Goal: Information Seeking & Learning: Learn about a topic

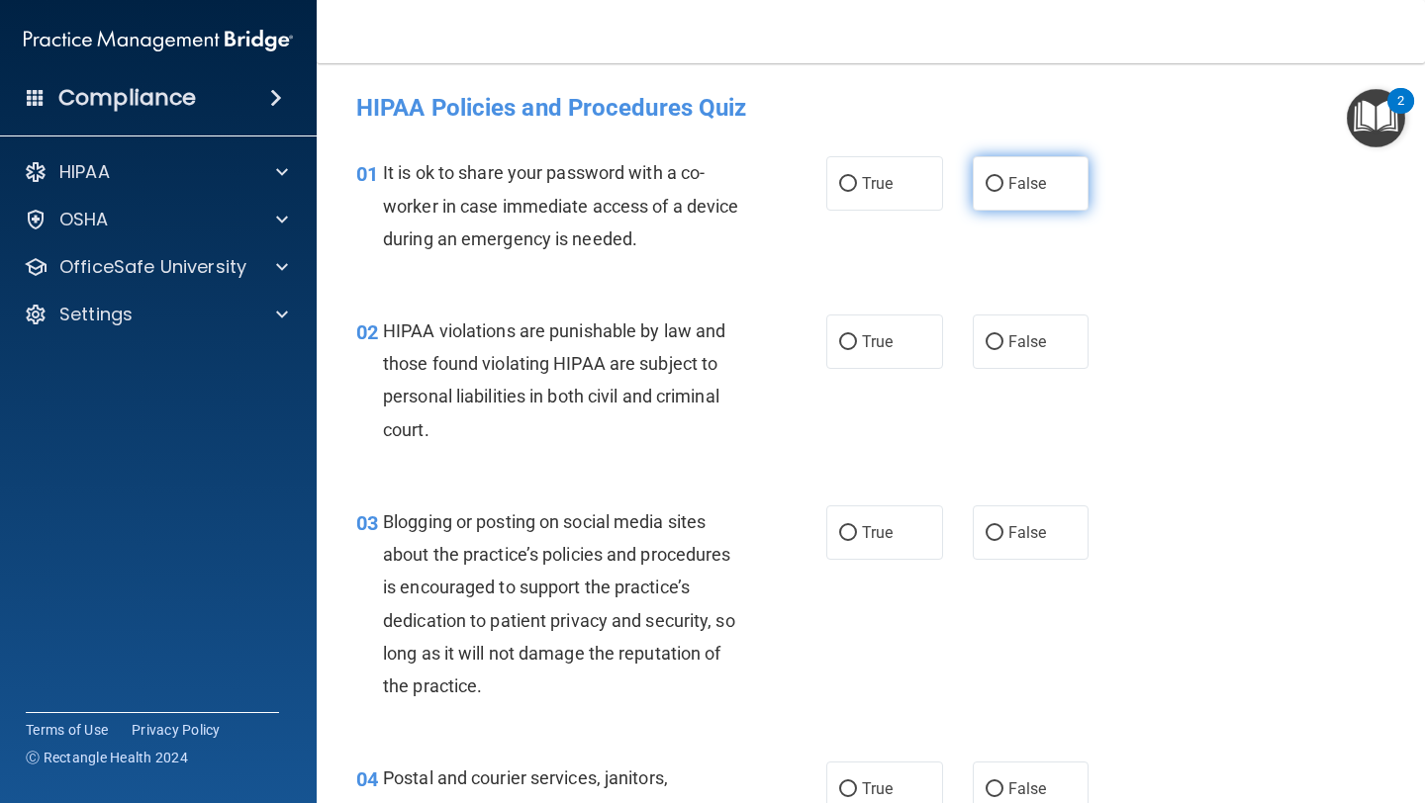
click at [601, 205] on label "False" at bounding box center [1031, 183] width 117 height 54
click at [601, 192] on input "False" at bounding box center [994, 184] width 18 height 15
radio input "true"
click at [601, 335] on label "True" at bounding box center [884, 342] width 117 height 54
click at [601, 335] on input "True" at bounding box center [848, 342] width 18 height 15
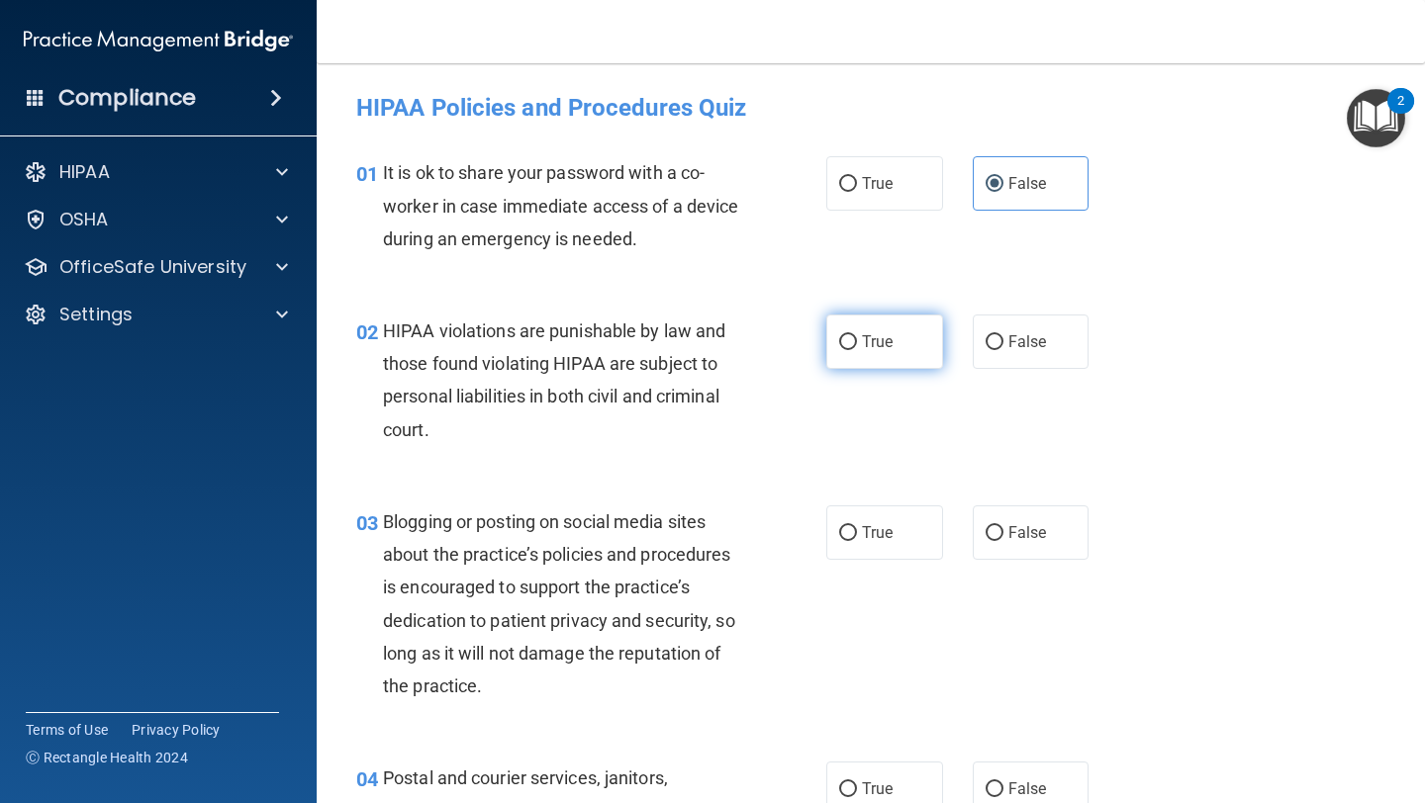
radio input "true"
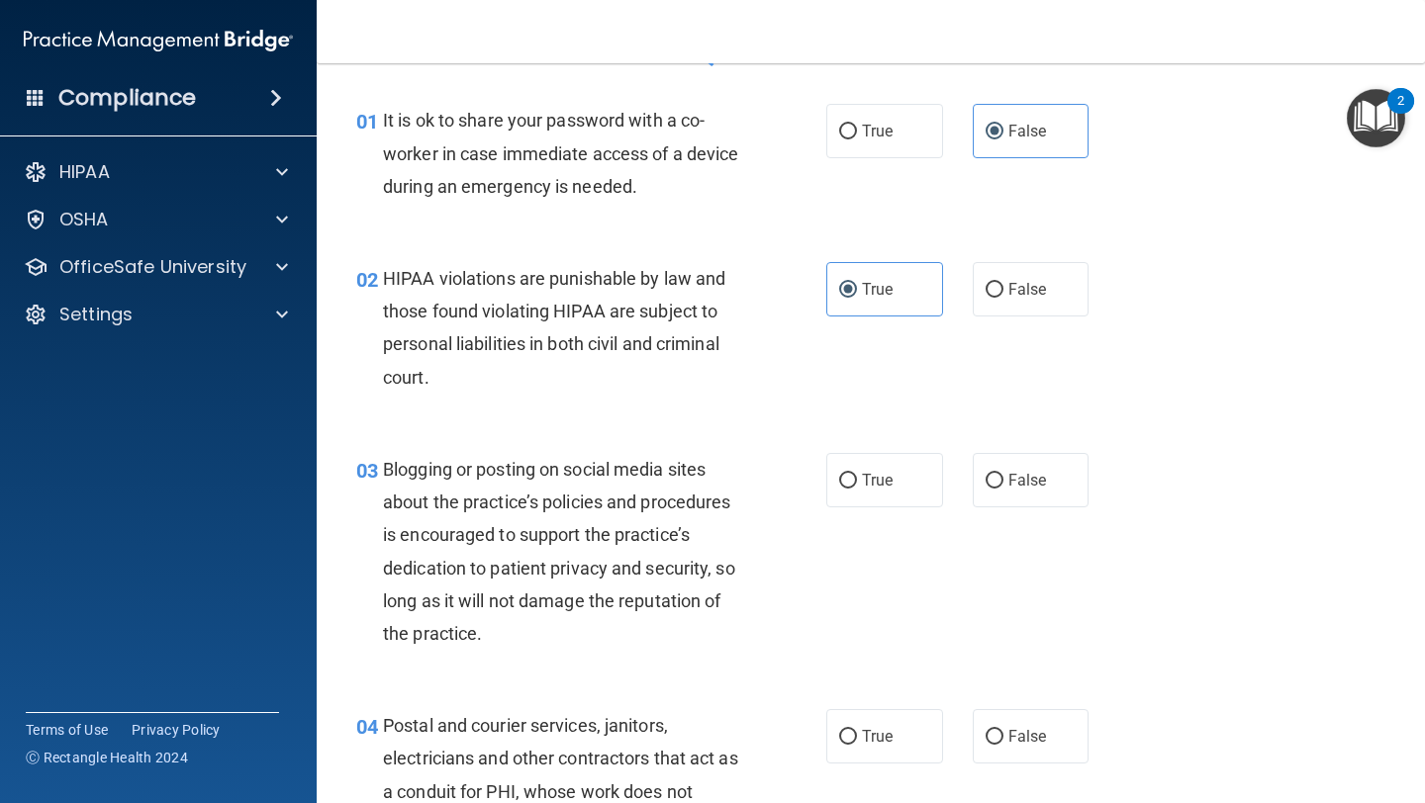
scroll to position [60, 0]
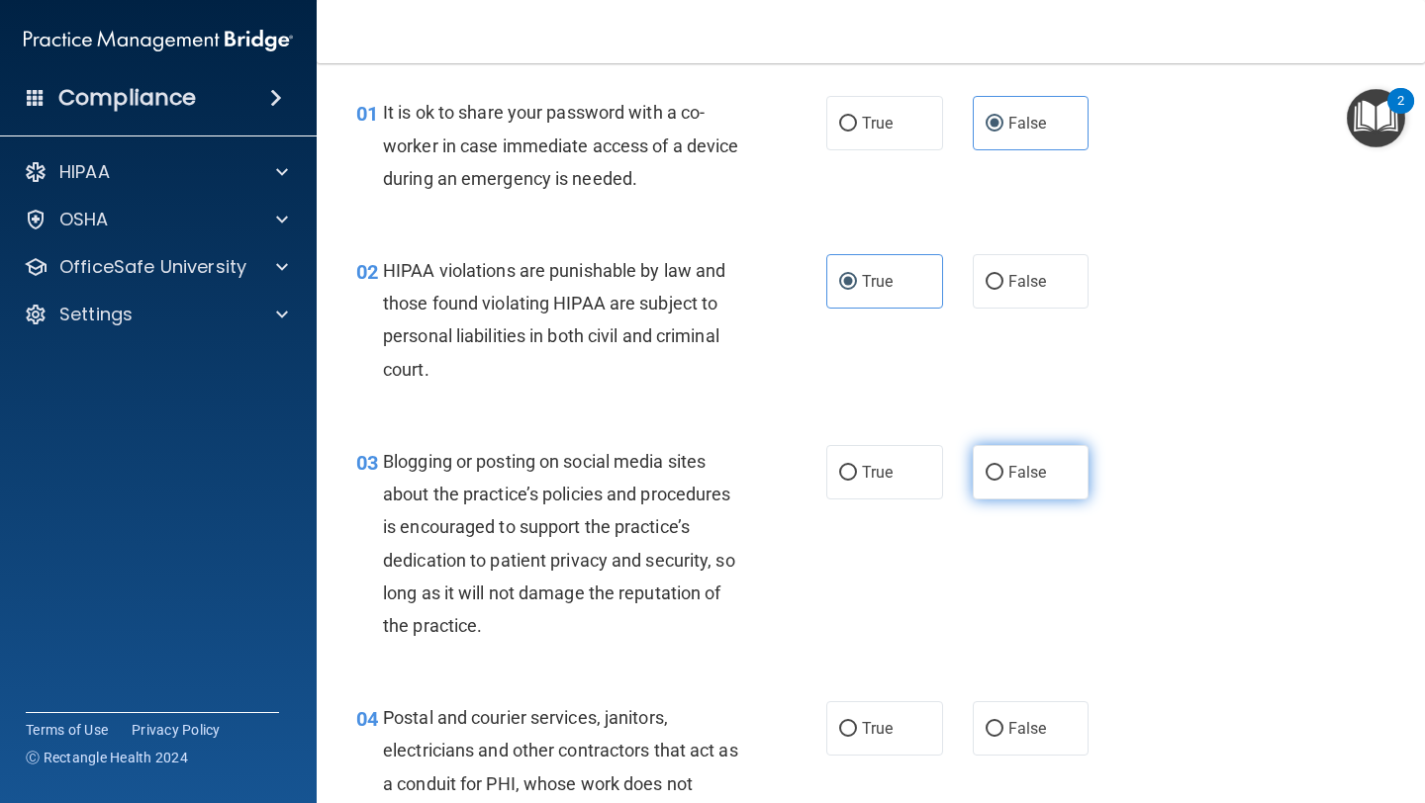
click at [601, 471] on span "False" at bounding box center [1027, 472] width 39 height 19
click at [601, 471] on input "False" at bounding box center [994, 473] width 18 height 15
radio input "true"
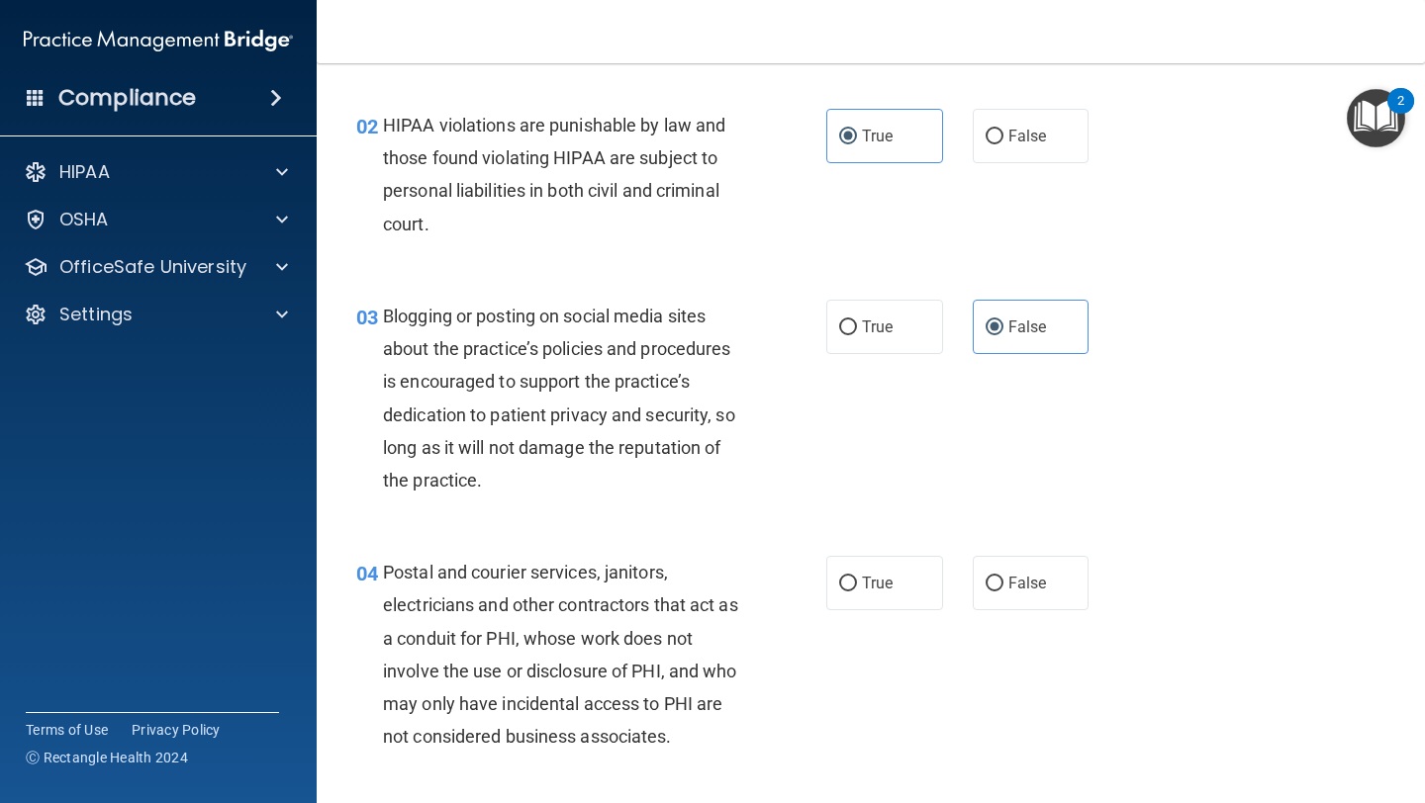
scroll to position [213, 0]
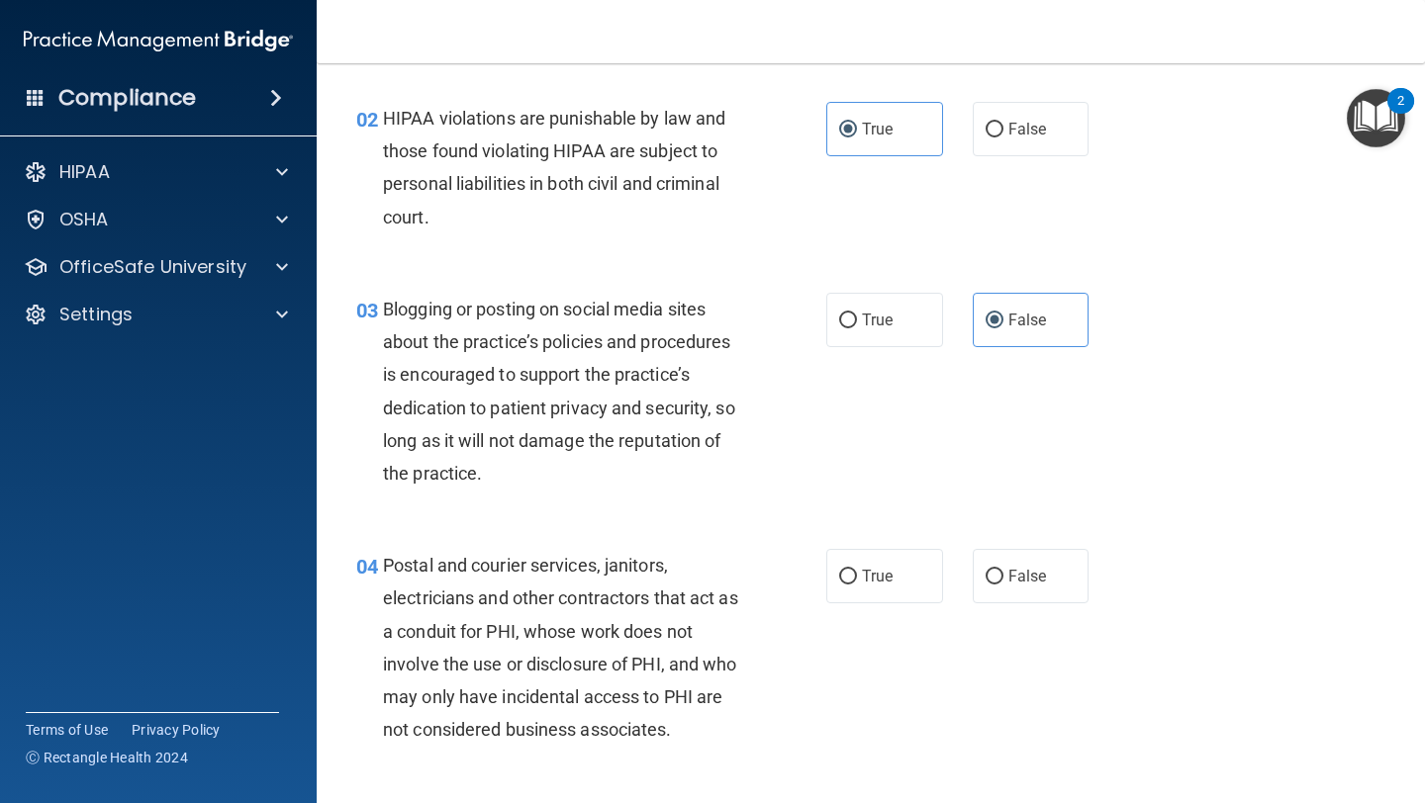
click at [601, 605] on div "04 Postal and courier services, janitors, electricians and other contractors th…" at bounding box center [870, 652] width 1059 height 256
click at [601, 583] on span "True" at bounding box center [877, 576] width 31 height 19
click at [601, 583] on input "True" at bounding box center [848, 577] width 18 height 15
radio input "true"
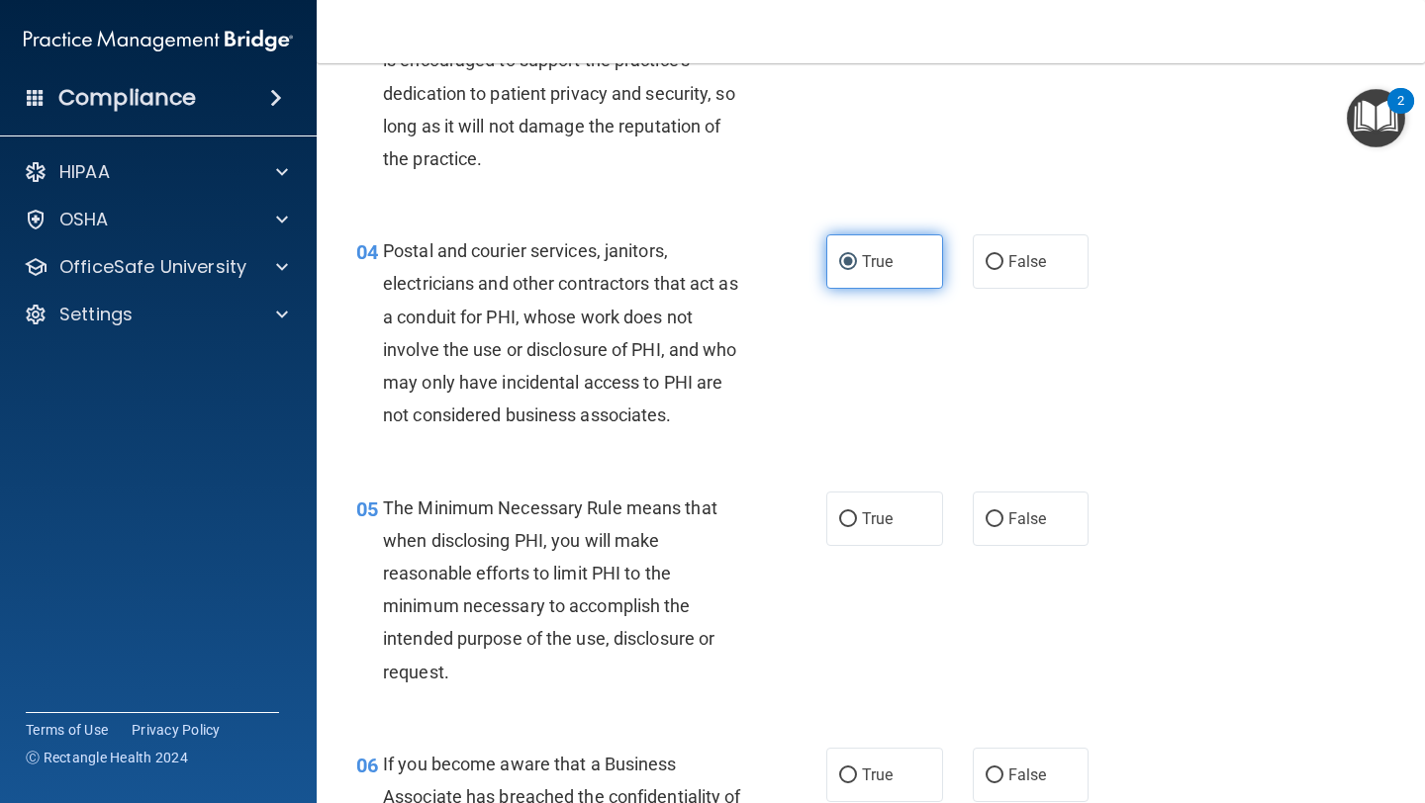
scroll to position [546, 0]
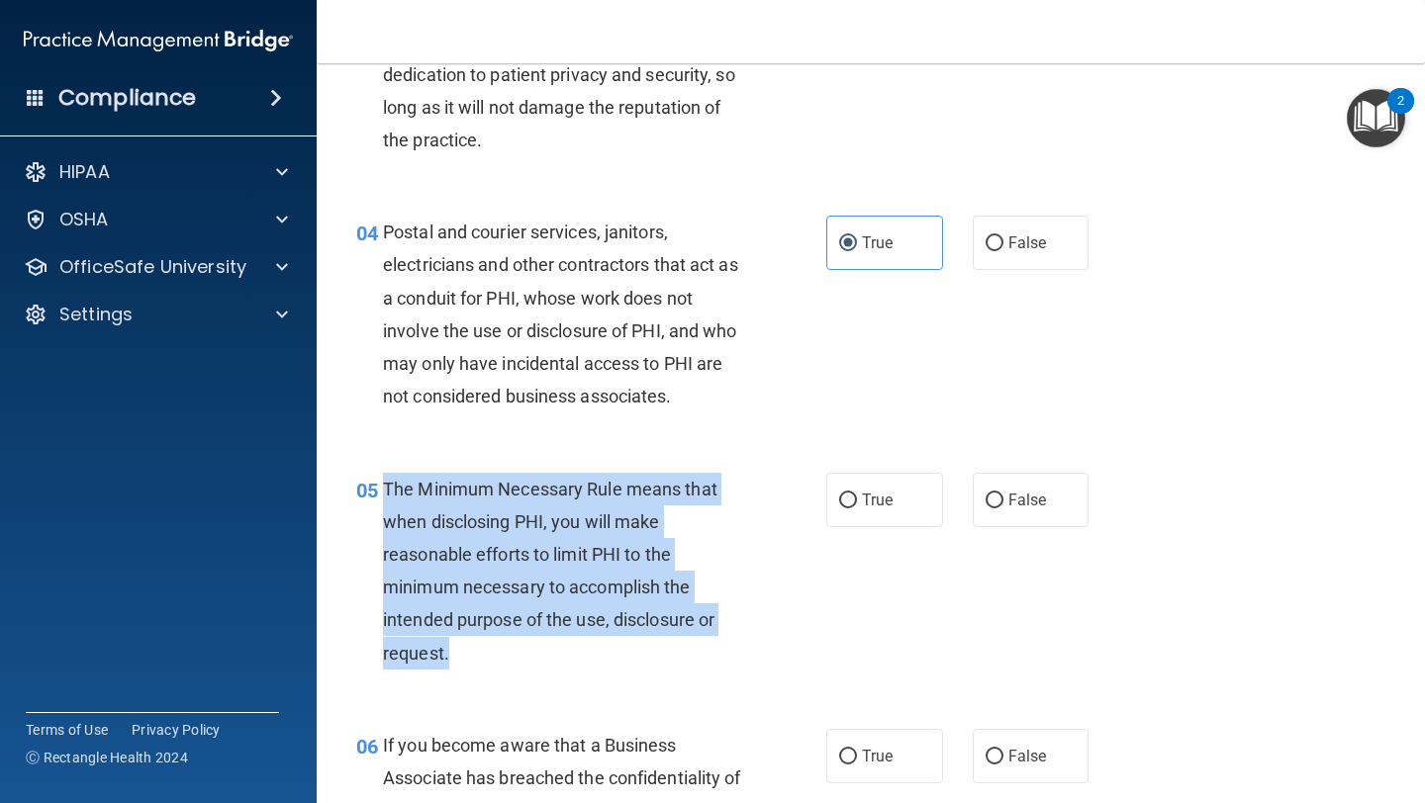
drag, startPoint x: 462, startPoint y: 654, endPoint x: 387, endPoint y: 488, distance: 182.4
click at [387, 488] on div "The Minimum Necessary Rule means that when disclosing PHI, you will make reason…" at bounding box center [570, 571] width 375 height 197
copy span "The Minimum Necessary Rule means that when disclosing PHI, you will make reason…"
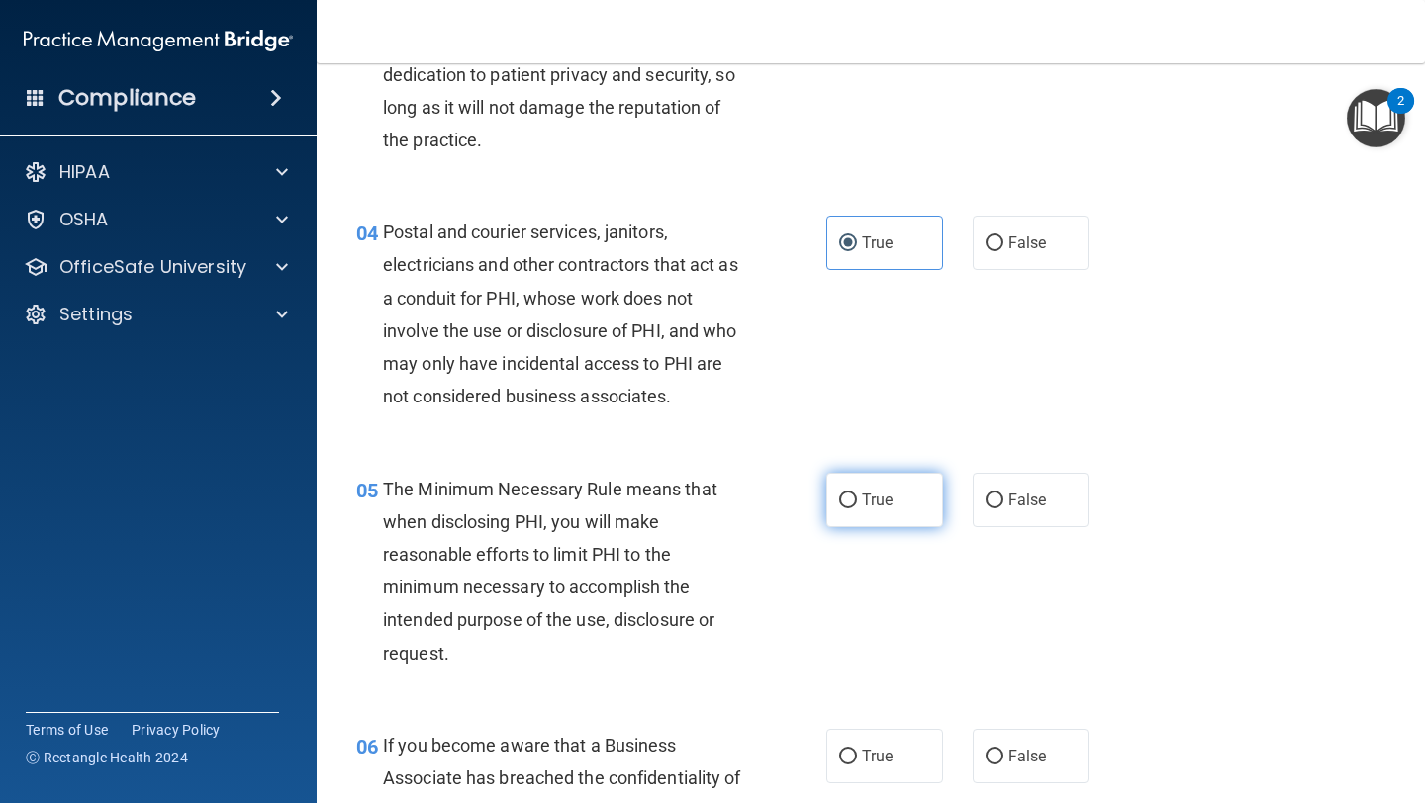
click at [601, 494] on label "True" at bounding box center [884, 500] width 117 height 54
click at [601, 494] on input "True" at bounding box center [848, 501] width 18 height 15
radio input "true"
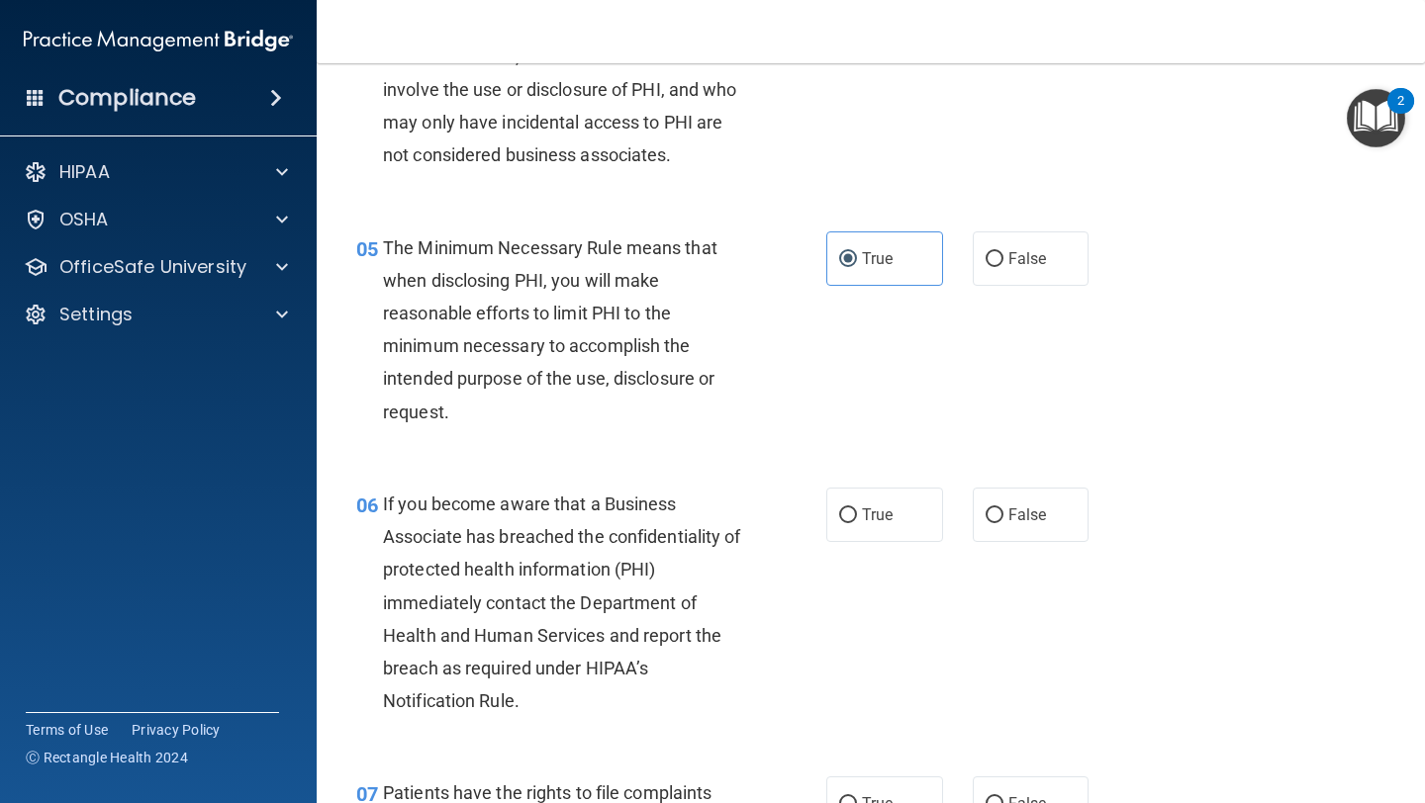
scroll to position [793, 0]
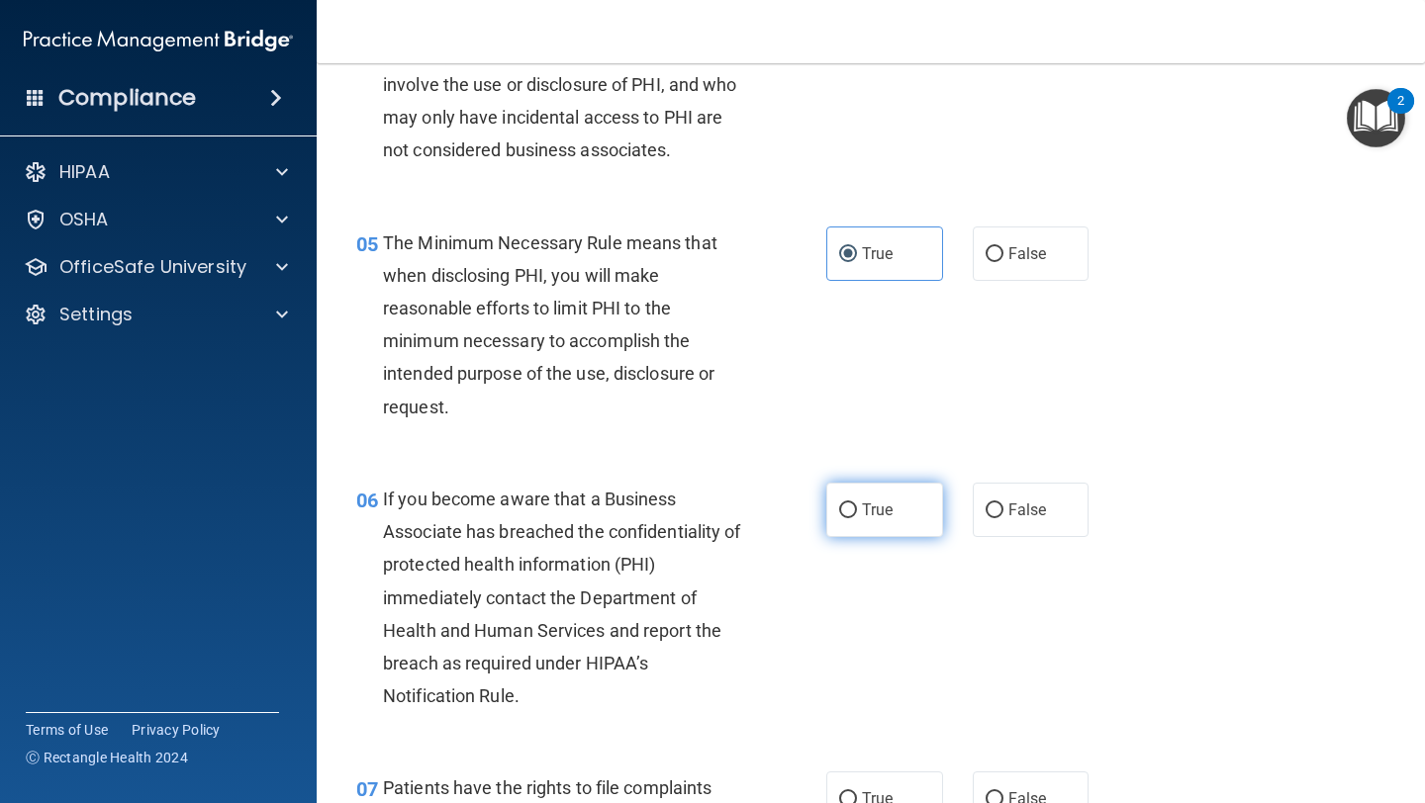
click at [601, 525] on label "True" at bounding box center [884, 510] width 117 height 54
click at [601, 518] on input "True" at bounding box center [848, 511] width 18 height 15
radio input "true"
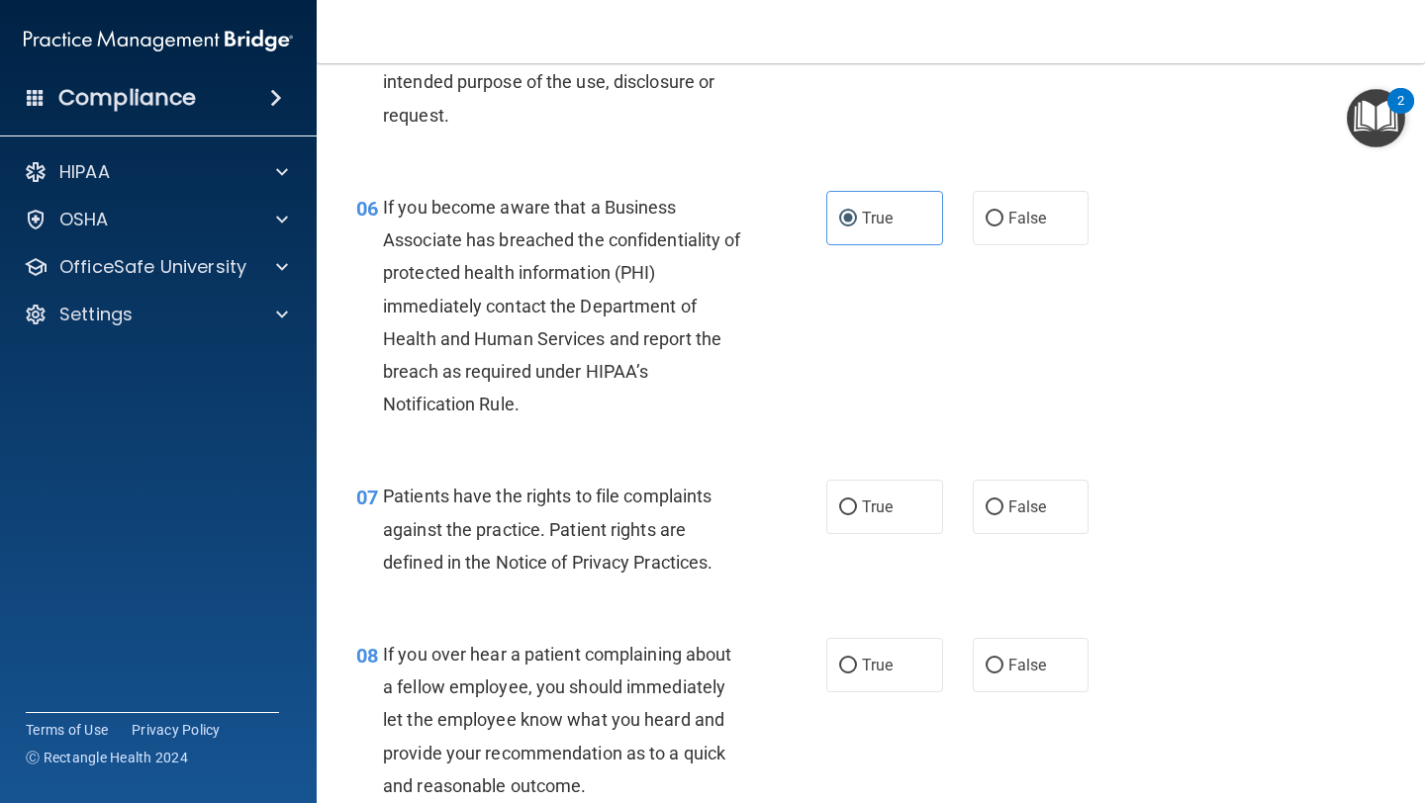
scroll to position [1090, 0]
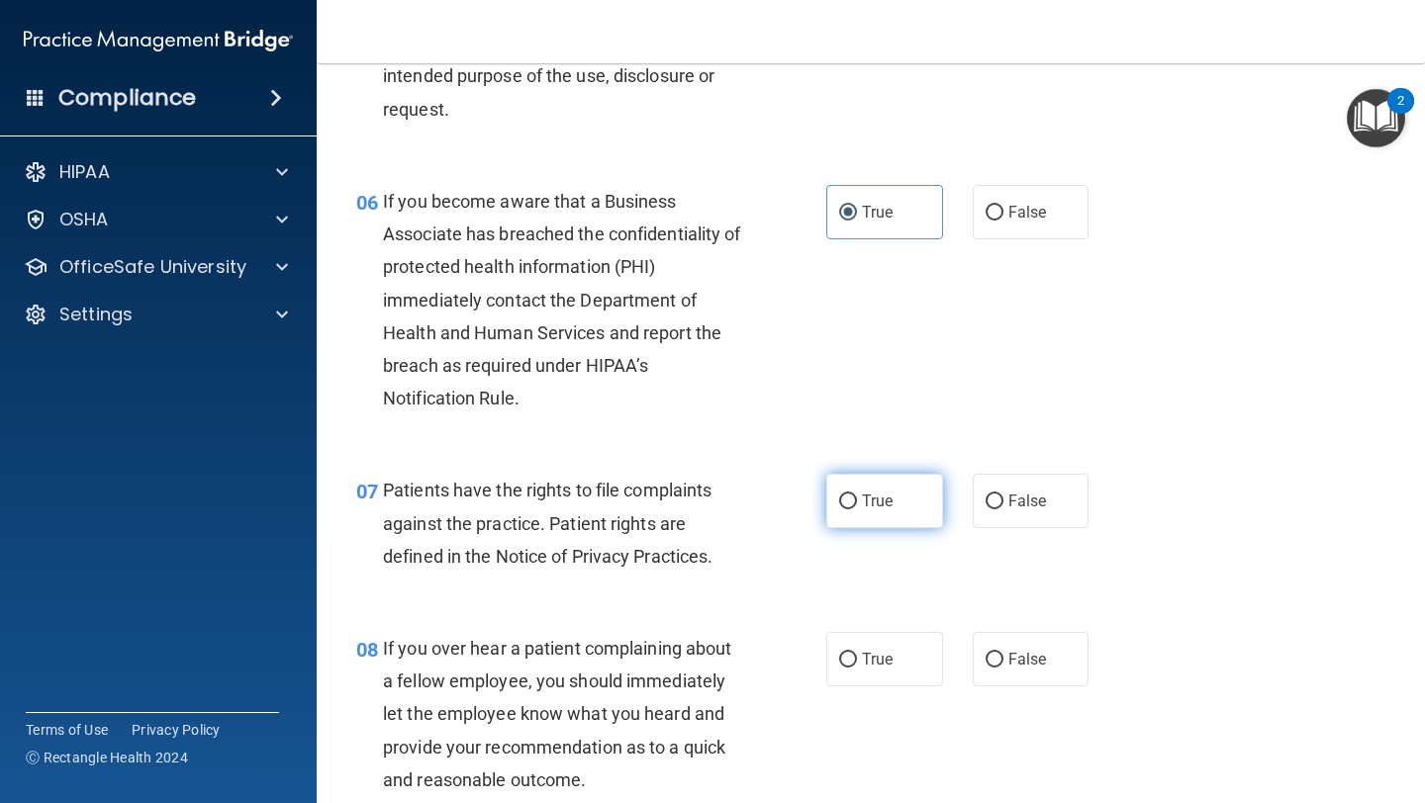
click at [601, 514] on label "True" at bounding box center [884, 501] width 117 height 54
click at [601, 510] on input "True" at bounding box center [848, 502] width 18 height 15
radio input "true"
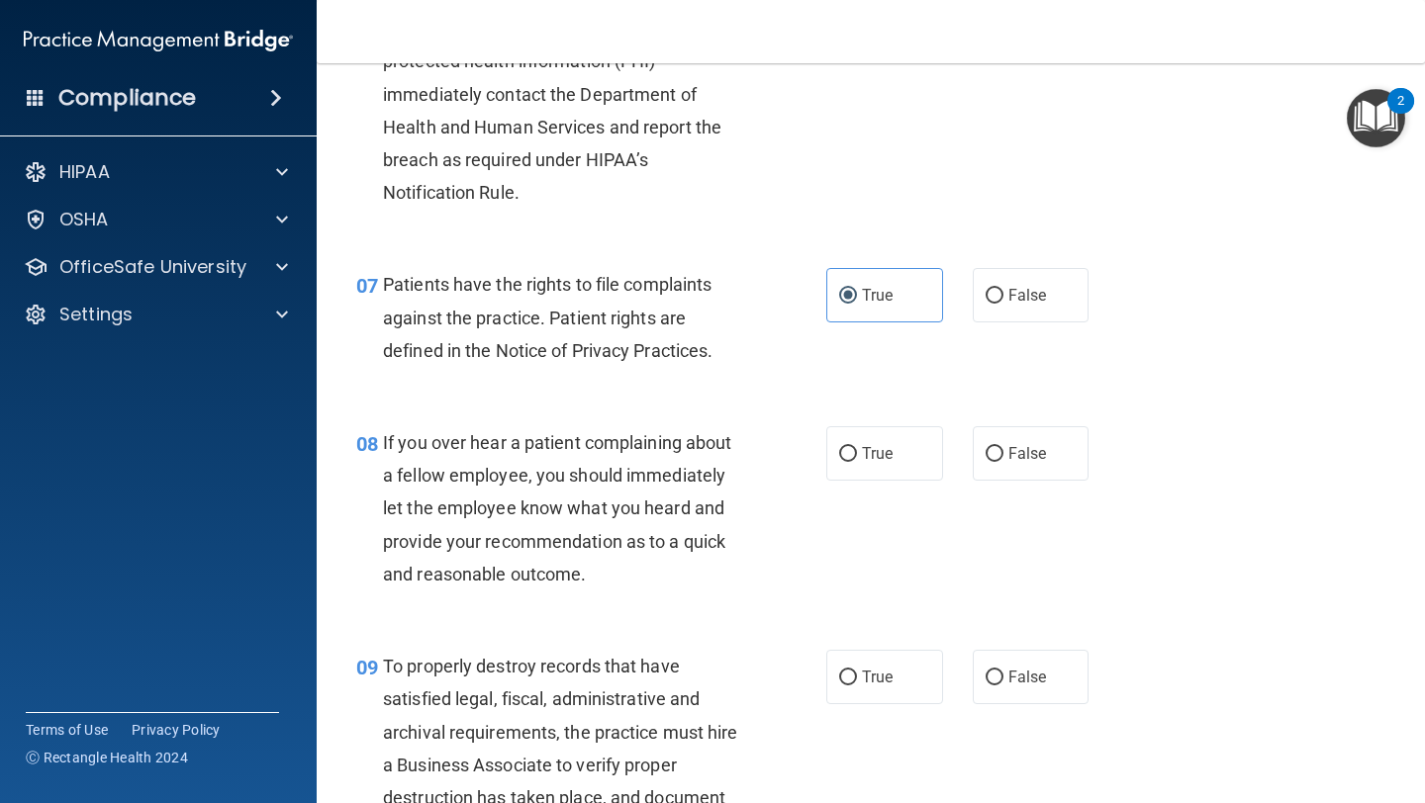
scroll to position [1302, 0]
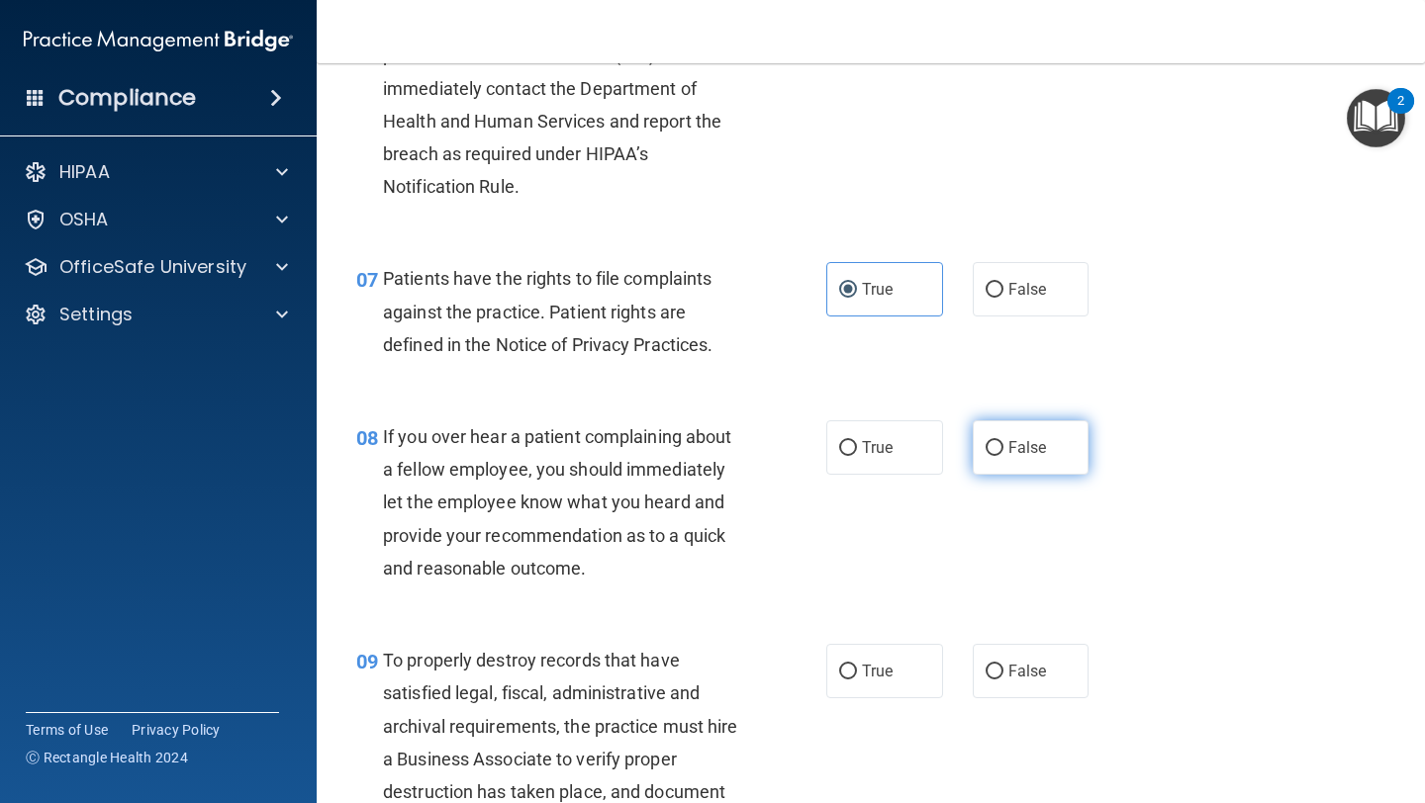
click at [601, 466] on label "False" at bounding box center [1031, 448] width 117 height 54
click at [601, 456] on input "False" at bounding box center [994, 448] width 18 height 15
radio input "true"
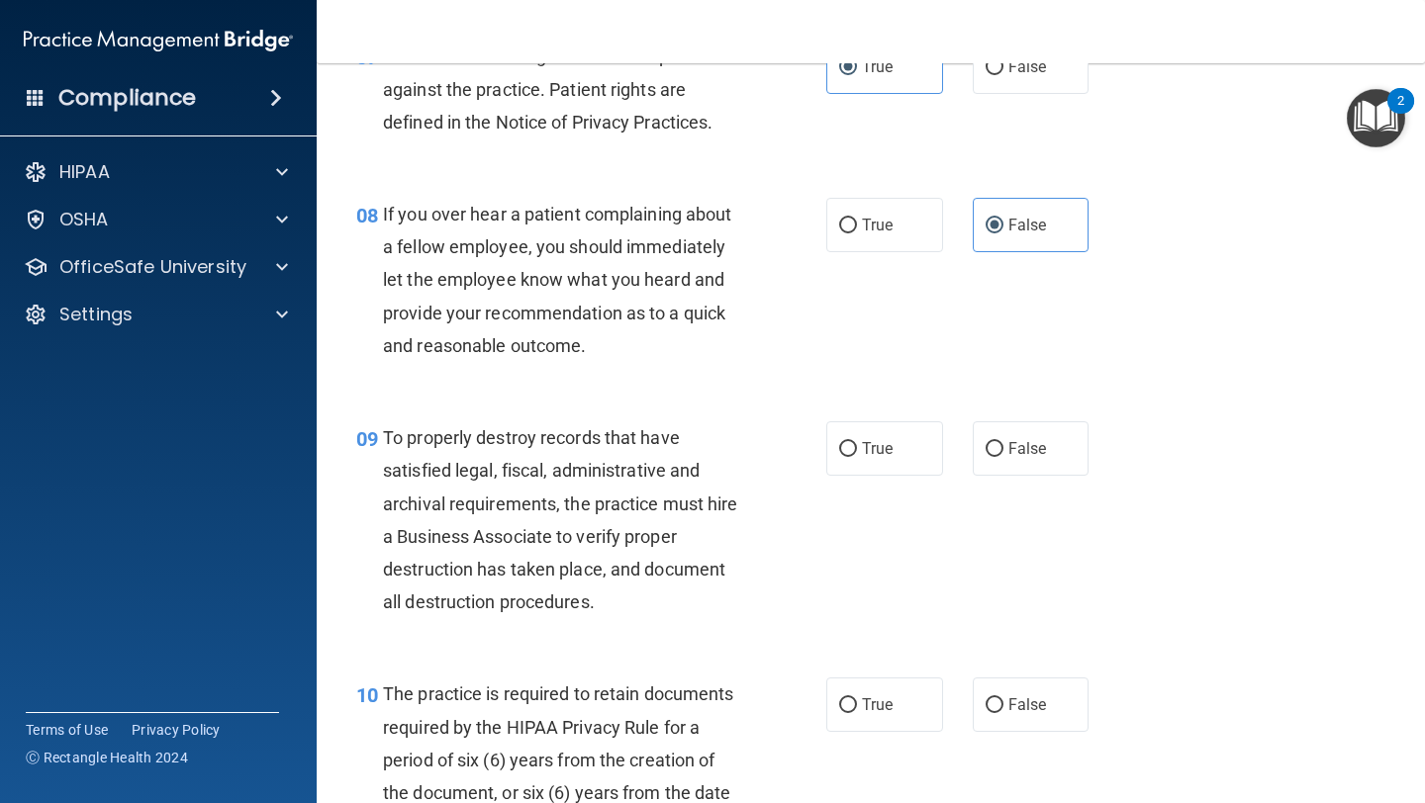
scroll to position [1527, 0]
click at [601, 475] on div "09 To properly destroy records that have satisfied legal, fiscal, administrativ…" at bounding box center [870, 523] width 1059 height 256
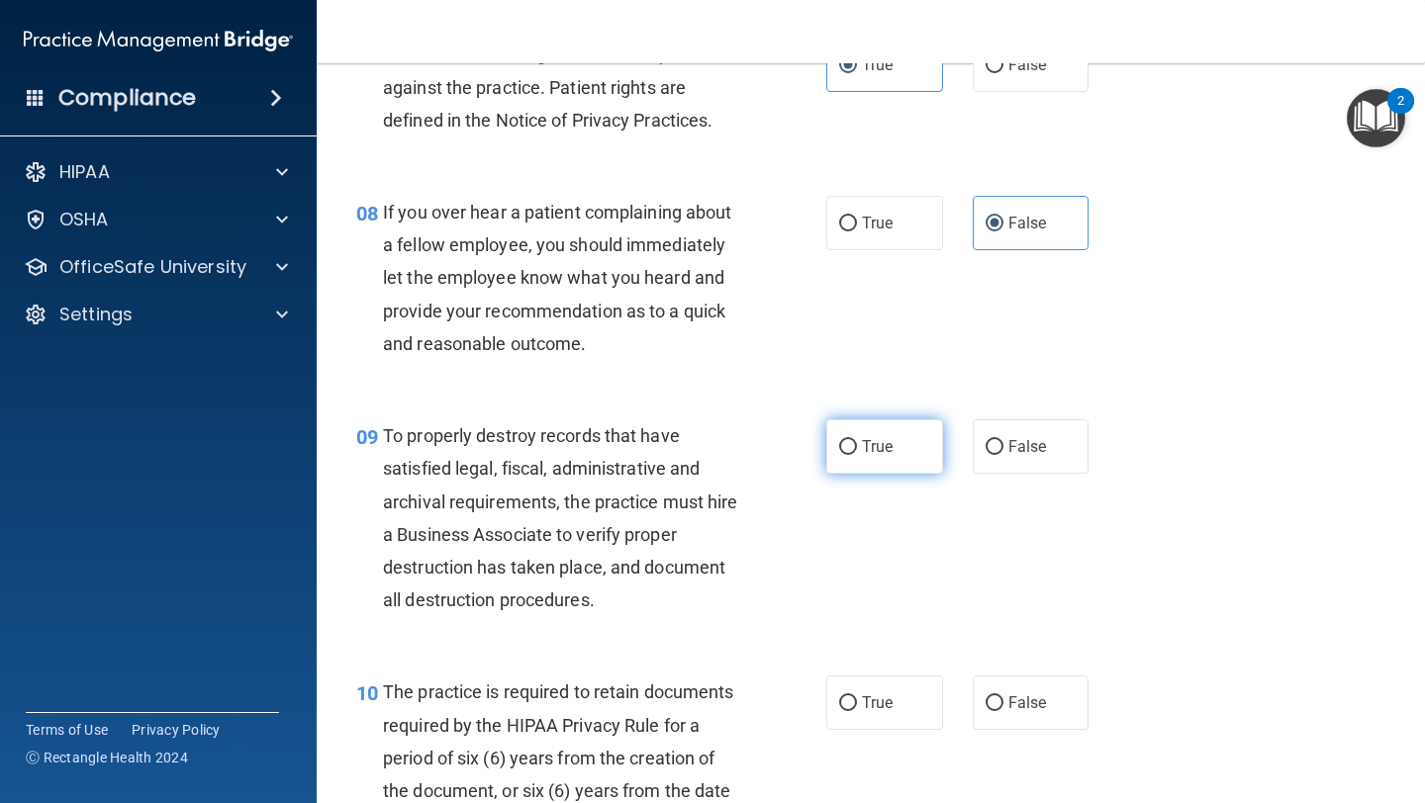
click at [601, 455] on span "True" at bounding box center [877, 446] width 31 height 19
click at [601, 455] on input "True" at bounding box center [848, 447] width 18 height 15
radio input "true"
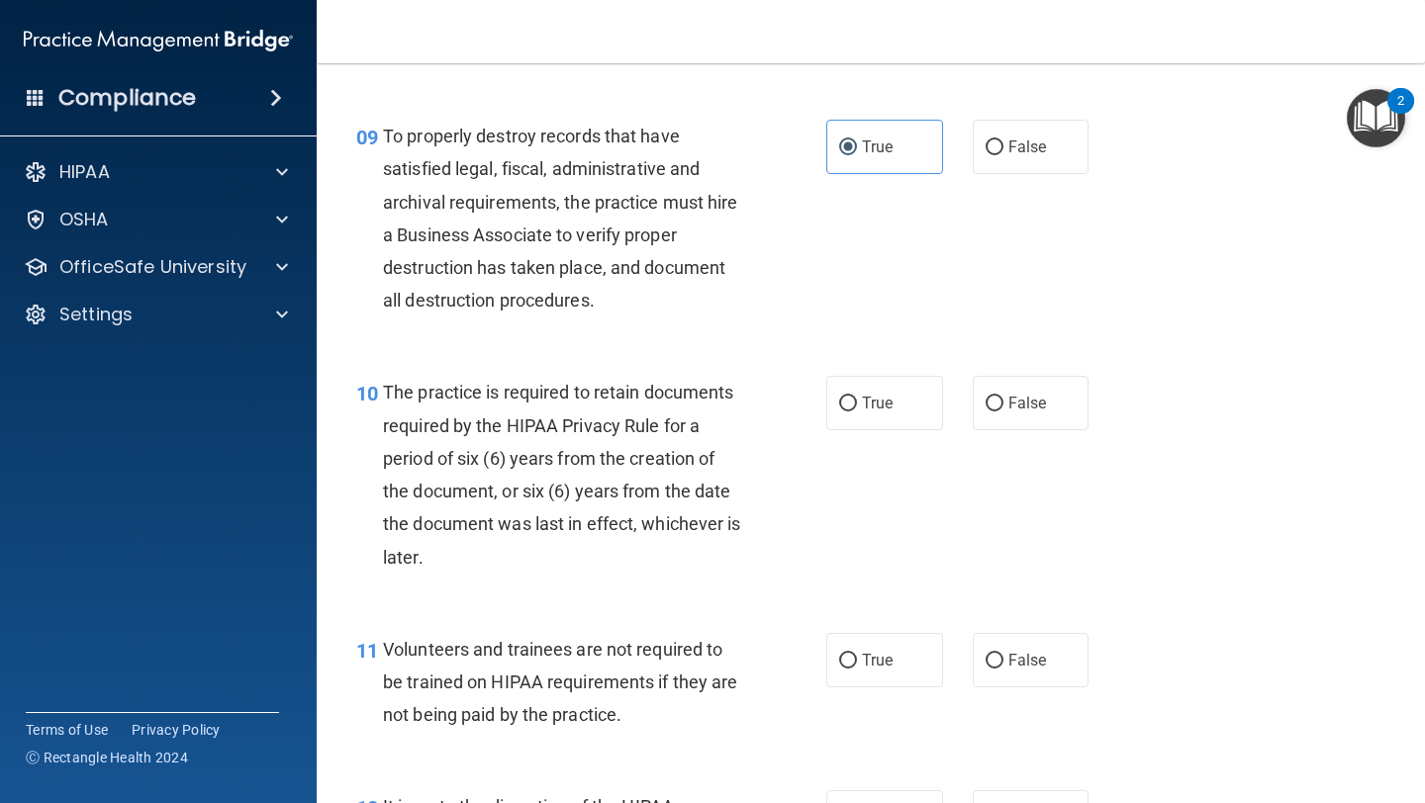
scroll to position [1851, 0]
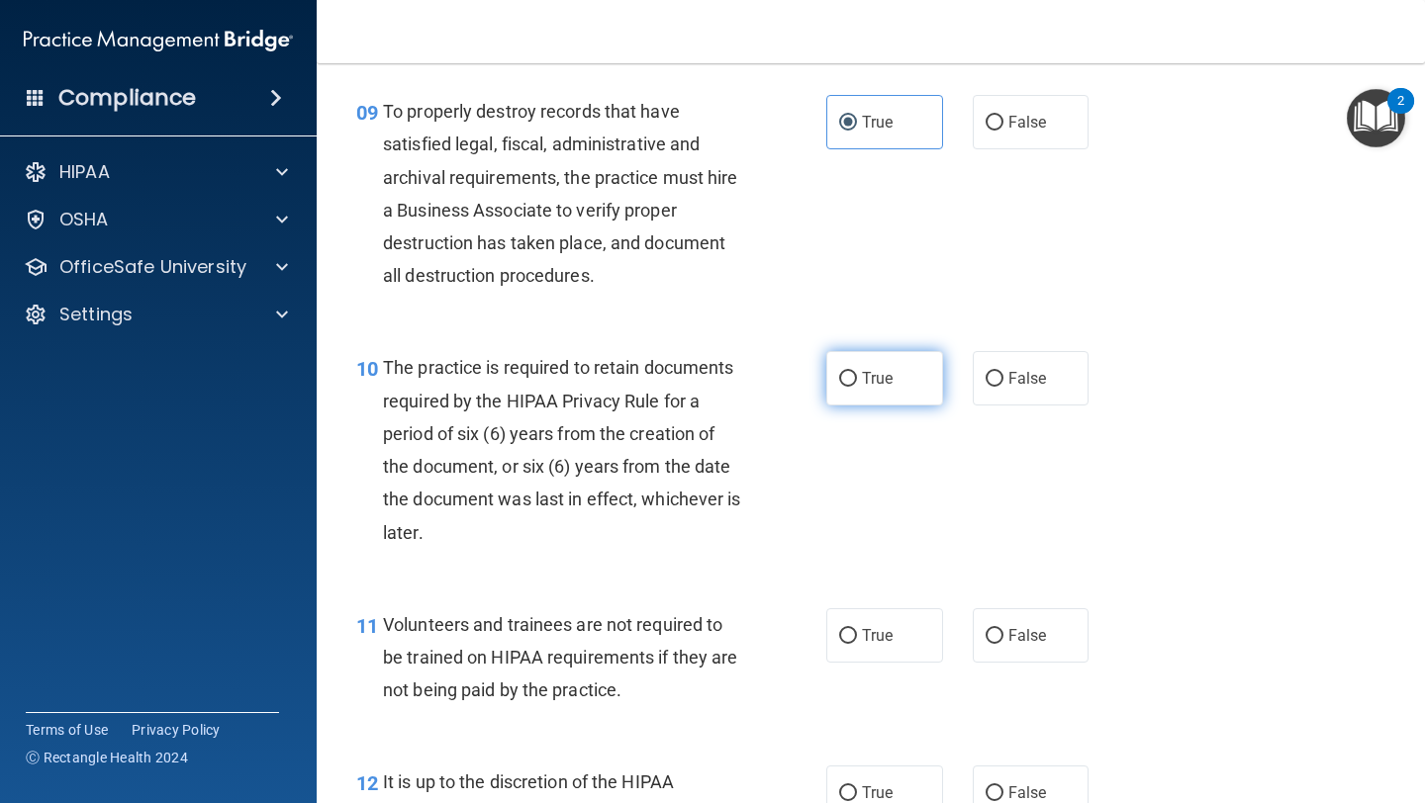
click at [601, 377] on label "True" at bounding box center [884, 378] width 117 height 54
click at [601, 377] on input "True" at bounding box center [848, 379] width 18 height 15
radio input "true"
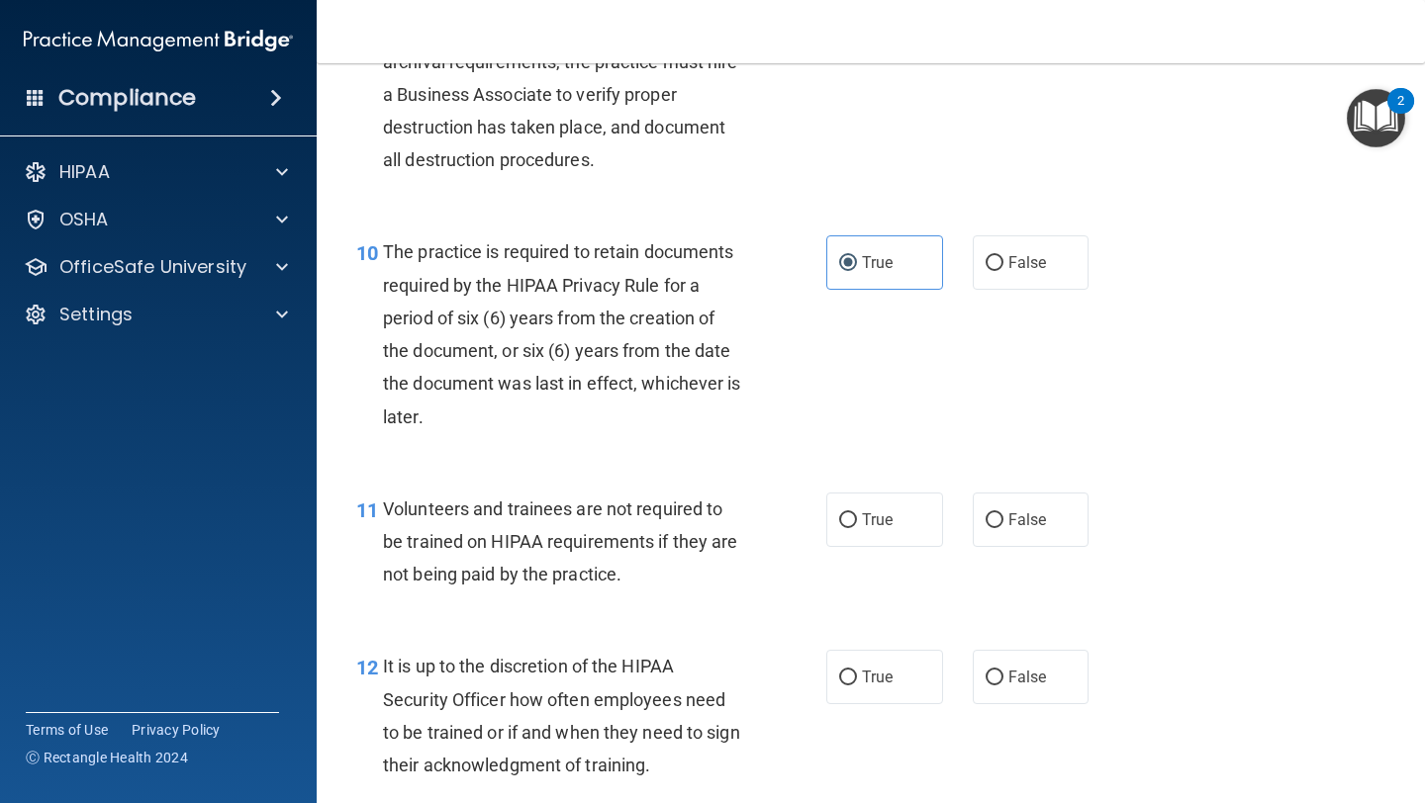
scroll to position [1969, 0]
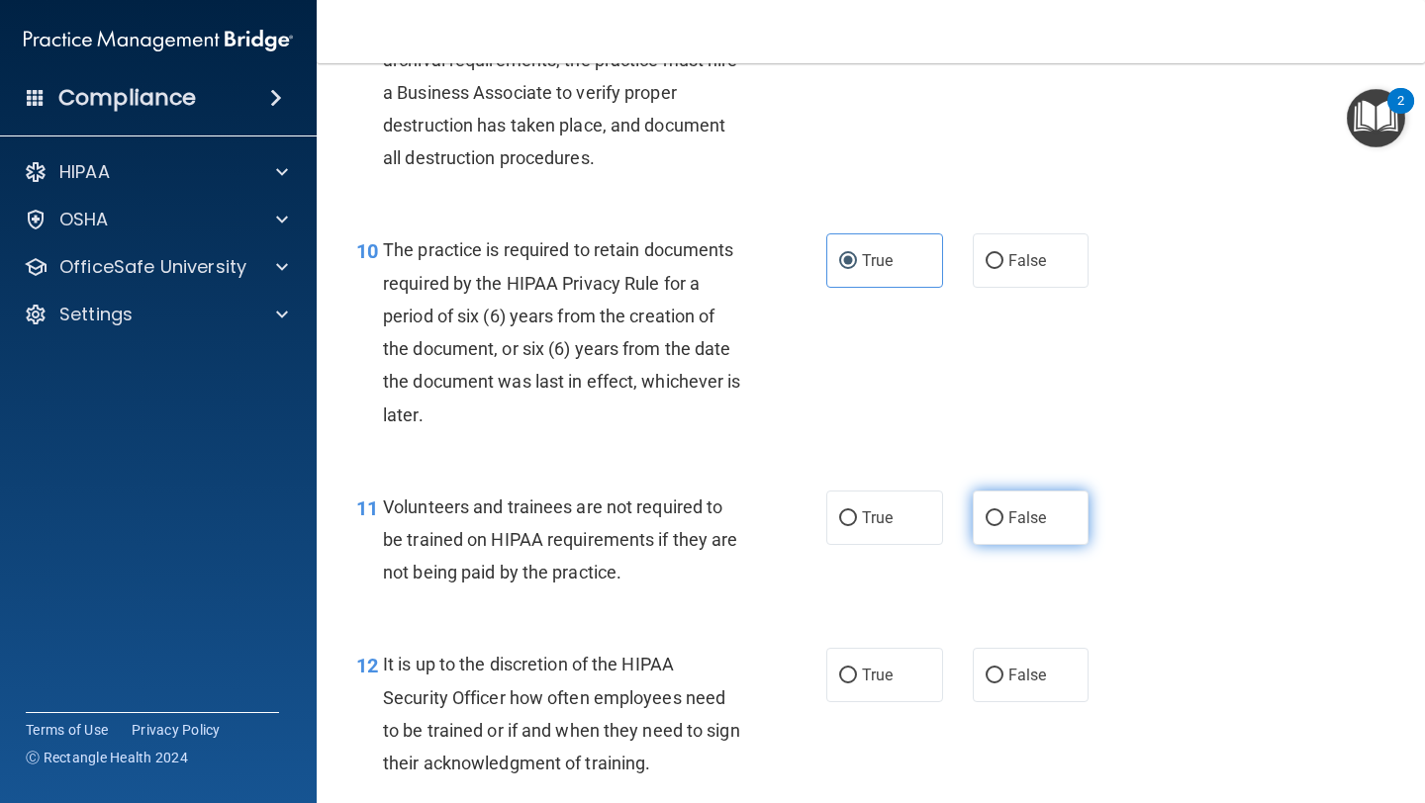
click at [601, 524] on span "False" at bounding box center [1027, 518] width 39 height 19
click at [601, 524] on input "False" at bounding box center [994, 519] width 18 height 15
radio input "true"
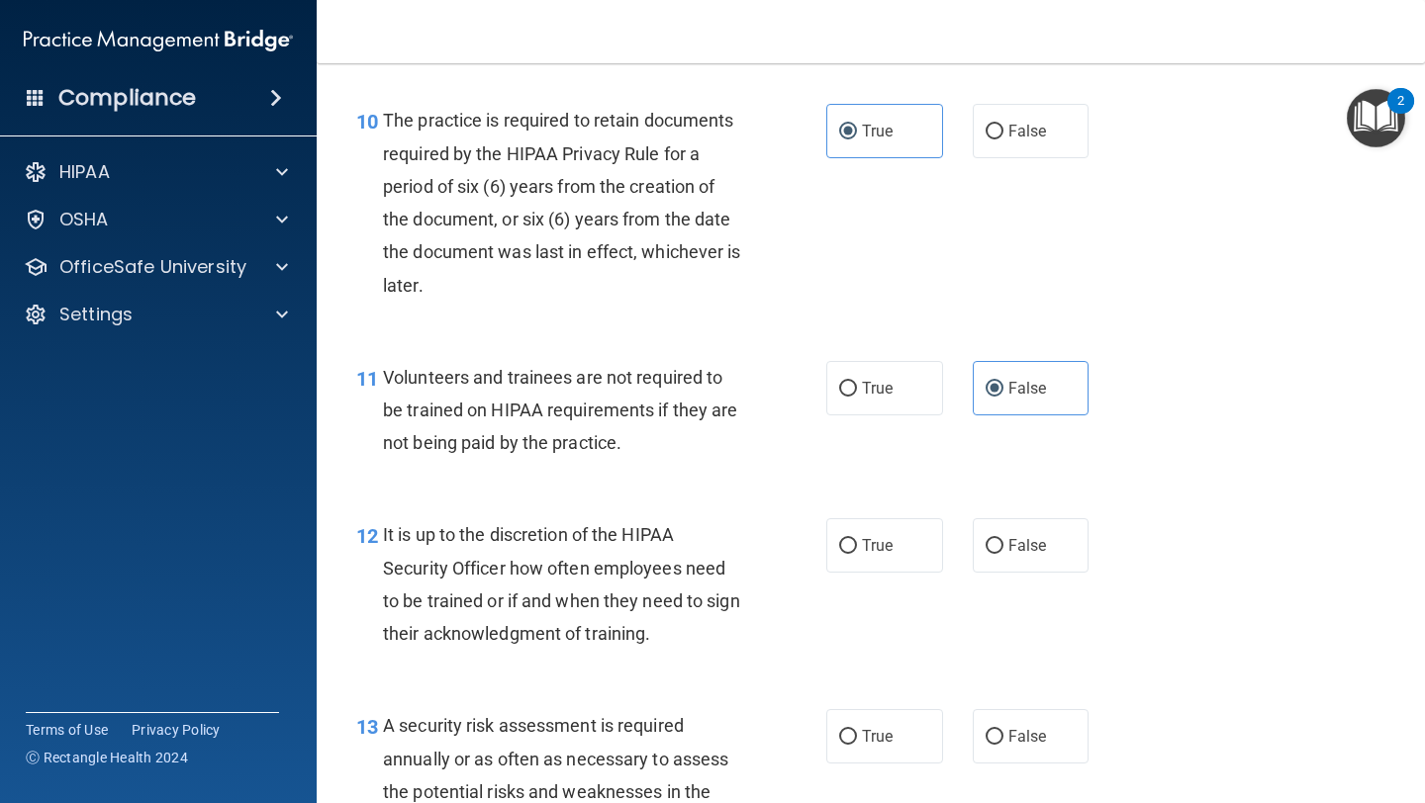
scroll to position [2135, 0]
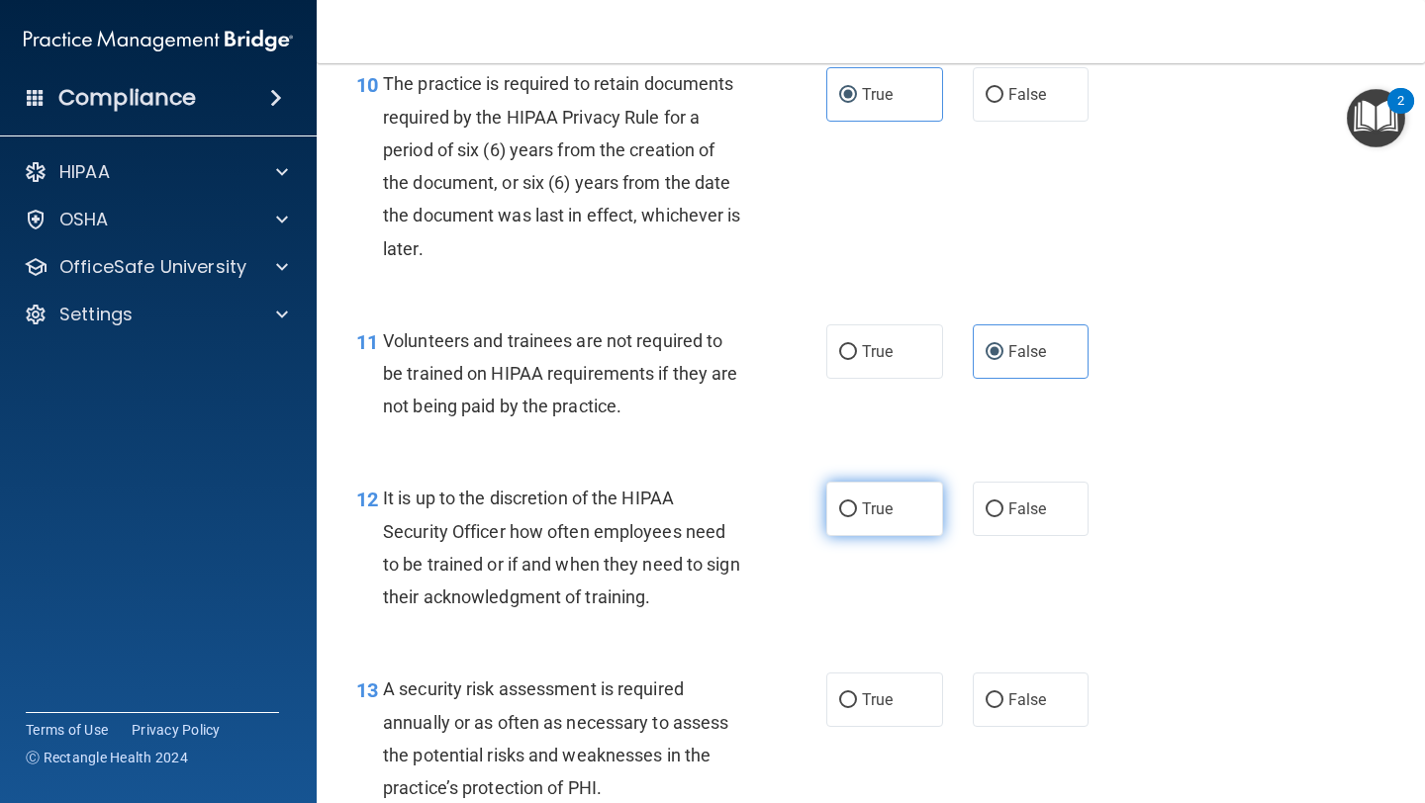
click at [601, 514] on input "True" at bounding box center [848, 510] width 18 height 15
radio input "true"
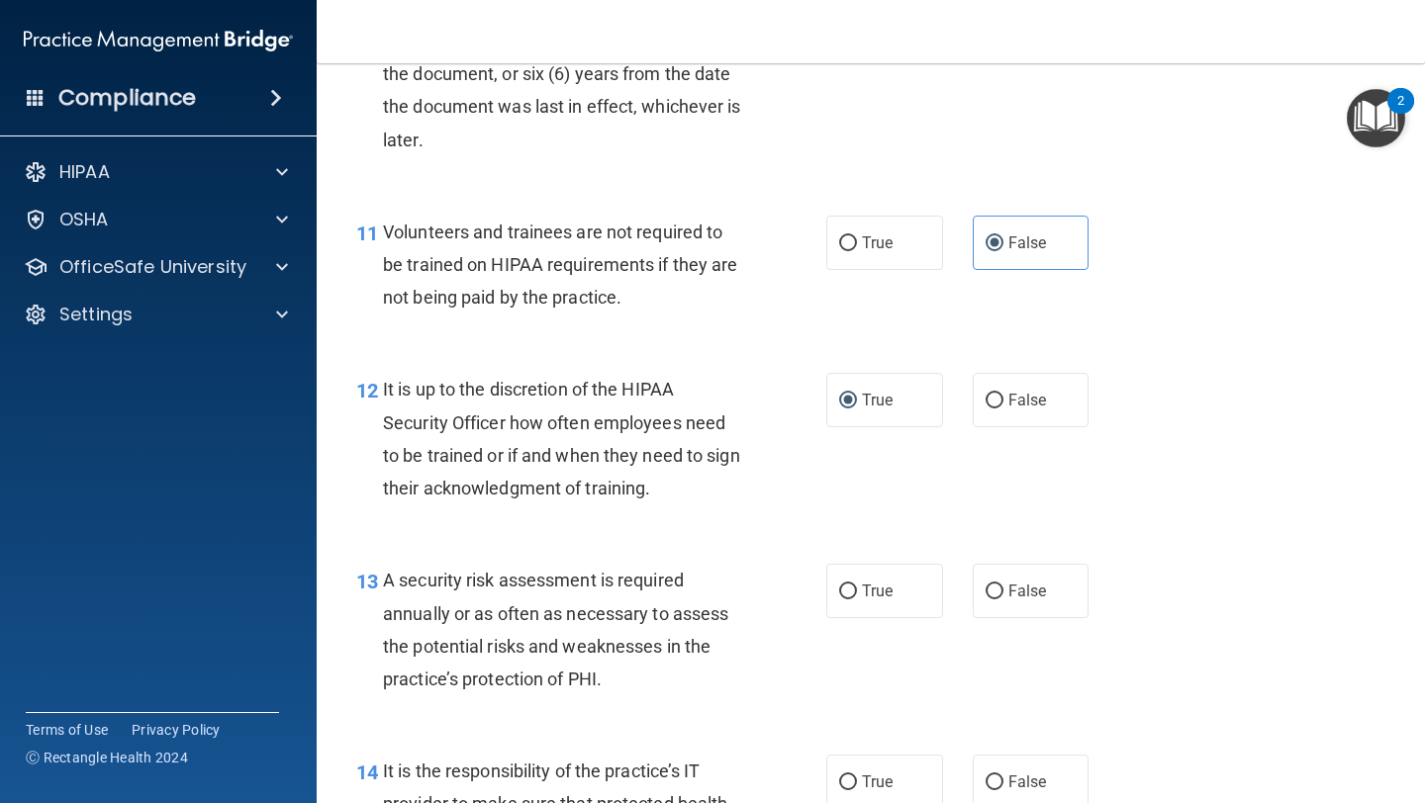
scroll to position [2290, 0]
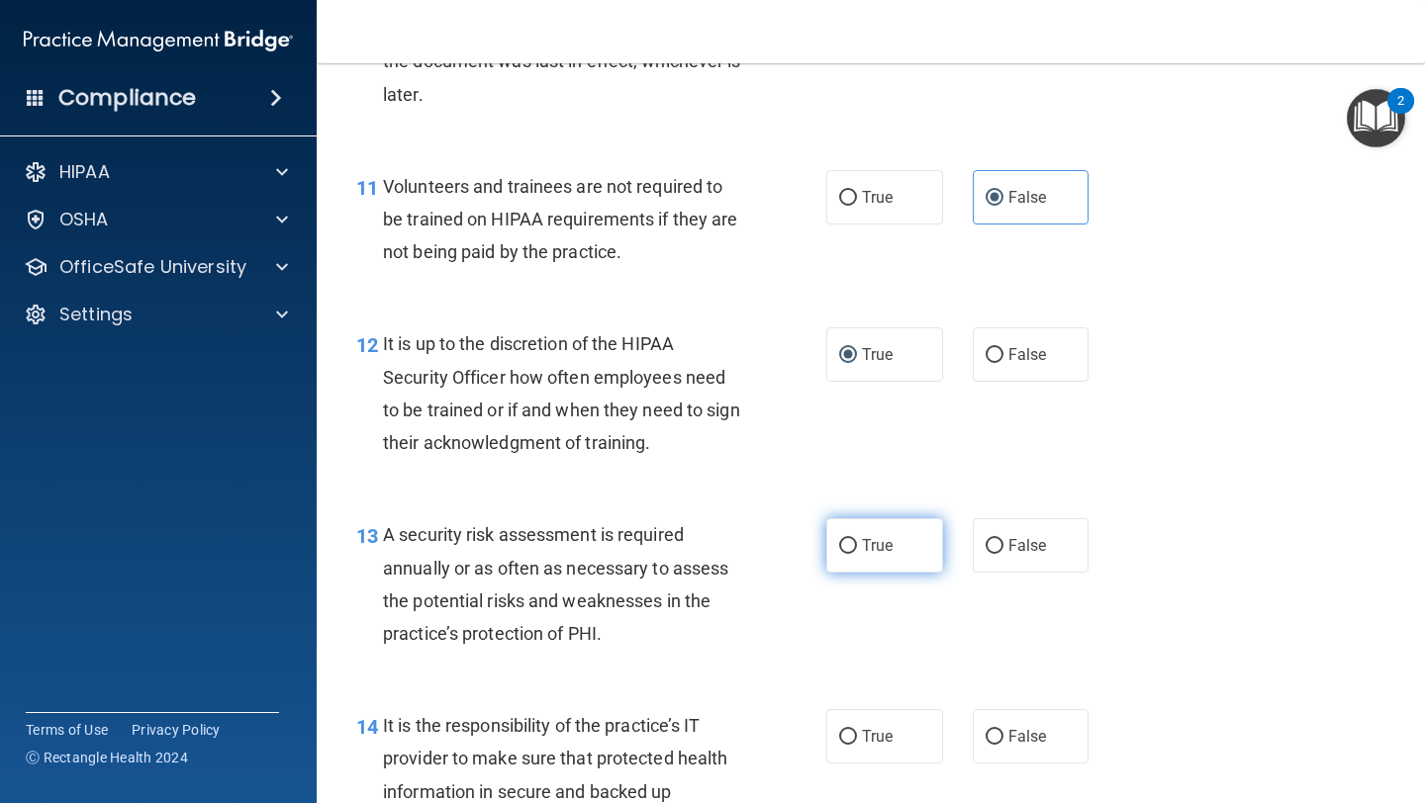
click at [601, 552] on span "True" at bounding box center [877, 545] width 31 height 19
click at [601, 552] on input "True" at bounding box center [848, 546] width 18 height 15
radio input "true"
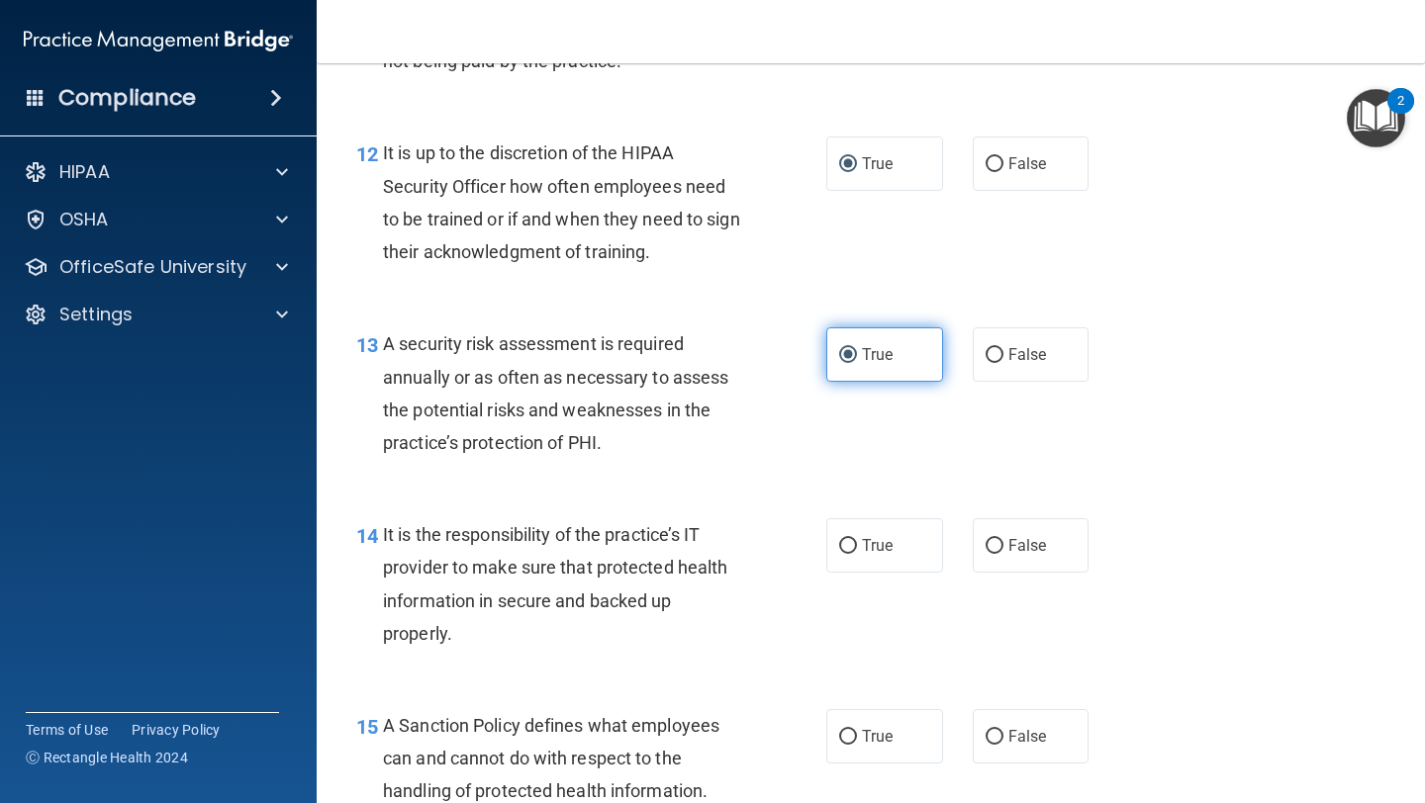
scroll to position [2485, 0]
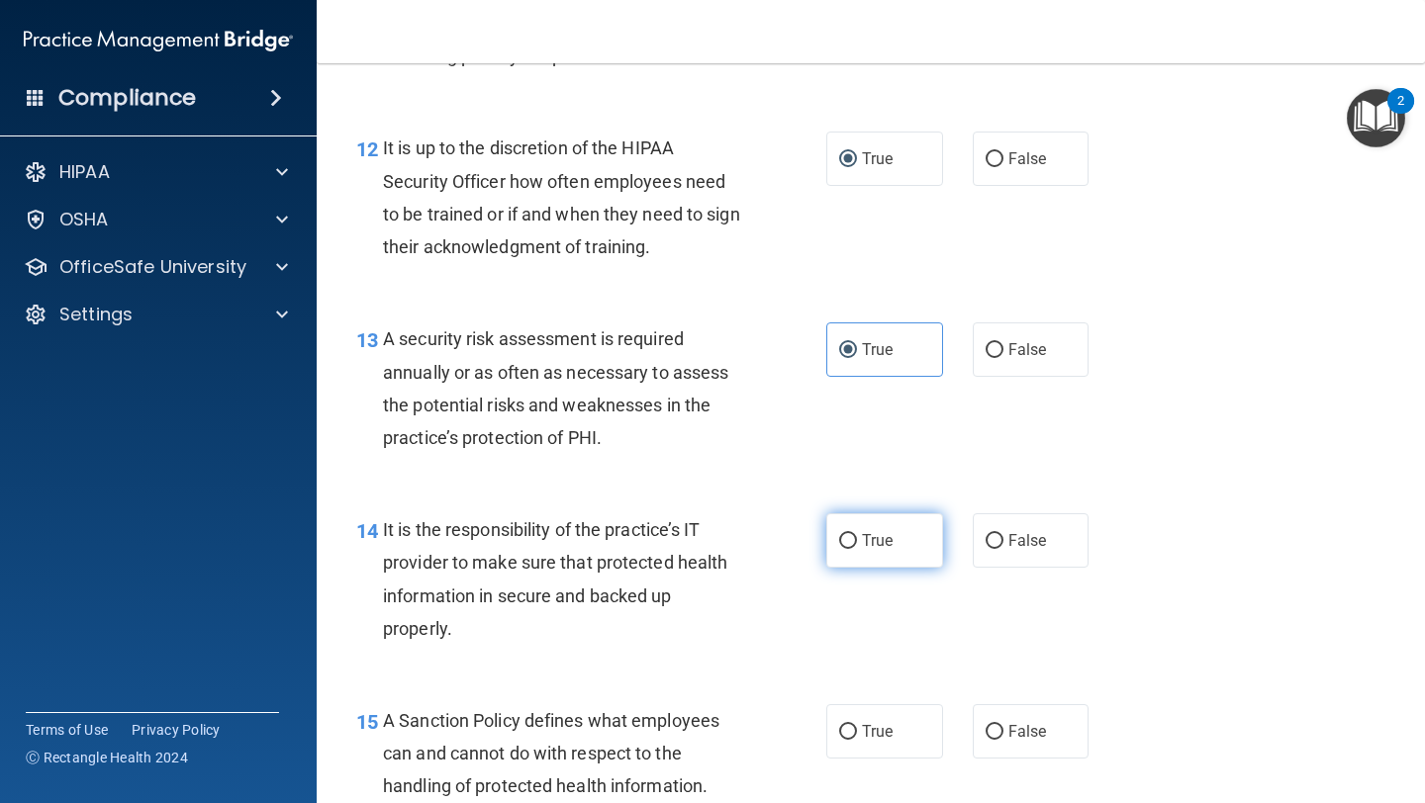
click at [601, 542] on input "True" at bounding box center [848, 541] width 18 height 15
radio input "true"
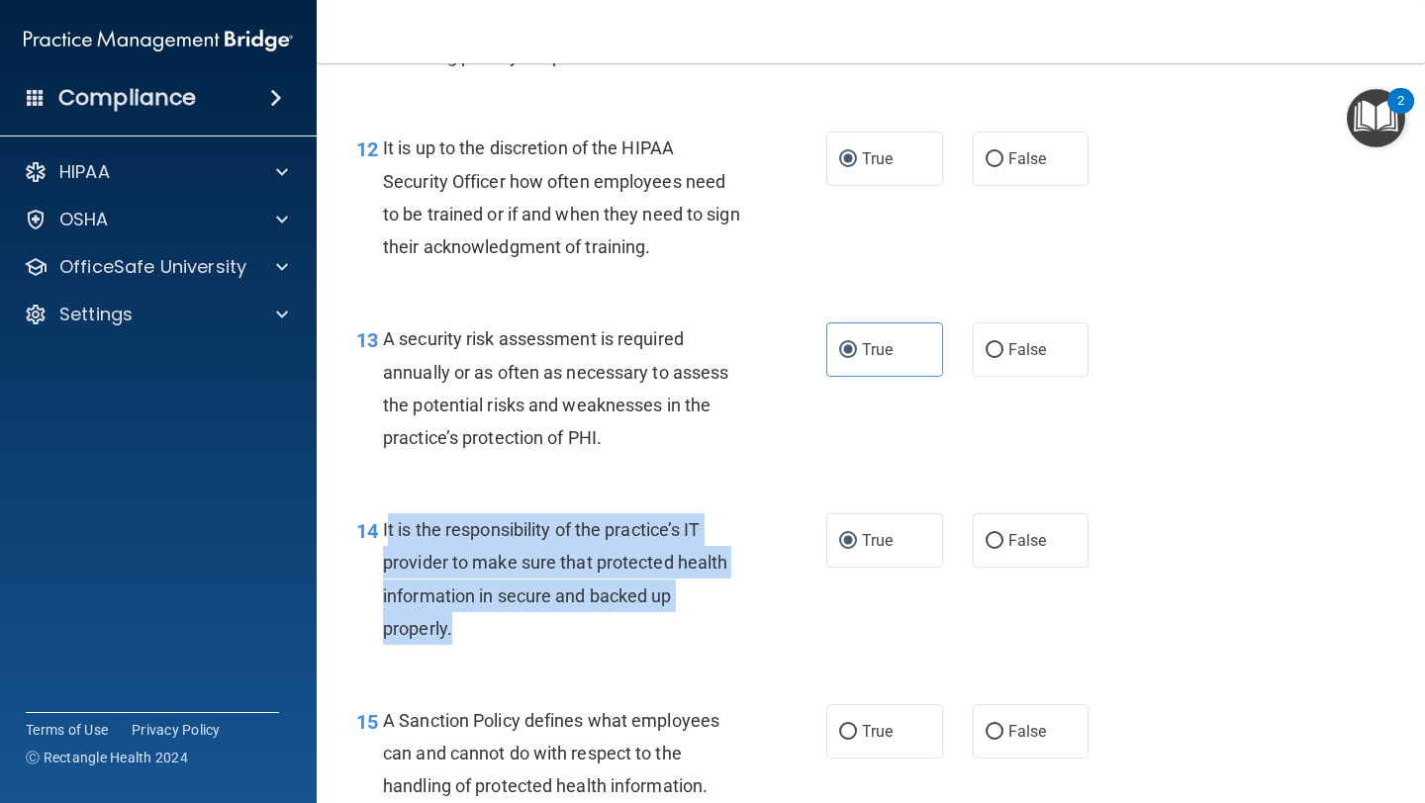
drag, startPoint x: 481, startPoint y: 631, endPoint x: 387, endPoint y: 531, distance: 137.2
click at [387, 531] on div "It is the responsibility of the practice’s IT provider to make sure that protec…" at bounding box center [570, 580] width 375 height 132
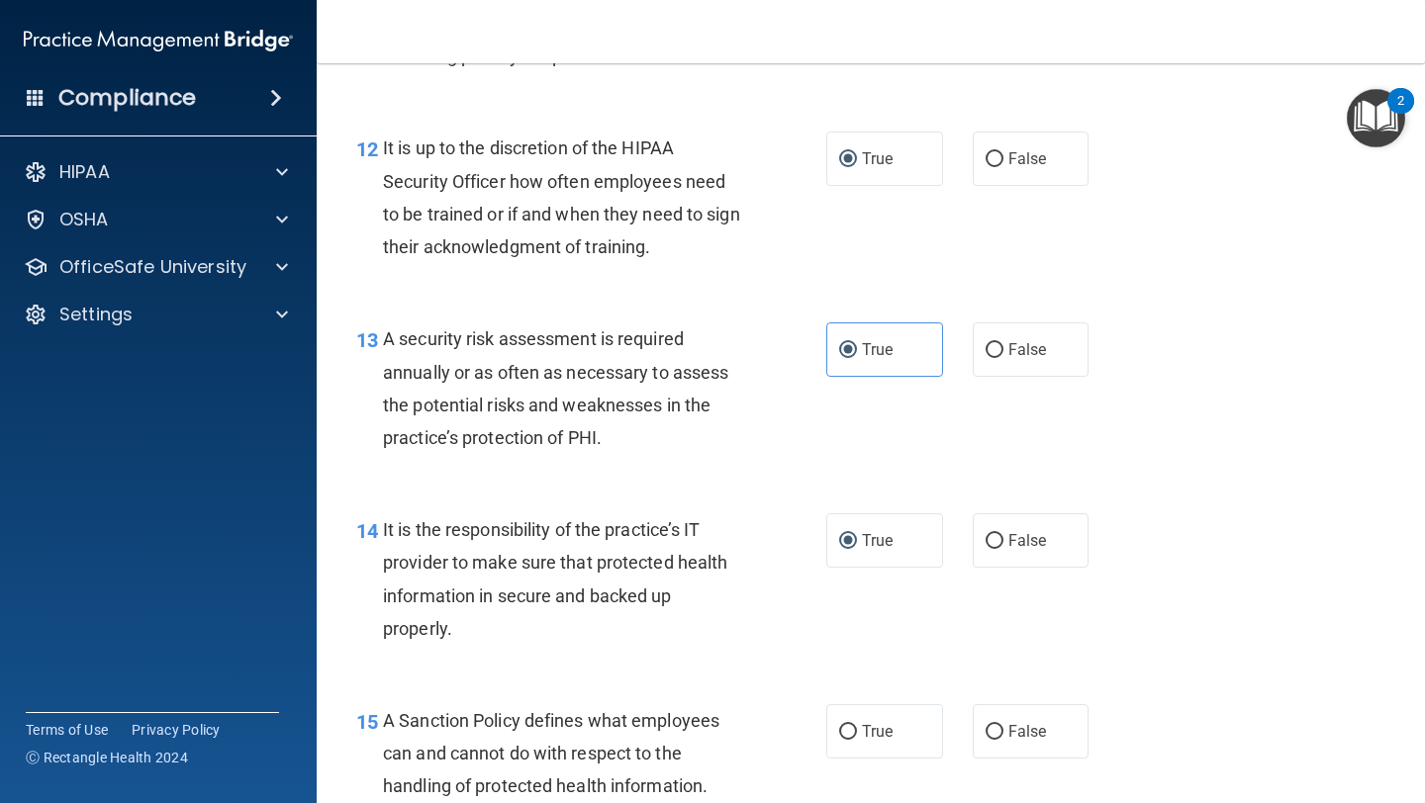
click at [461, 623] on div "It is the responsibility of the practice’s IT provider to make sure that protec…" at bounding box center [570, 580] width 375 height 132
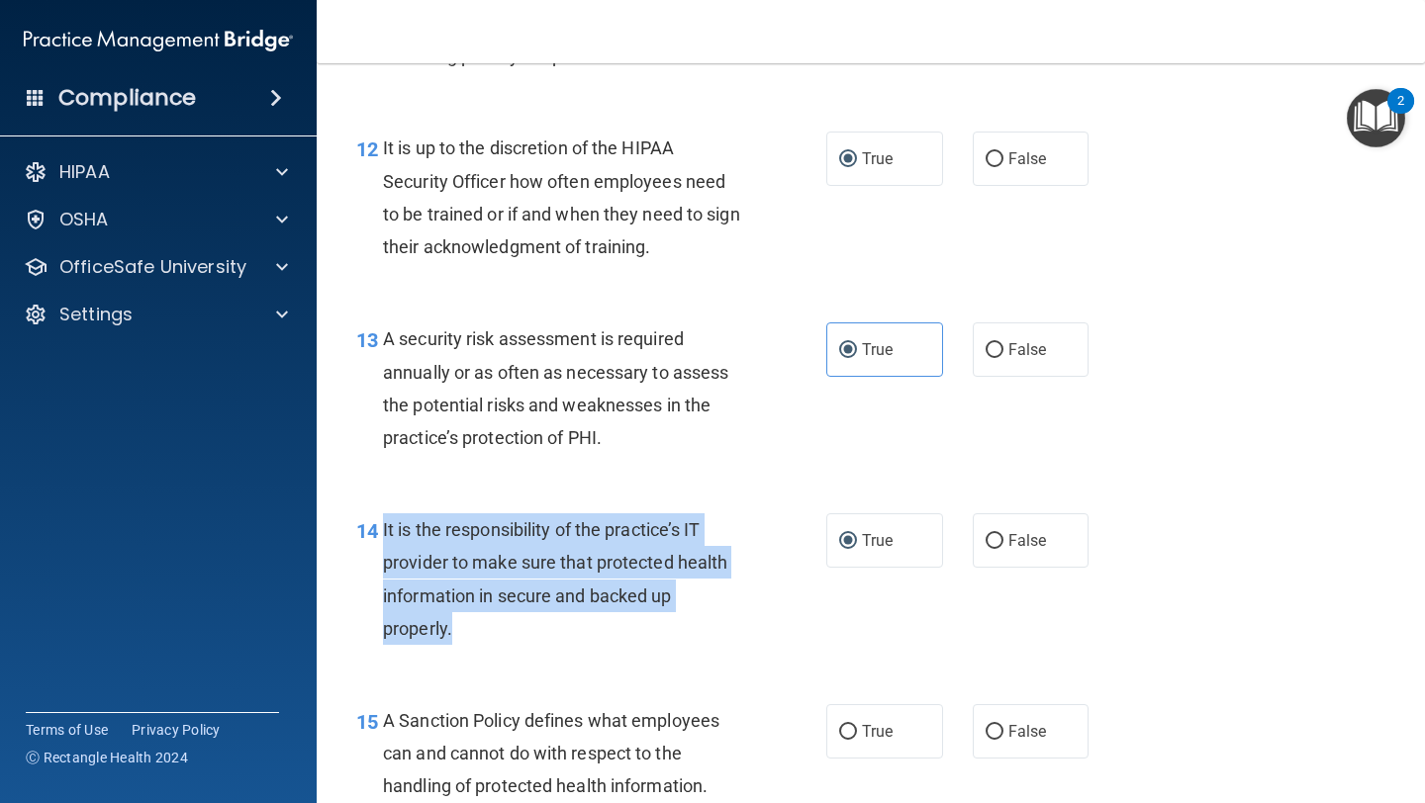
drag, startPoint x: 457, startPoint y: 631, endPoint x: 383, endPoint y: 526, distance: 128.5
click at [383, 526] on div "It is the responsibility of the practice’s IT provider to make sure that protec…" at bounding box center [570, 580] width 375 height 132
copy span "It is the responsibility of the practice’s IT provider to make sure that protec…"
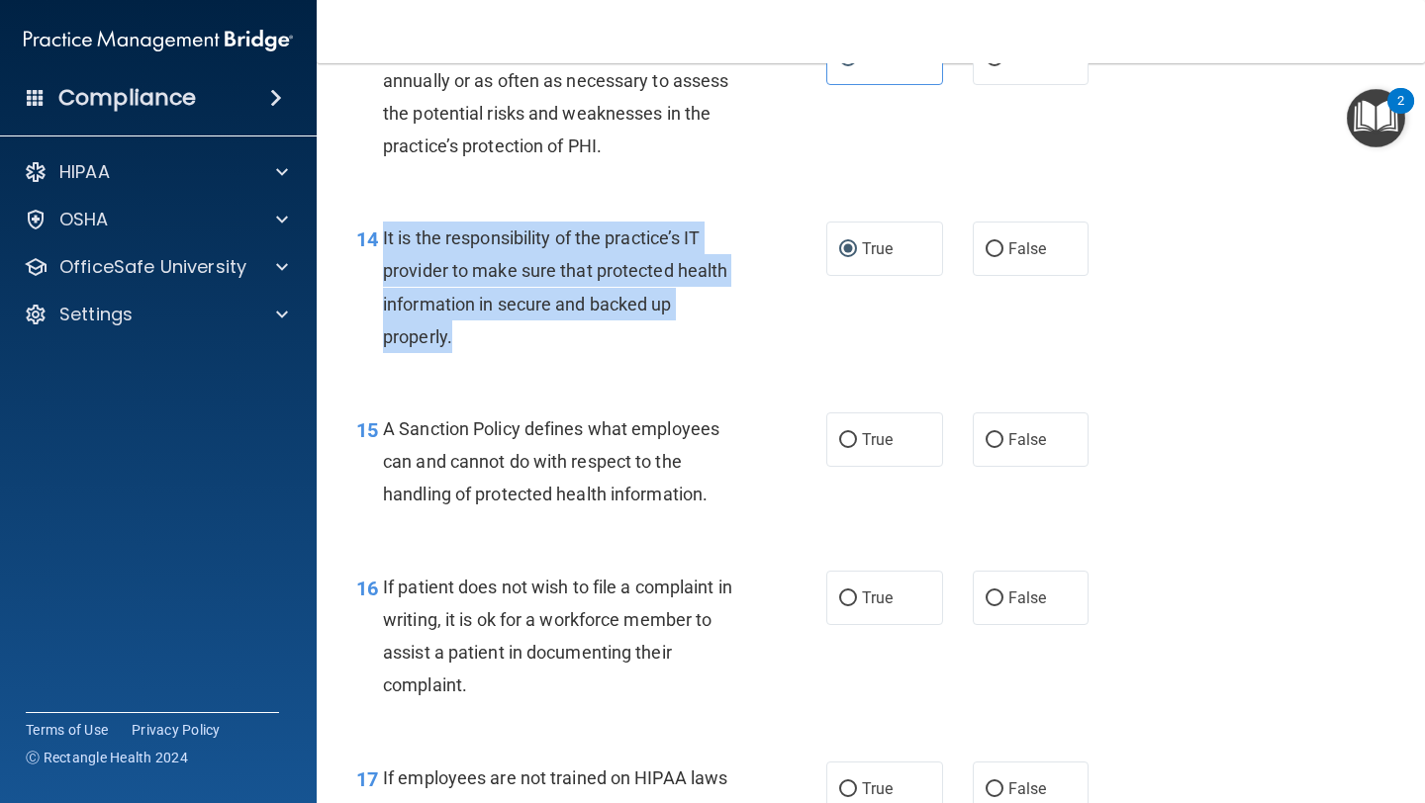
scroll to position [2781, 0]
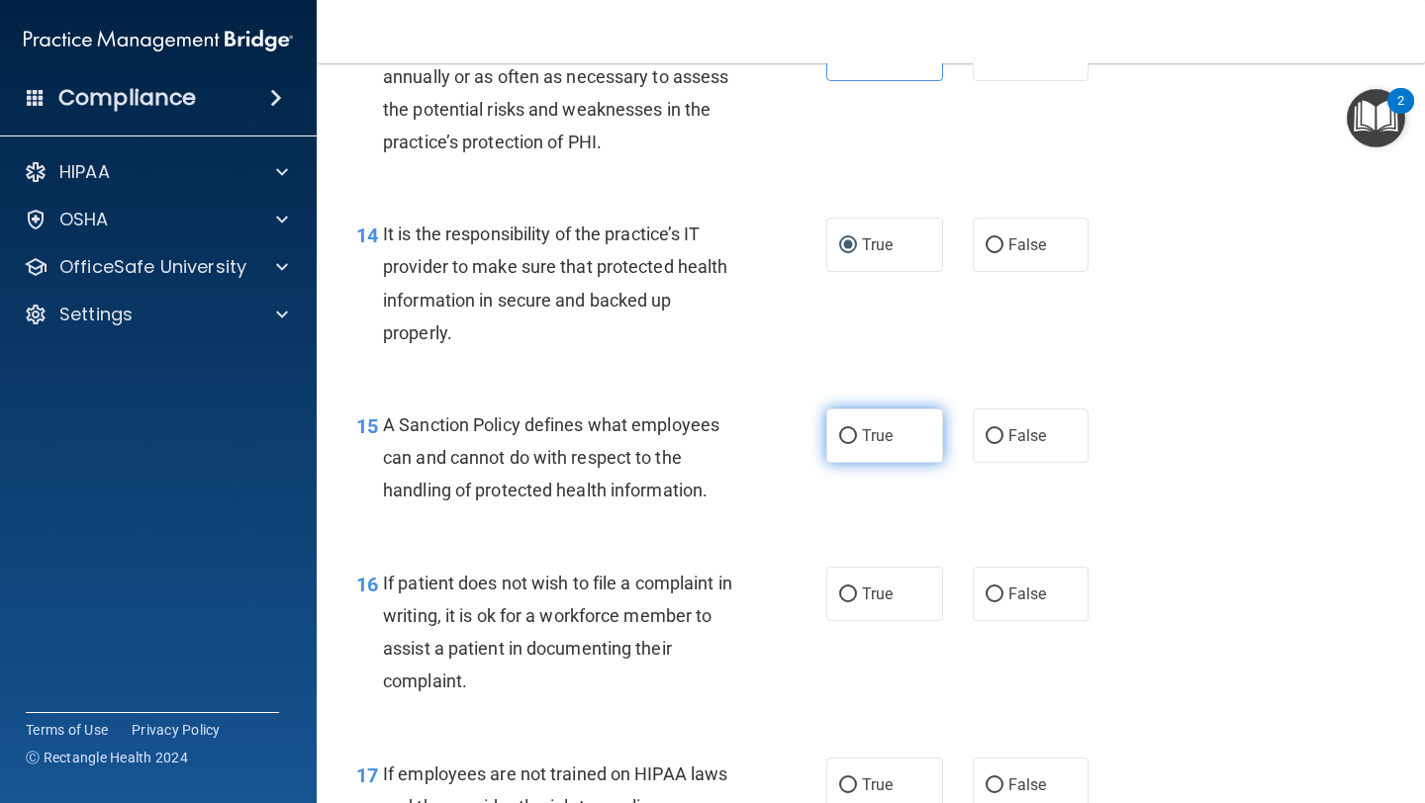
click at [601, 434] on span "True" at bounding box center [877, 435] width 31 height 19
click at [601, 434] on input "True" at bounding box center [848, 436] width 18 height 15
radio input "true"
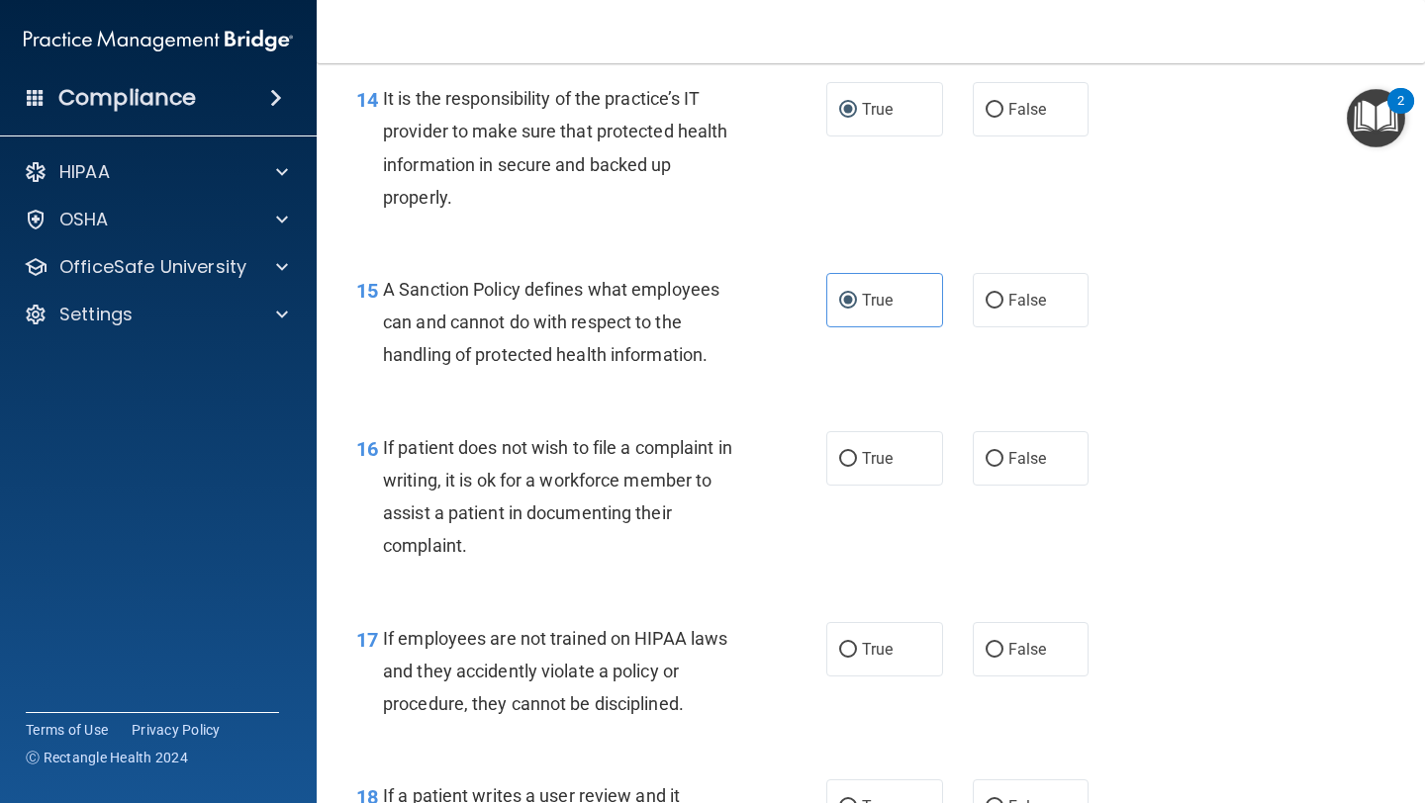
scroll to position [2921, 0]
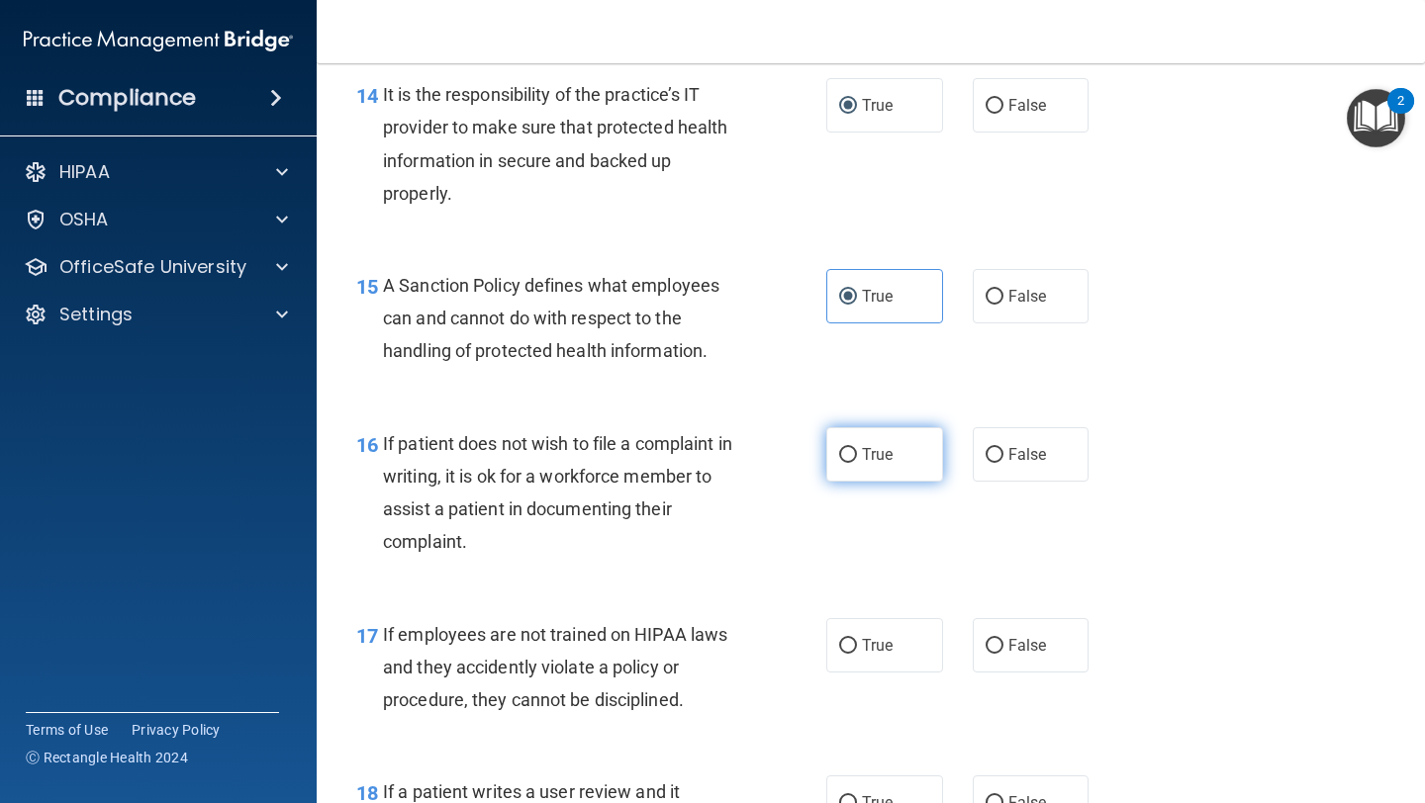
click at [601, 461] on input "True" at bounding box center [848, 455] width 18 height 15
radio input "true"
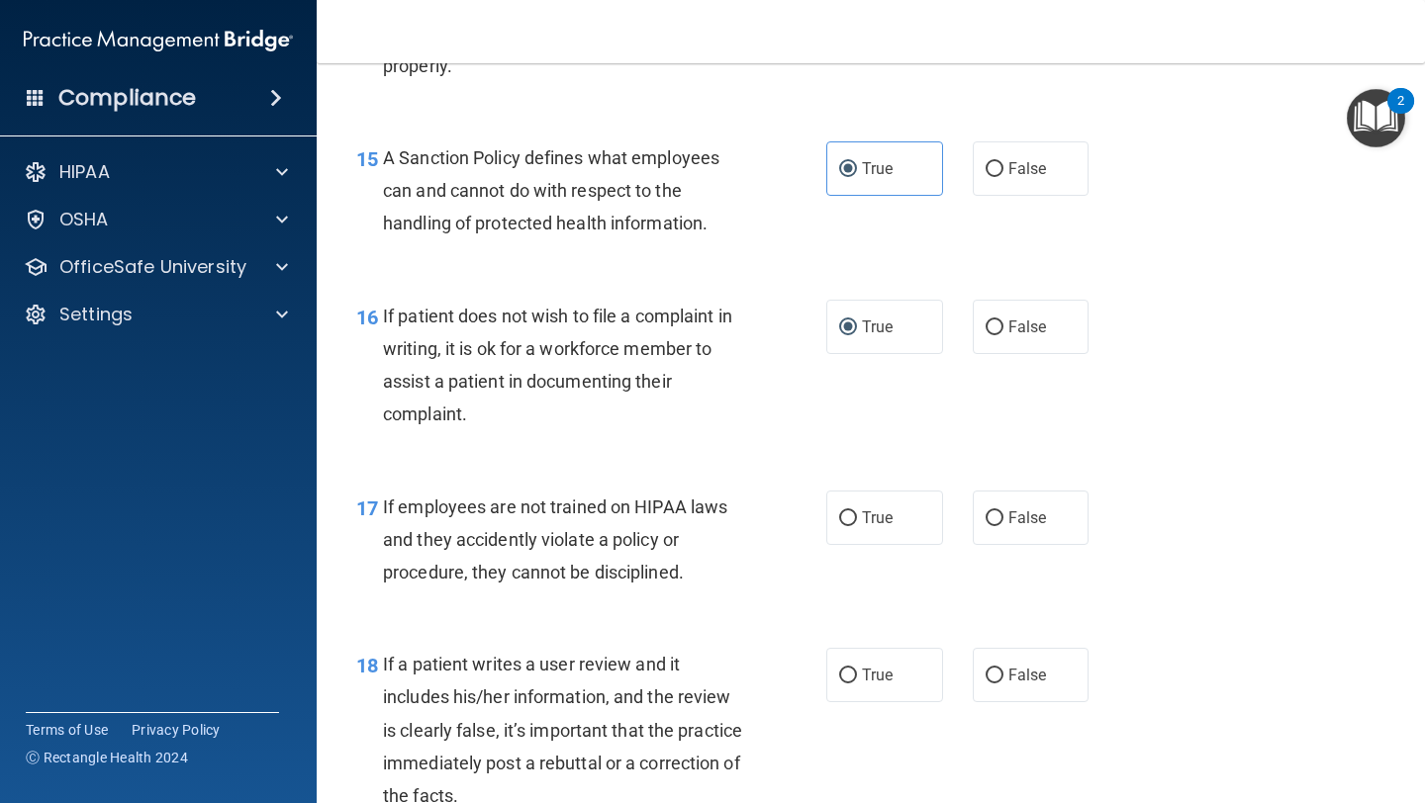
scroll to position [3056, 0]
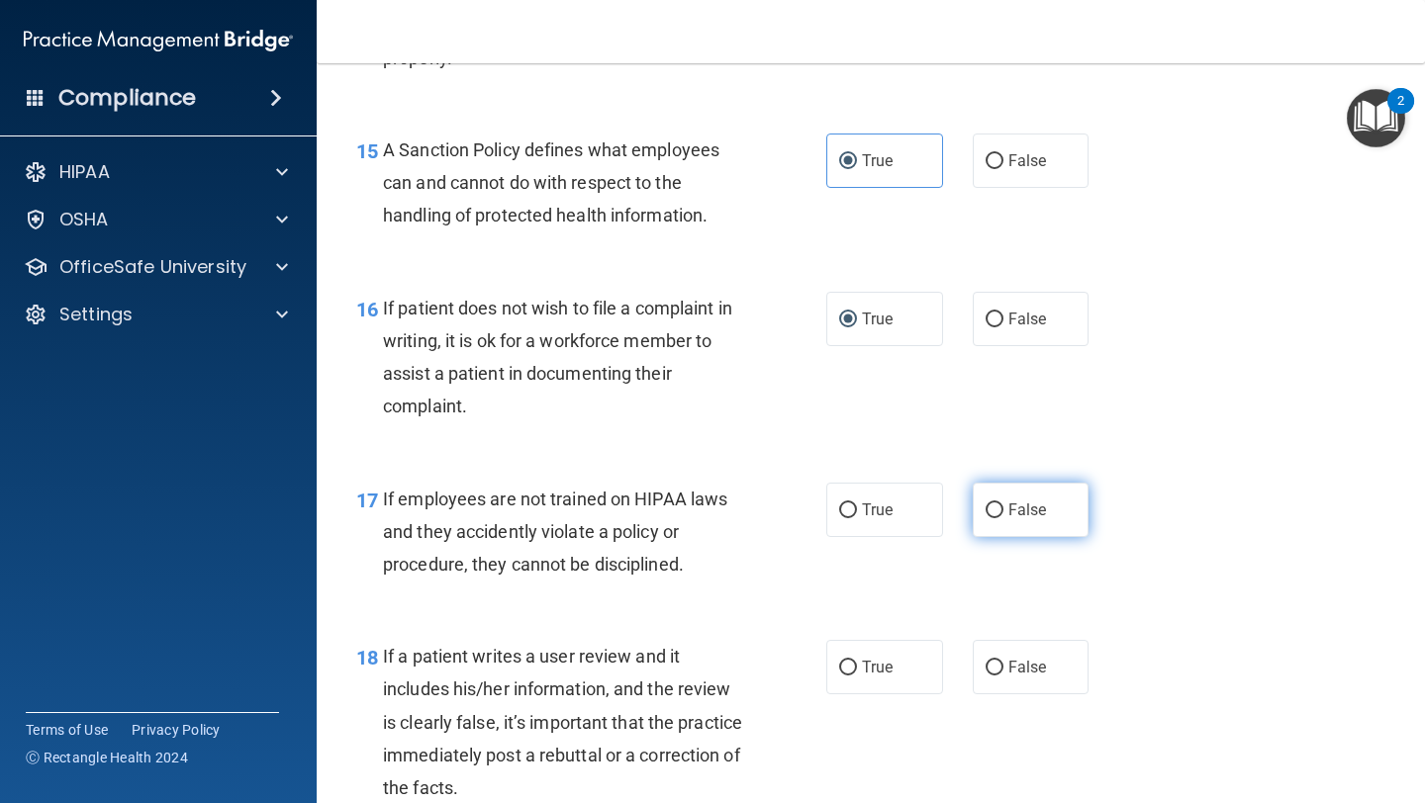
click at [601, 519] on label "False" at bounding box center [1031, 510] width 117 height 54
click at [601, 518] on input "False" at bounding box center [994, 511] width 18 height 15
radio input "true"
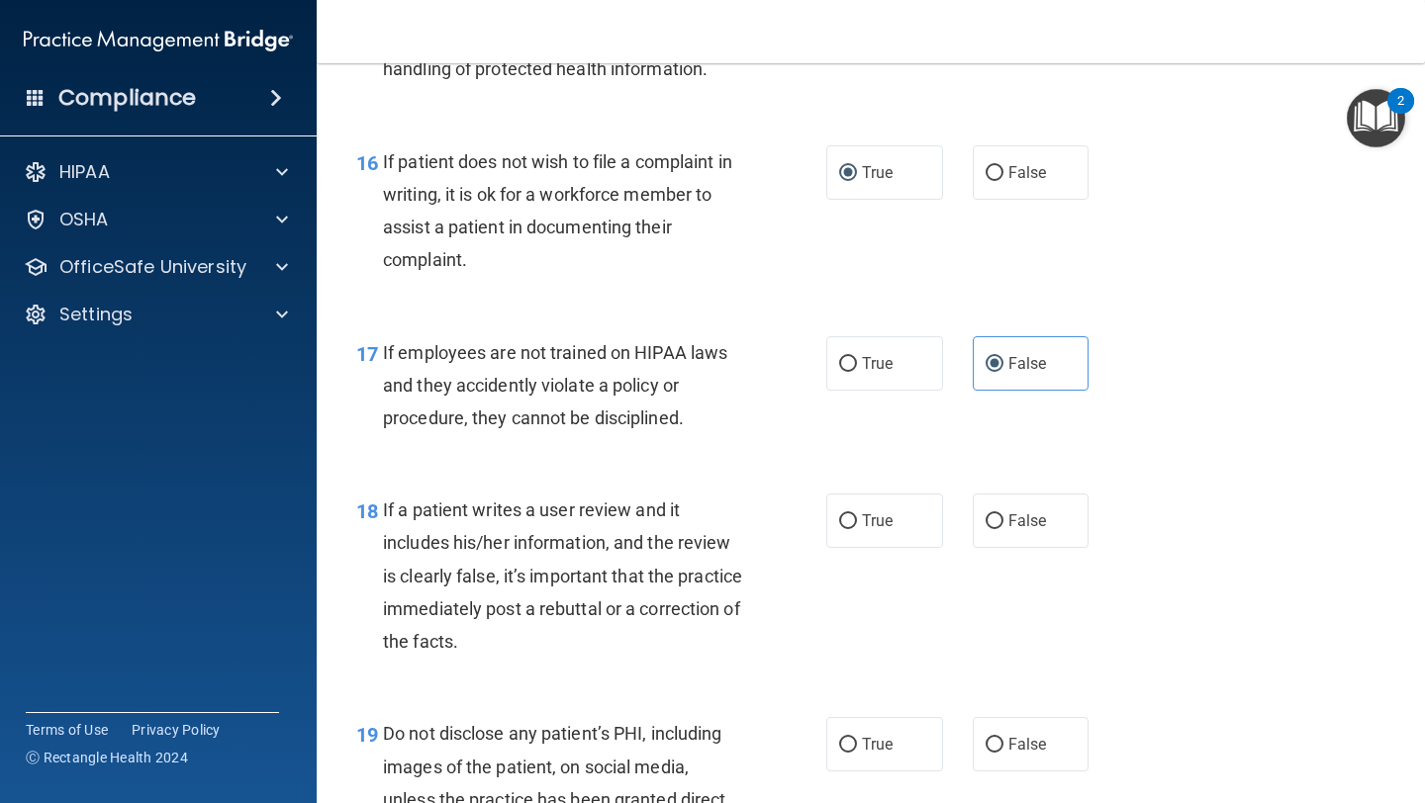
scroll to position [3213, 0]
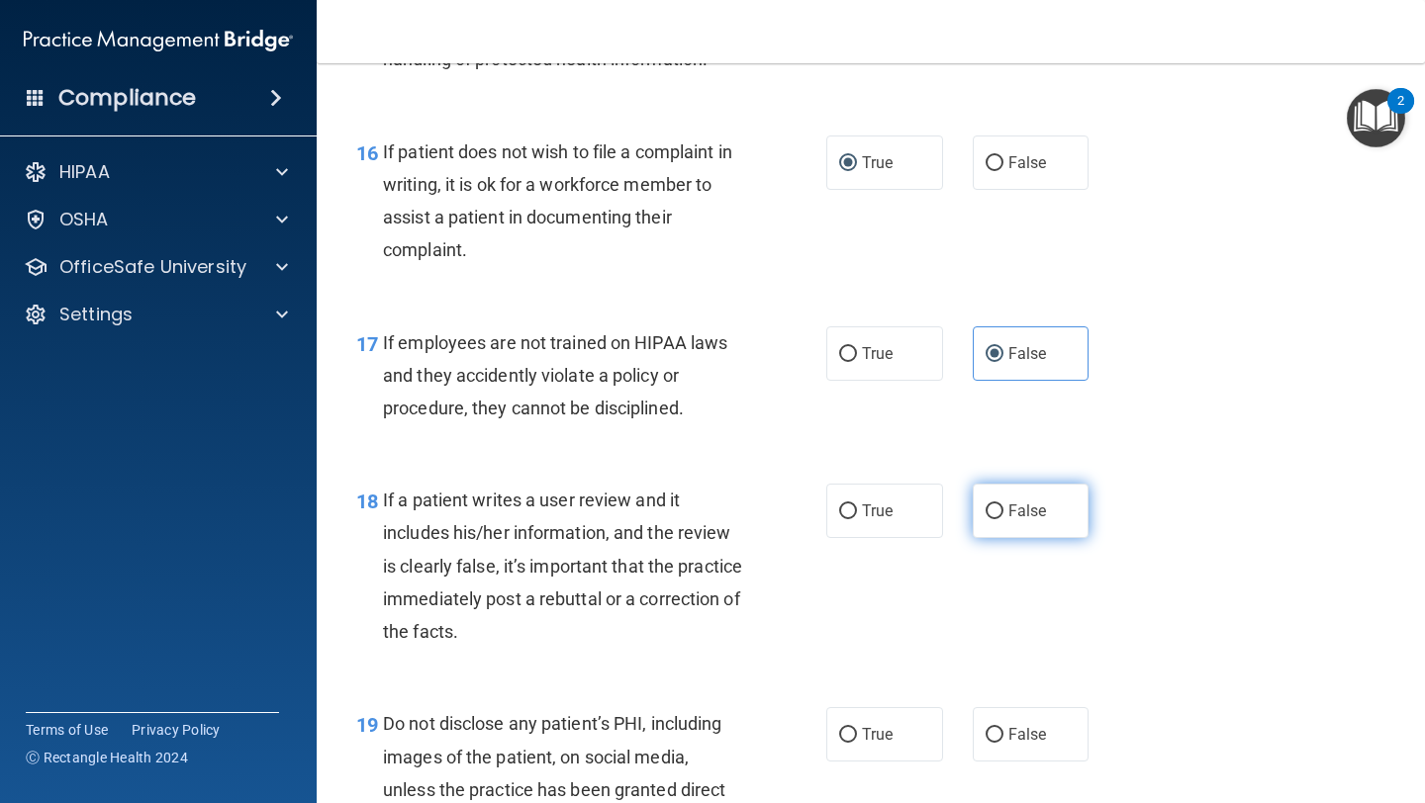
click at [601, 516] on input "False" at bounding box center [994, 512] width 18 height 15
radio input "true"
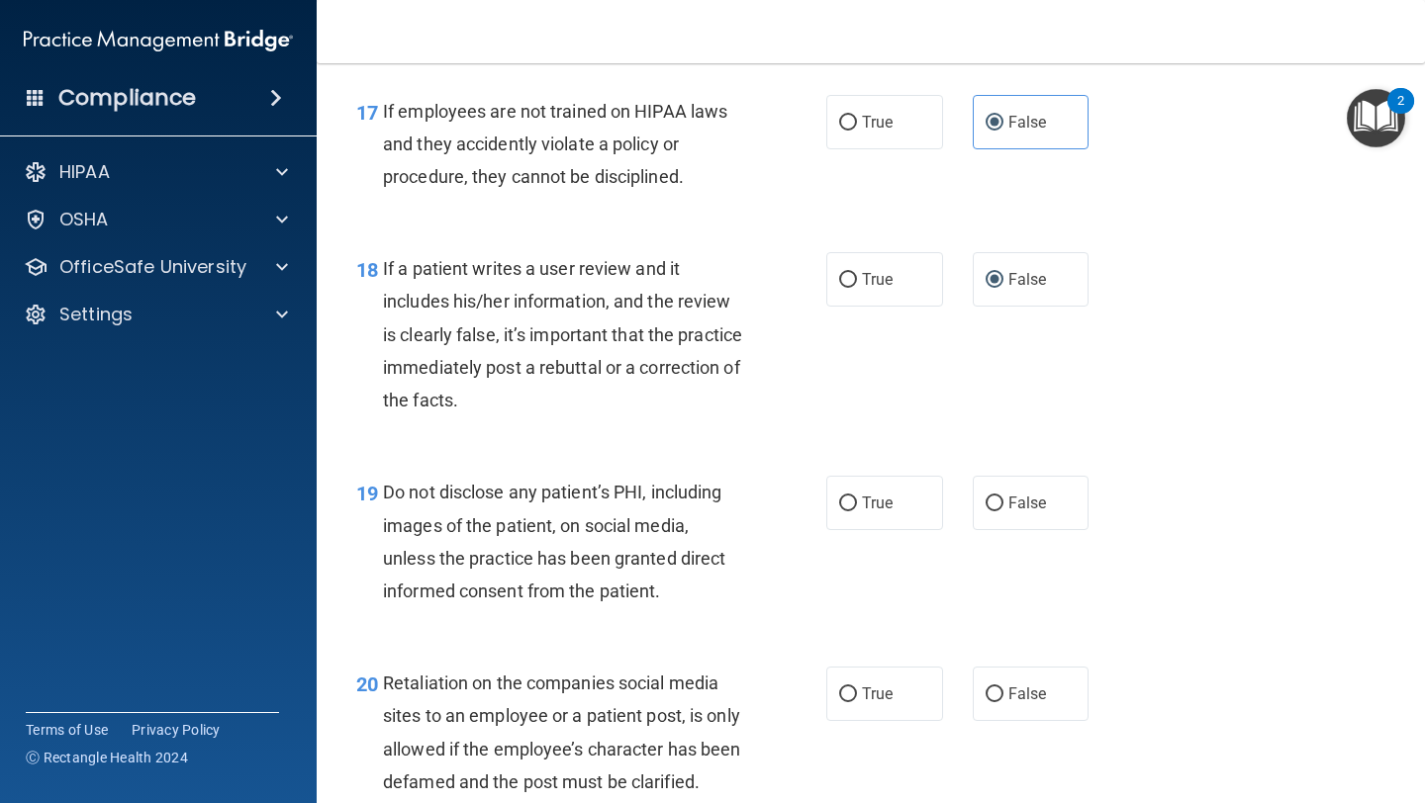
scroll to position [3449, 0]
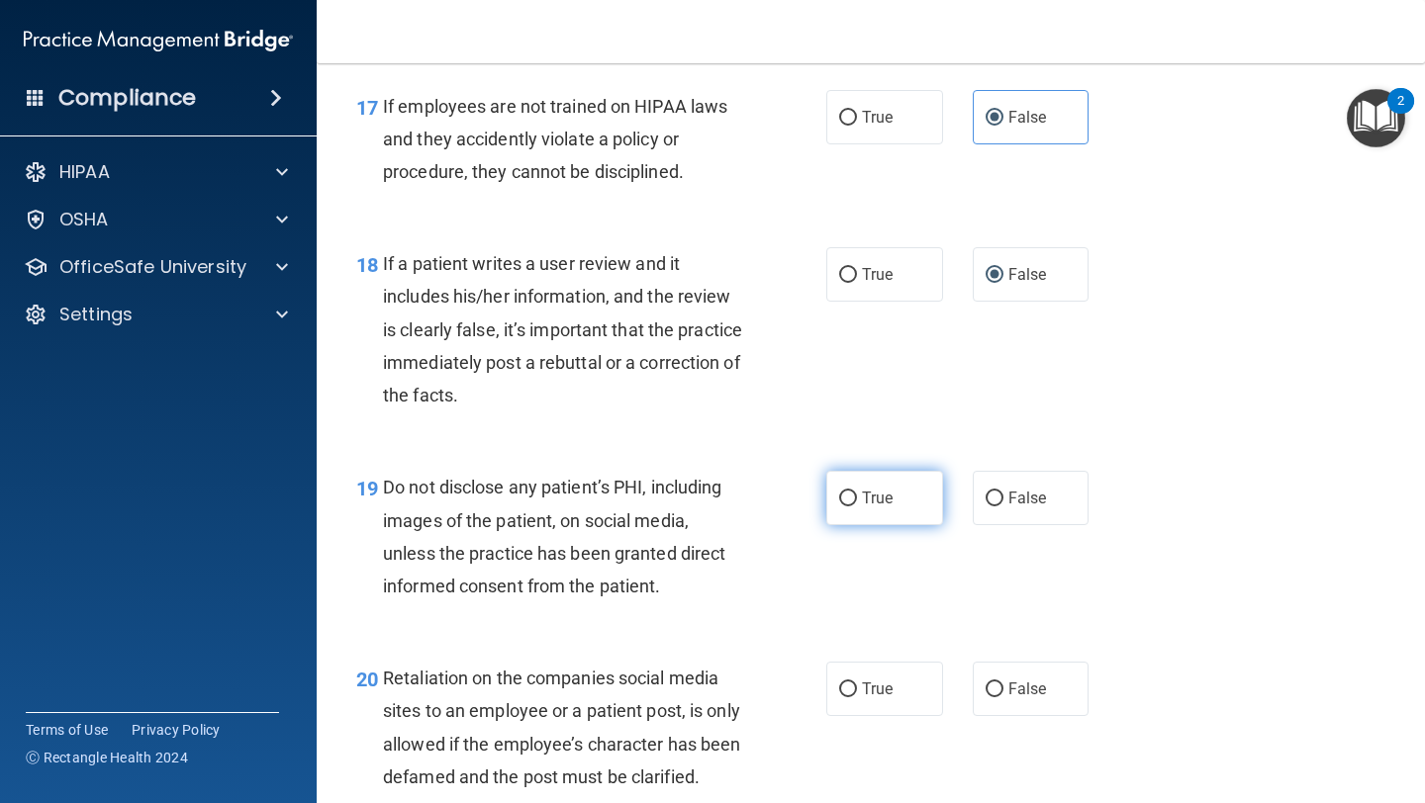
click at [601, 513] on label "True" at bounding box center [884, 498] width 117 height 54
click at [601, 507] on input "True" at bounding box center [848, 499] width 18 height 15
radio input "true"
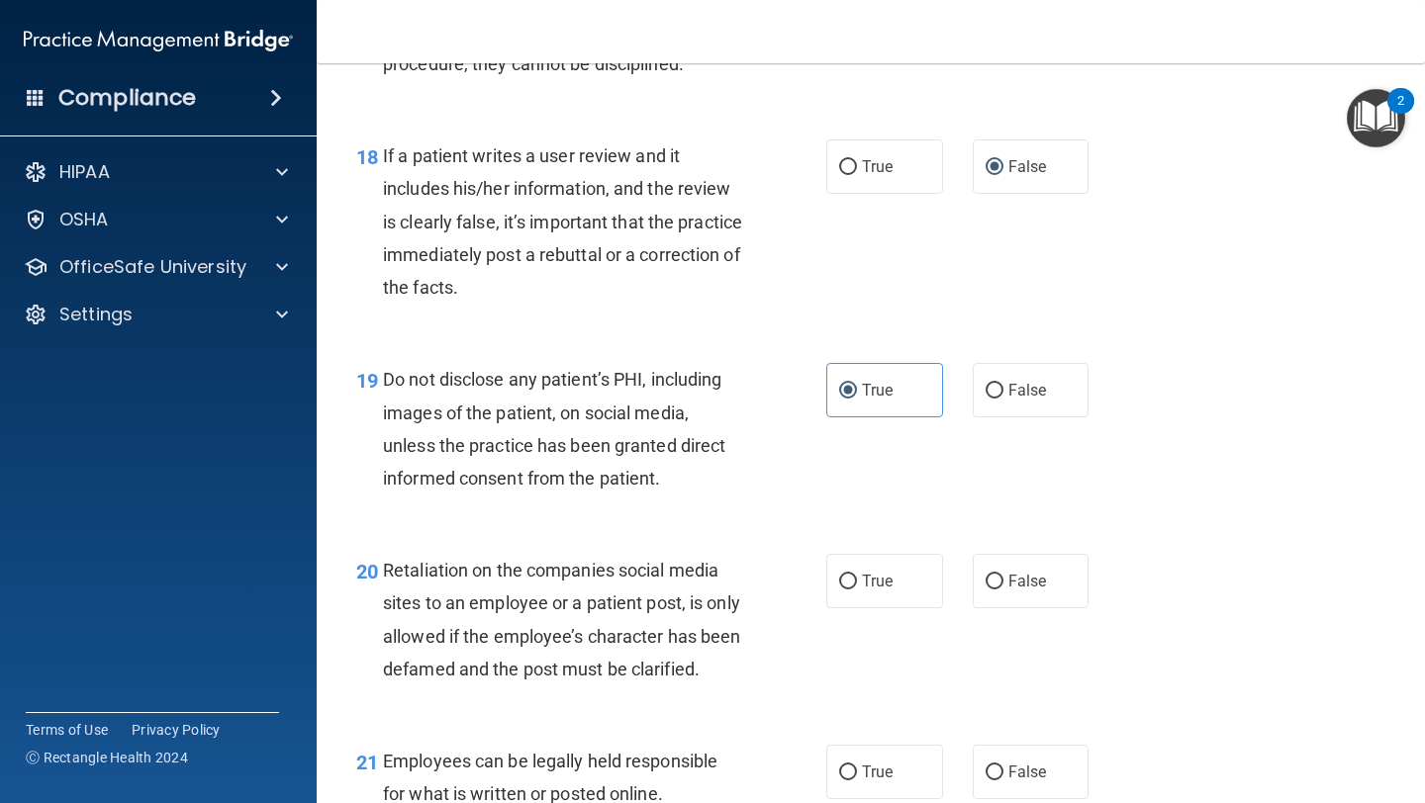
scroll to position [3577, 0]
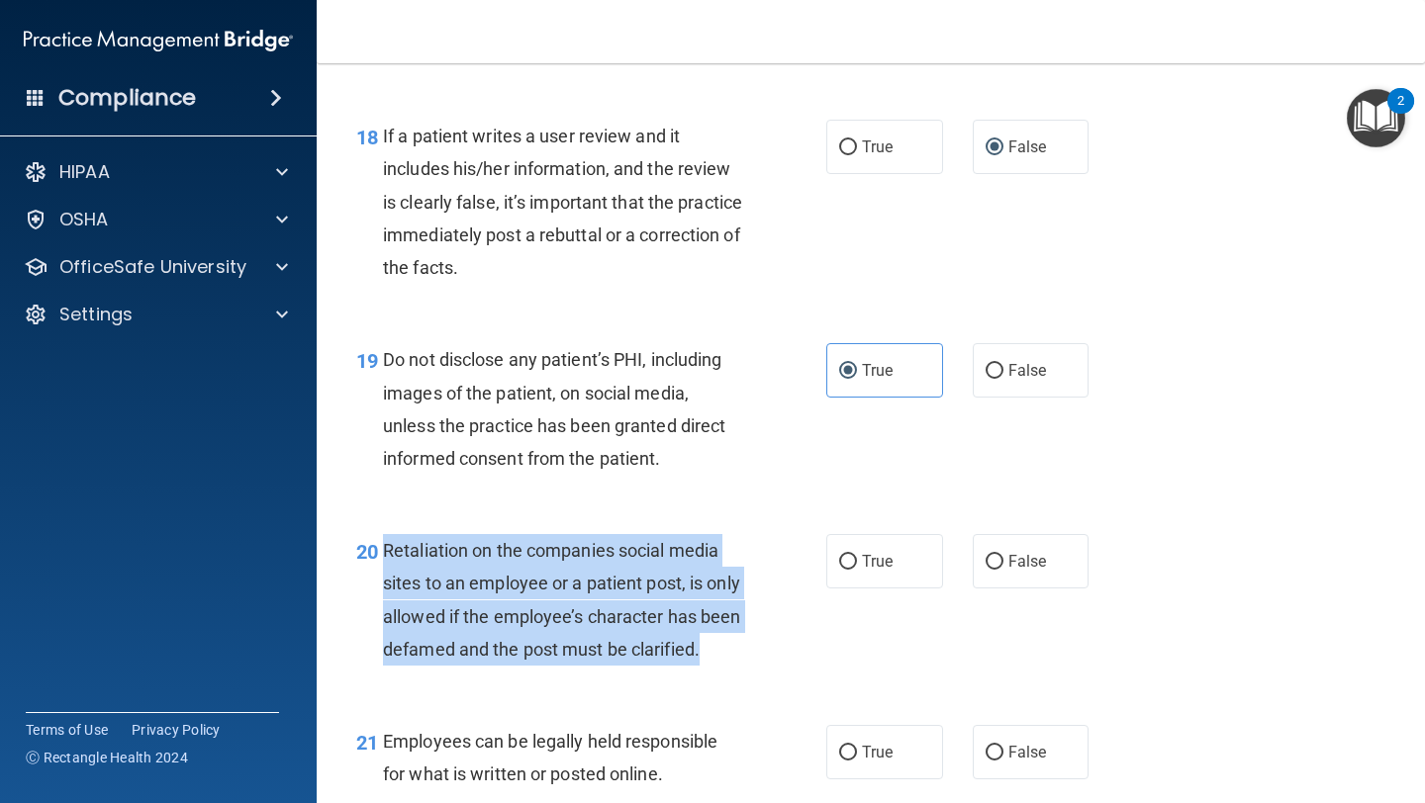
drag, startPoint x: 462, startPoint y: 689, endPoint x: 386, endPoint y: 555, distance: 153.8
click at [386, 555] on div "Retaliation on the companies social media sites to an employee or a patient pos…" at bounding box center [570, 600] width 375 height 132
copy span "Retaliation on the companies social media sites to an employee or a patient pos…"
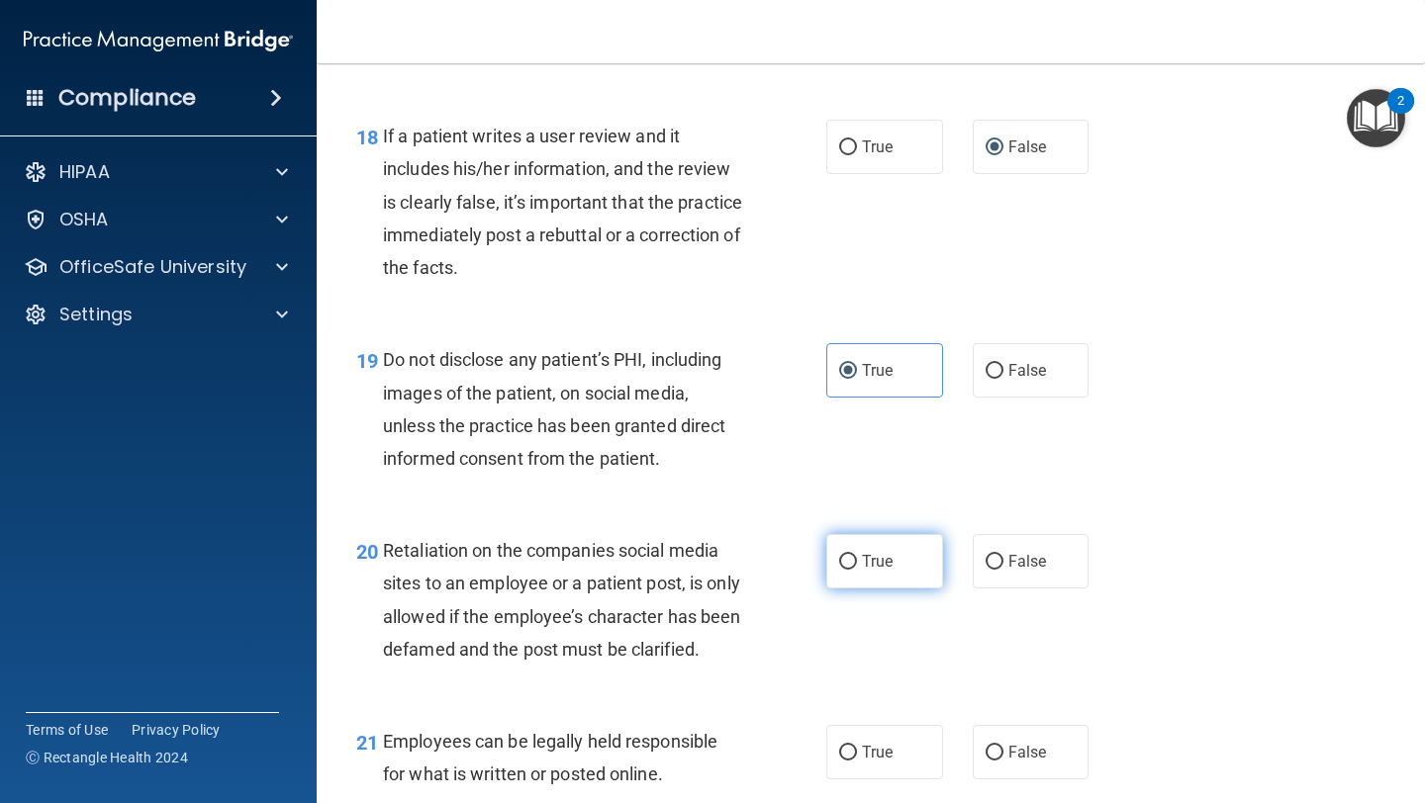
click at [601, 565] on label "True" at bounding box center [884, 561] width 117 height 54
click at [601, 565] on input "True" at bounding box center [848, 562] width 18 height 15
radio input "true"
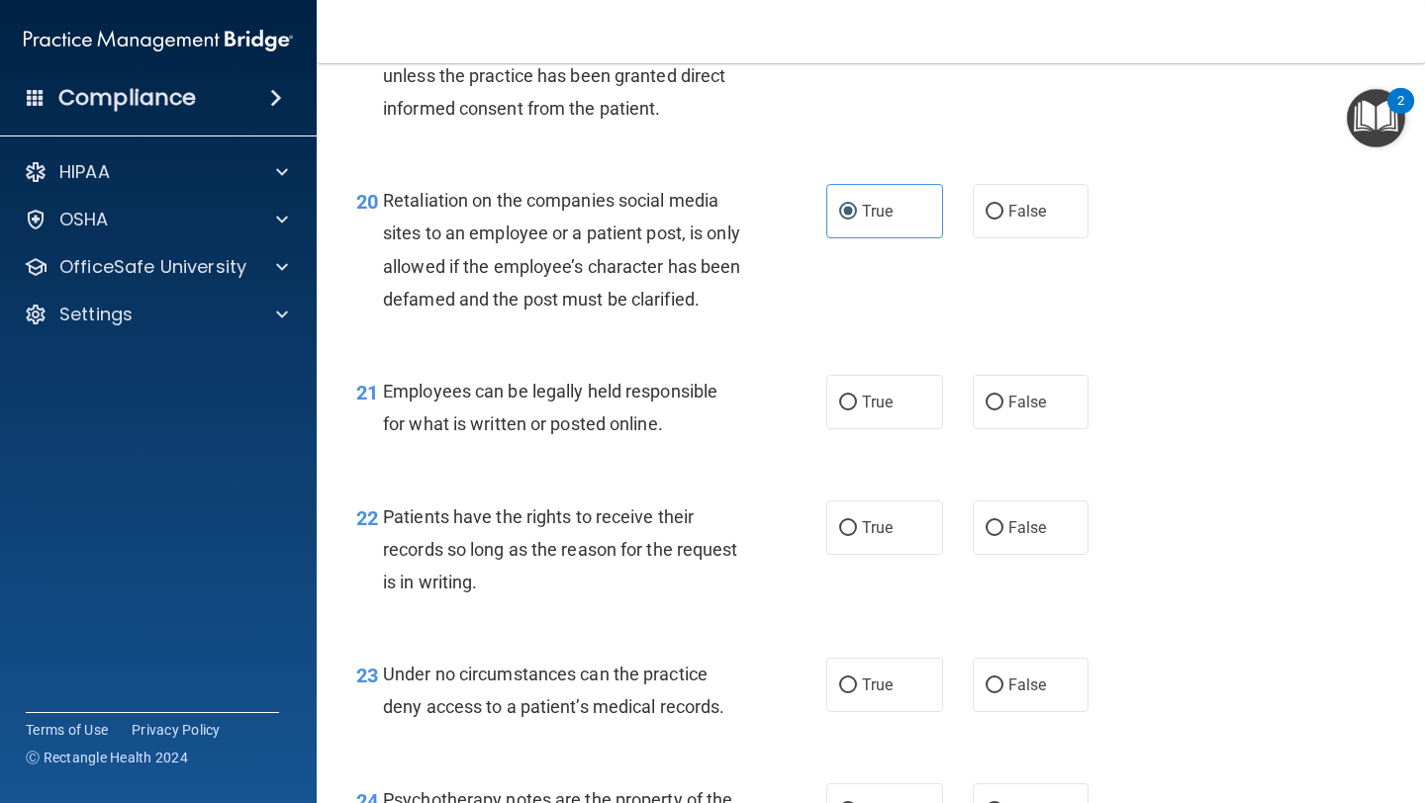
scroll to position [3969, 0]
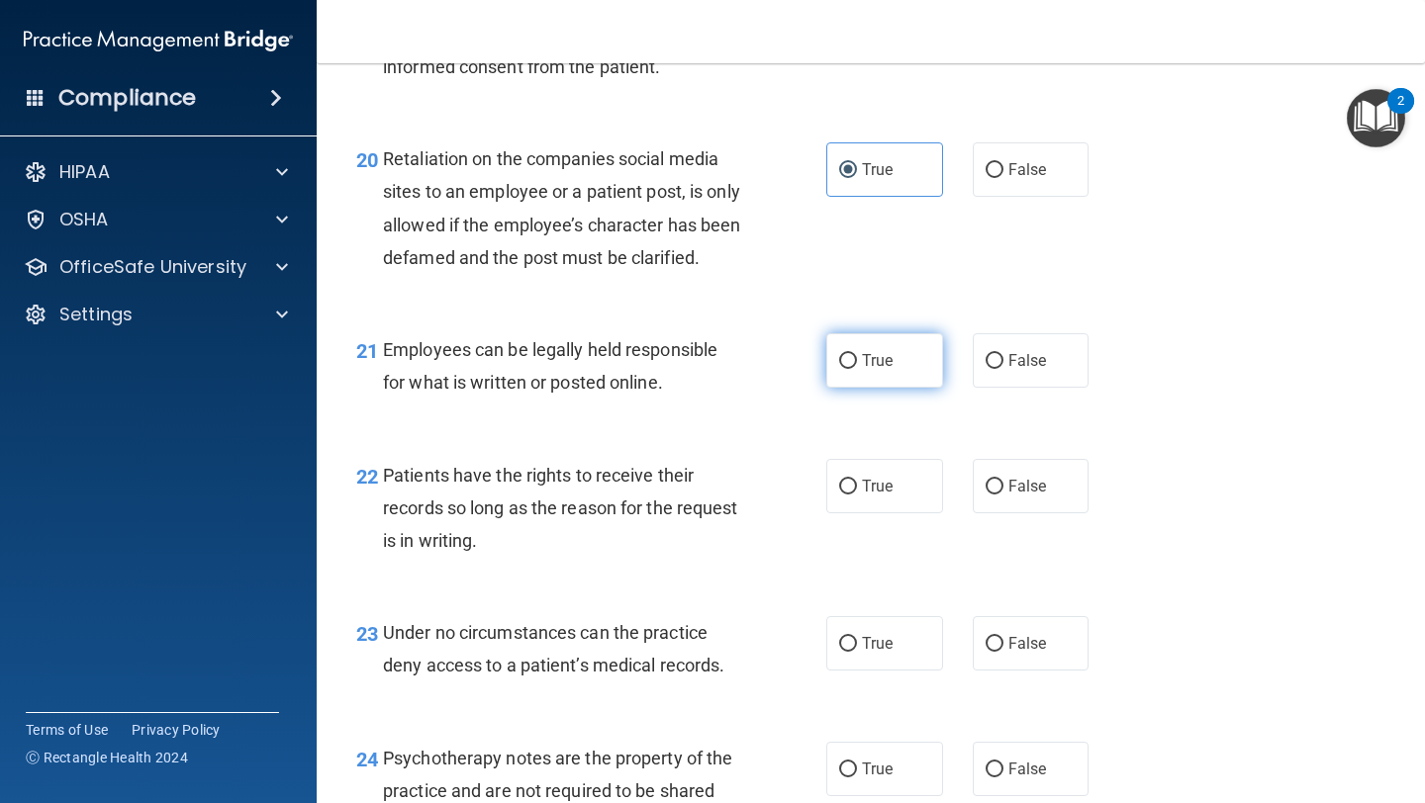
click at [601, 369] on input "True" at bounding box center [848, 361] width 18 height 15
radio input "true"
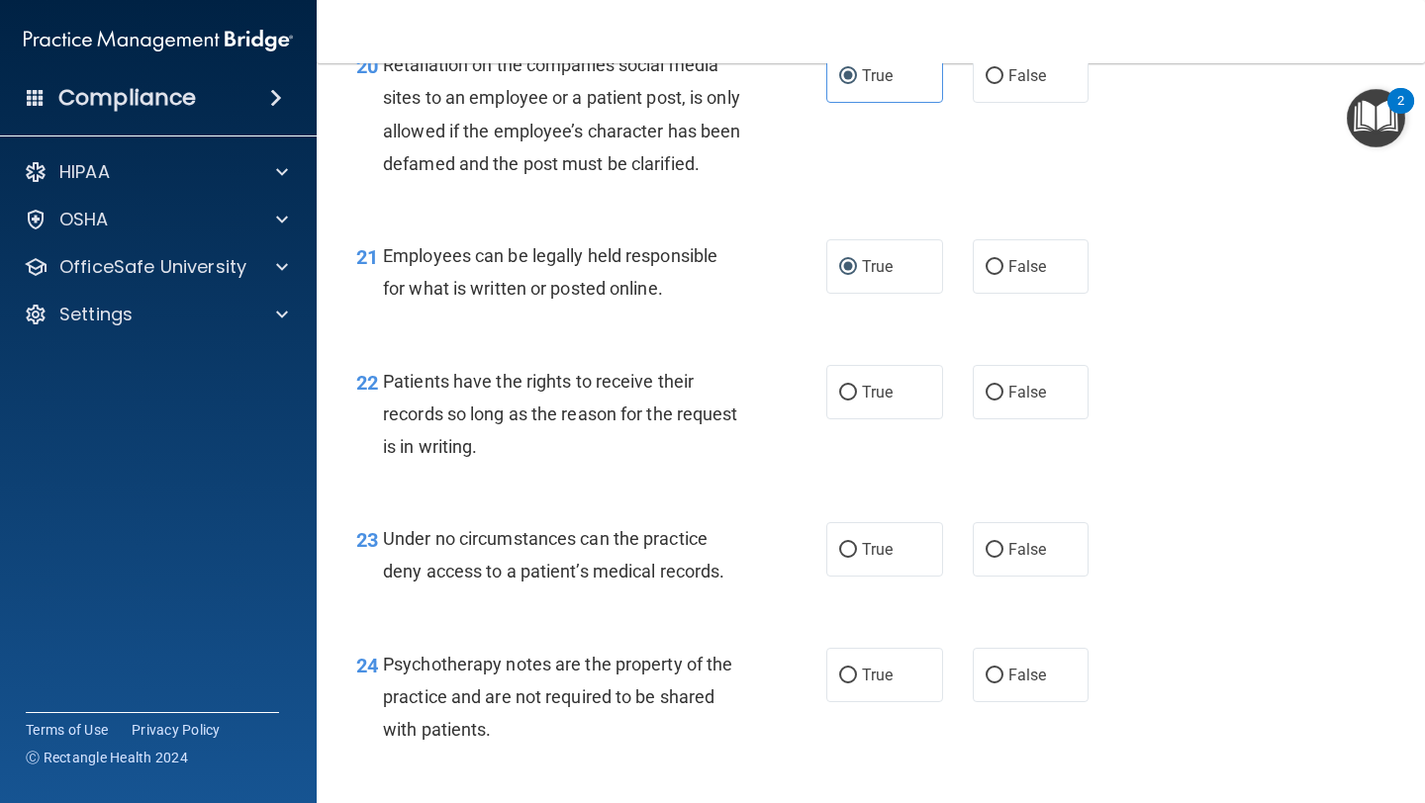
scroll to position [4092, 0]
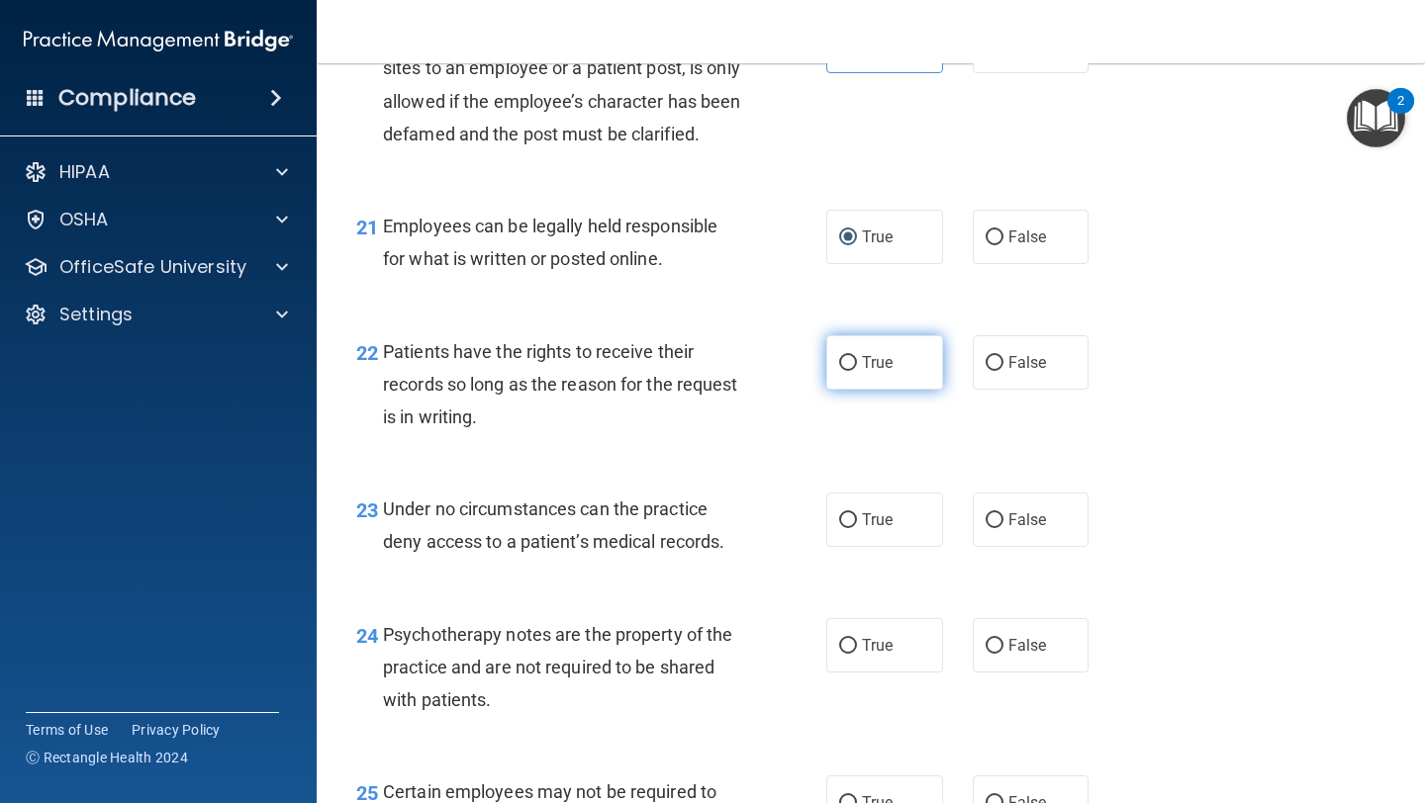
click at [601, 390] on label "True" at bounding box center [884, 362] width 117 height 54
click at [601, 371] on input "True" at bounding box center [848, 363] width 18 height 15
radio input "true"
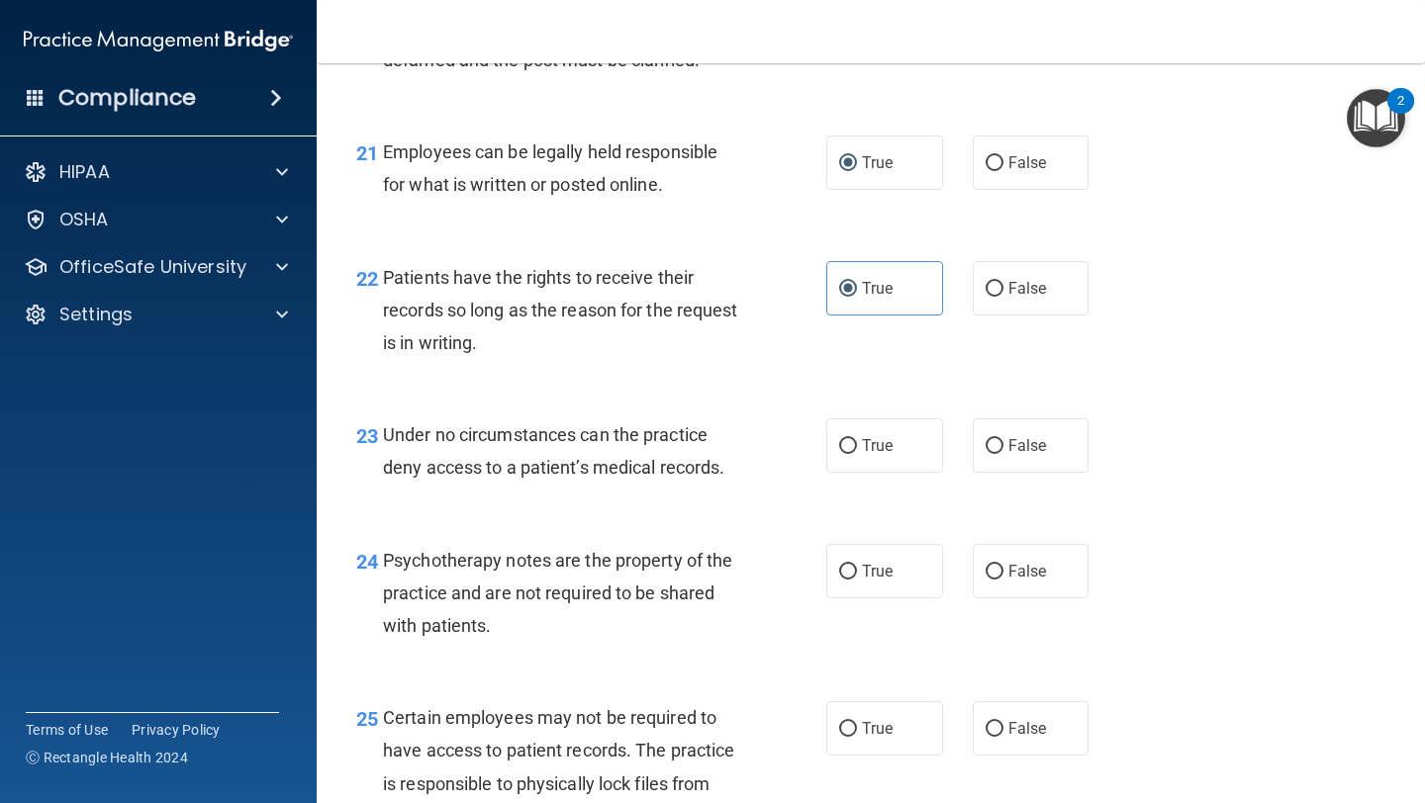
scroll to position [4184, 0]
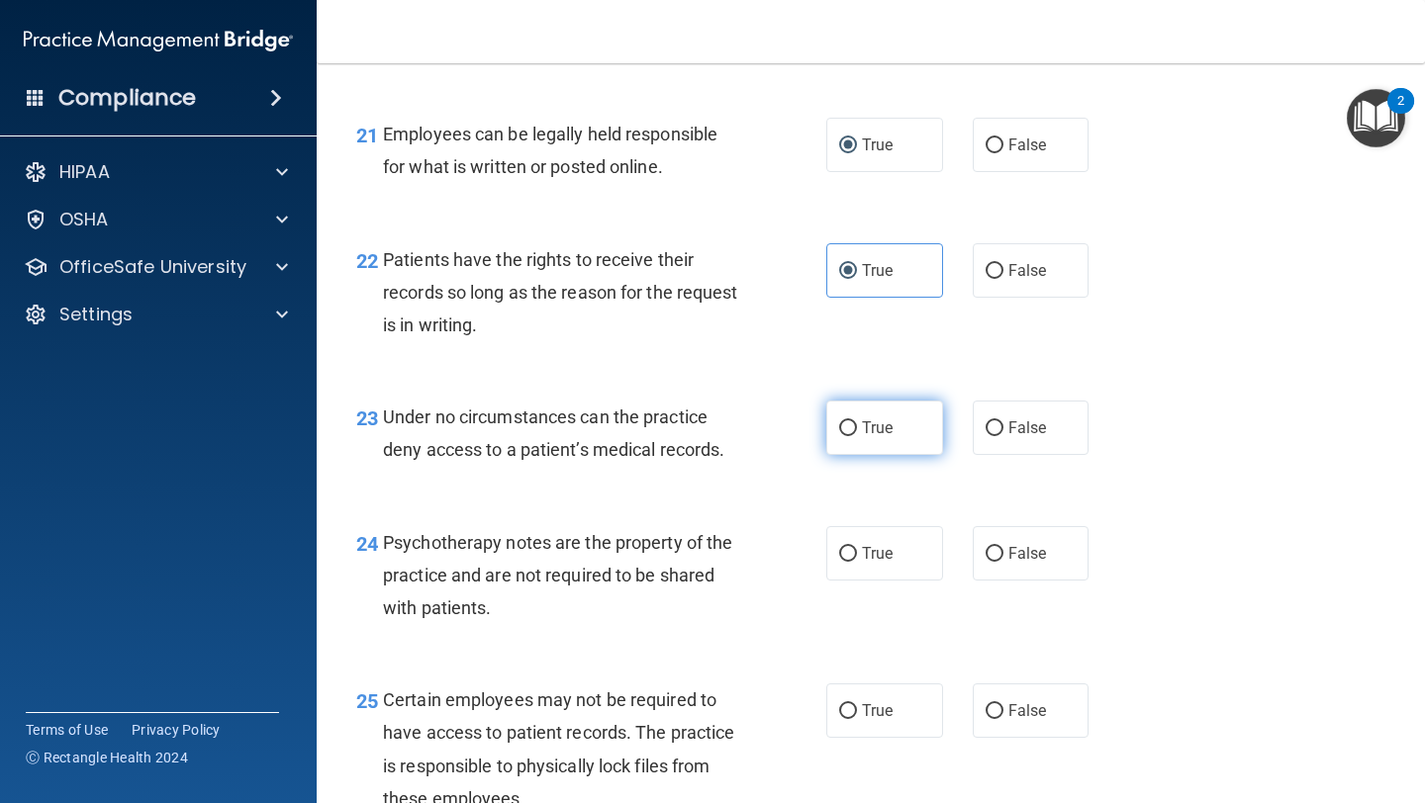
click at [601, 455] on label "True" at bounding box center [884, 428] width 117 height 54
click at [601, 436] on input "True" at bounding box center [848, 428] width 18 height 15
radio input "true"
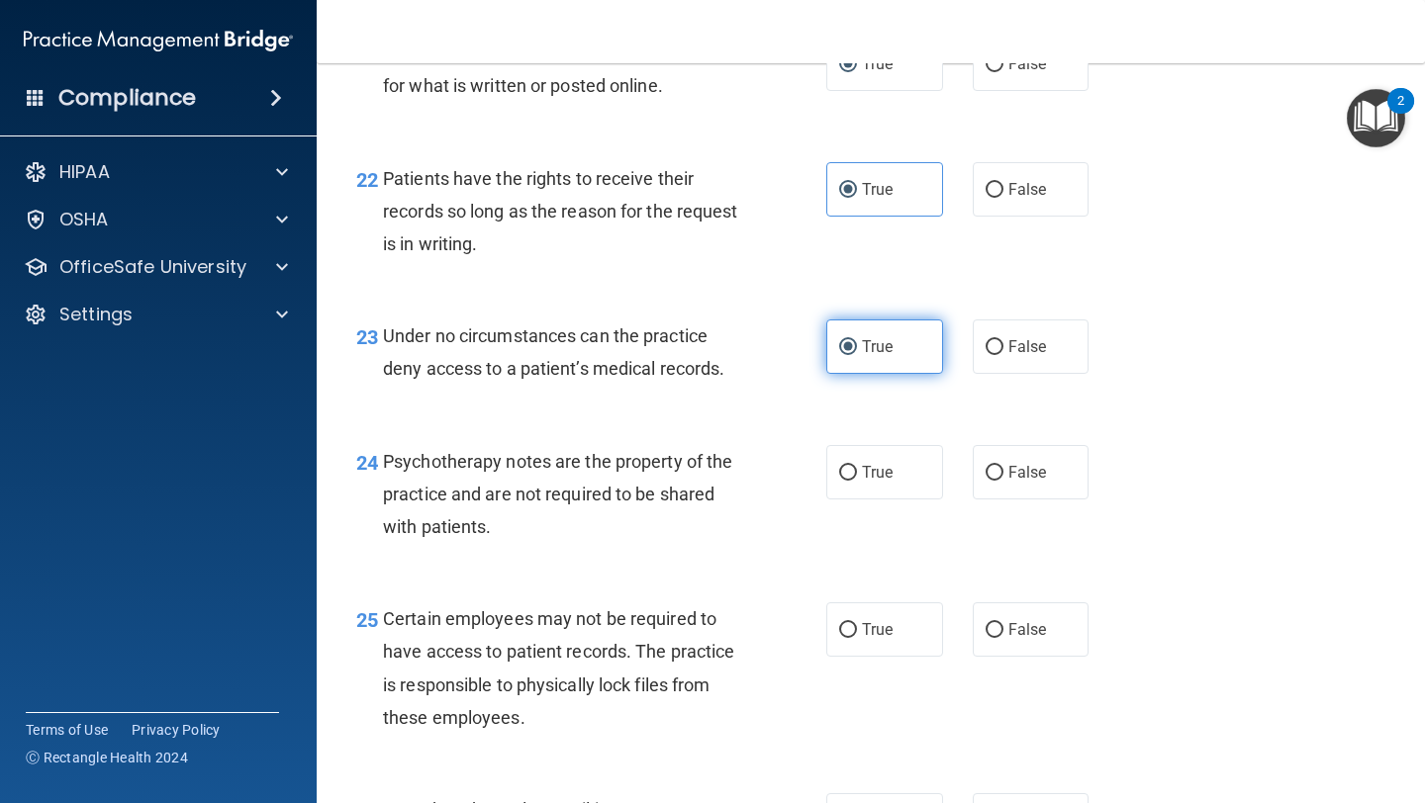
scroll to position [4293, 0]
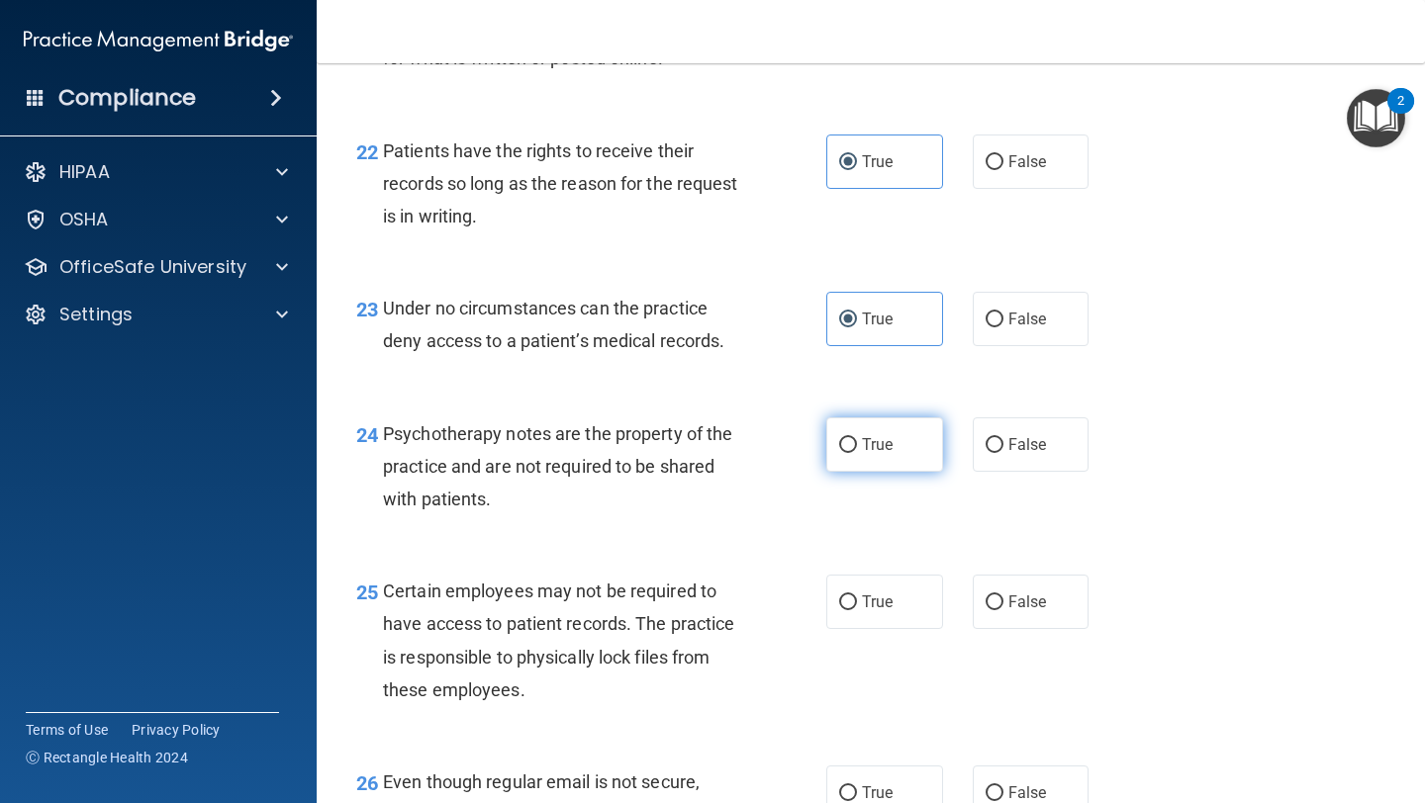
click at [601, 454] on span "True" at bounding box center [877, 444] width 31 height 19
click at [601, 453] on input "True" at bounding box center [848, 445] width 18 height 15
radio input "true"
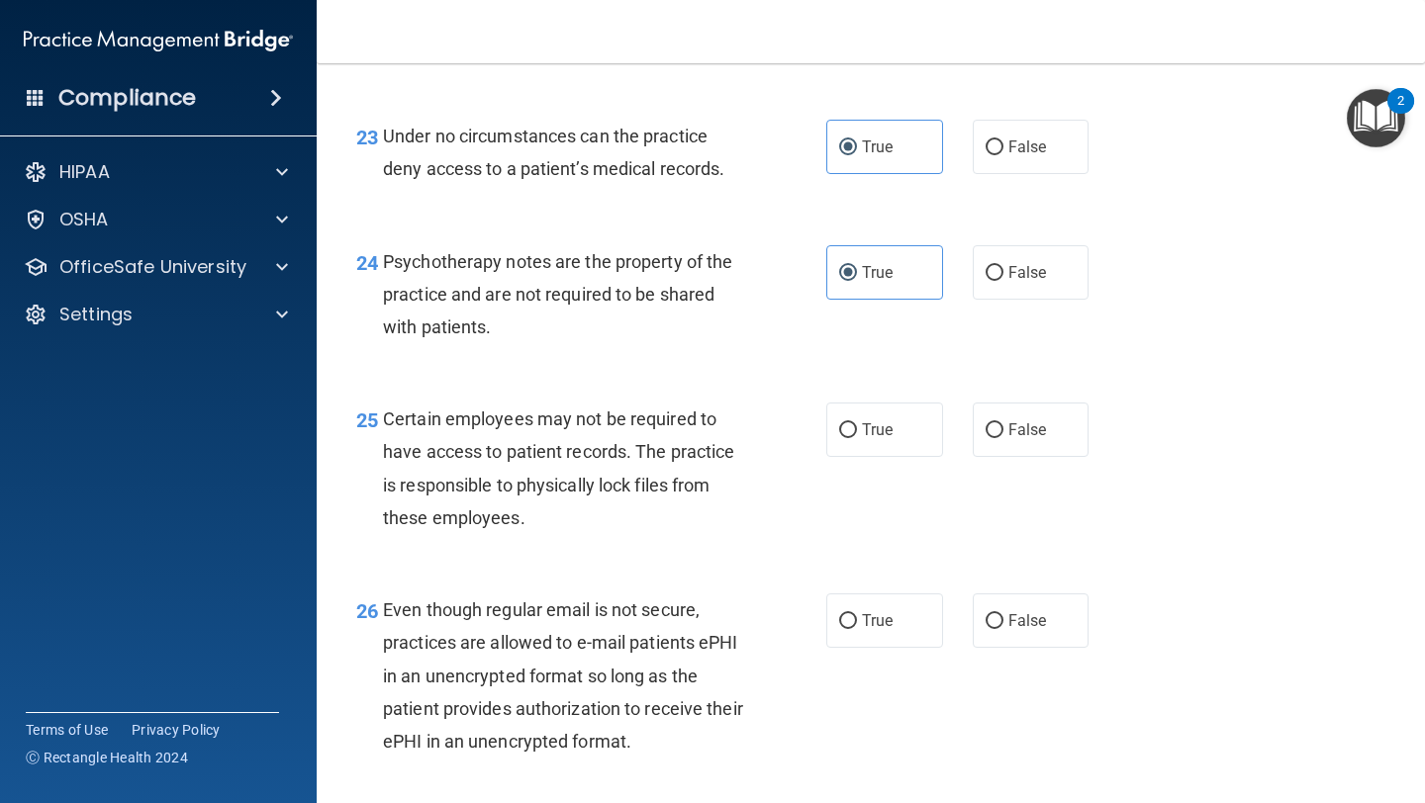
scroll to position [4469, 0]
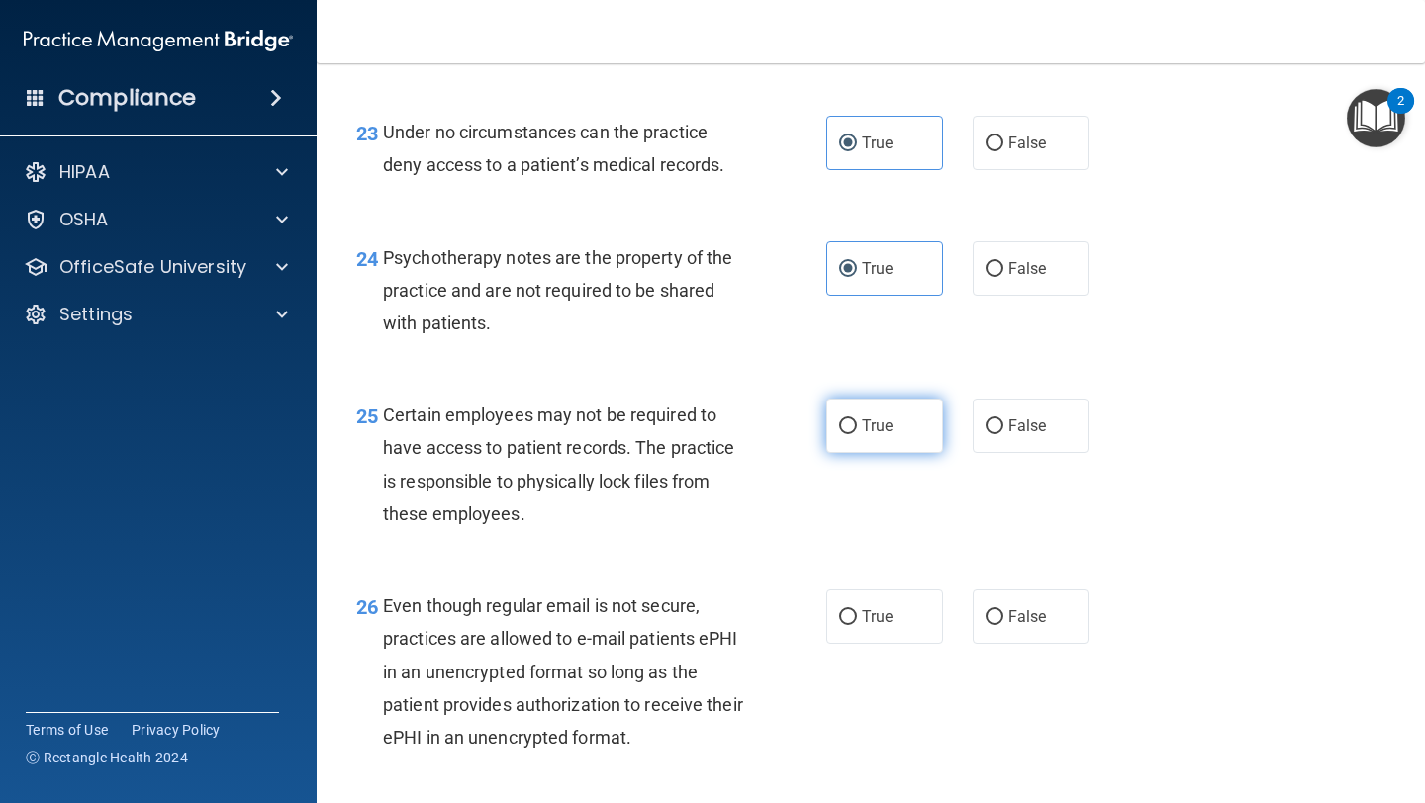
click at [601, 435] on span "True" at bounding box center [877, 426] width 31 height 19
click at [601, 434] on input "True" at bounding box center [848, 427] width 18 height 15
radio input "true"
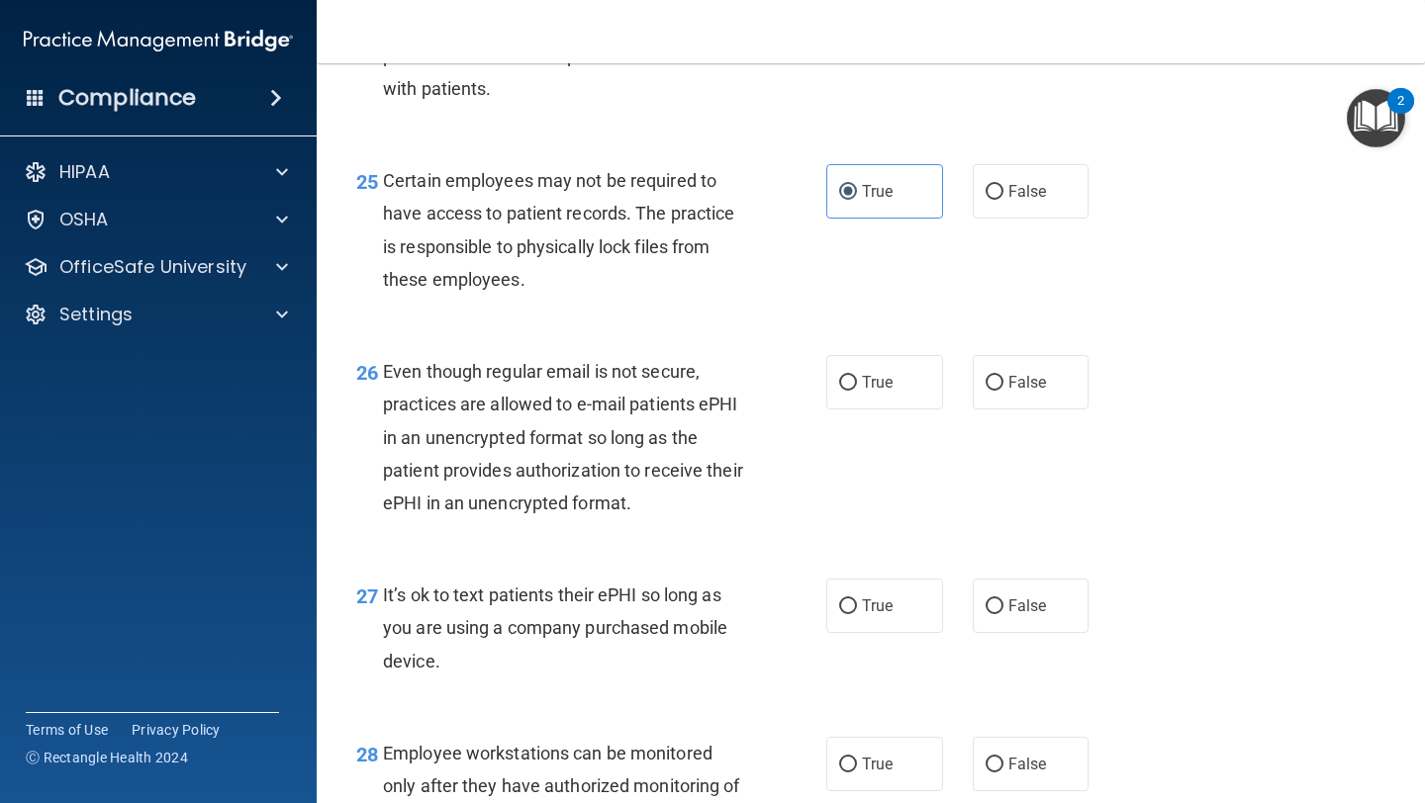
scroll to position [4714, 0]
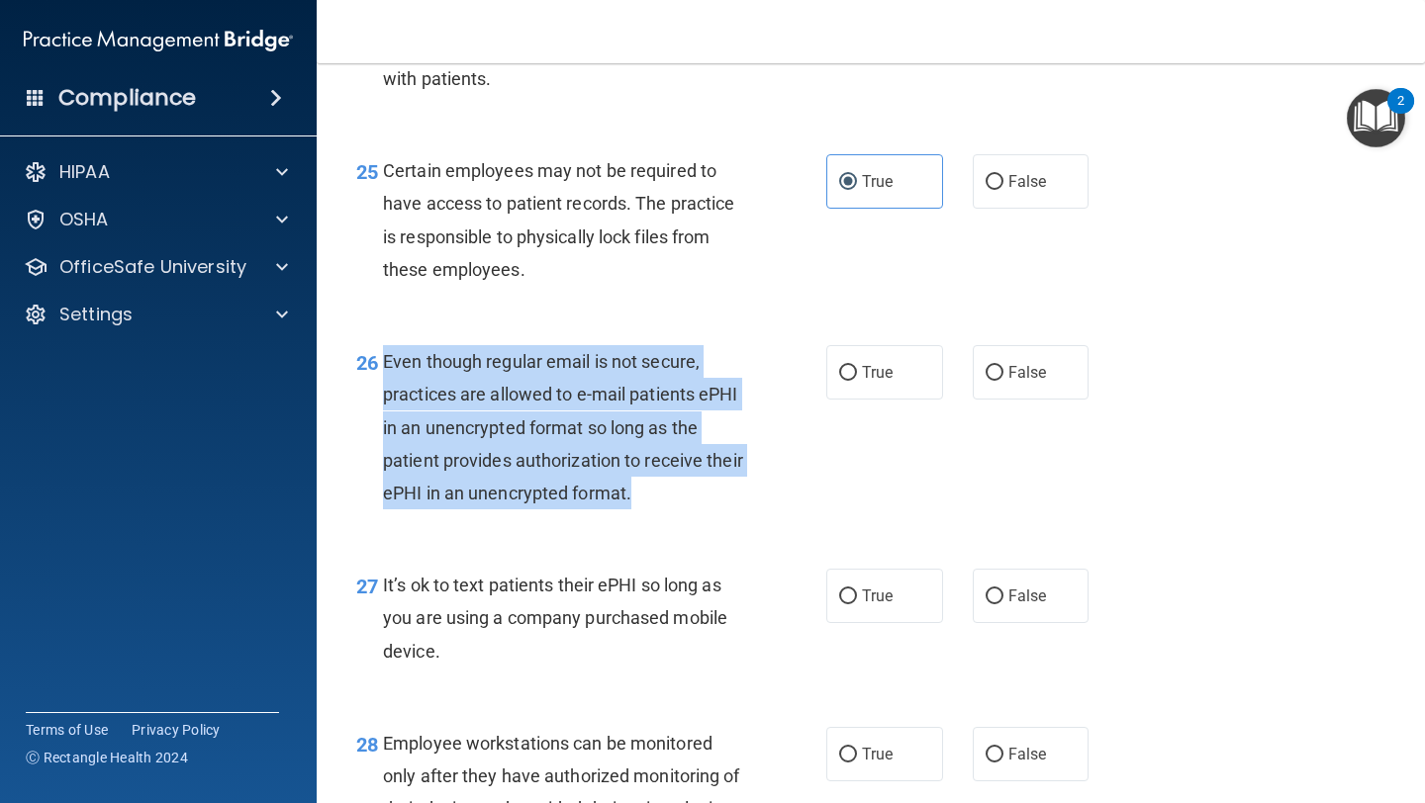
drag, startPoint x: 681, startPoint y: 531, endPoint x: 385, endPoint y: 393, distance: 326.7
click at [385, 393] on div "Even though regular email is not secure, practices are allowed to e-mail patien…" at bounding box center [570, 427] width 375 height 164
copy span "Even though regular email is not secure, practices are allowed to e-mail patien…"
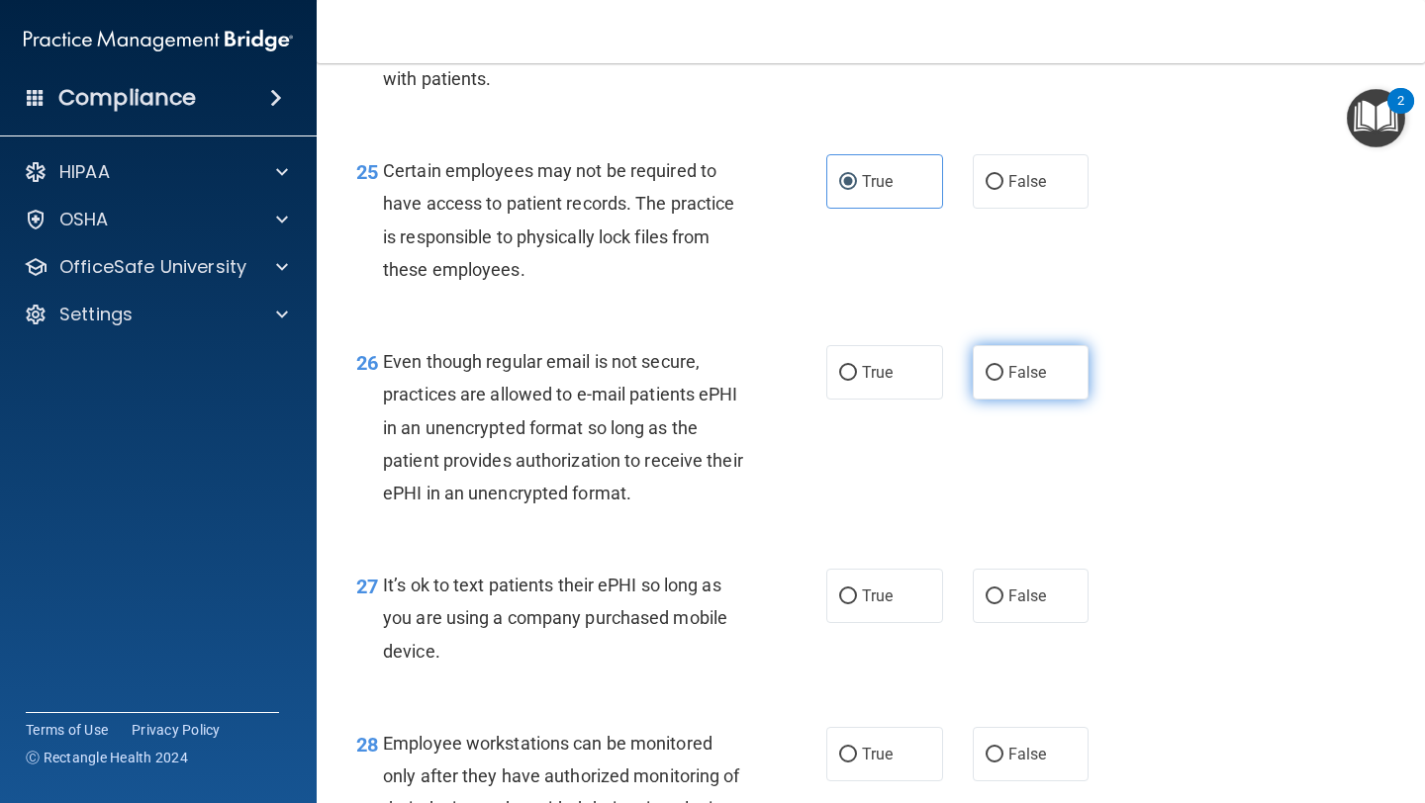
click at [601, 382] on span "False" at bounding box center [1027, 372] width 39 height 19
click at [601, 381] on input "False" at bounding box center [994, 373] width 18 height 15
radio input "true"
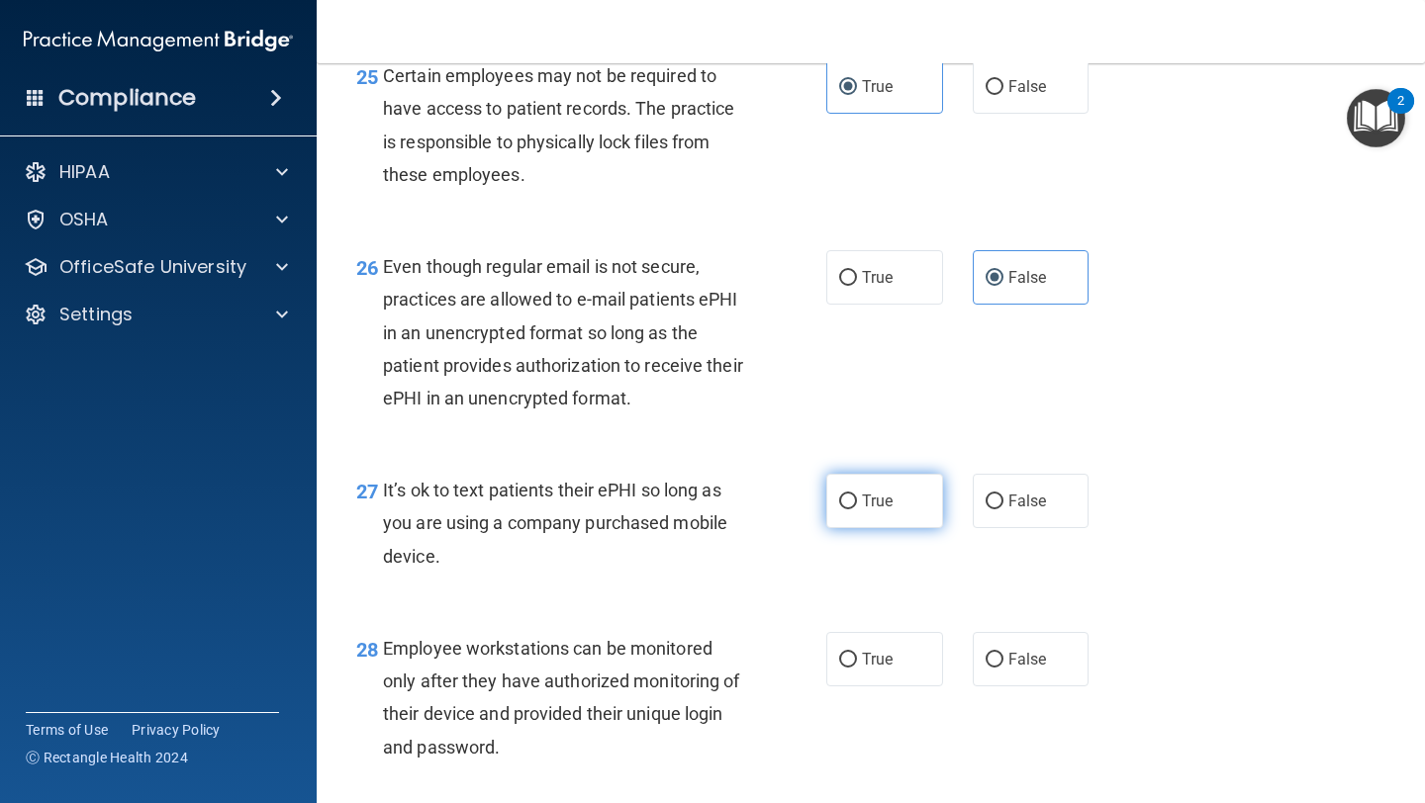
scroll to position [4848, 0]
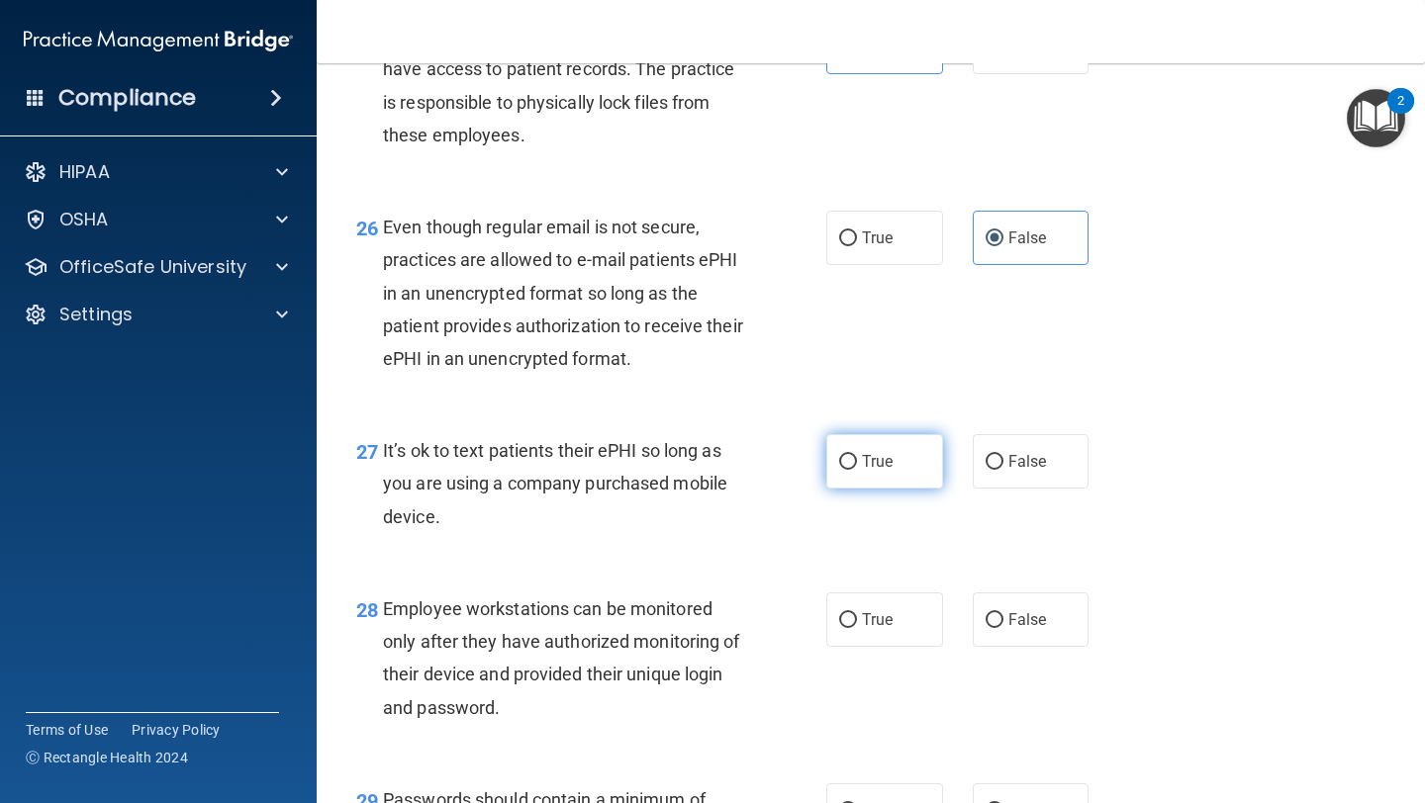
click at [601, 489] on label "True" at bounding box center [884, 461] width 117 height 54
click at [601, 470] on input "True" at bounding box center [848, 462] width 18 height 15
radio input "true"
drag, startPoint x: 485, startPoint y: 541, endPoint x: 378, endPoint y: 484, distance: 121.3
click at [378, 484] on div "27 It’s ok to text patients their ePHI so long as you are using a company purch…" at bounding box center [591, 488] width 529 height 109
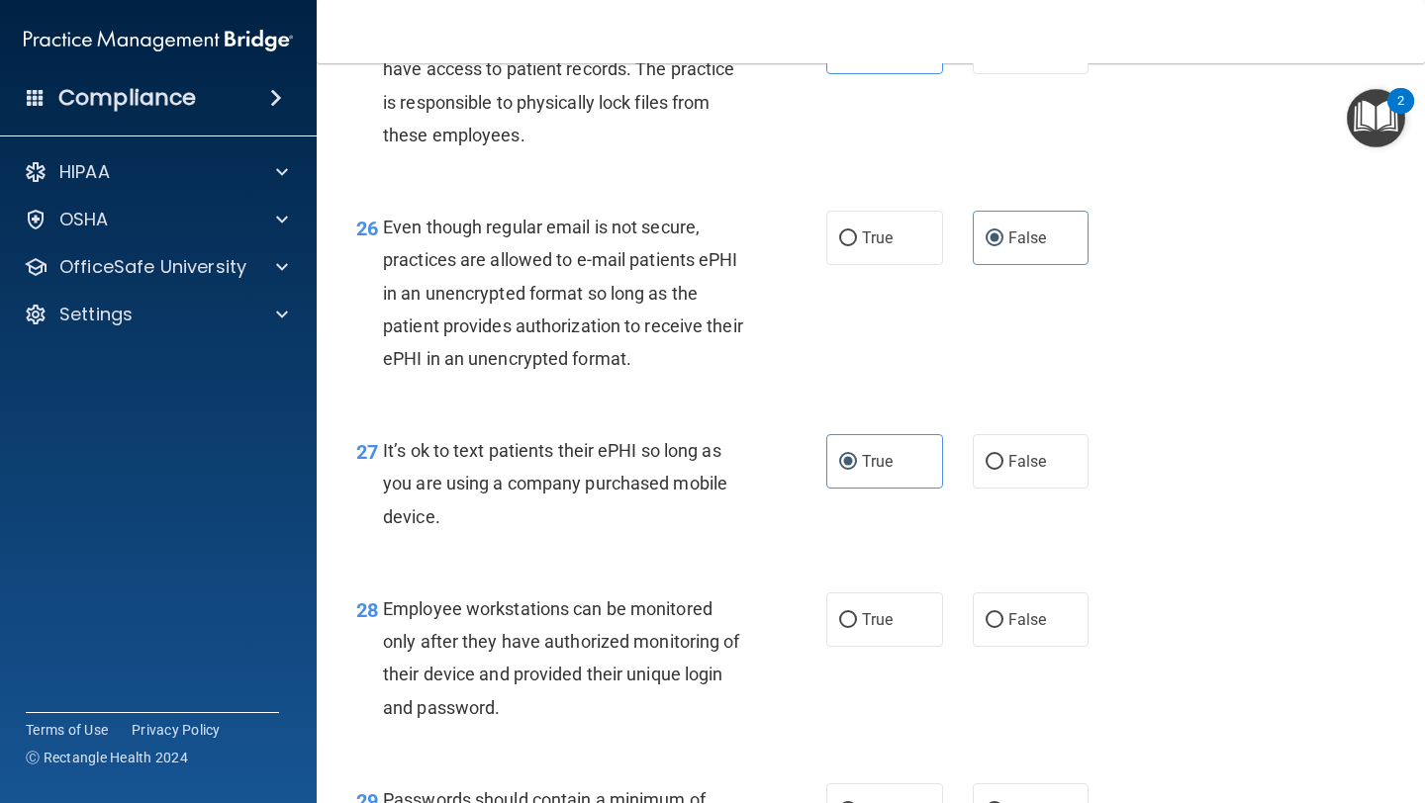
copy div "It’s ok to text patients their ePHI so long as you are using a company purchase…"
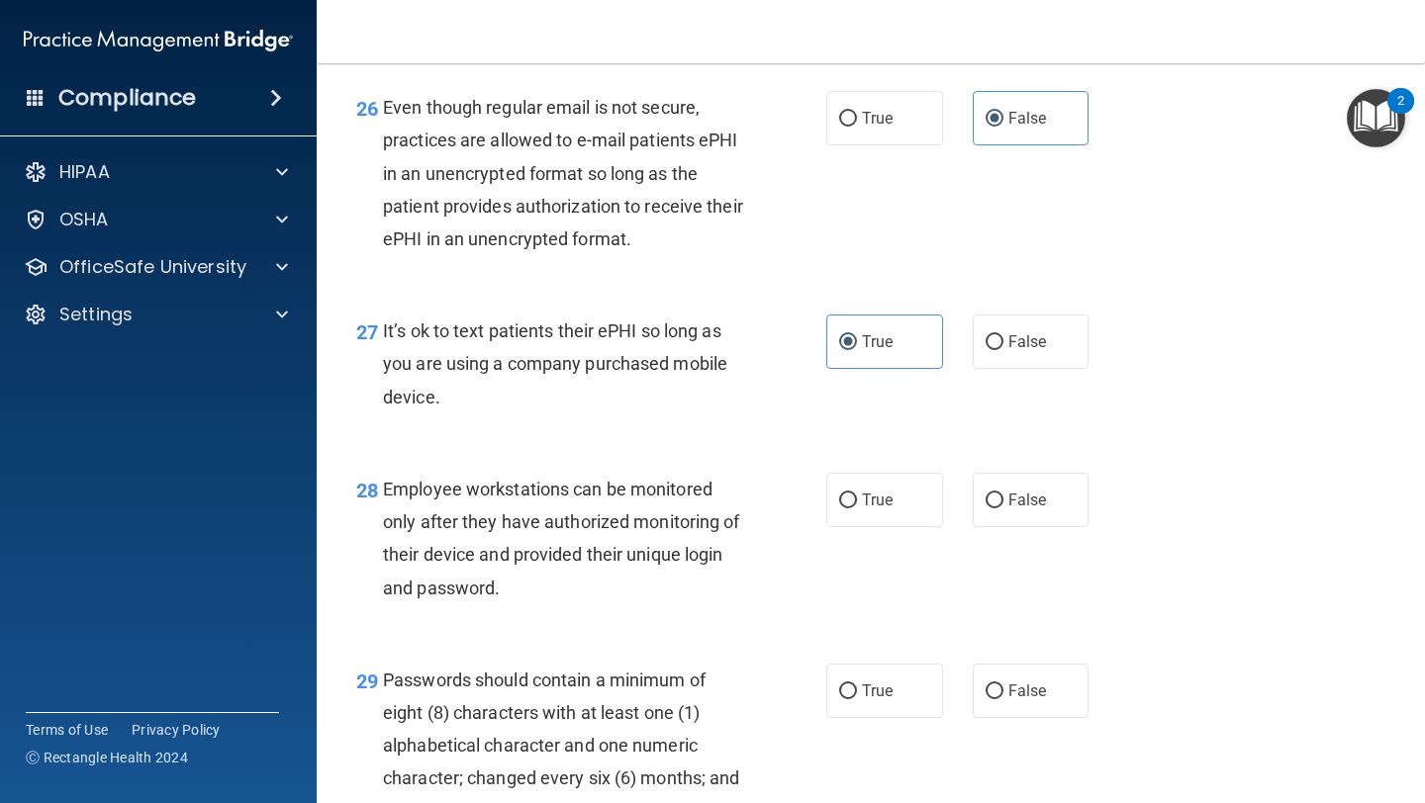
scroll to position [4973, 0]
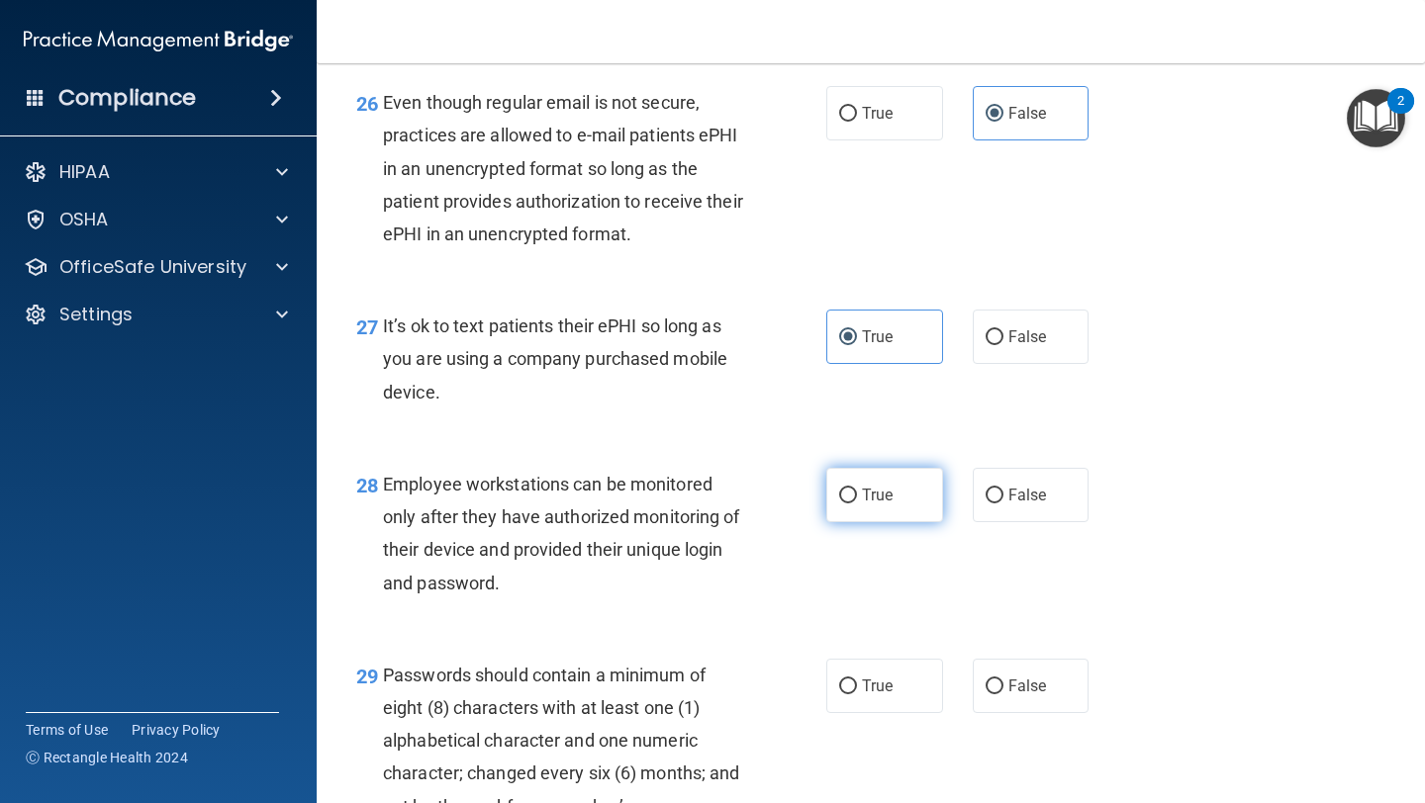
click at [601, 505] on span "True" at bounding box center [877, 495] width 31 height 19
click at [601, 504] on input "True" at bounding box center [848, 496] width 18 height 15
radio input "true"
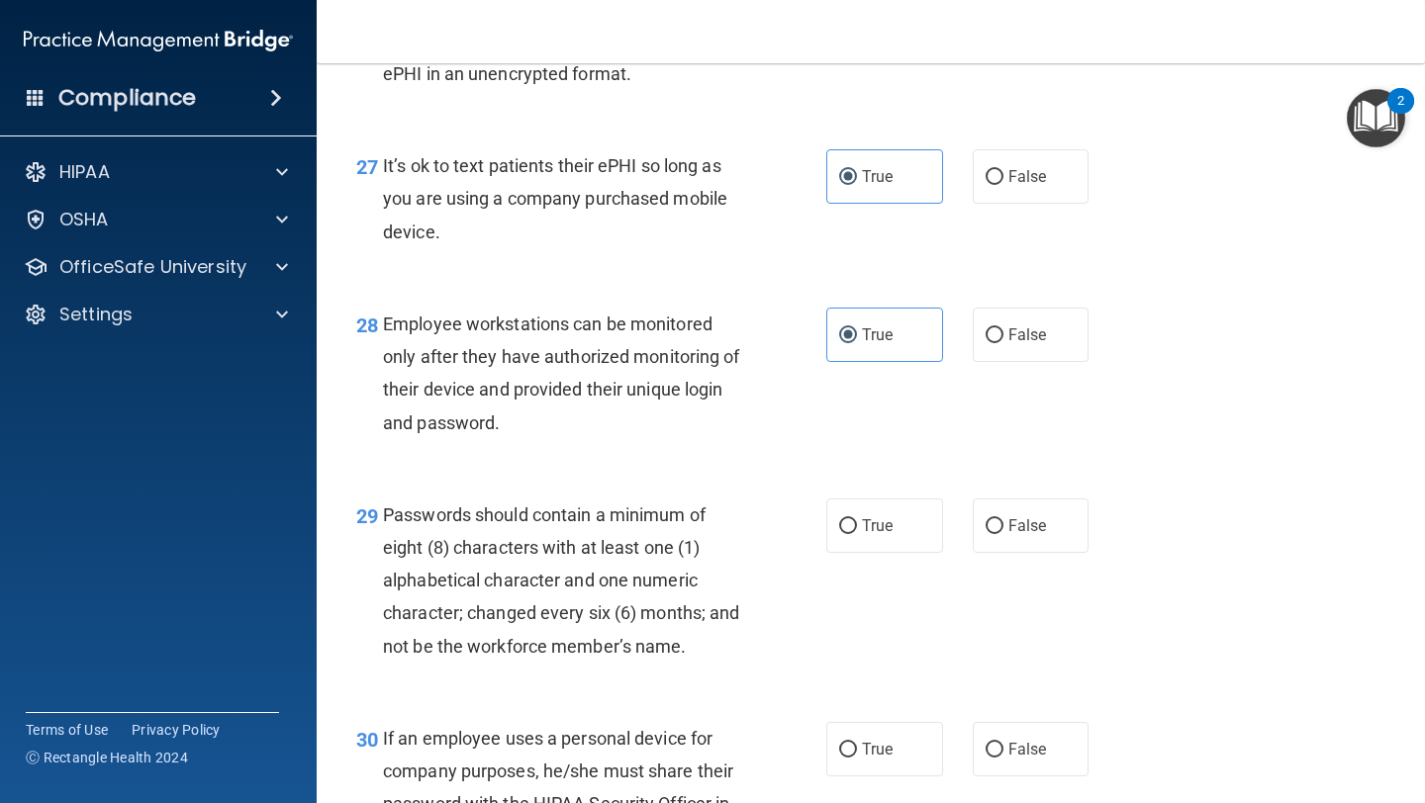
scroll to position [5141, 0]
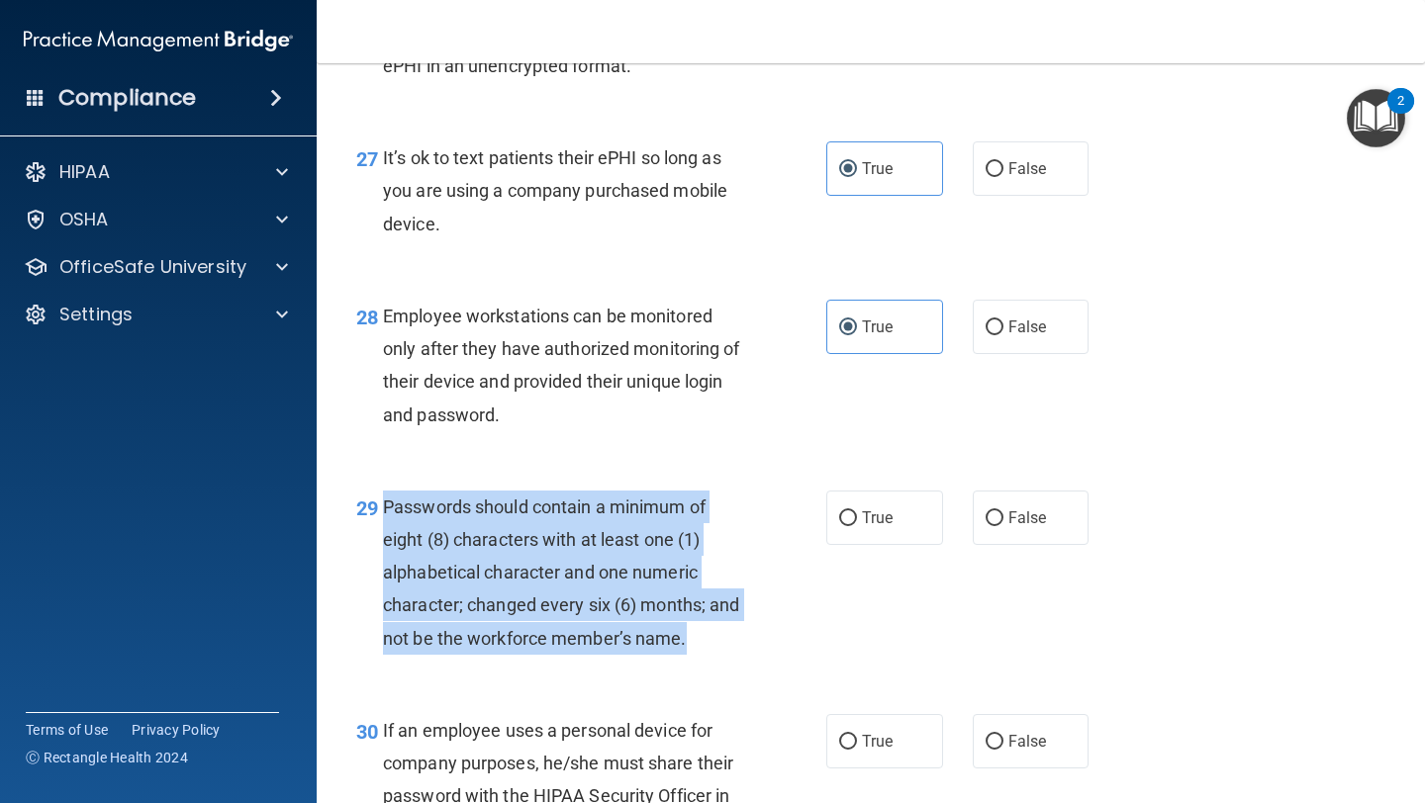
drag, startPoint x: 693, startPoint y: 689, endPoint x: 385, endPoint y: 533, distance: 344.7
click at [385, 533] on div "29 Passwords should contain a minimum of eight (8) characters with at least one…" at bounding box center [591, 578] width 529 height 174
copy span "Passwords should contain a minimum of eight (8) characters with at least one (1…"
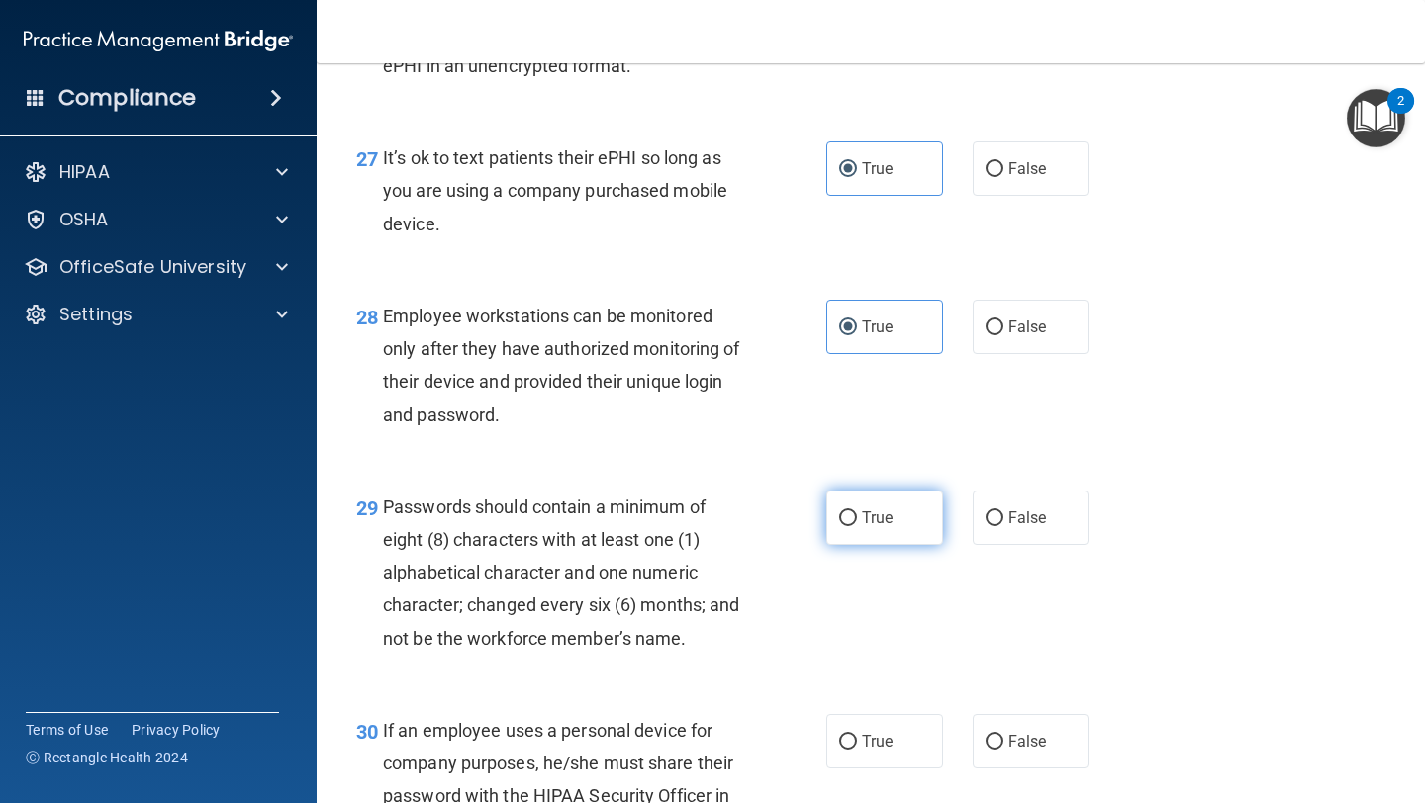
click at [601, 527] on span "True" at bounding box center [877, 518] width 31 height 19
click at [601, 526] on input "True" at bounding box center [848, 519] width 18 height 15
radio input "true"
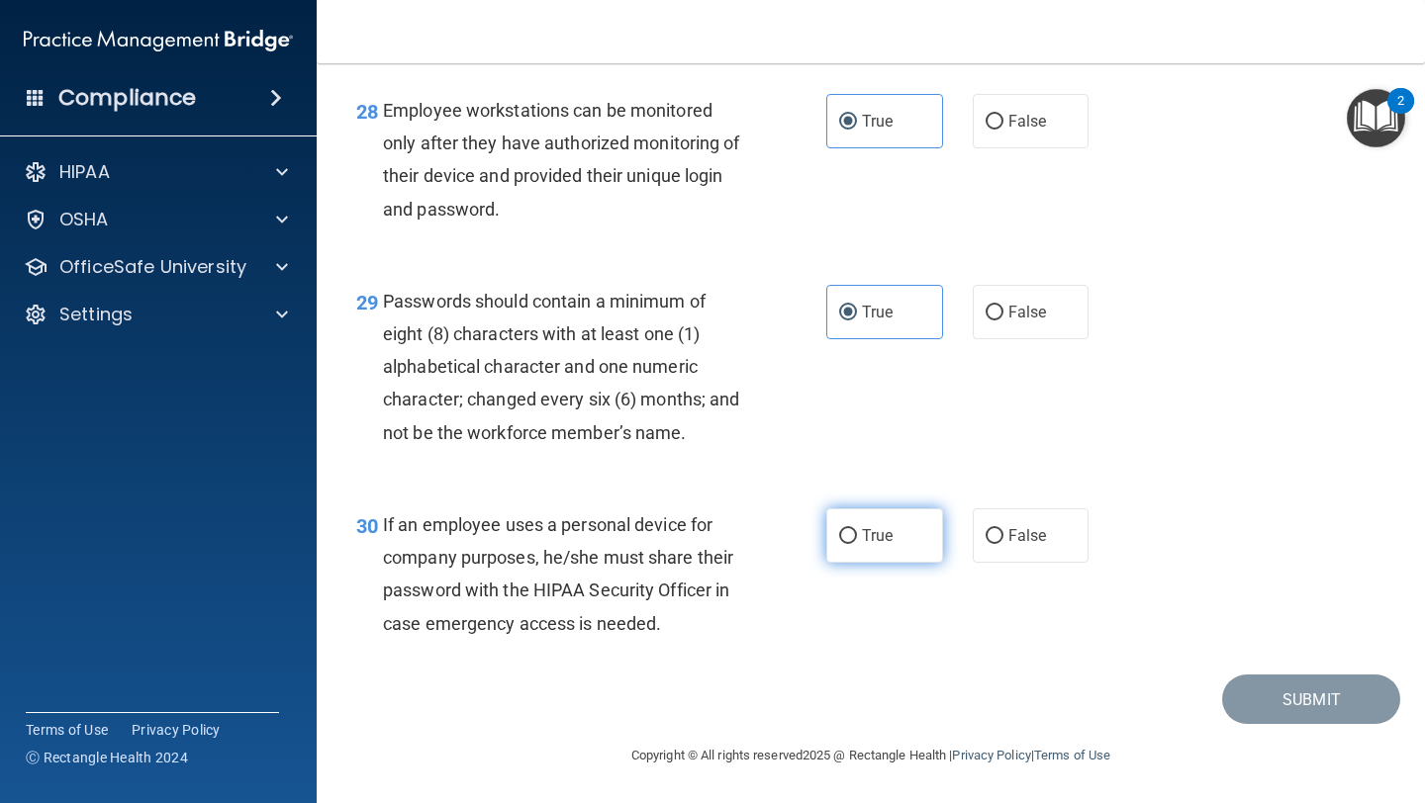
scroll to position [5361, 0]
drag, startPoint x: 858, startPoint y: 560, endPoint x: 1037, endPoint y: 607, distance: 185.0
click at [601, 560] on label "True" at bounding box center [884, 536] width 117 height 54
click at [601, 544] on input "True" at bounding box center [848, 536] width 18 height 15
radio input "true"
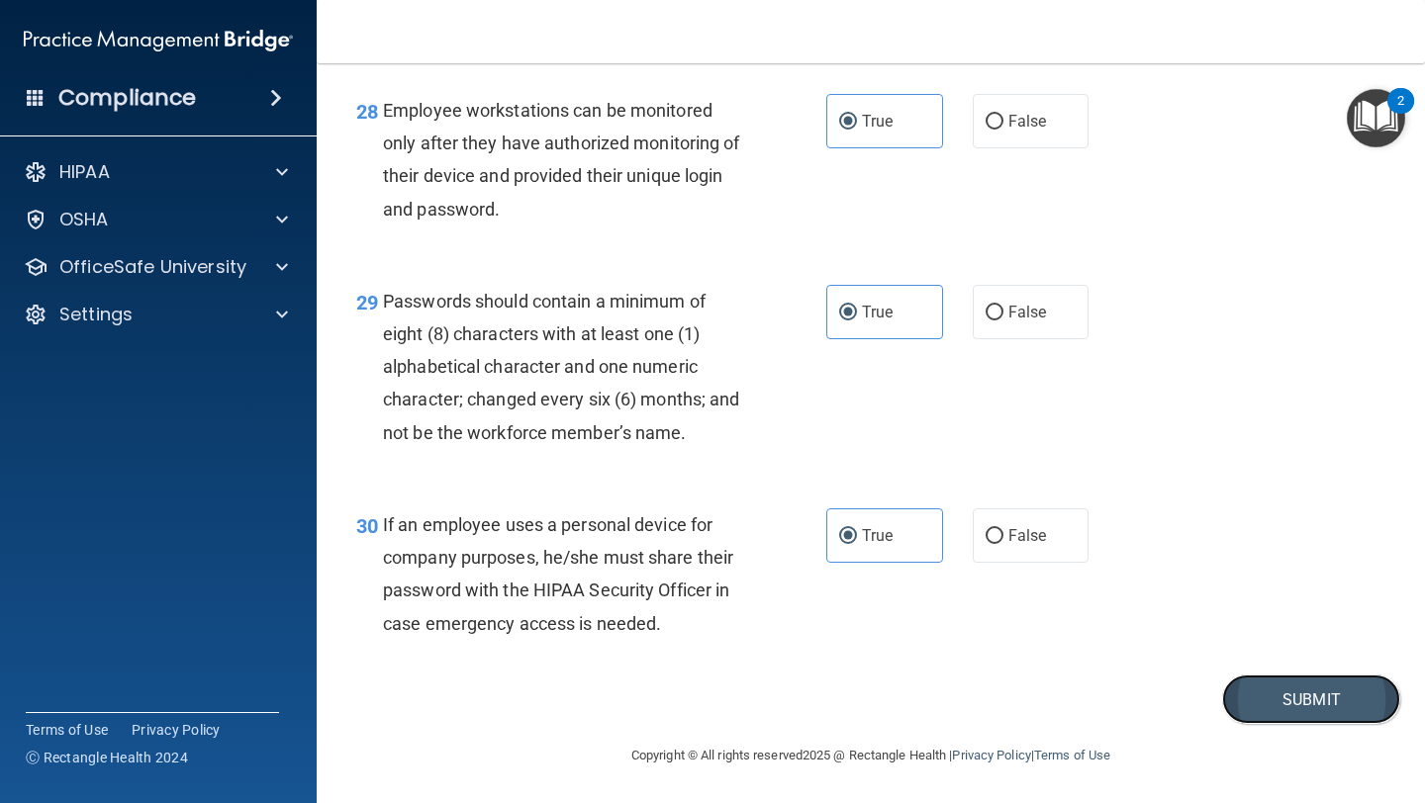
click at [601, 725] on button "Submit" at bounding box center [1311, 700] width 178 height 50
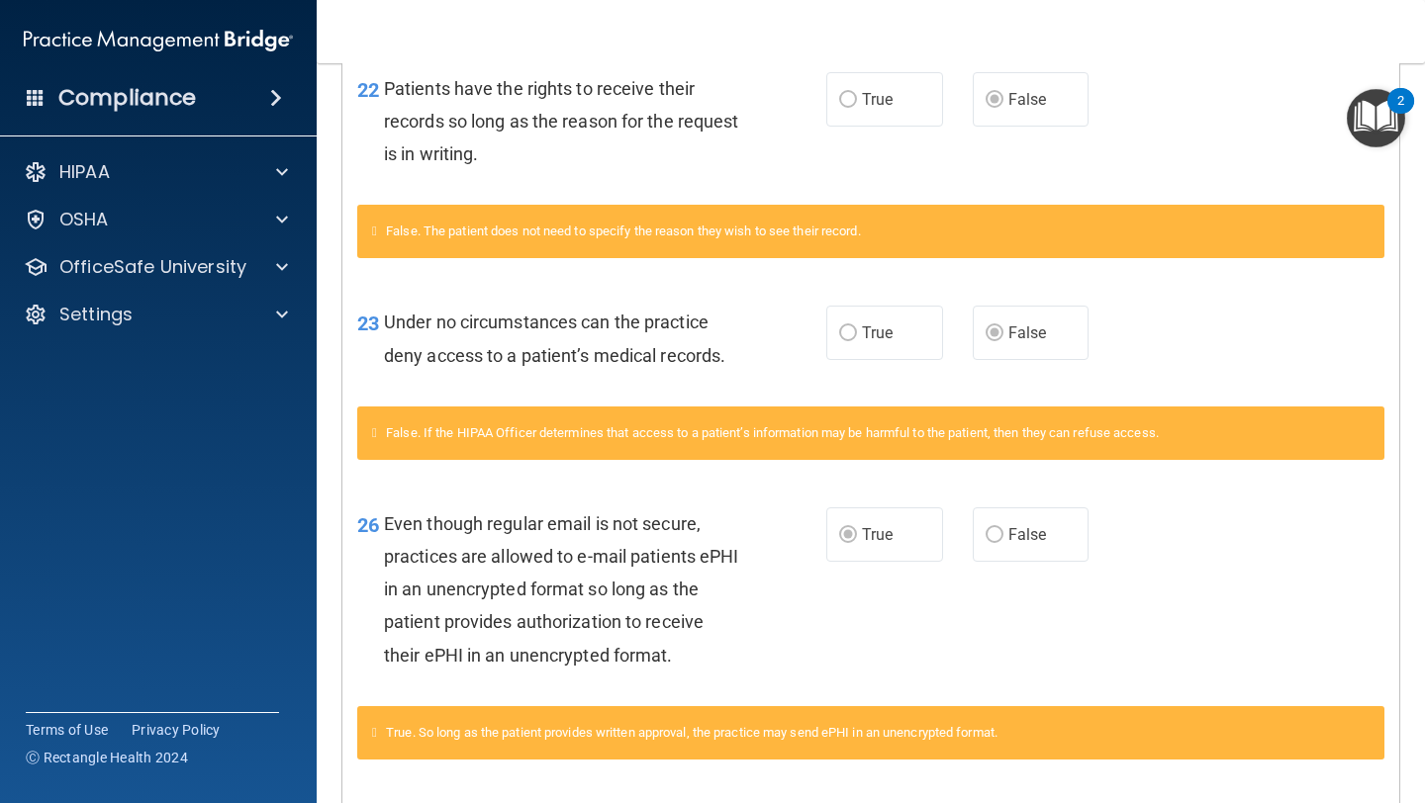
scroll to position [2414, 0]
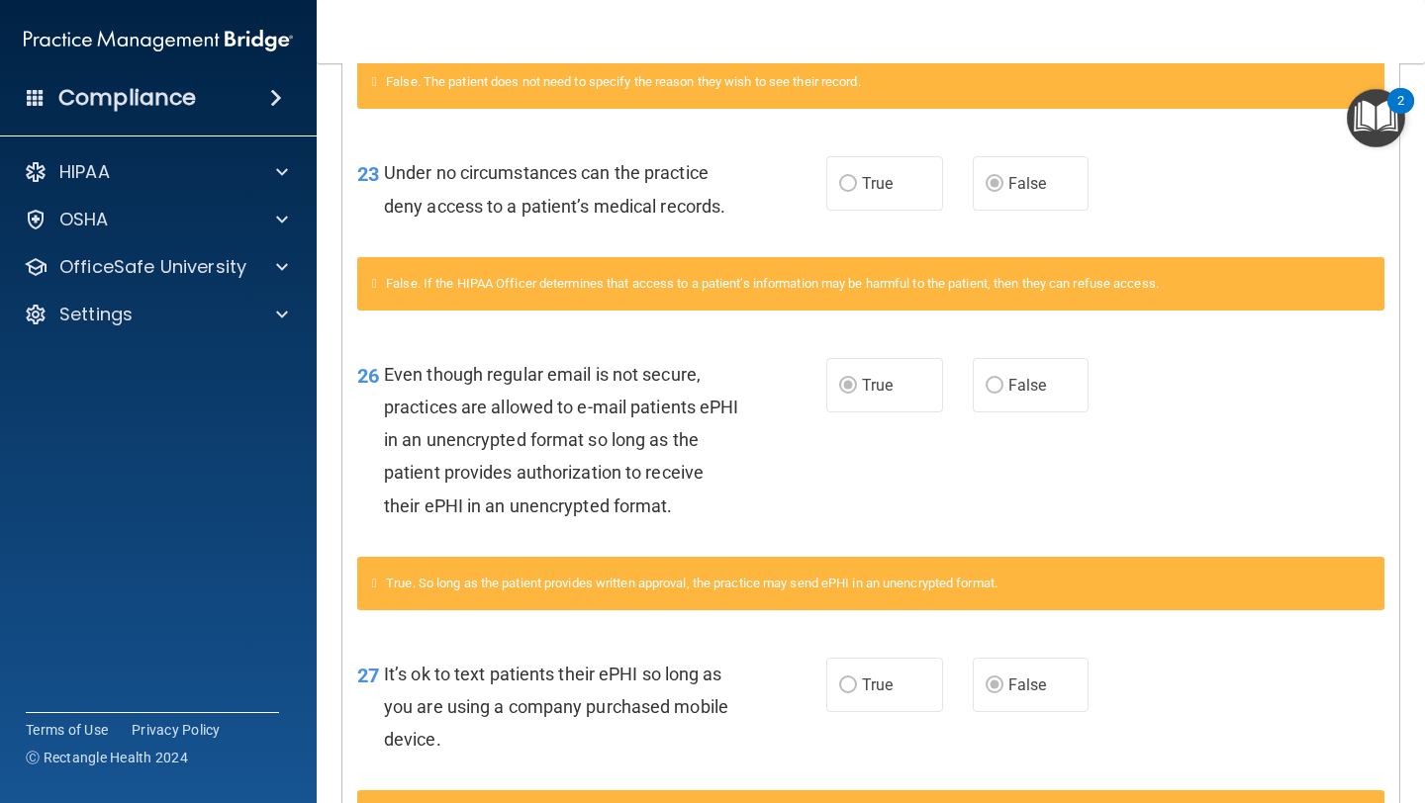
click at [601, 597] on div "True. So long as the patient provides written approval, the practice may send e…" at bounding box center [870, 583] width 1027 height 53
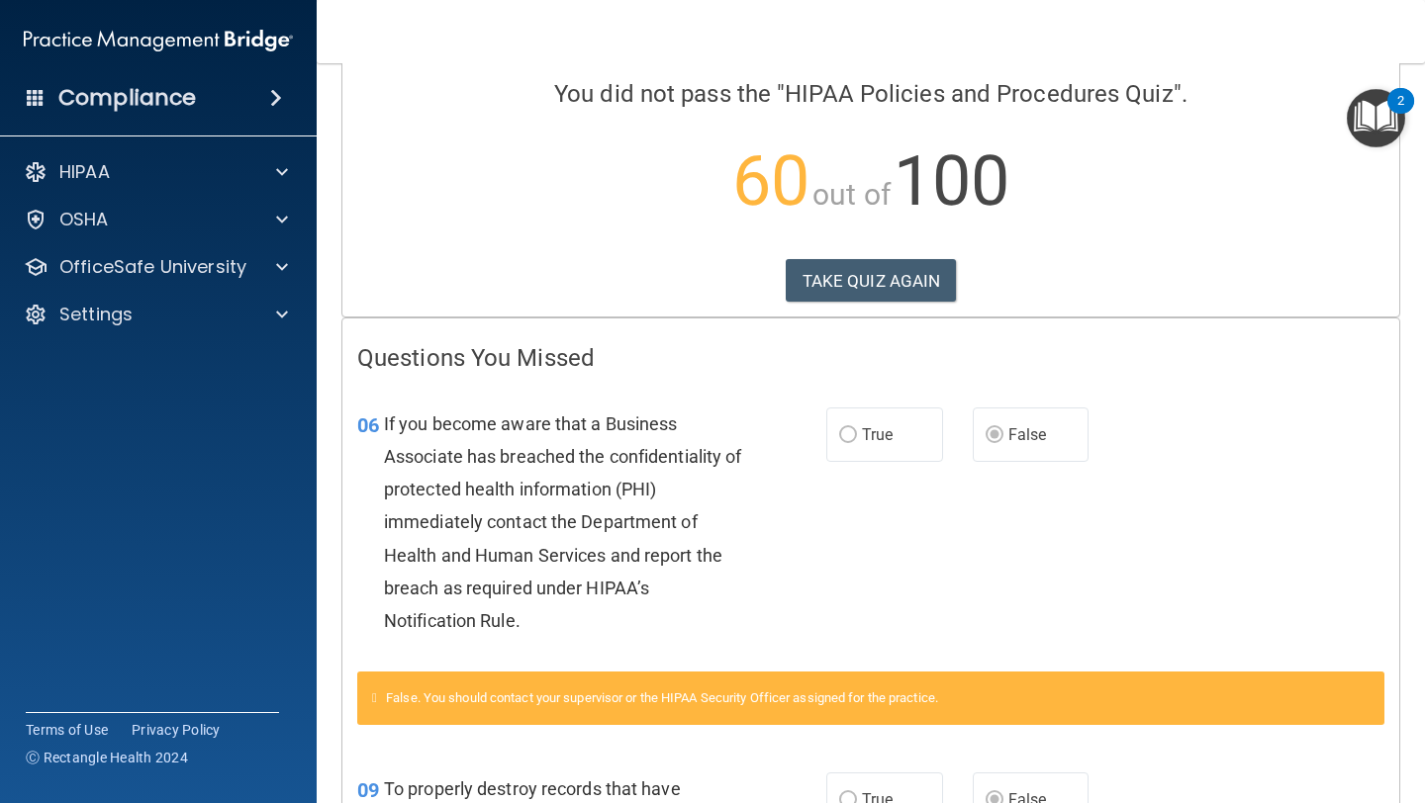
scroll to position [0, 0]
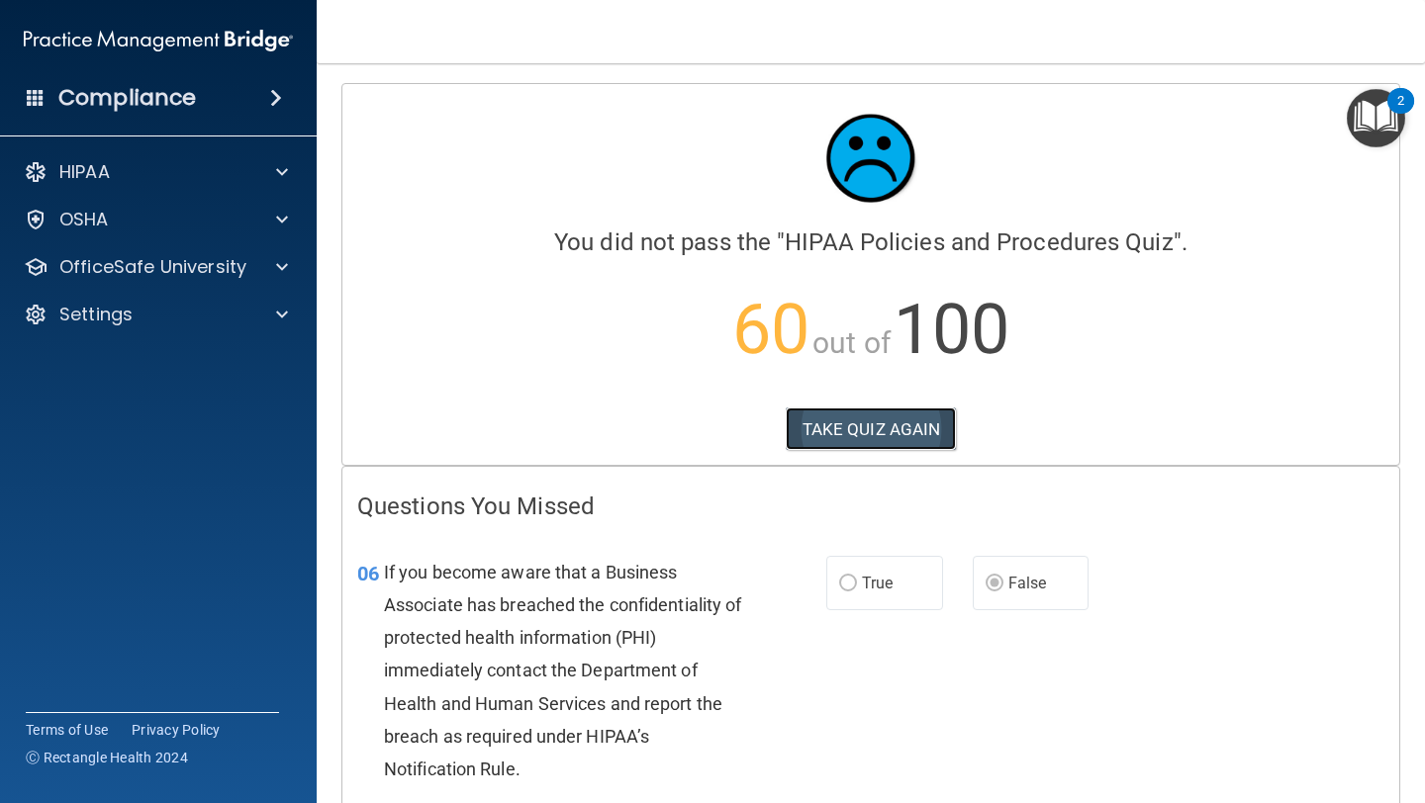
click at [601, 421] on button "TAKE QUIZ AGAIN" at bounding box center [871, 430] width 171 height 44
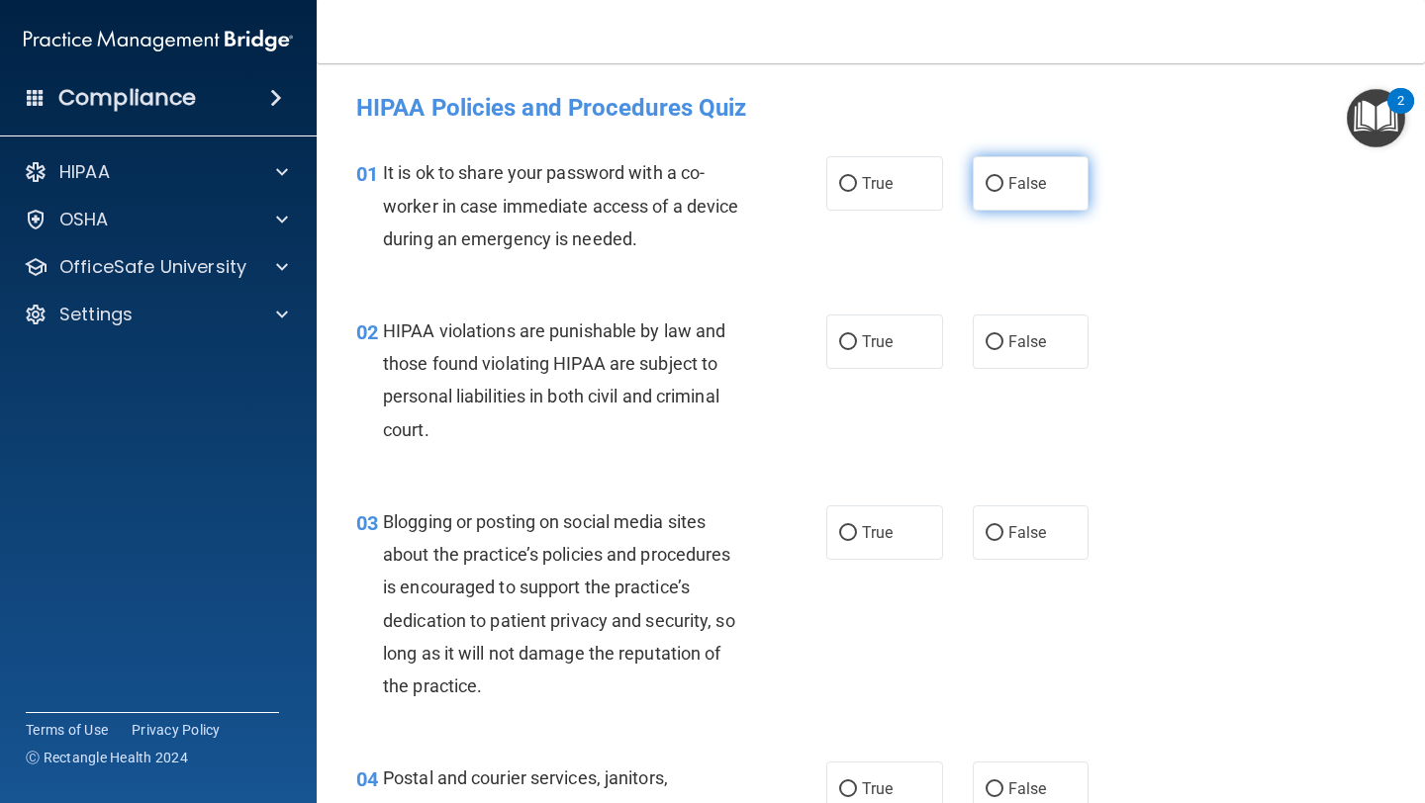
click at [601, 191] on span "False" at bounding box center [1027, 183] width 39 height 19
click at [601, 191] on input "False" at bounding box center [994, 184] width 18 height 15
radio input "true"
click at [601, 339] on span "True" at bounding box center [877, 341] width 31 height 19
click at [601, 339] on input "True" at bounding box center [848, 342] width 18 height 15
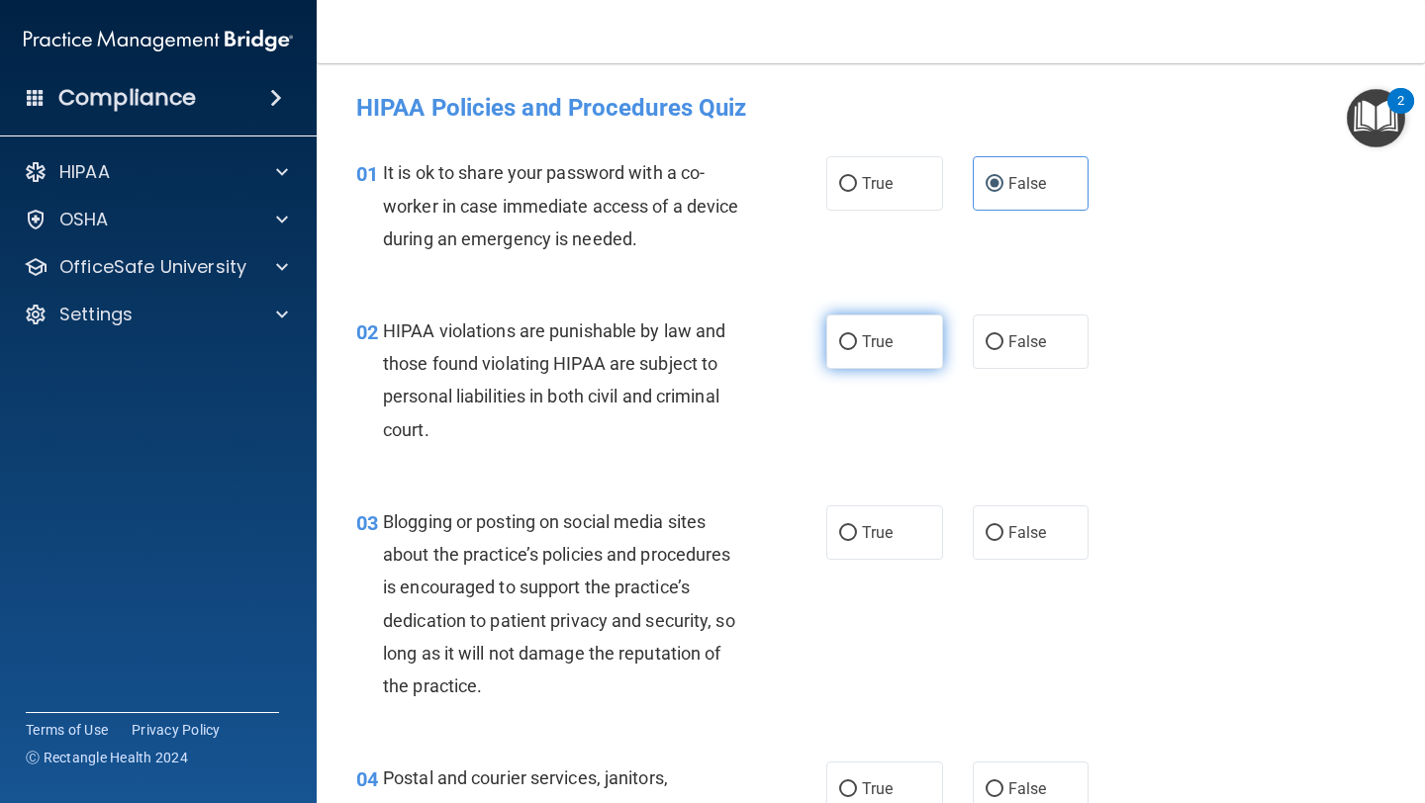
radio input "true"
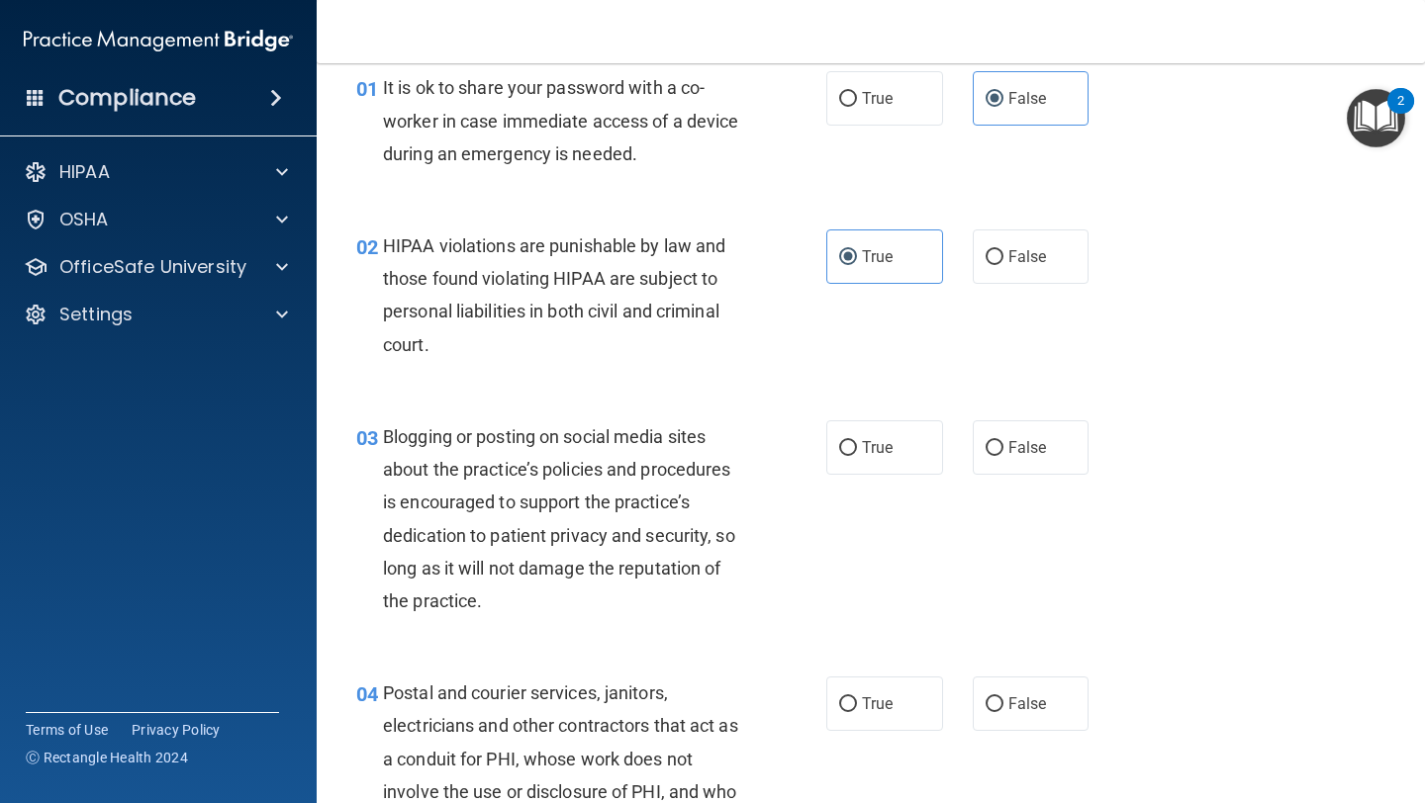
scroll to position [89, 0]
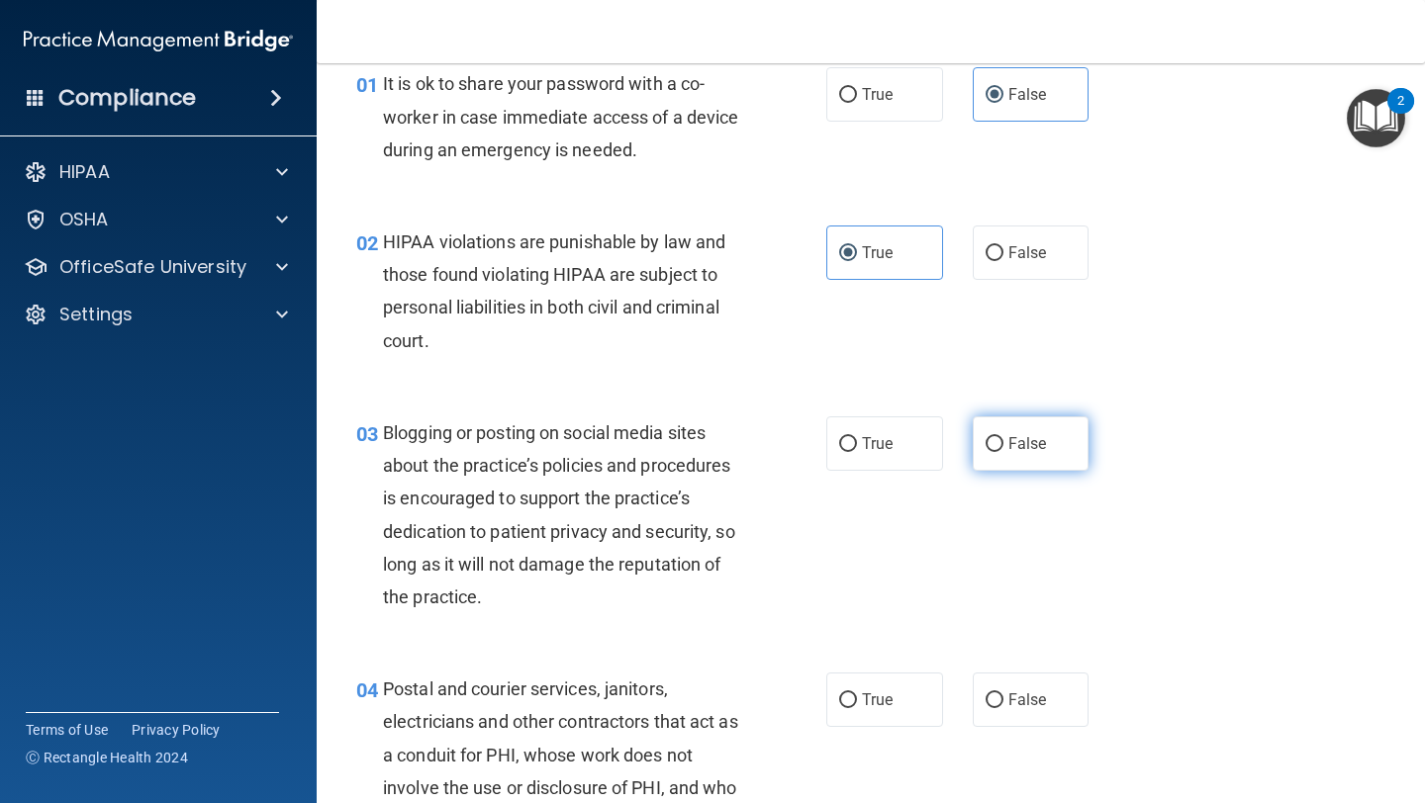
click at [601, 447] on span "False" at bounding box center [1027, 443] width 39 height 19
click at [601, 447] on input "False" at bounding box center [994, 444] width 18 height 15
radio input "true"
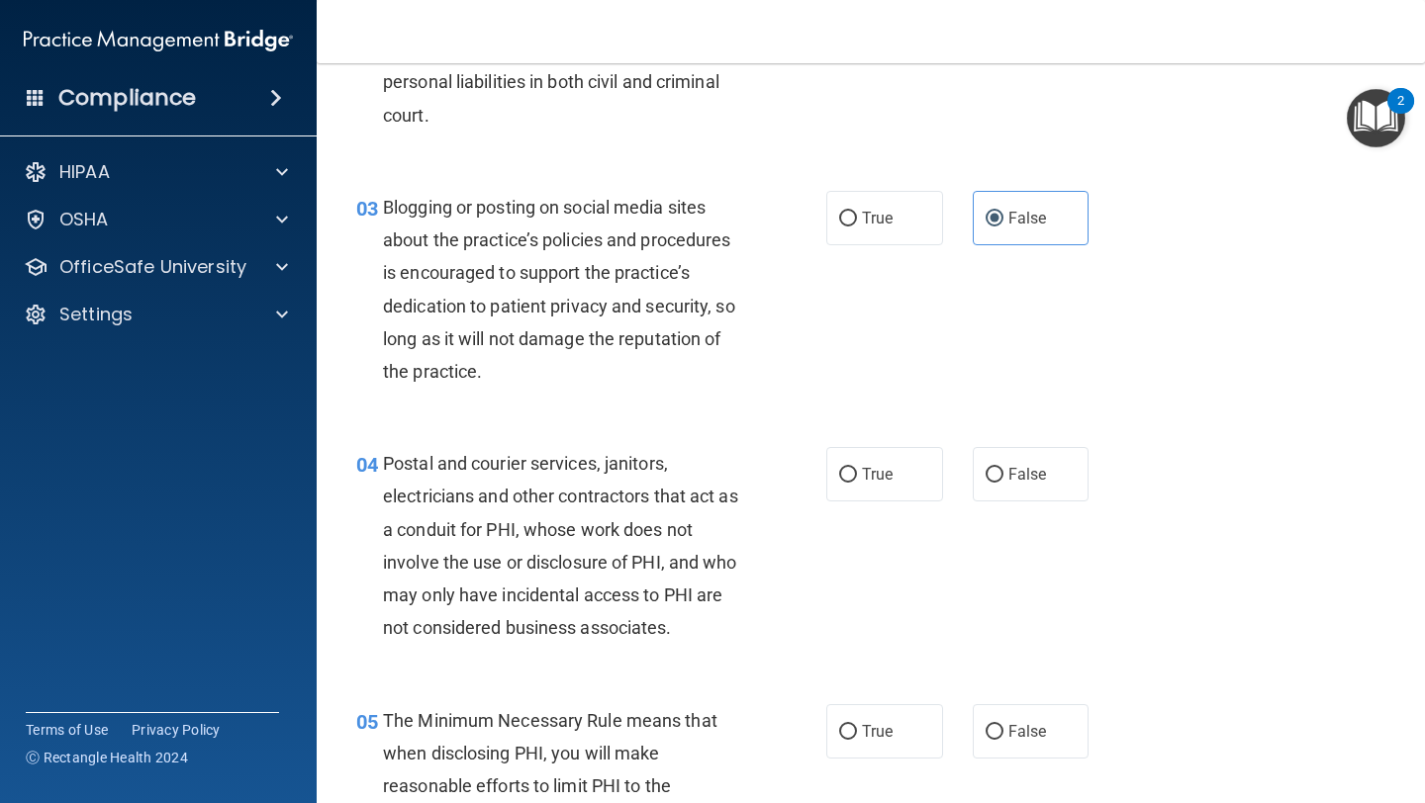
scroll to position [345, 0]
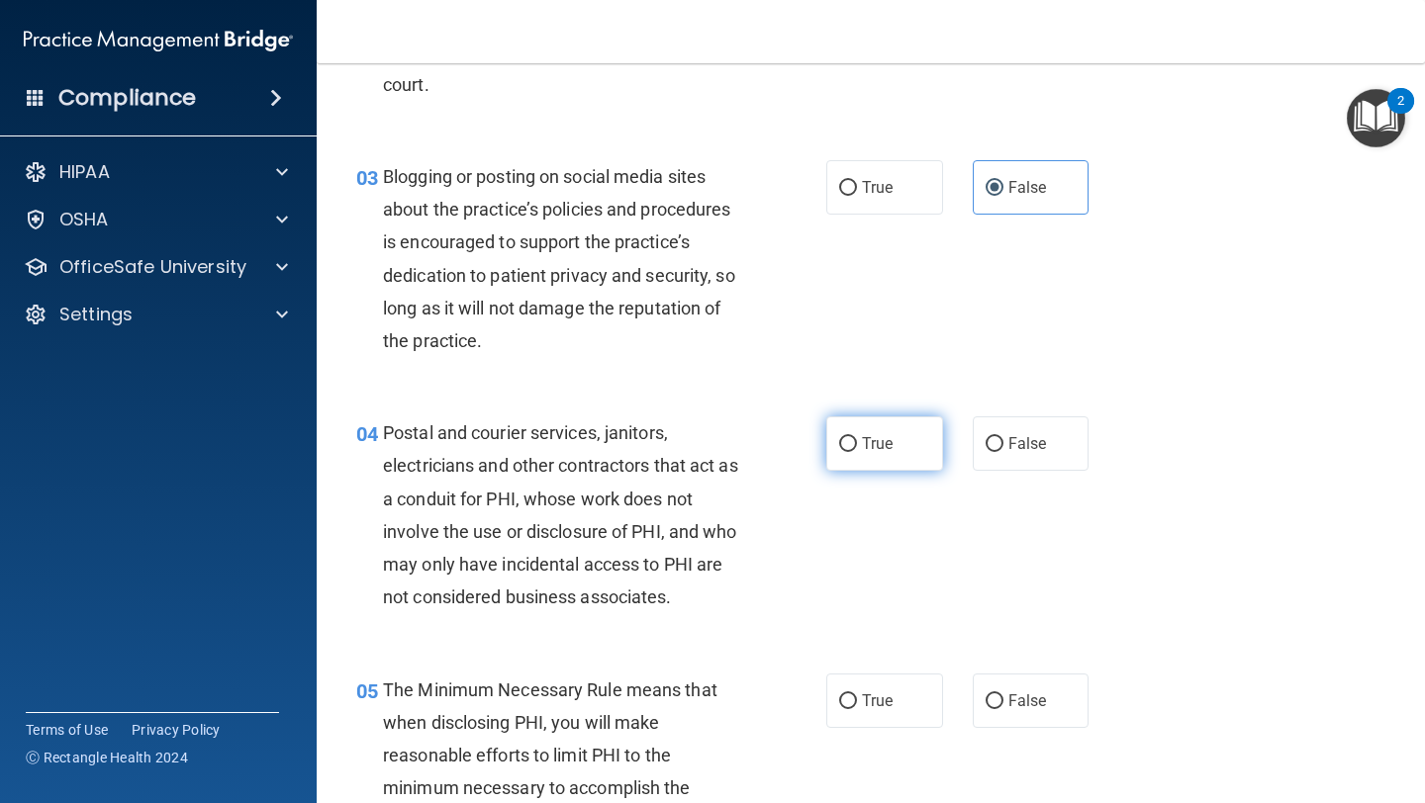
click at [601, 449] on span "True" at bounding box center [877, 443] width 31 height 19
click at [601, 449] on input "True" at bounding box center [848, 444] width 18 height 15
radio input "true"
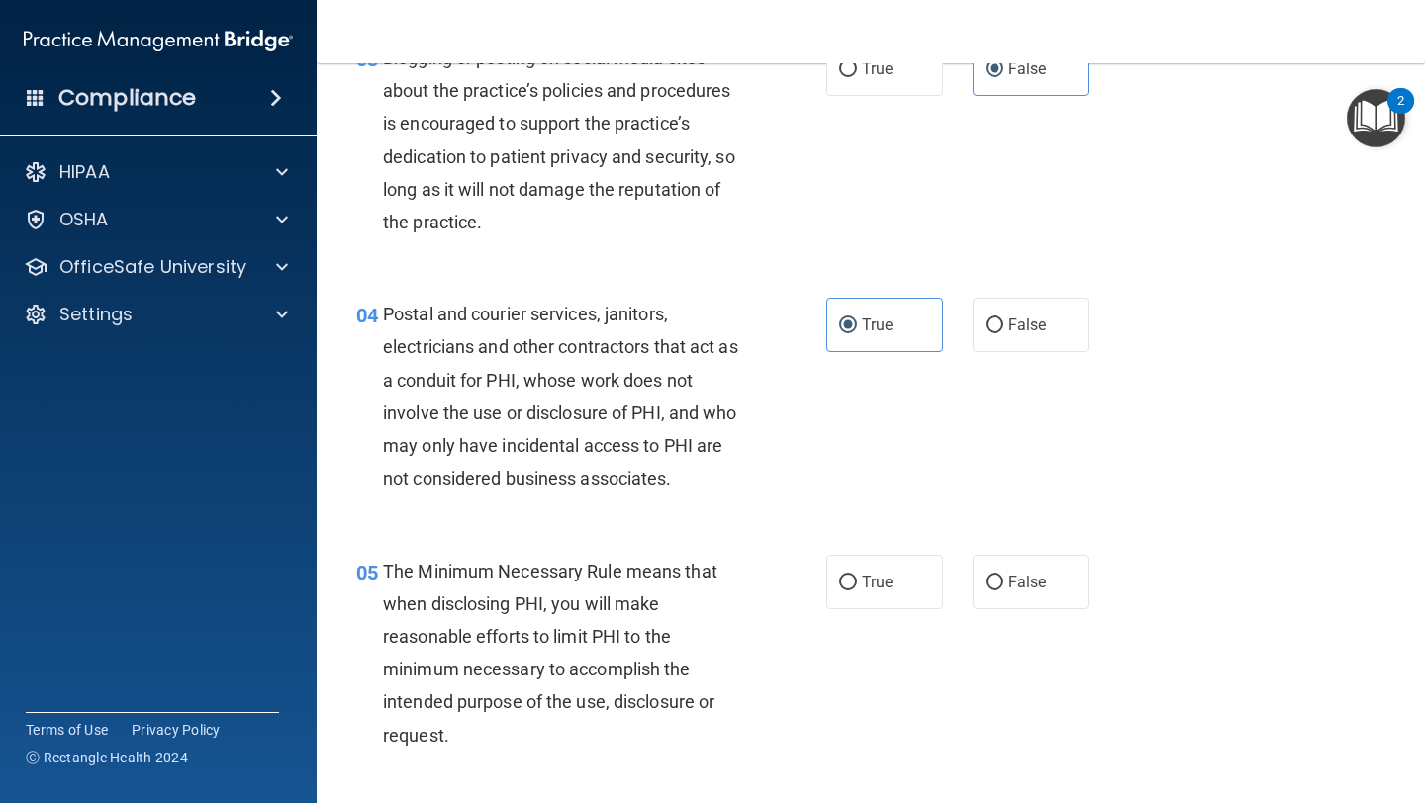
scroll to position [484, 0]
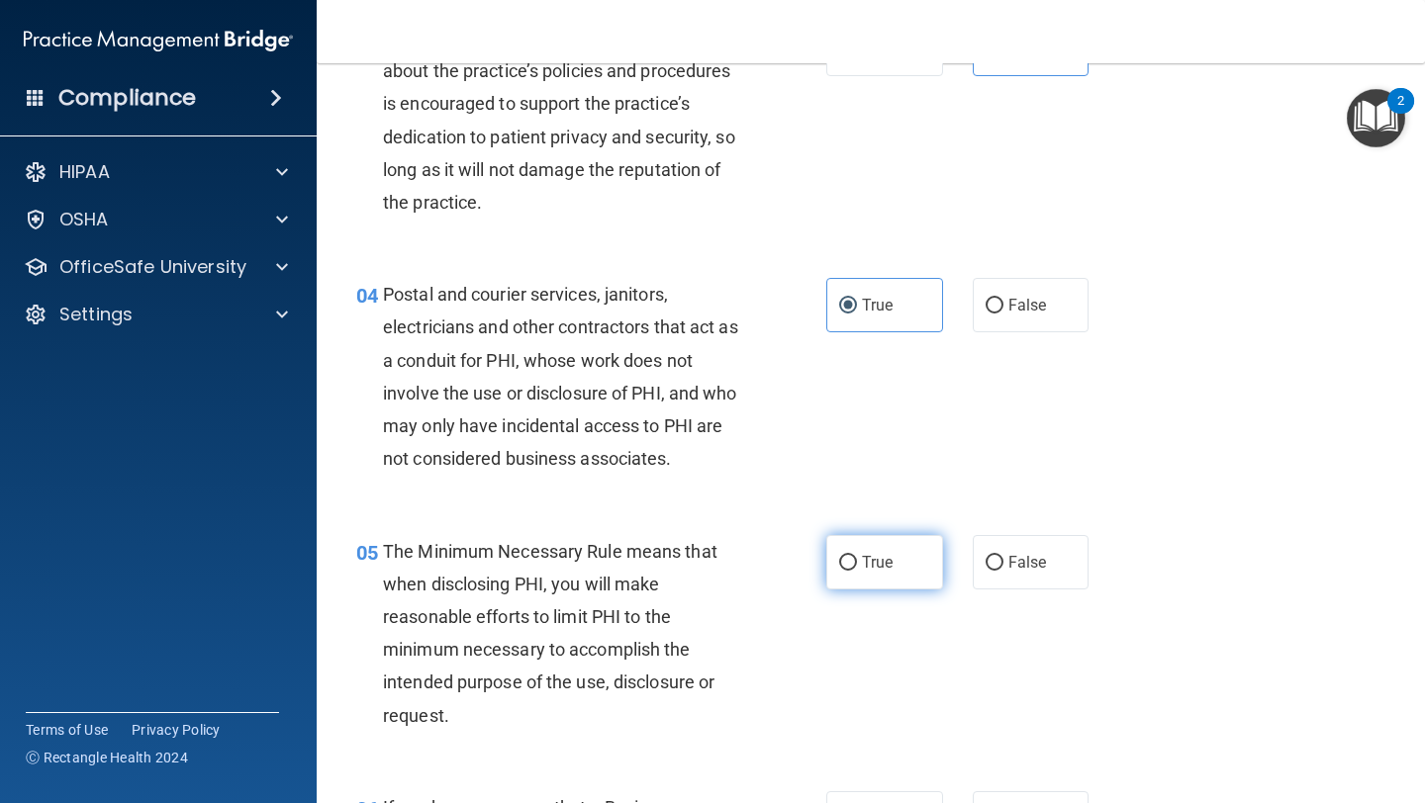
click at [601, 568] on span "True" at bounding box center [877, 562] width 31 height 19
click at [601, 568] on input "True" at bounding box center [848, 563] width 18 height 15
radio input "true"
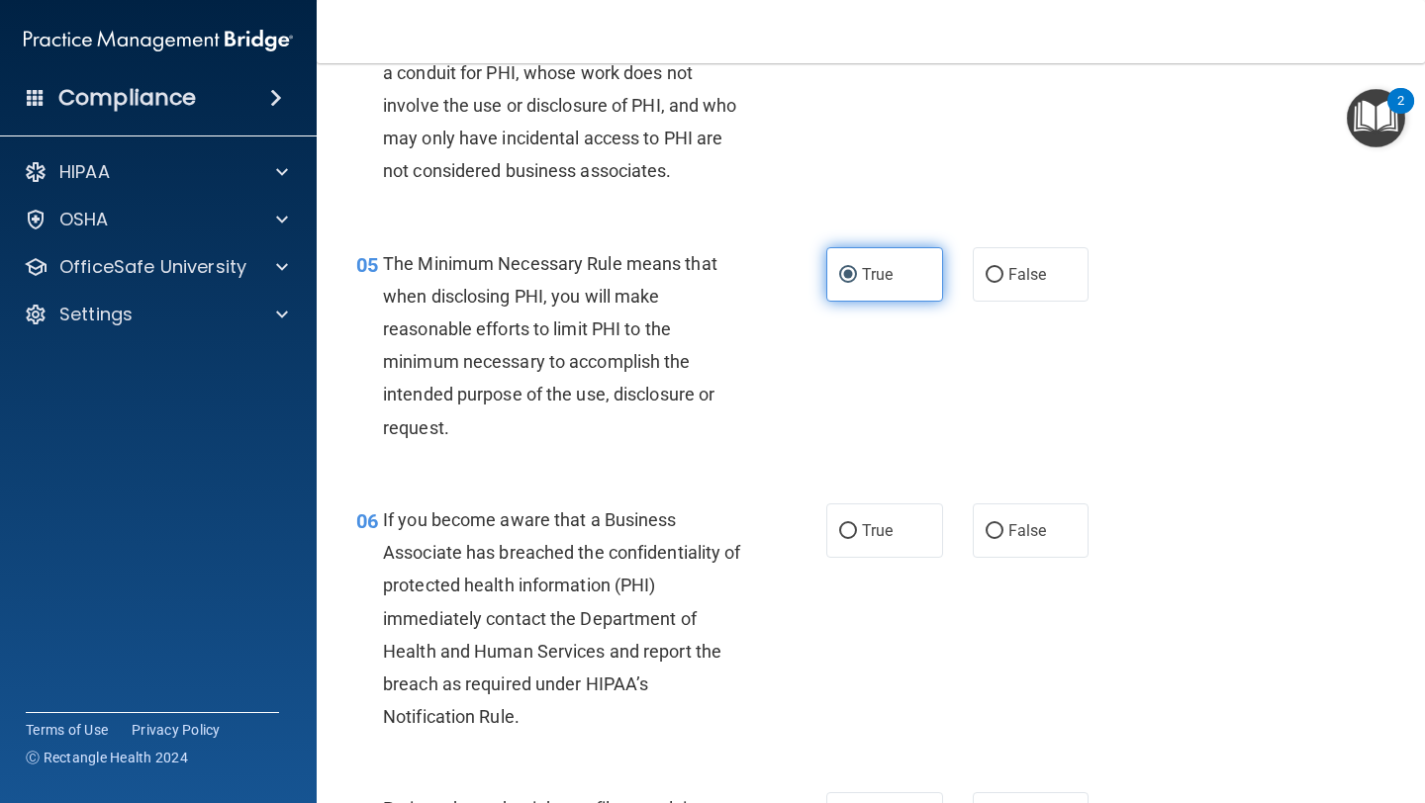
scroll to position [775, 0]
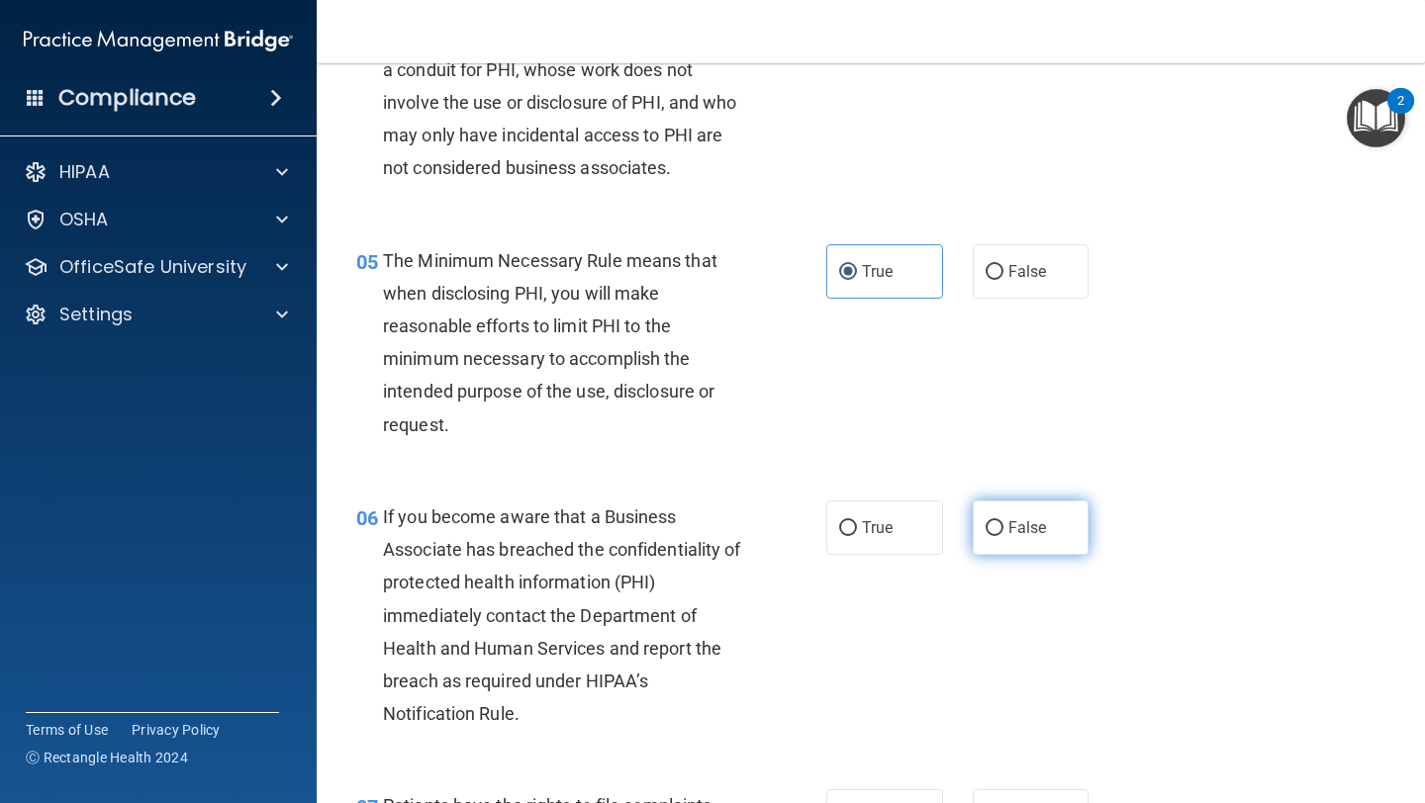
click at [601, 538] on label "False" at bounding box center [1031, 528] width 117 height 54
click at [601, 536] on input "False" at bounding box center [994, 528] width 18 height 15
radio input "true"
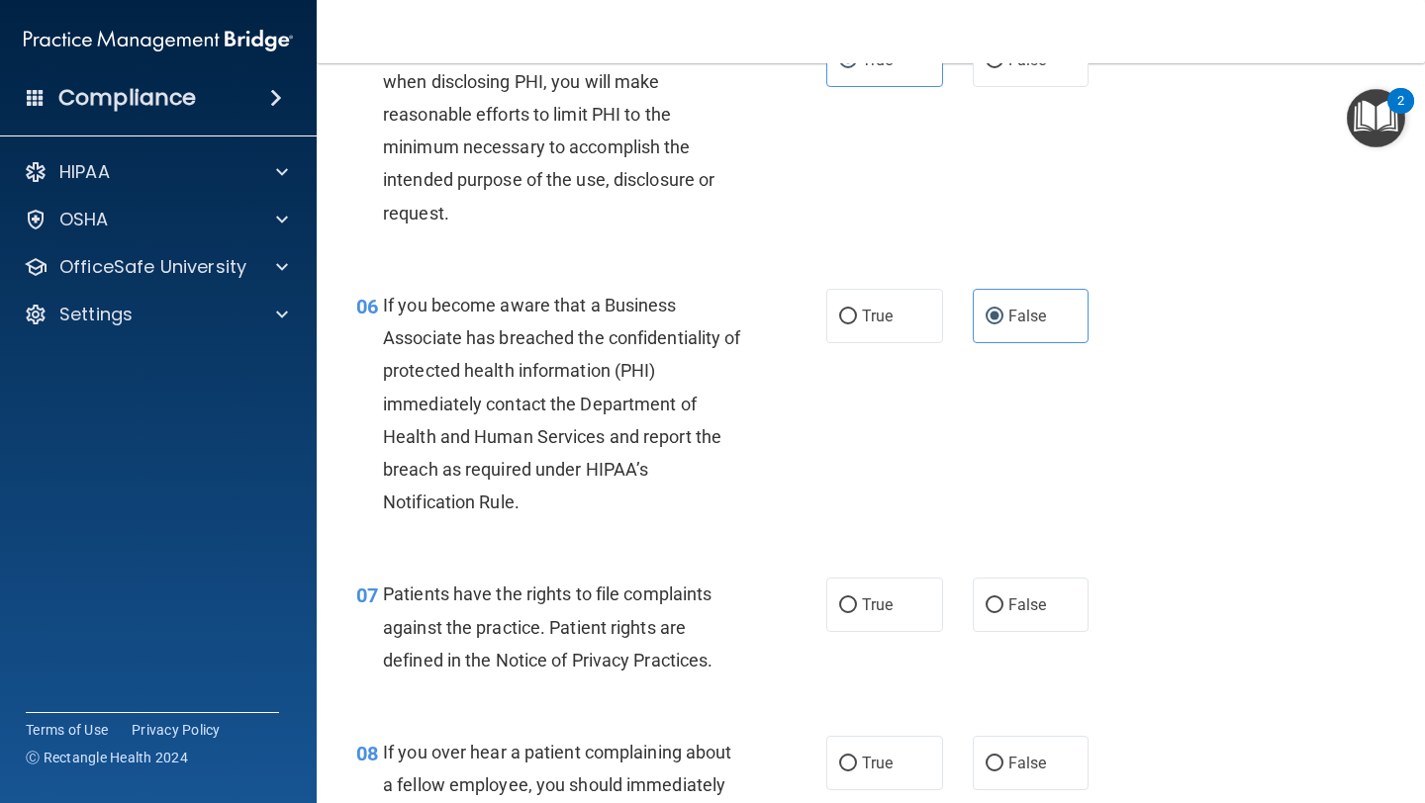
scroll to position [1162, 0]
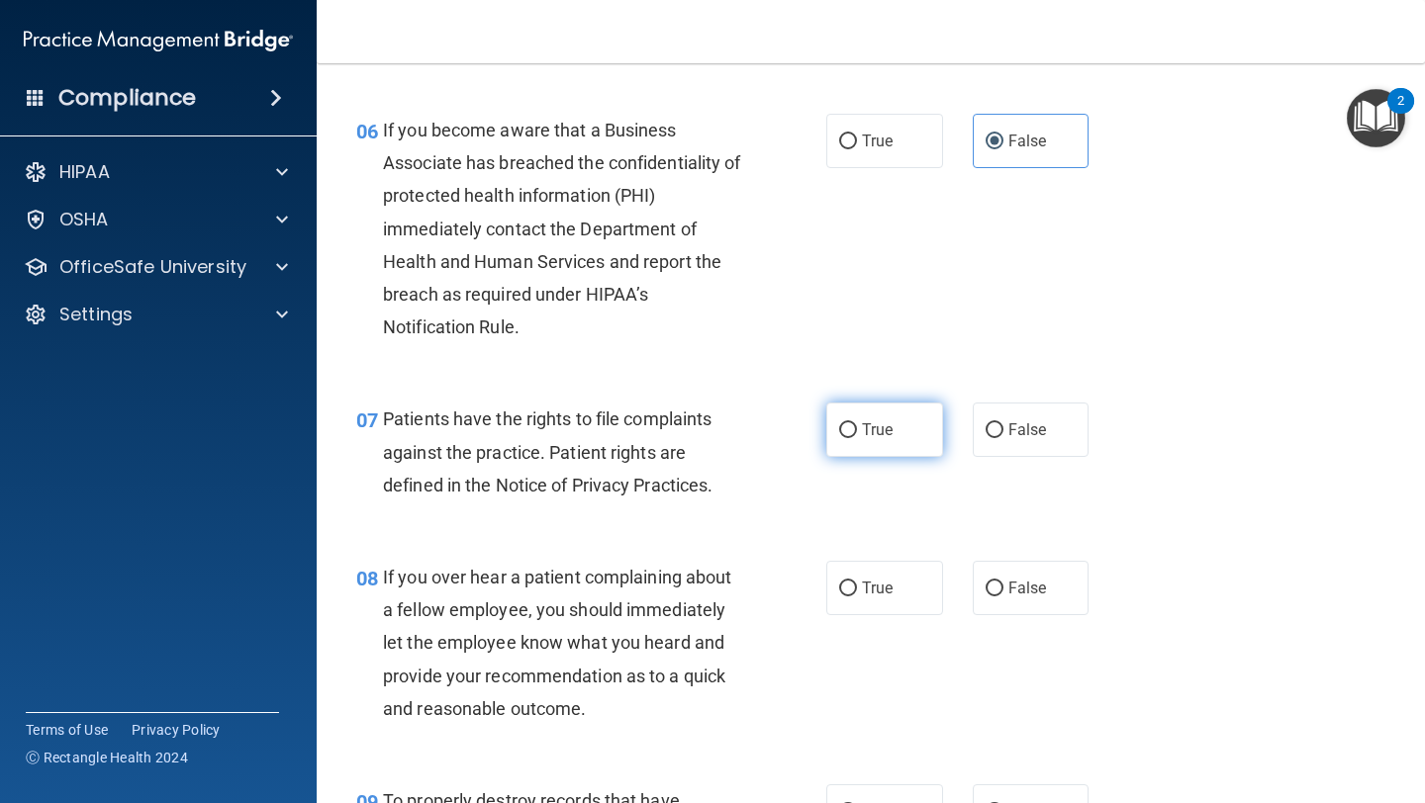
click at [601, 446] on label "True" at bounding box center [884, 430] width 117 height 54
click at [601, 438] on input "True" at bounding box center [848, 430] width 18 height 15
radio input "true"
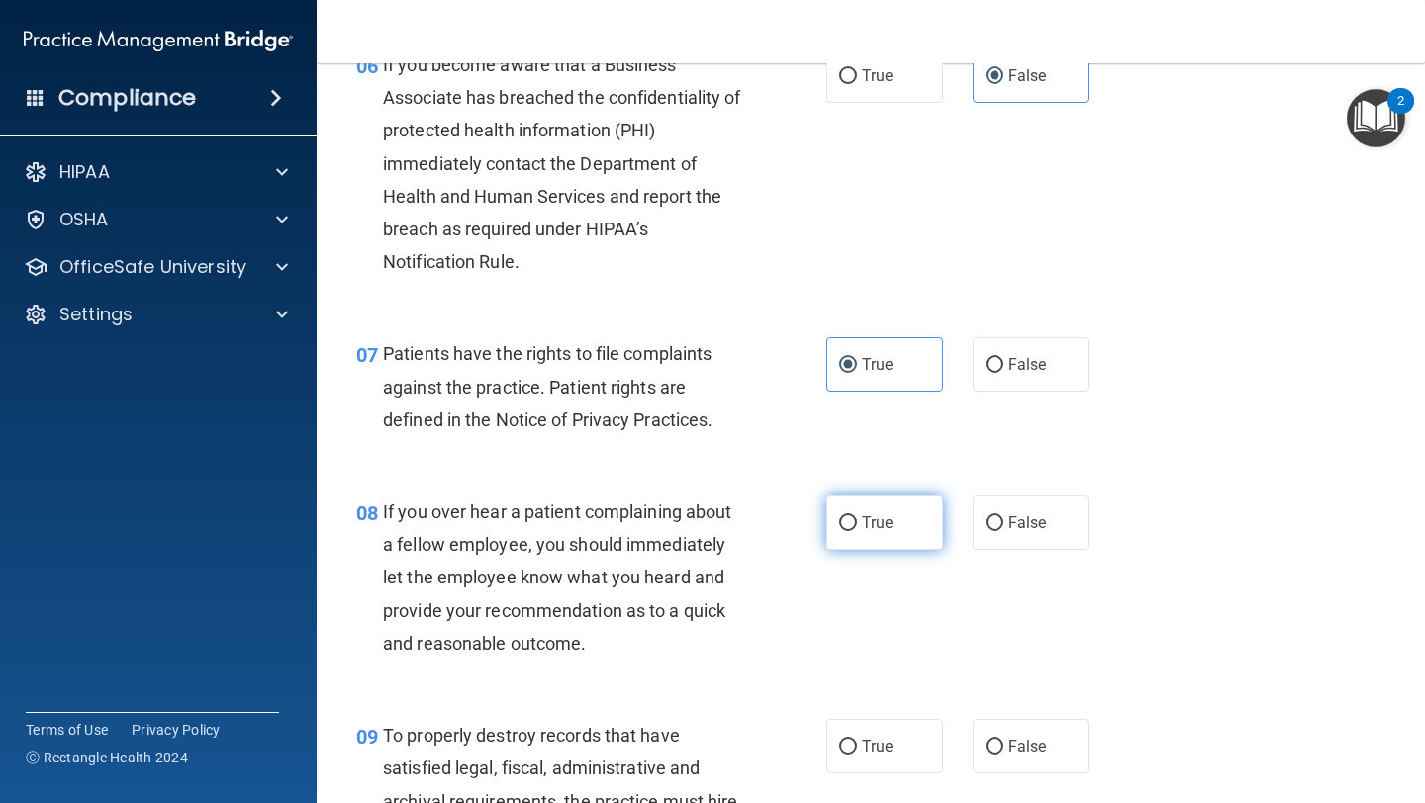
scroll to position [1254, 0]
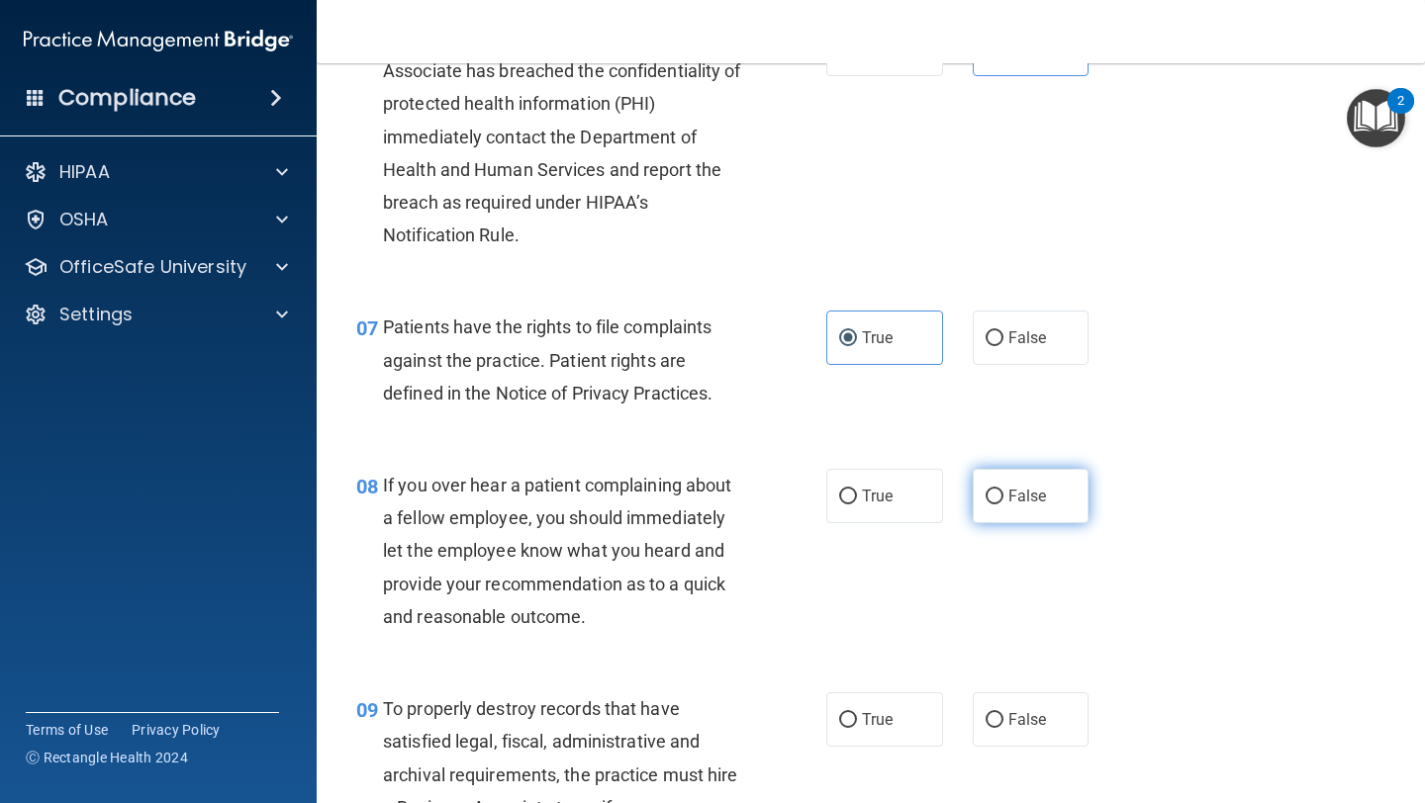
click at [601, 504] on input "False" at bounding box center [994, 497] width 18 height 15
radio input "true"
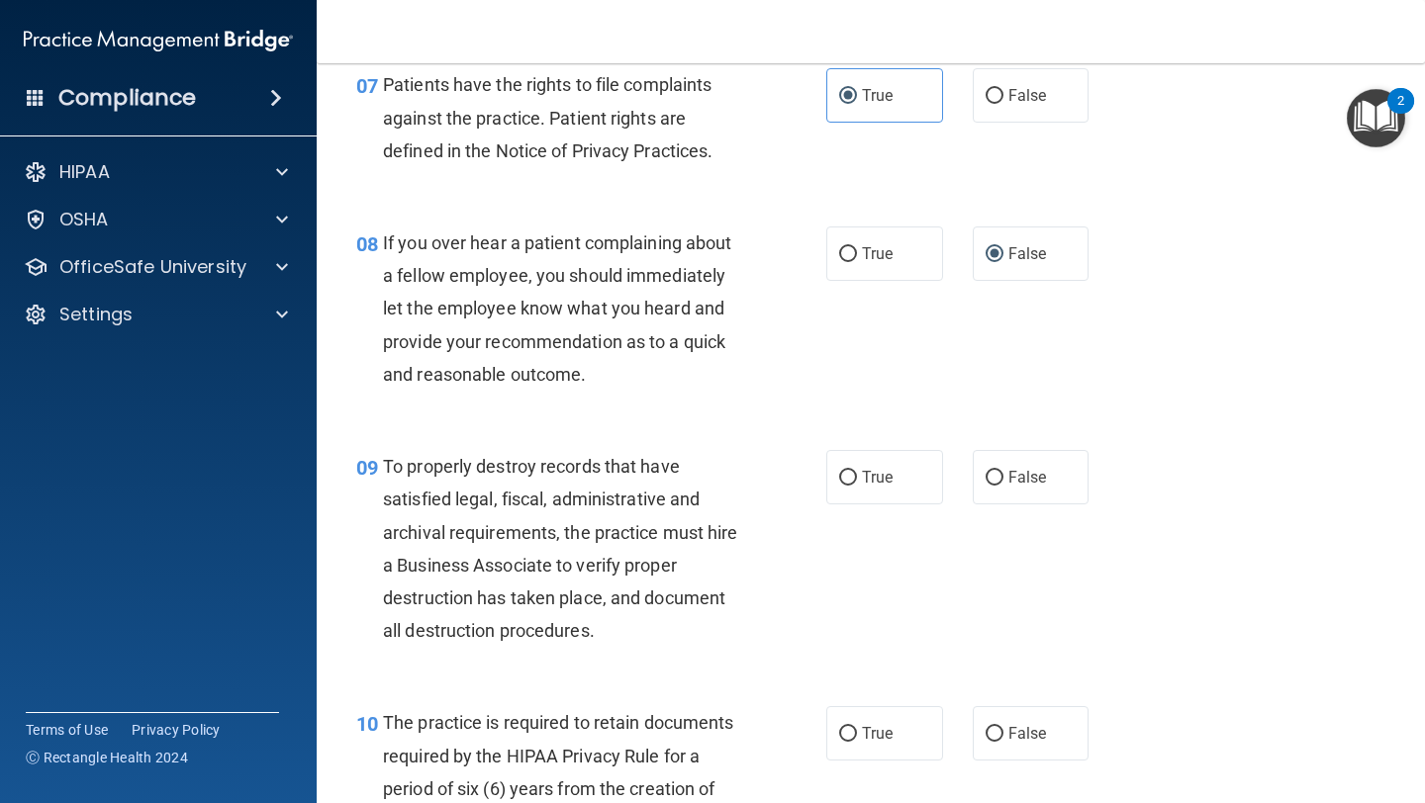
scroll to position [1500, 0]
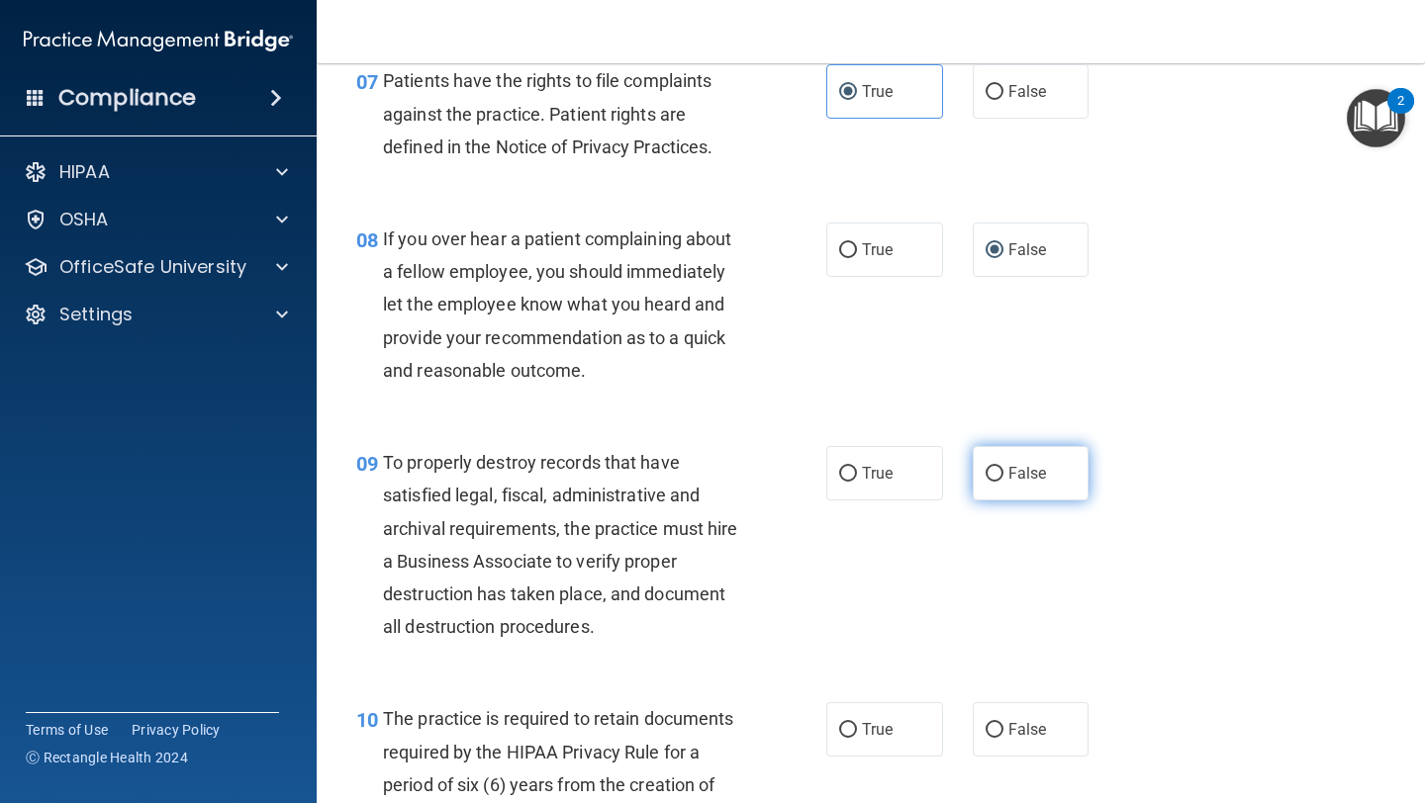
click at [601, 491] on label "False" at bounding box center [1031, 473] width 117 height 54
click at [601, 482] on input "False" at bounding box center [994, 474] width 18 height 15
radio input "true"
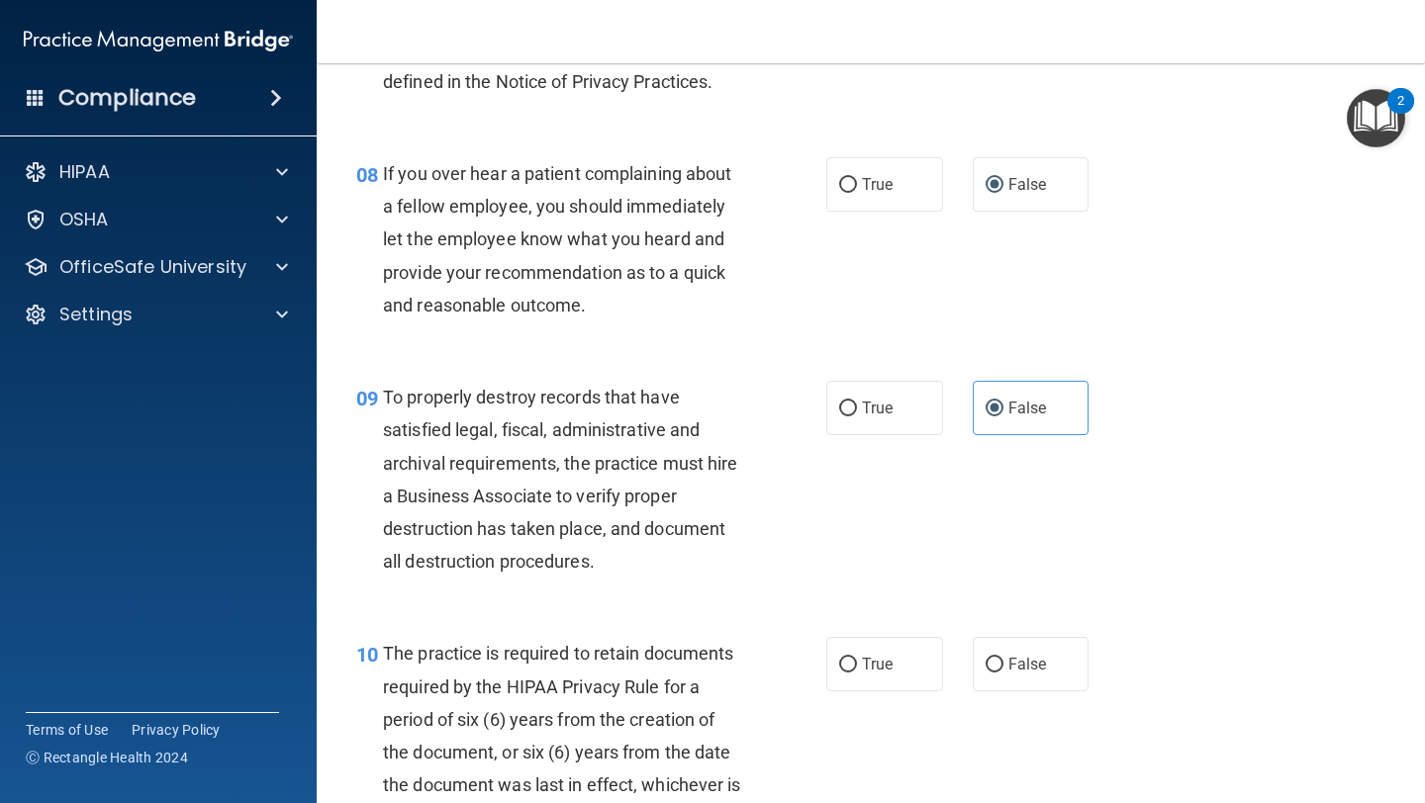
scroll to position [1612, 0]
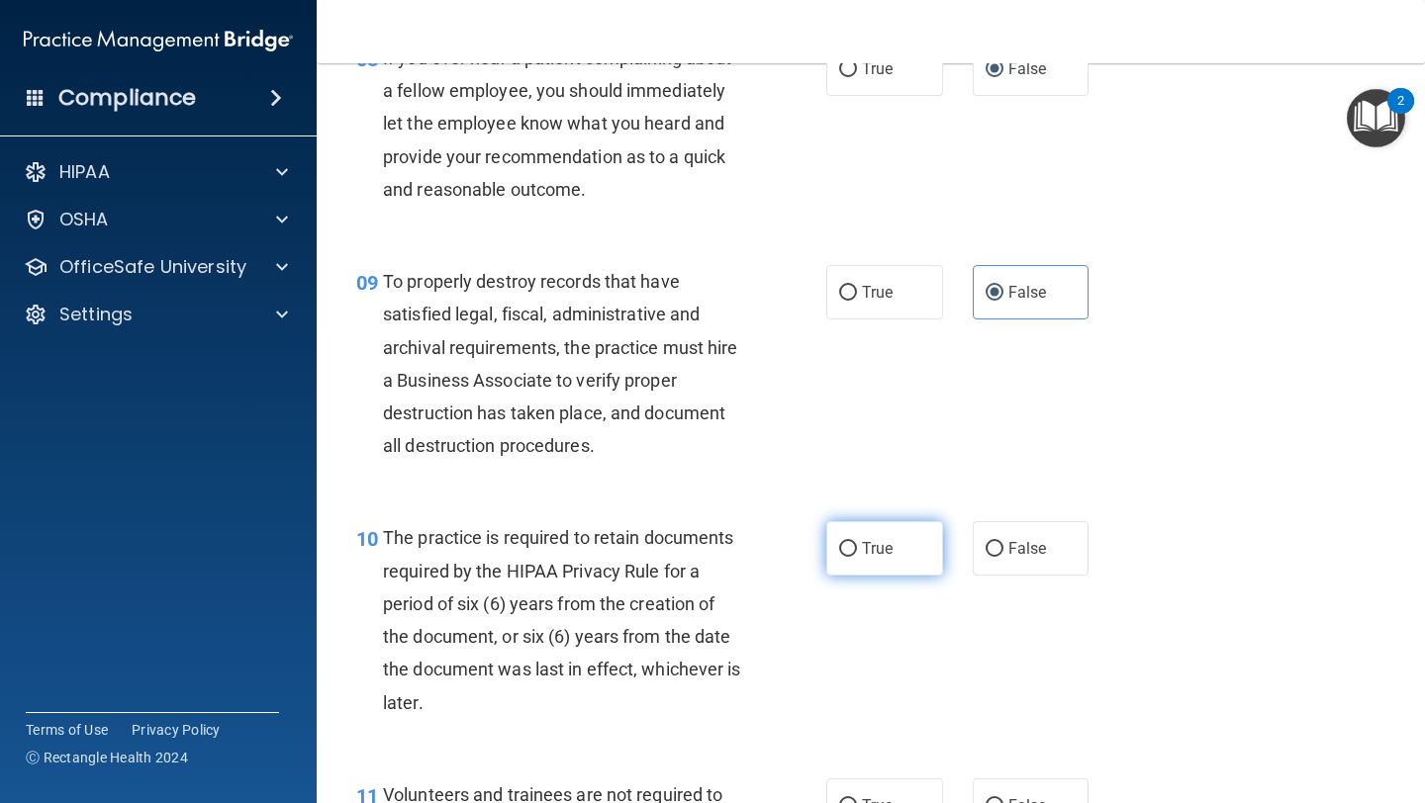
click at [601, 547] on span "True" at bounding box center [877, 548] width 31 height 19
click at [601, 547] on input "True" at bounding box center [848, 549] width 18 height 15
radio input "true"
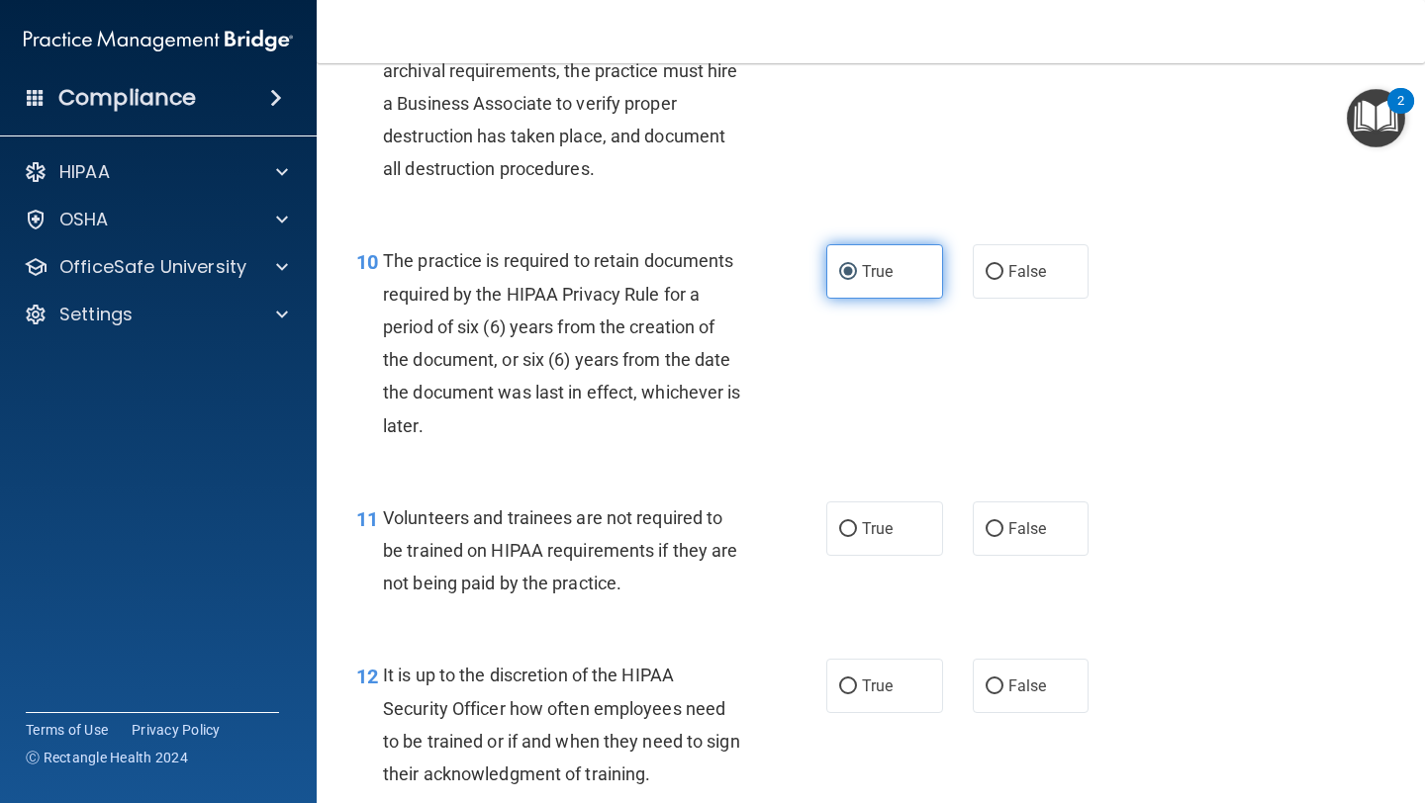
scroll to position [1961, 0]
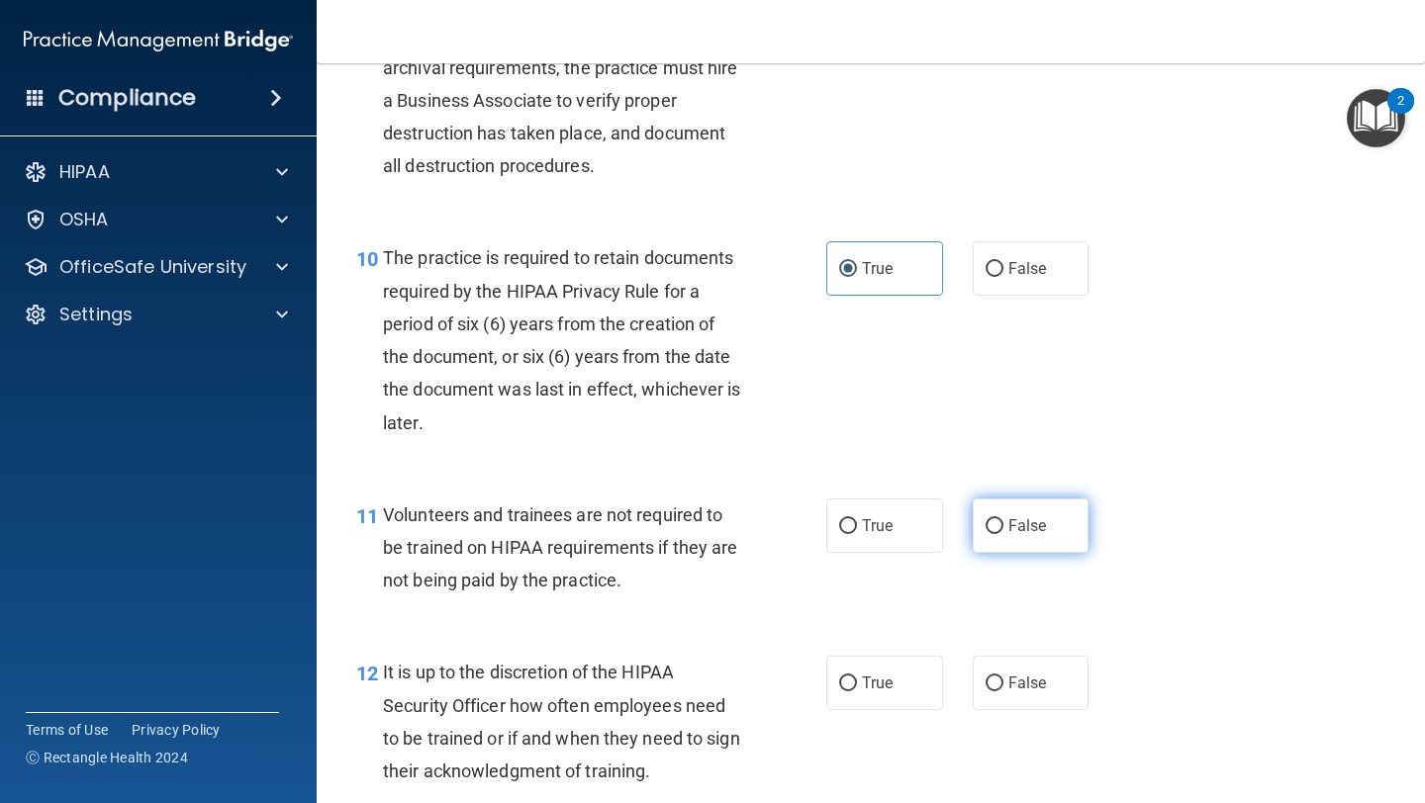
click at [601, 530] on span "False" at bounding box center [1027, 525] width 39 height 19
click at [601, 530] on input "False" at bounding box center [994, 526] width 18 height 15
radio input "true"
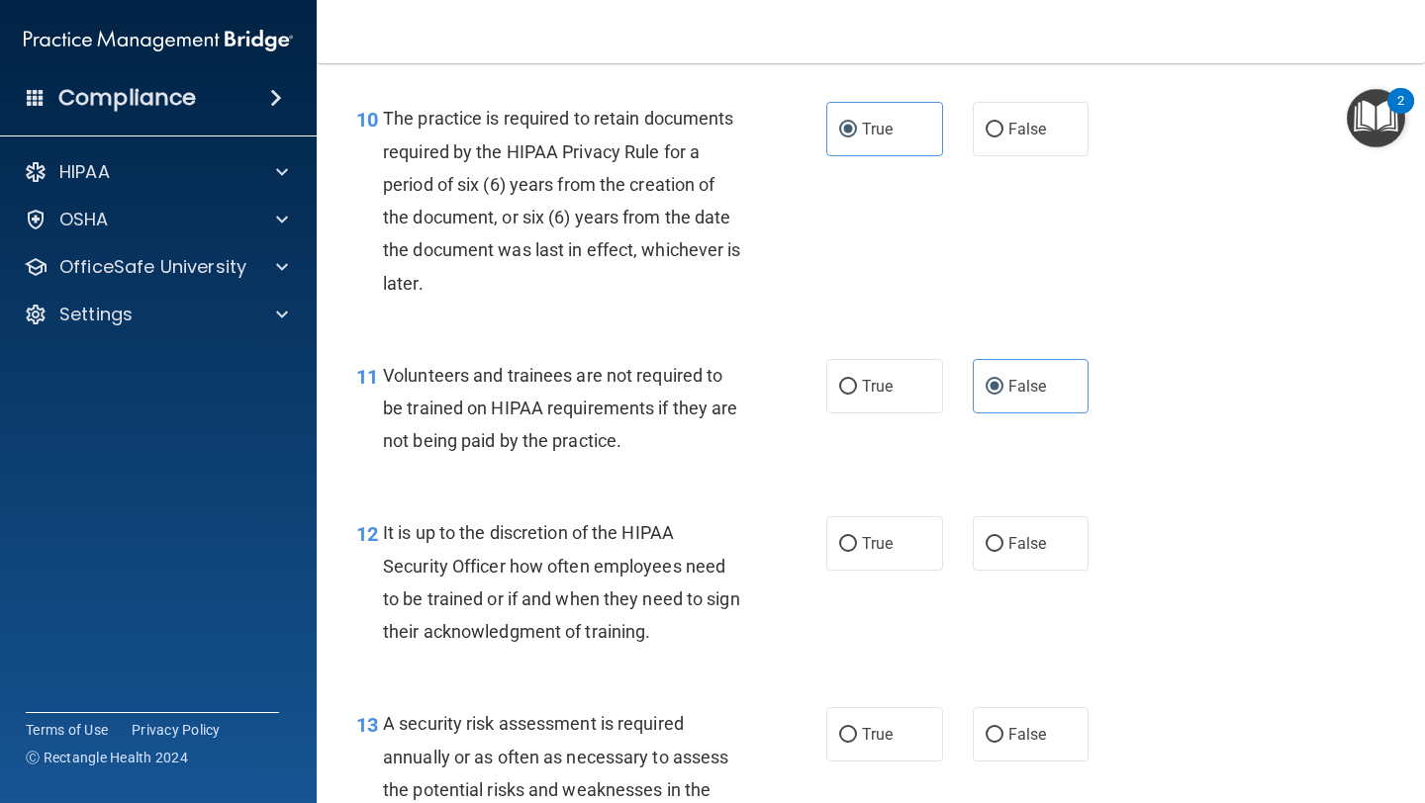
scroll to position [2117, 0]
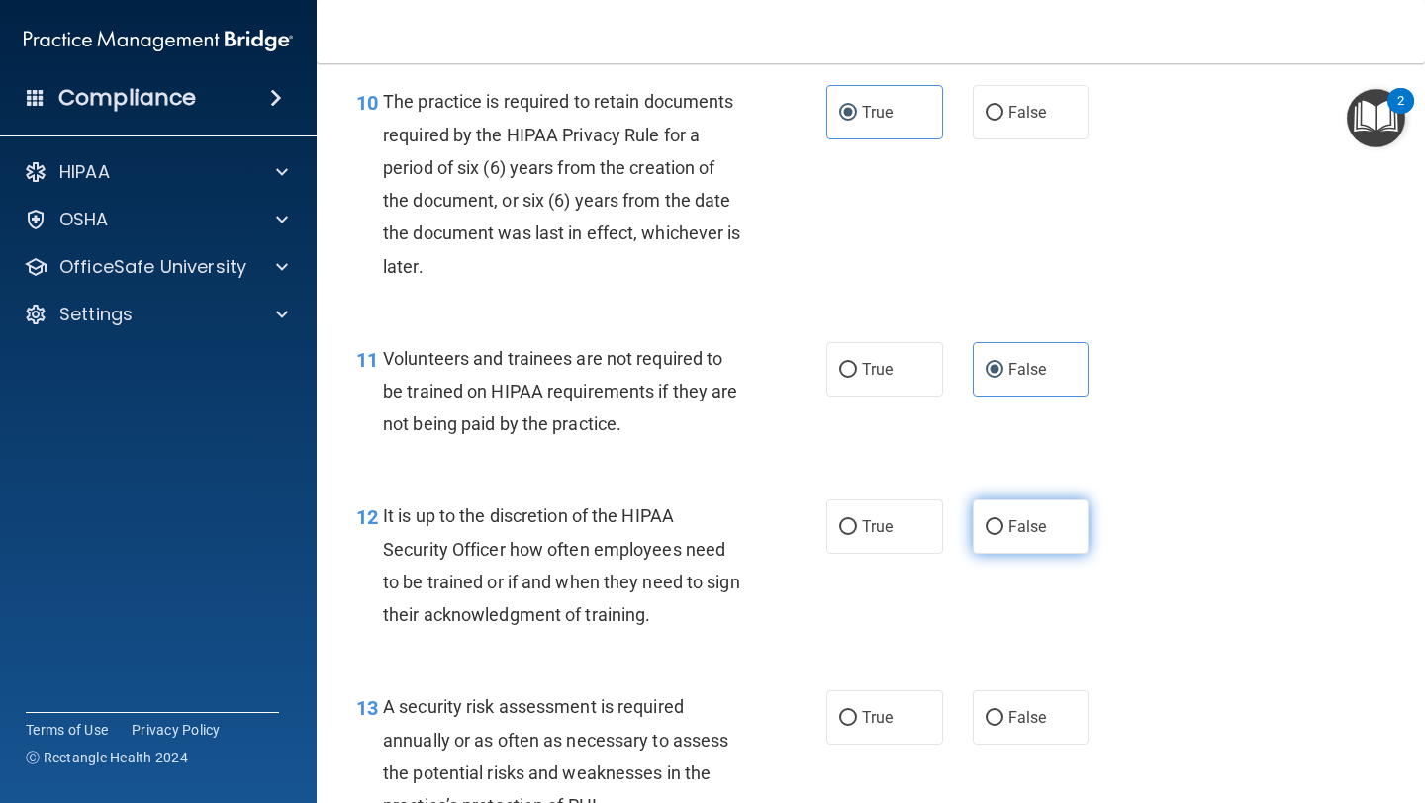
click at [601, 537] on label "False" at bounding box center [1031, 527] width 117 height 54
click at [601, 535] on input "False" at bounding box center [994, 527] width 18 height 15
radio input "true"
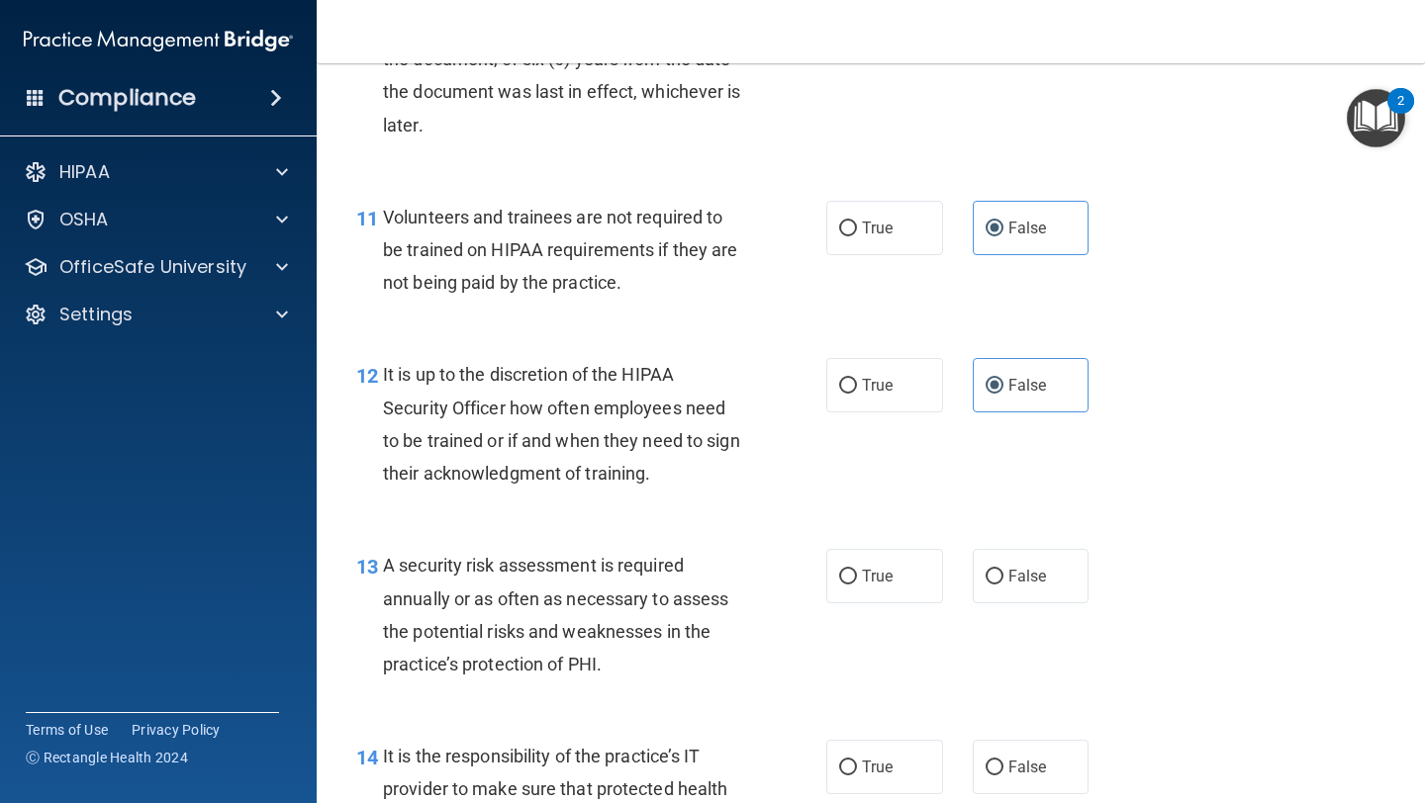
scroll to position [2263, 0]
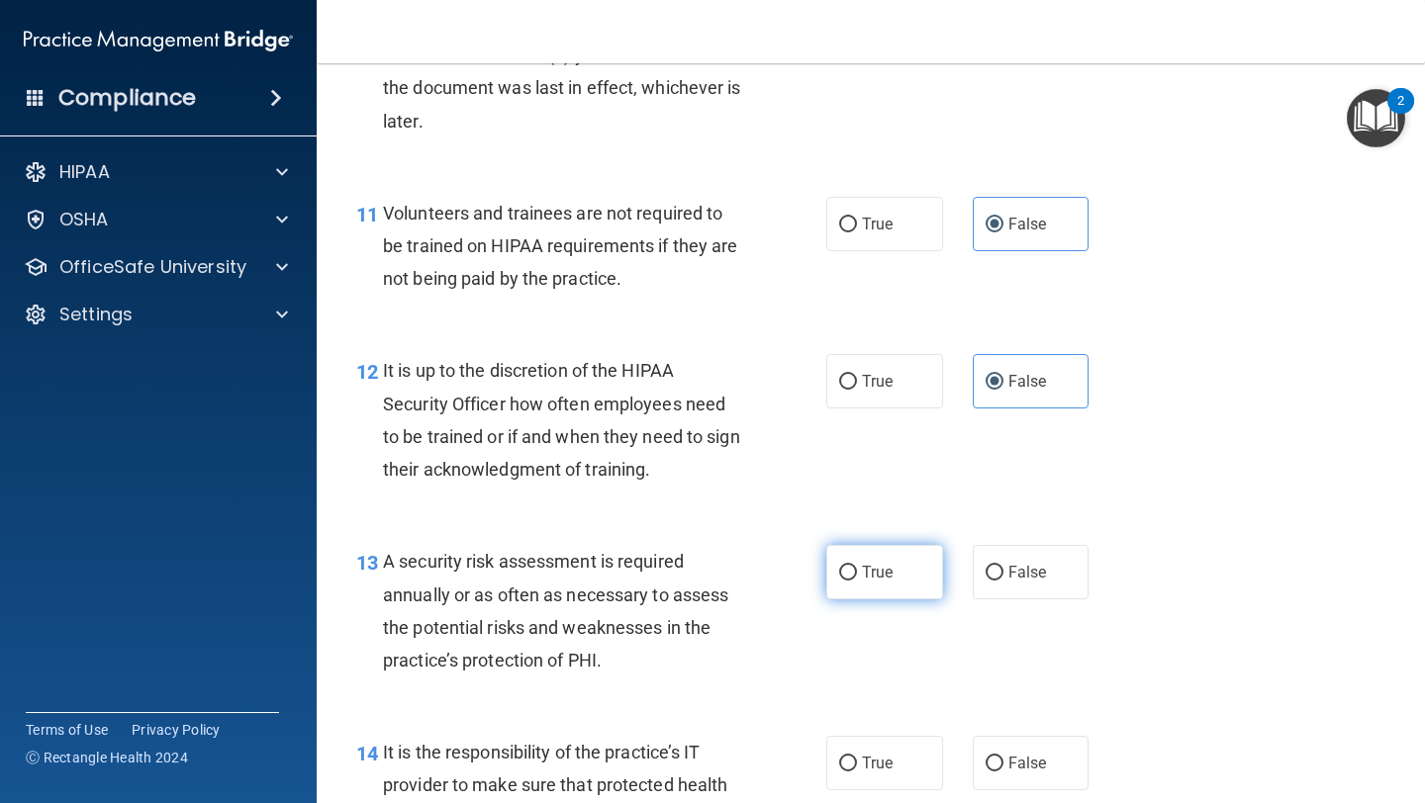
click at [601, 594] on label "True" at bounding box center [884, 572] width 117 height 54
click at [601, 581] on input "True" at bounding box center [848, 573] width 18 height 15
radio input "true"
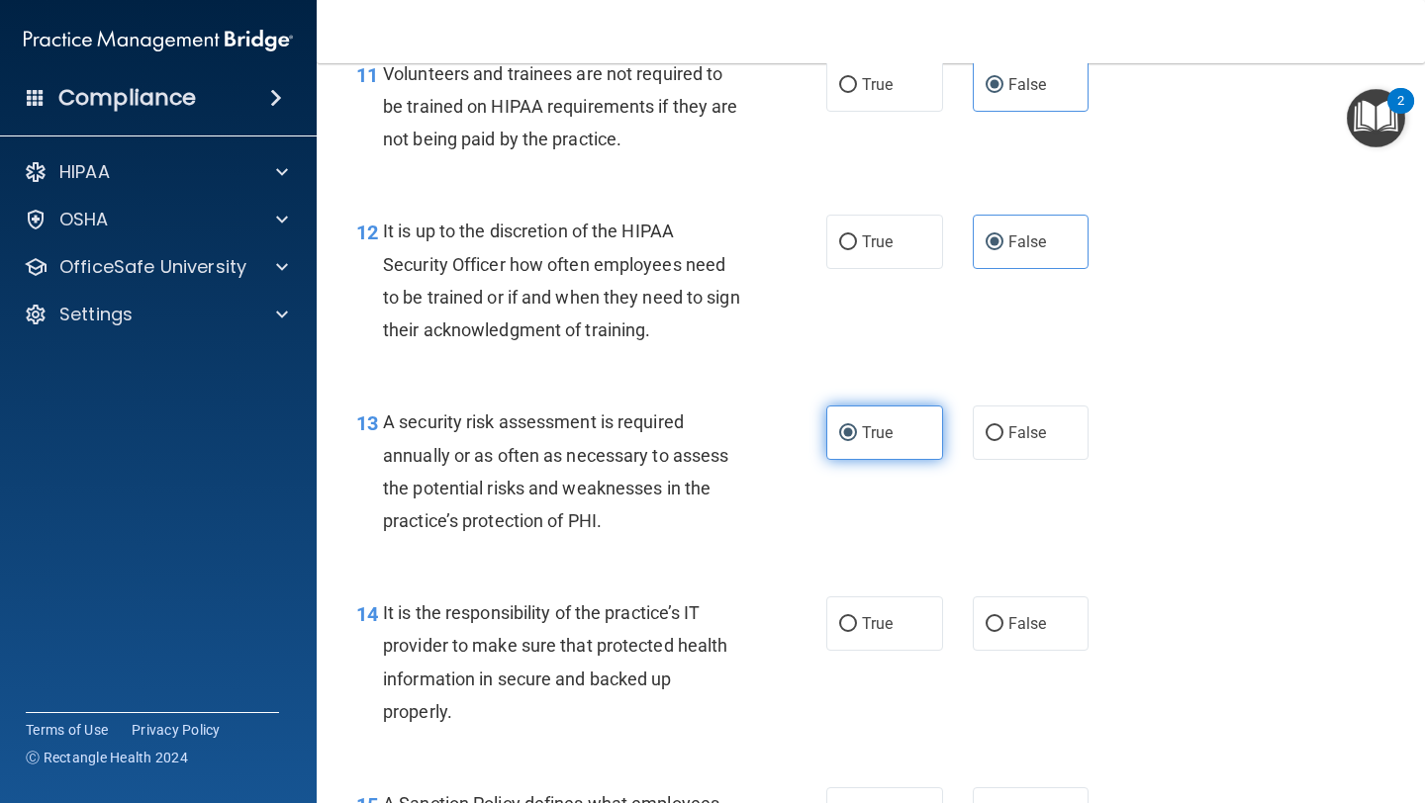
scroll to position [2411, 0]
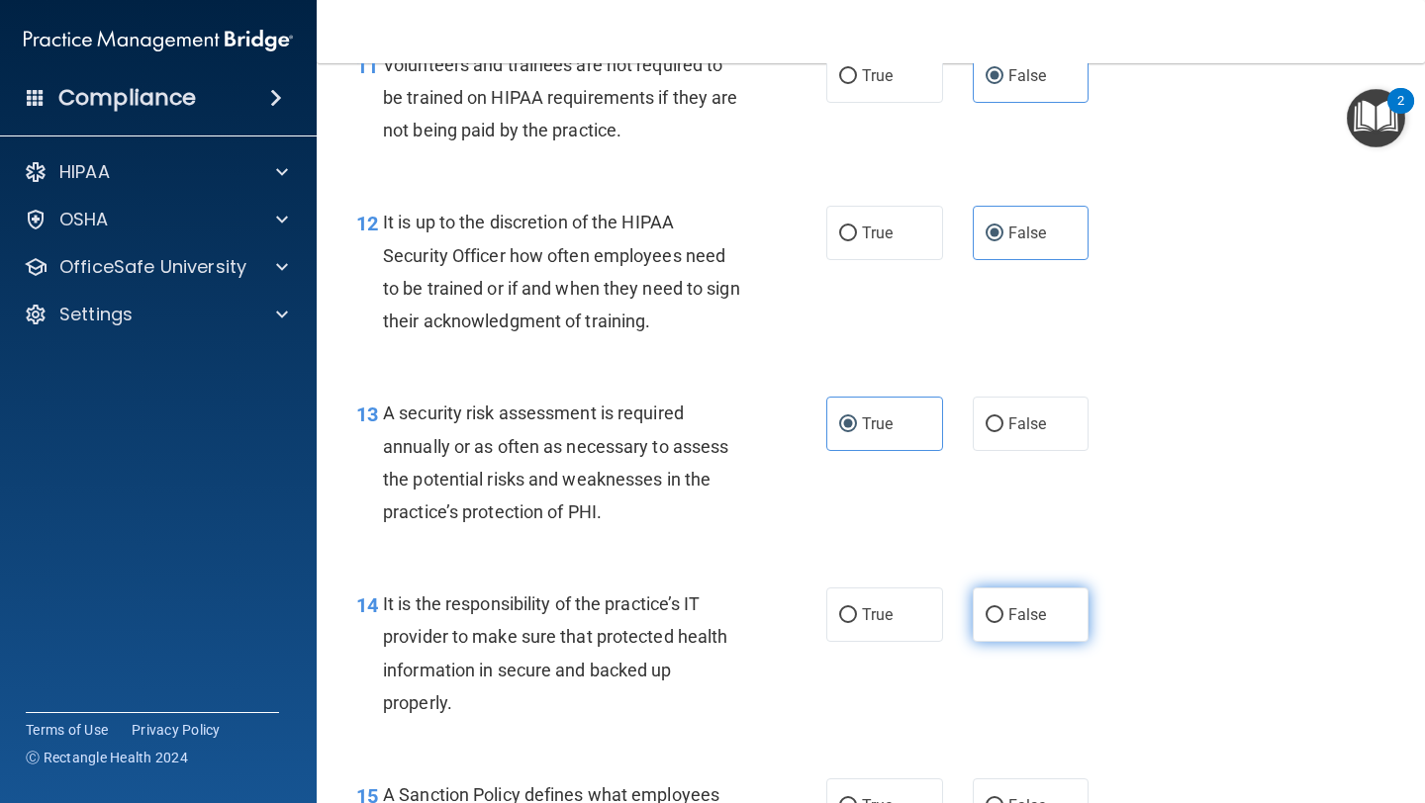
click at [601, 619] on span "False" at bounding box center [1027, 615] width 39 height 19
click at [601, 619] on input "False" at bounding box center [994, 615] width 18 height 15
radio input "true"
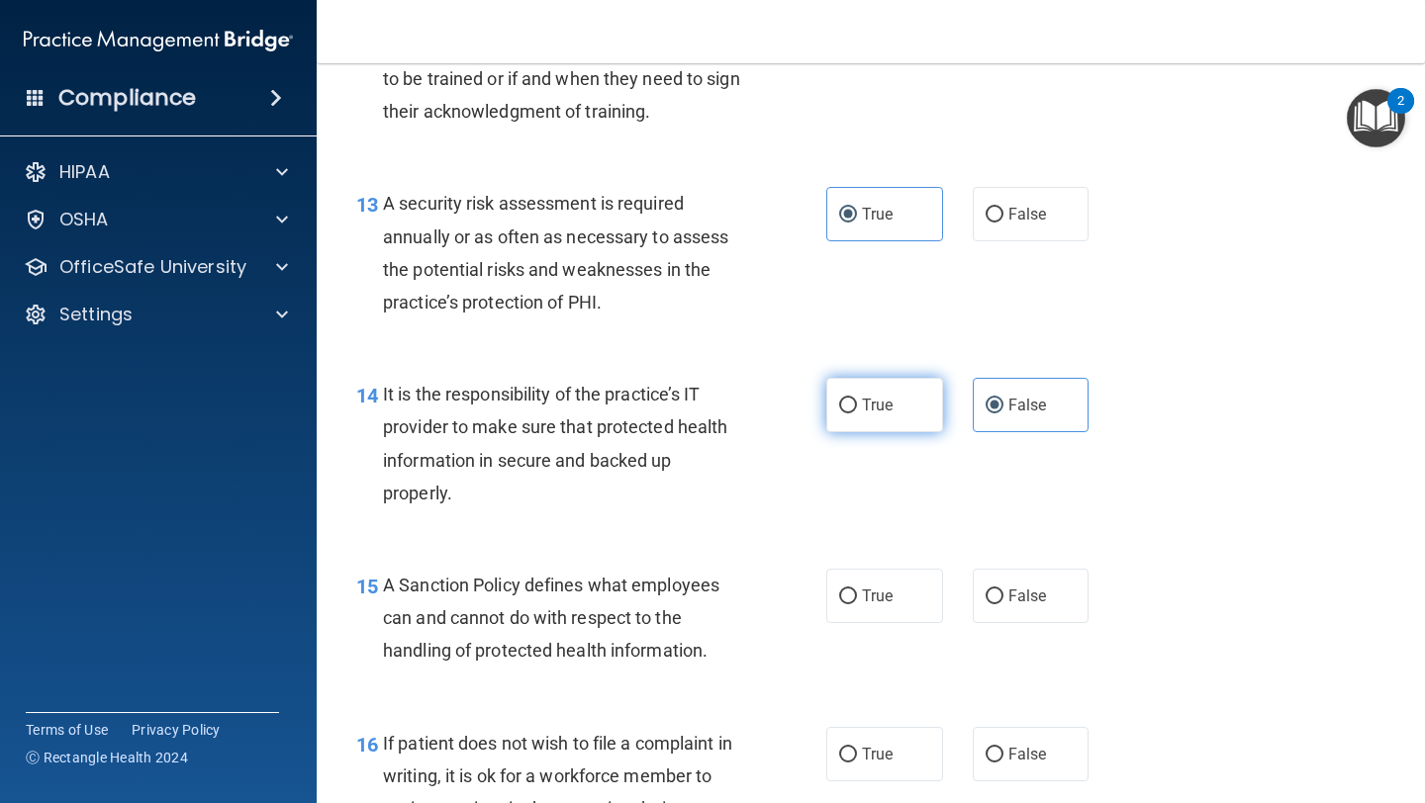
scroll to position [2682, 0]
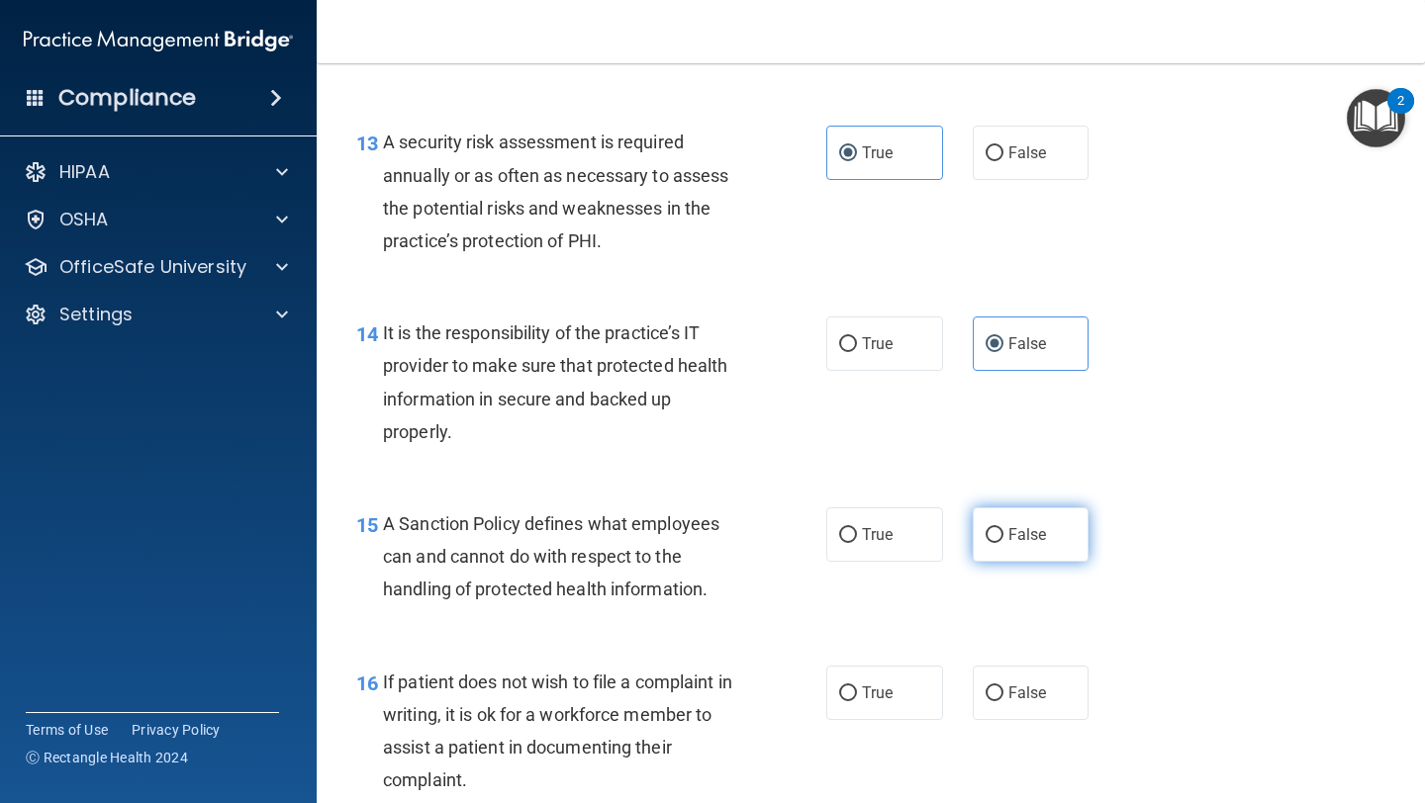
click at [601, 550] on label "False" at bounding box center [1031, 535] width 117 height 54
click at [601, 543] on input "False" at bounding box center [994, 535] width 18 height 15
radio input "true"
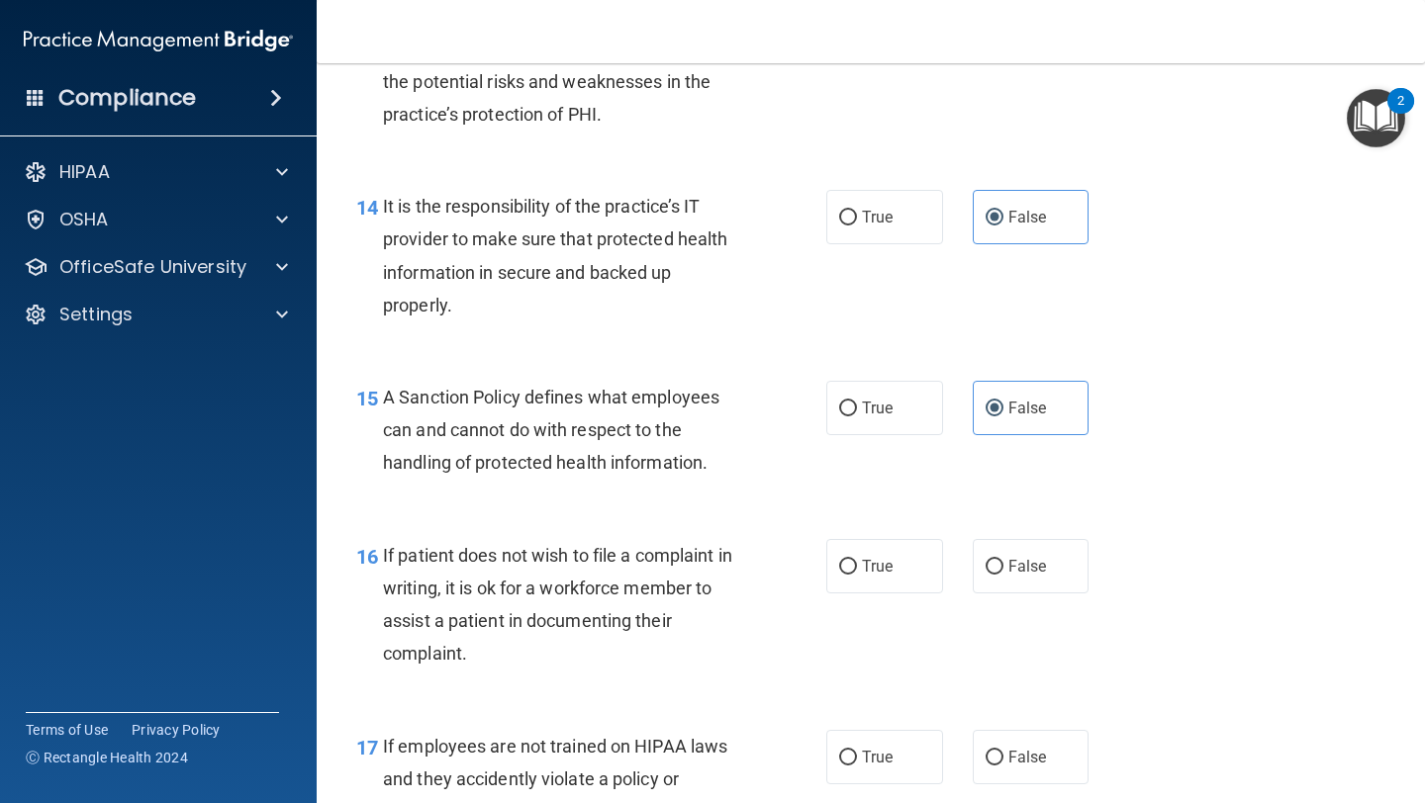
scroll to position [2811, 0]
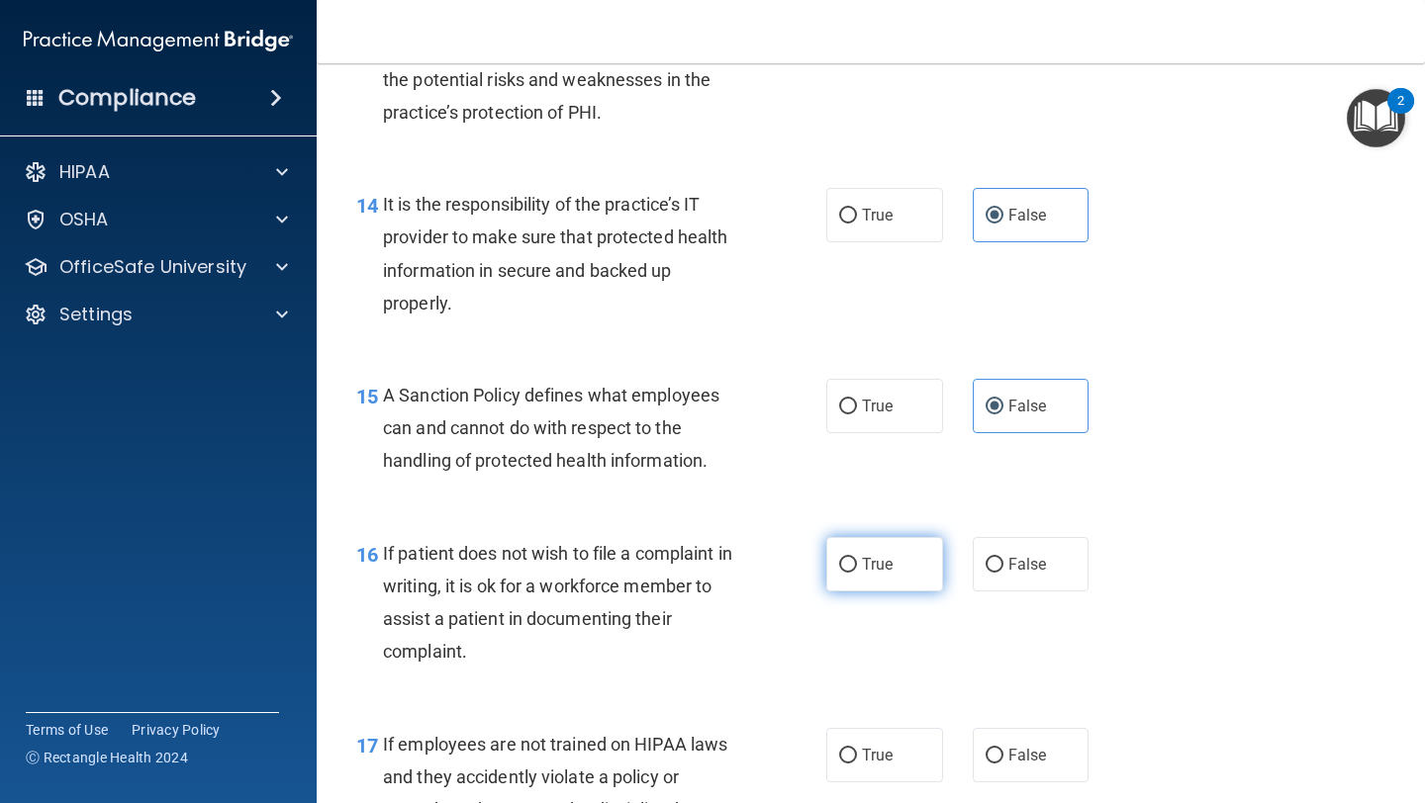
click at [601, 571] on span "True" at bounding box center [877, 564] width 31 height 19
click at [601, 571] on input "True" at bounding box center [848, 565] width 18 height 15
radio input "true"
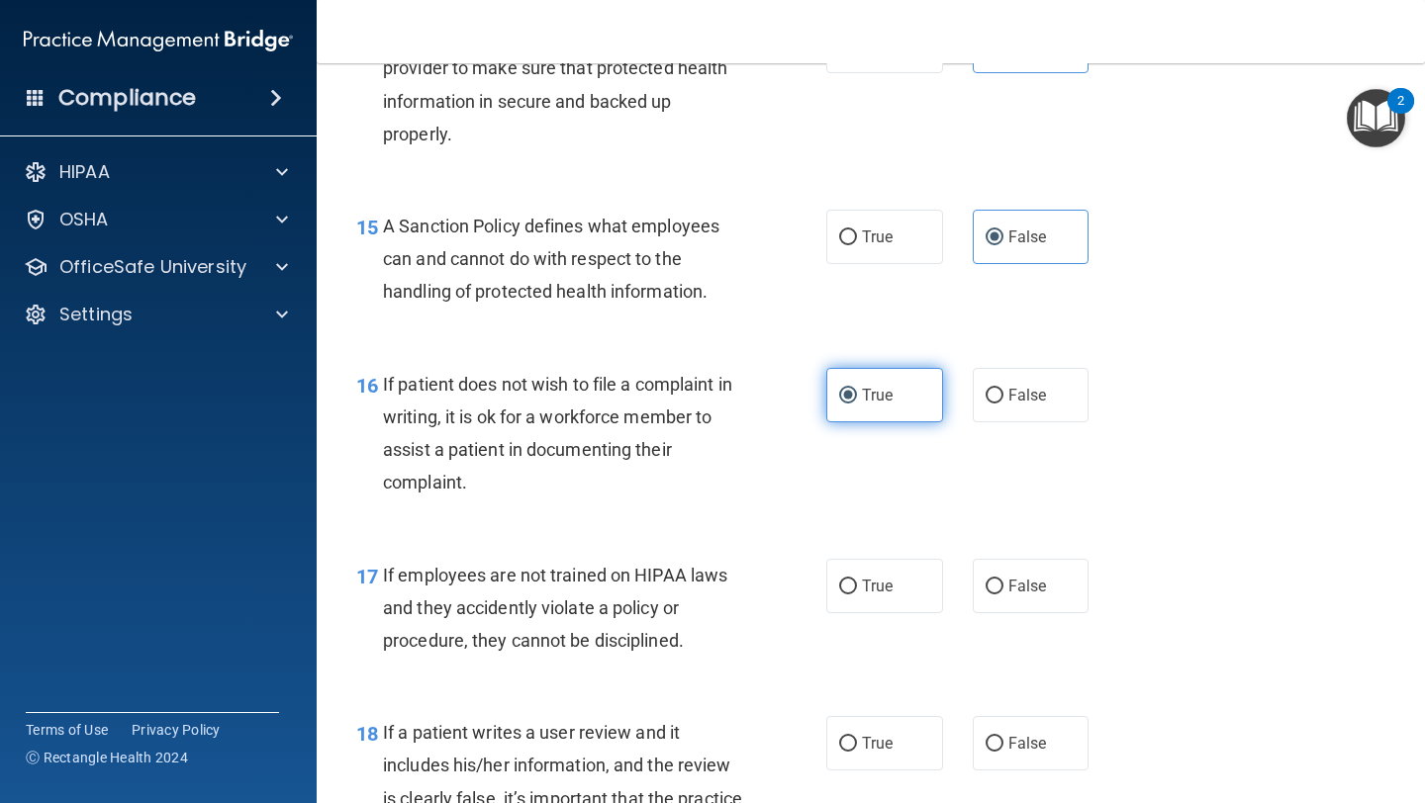
scroll to position [2987, 0]
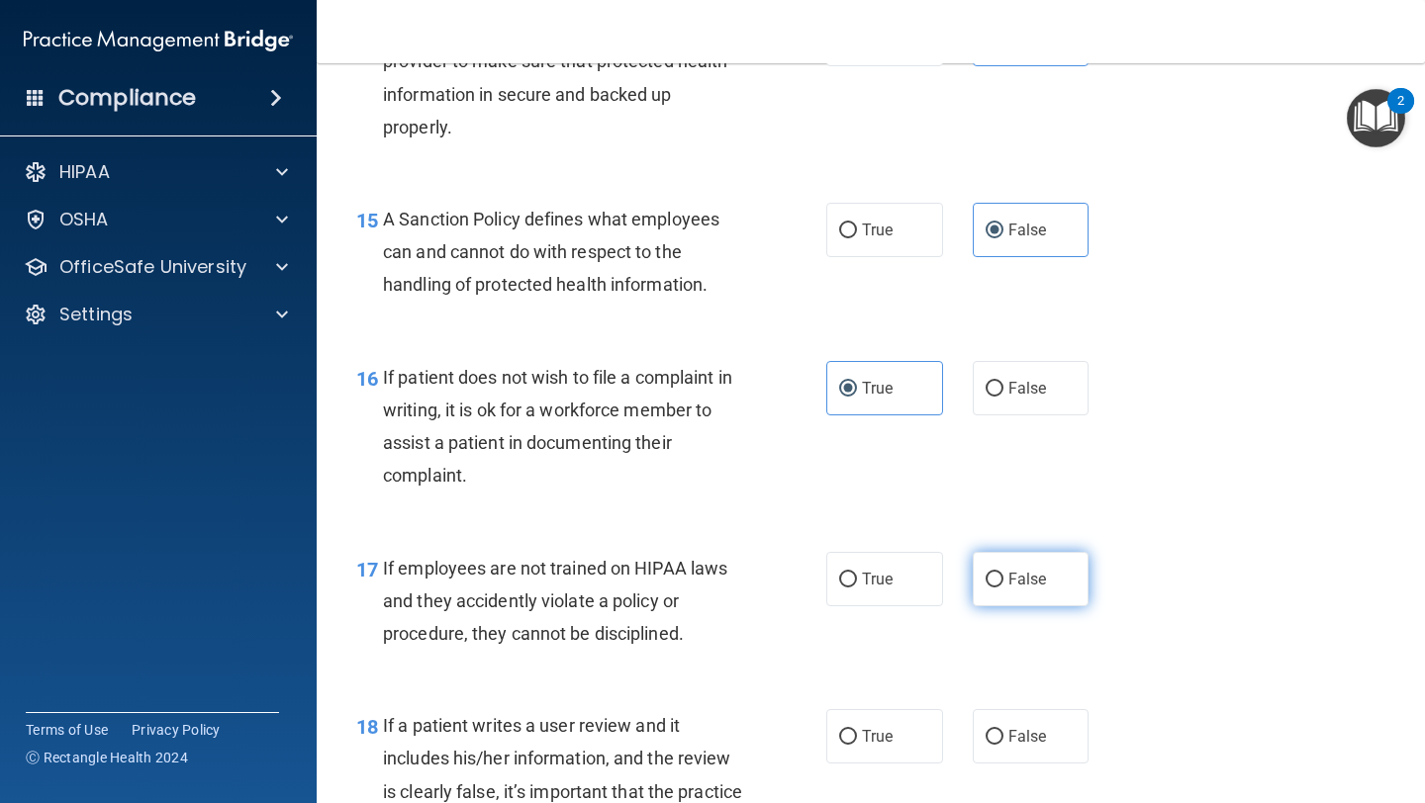
click at [601, 593] on label "False" at bounding box center [1031, 579] width 117 height 54
click at [601, 588] on input "False" at bounding box center [994, 580] width 18 height 15
radio input "true"
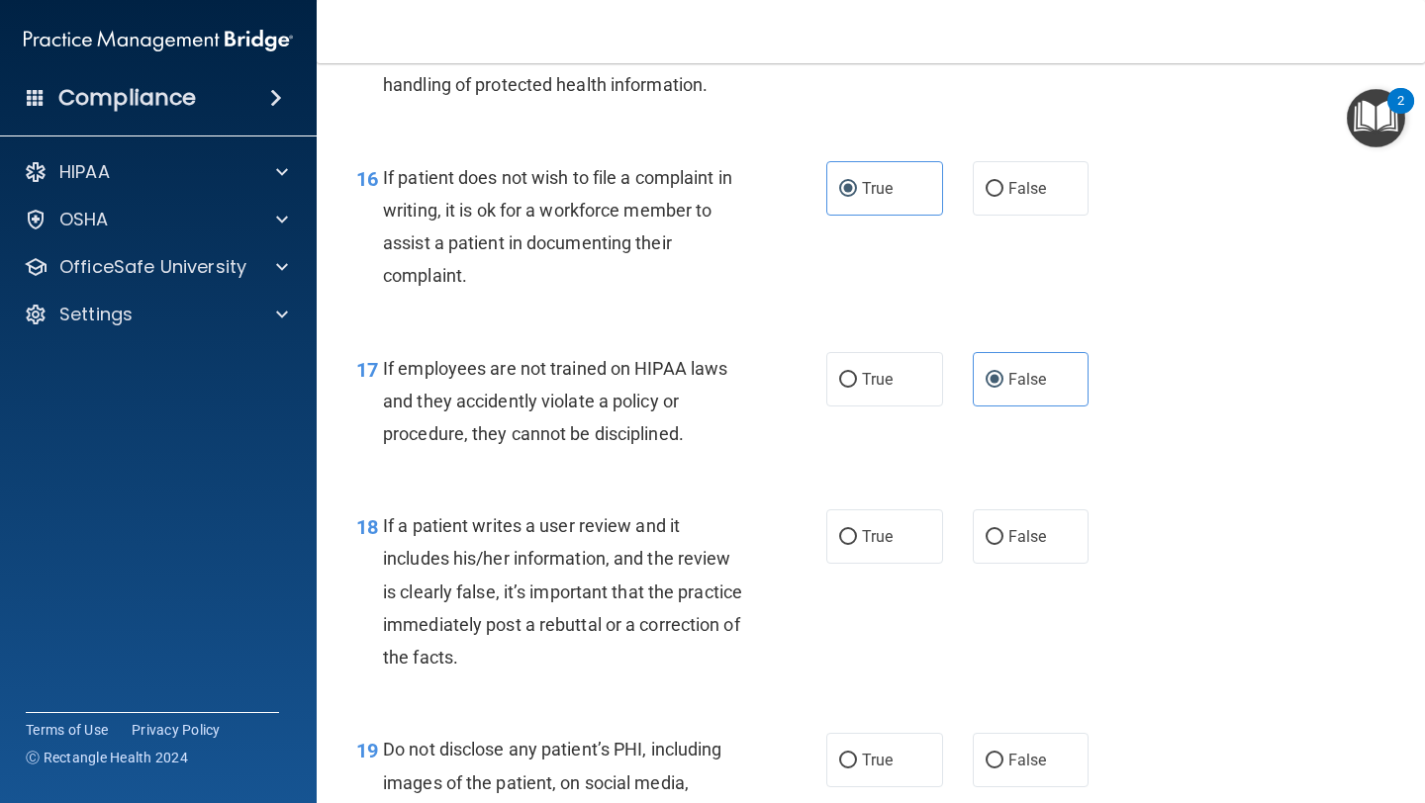
scroll to position [3201, 0]
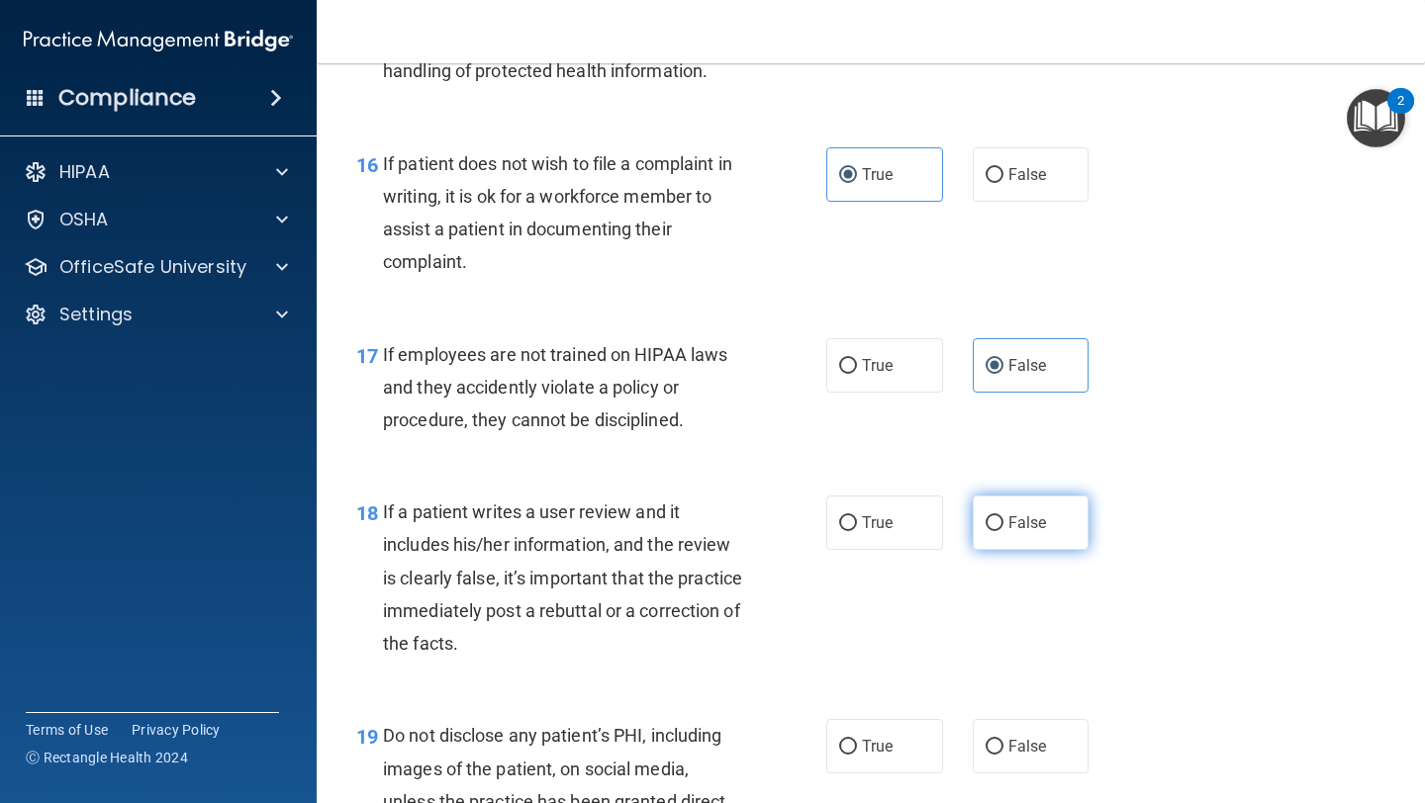
click at [601, 524] on input "False" at bounding box center [994, 523] width 18 height 15
radio input "true"
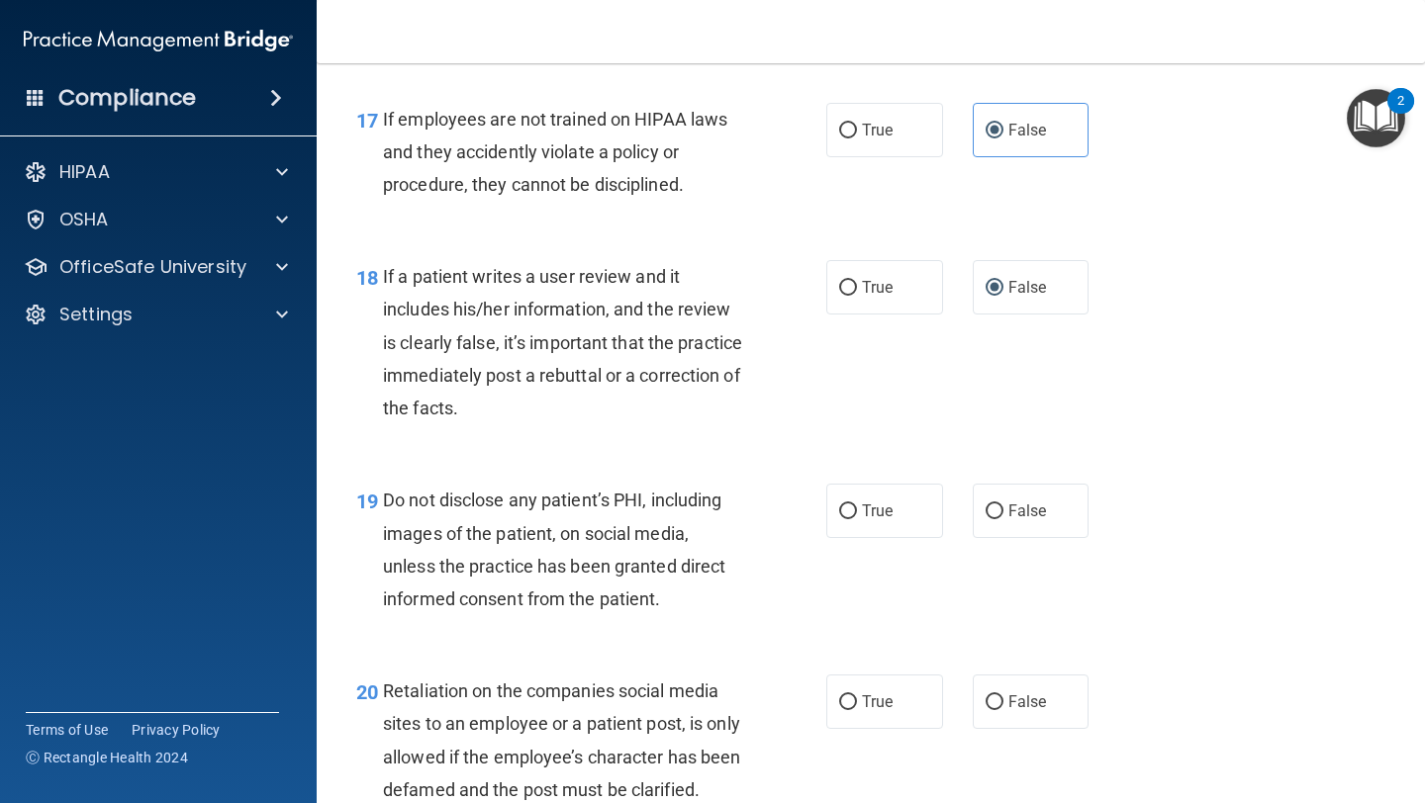
scroll to position [3441, 0]
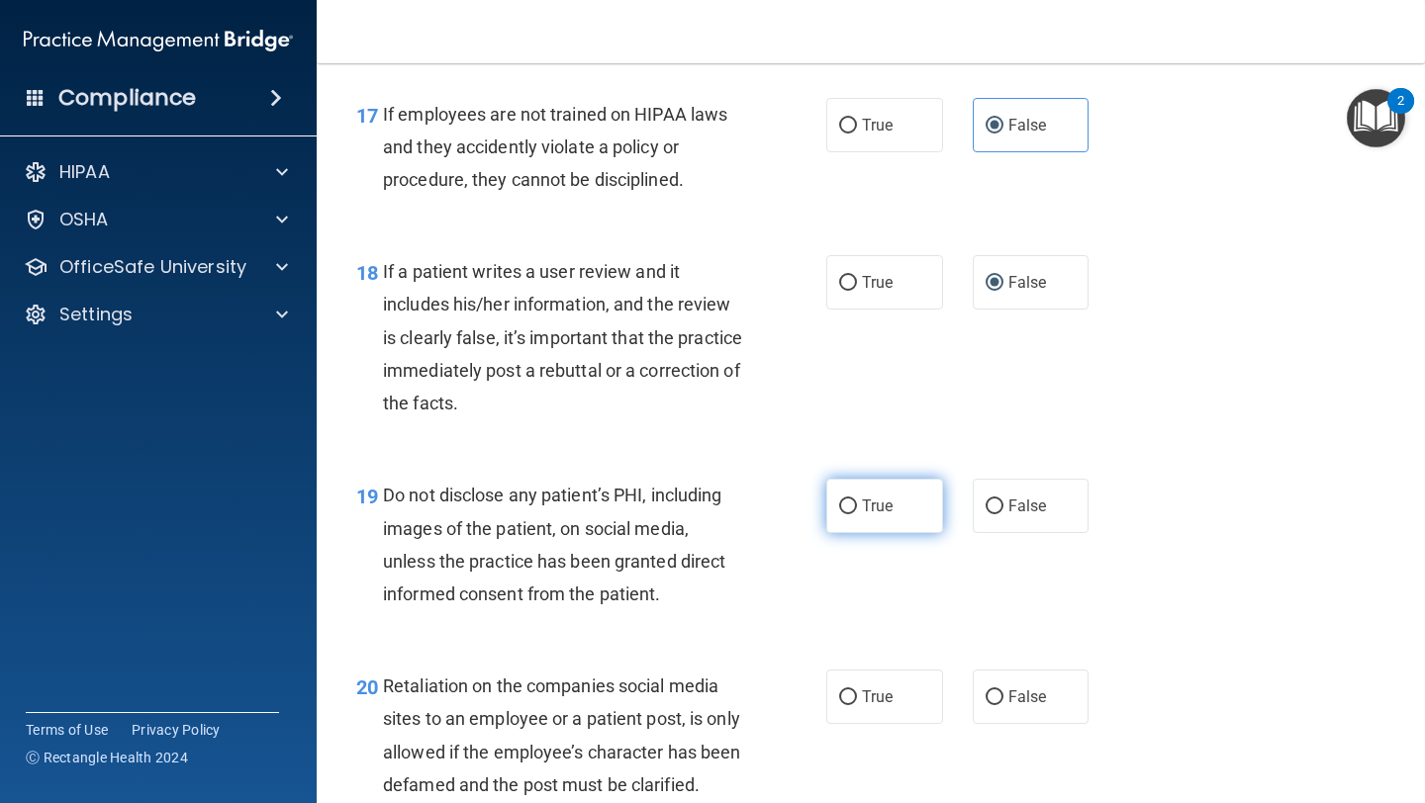
click at [601, 517] on label "True" at bounding box center [884, 506] width 117 height 54
click at [601, 514] on input "True" at bounding box center [848, 507] width 18 height 15
radio input "true"
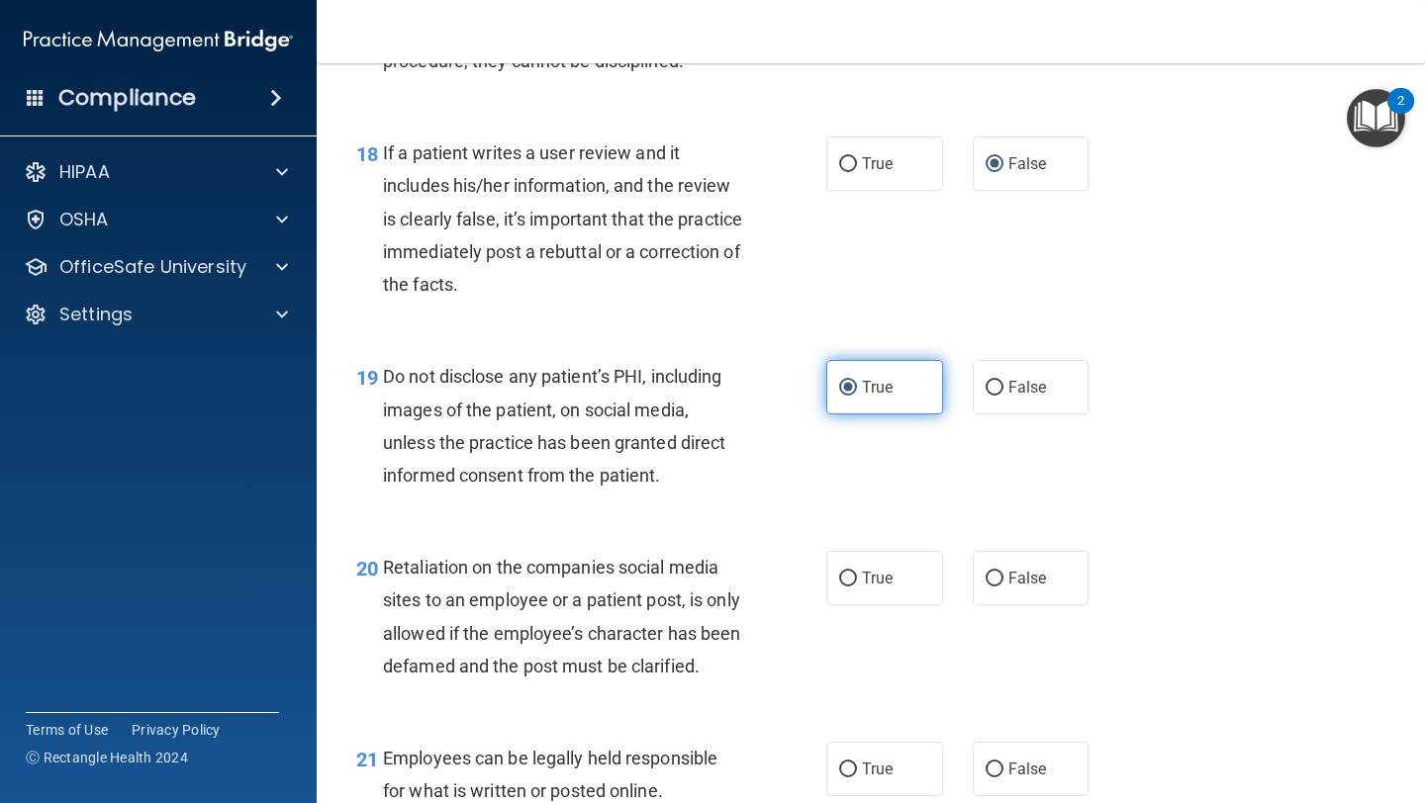
scroll to position [3570, 0]
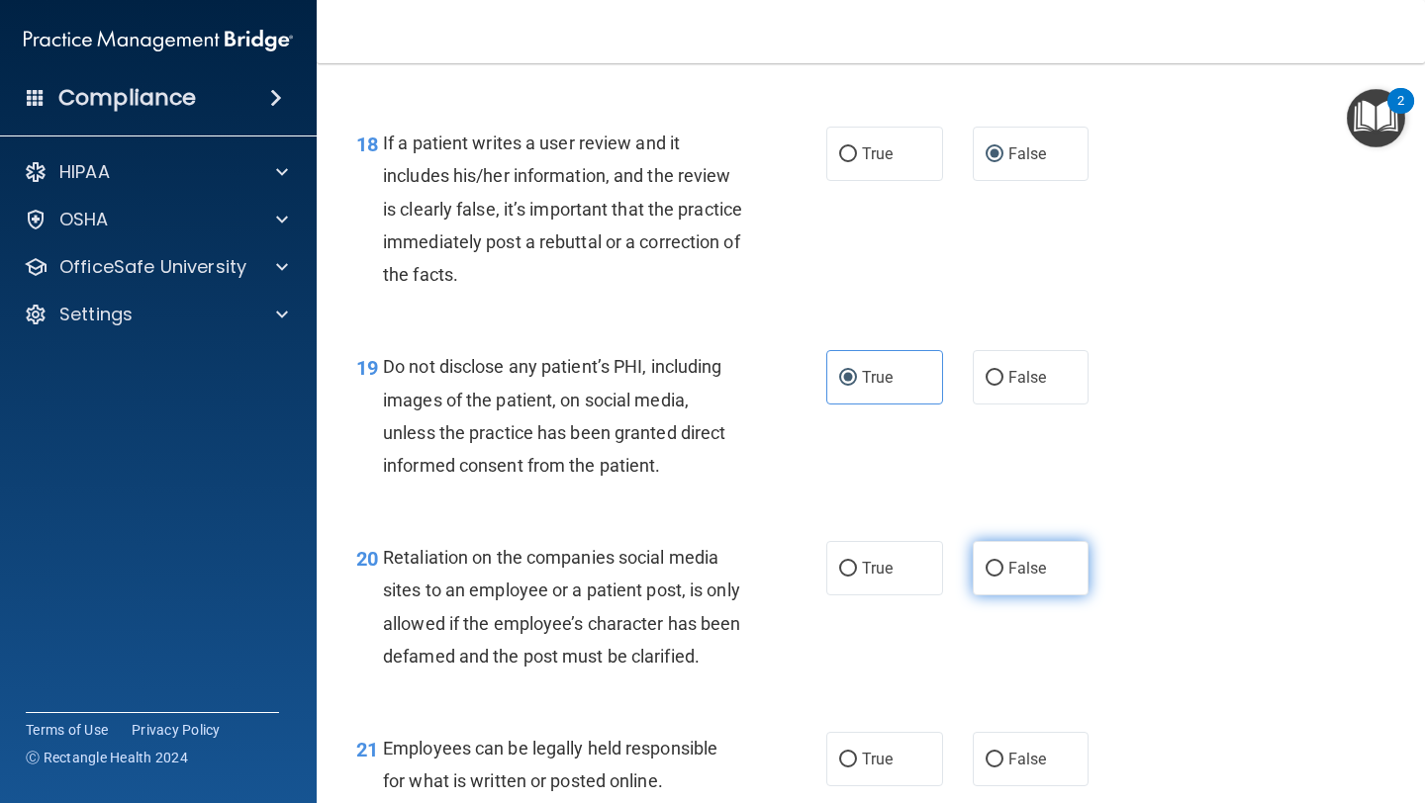
click at [601, 563] on span "False" at bounding box center [1027, 568] width 39 height 19
click at [601, 563] on input "False" at bounding box center [994, 569] width 18 height 15
radio input "true"
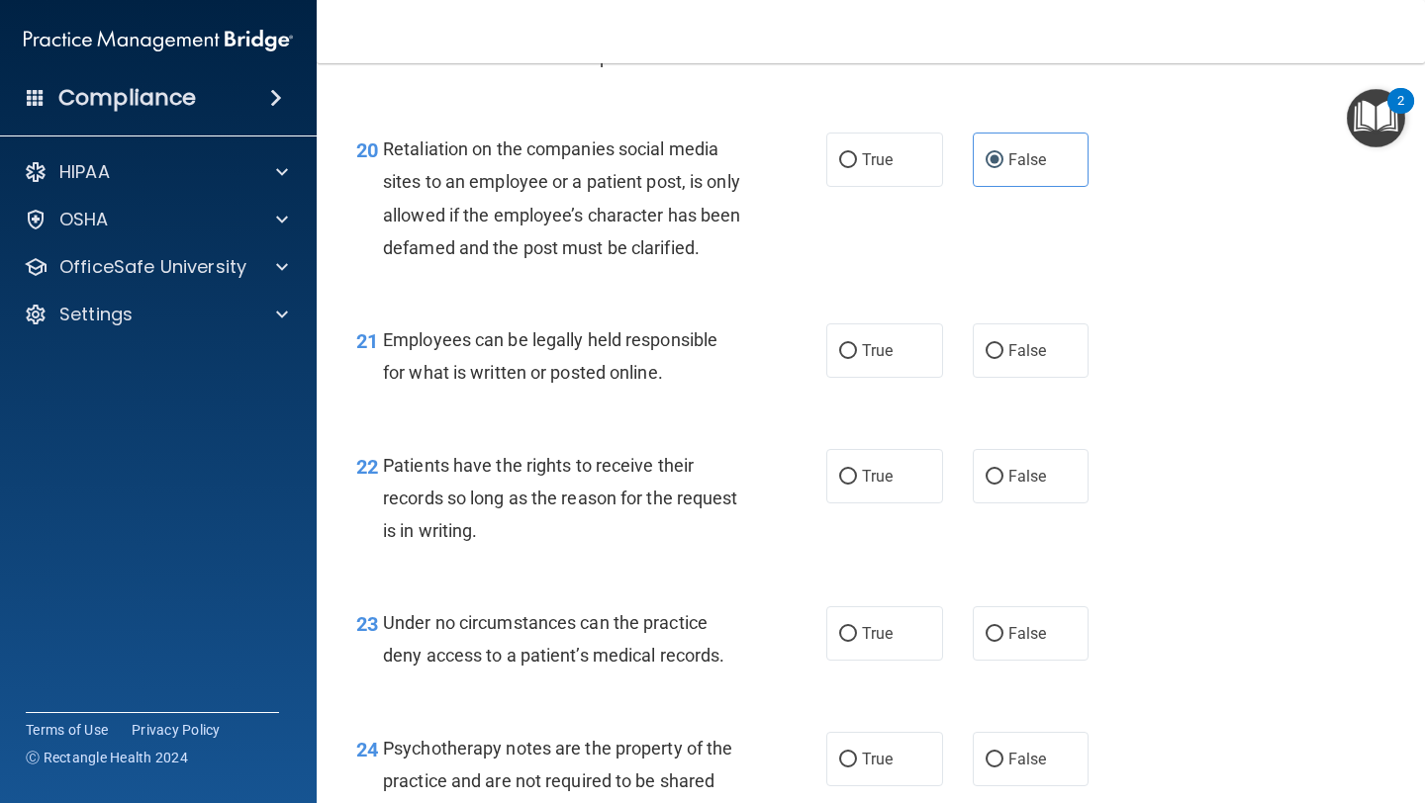
scroll to position [4033, 0]
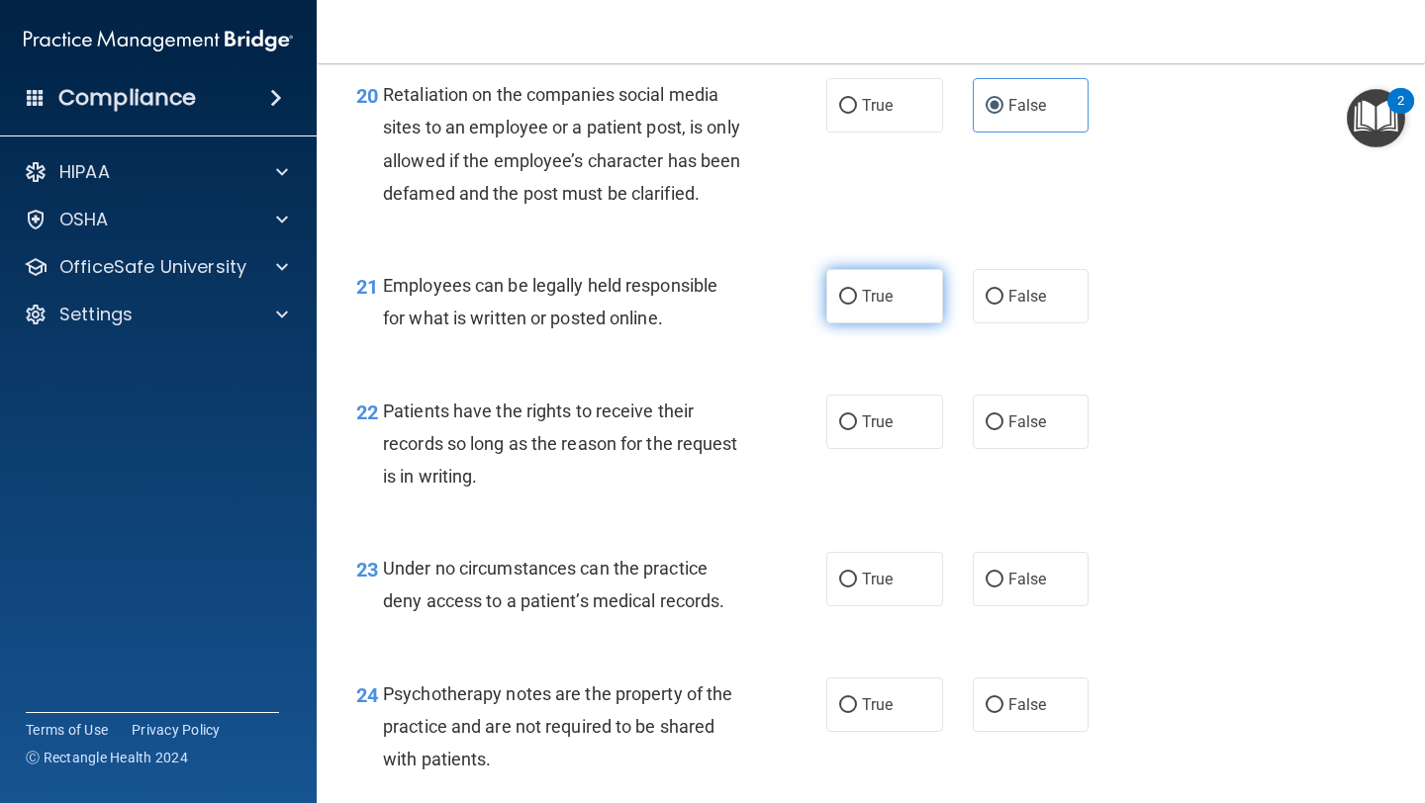
click at [601, 324] on label "True" at bounding box center [884, 296] width 117 height 54
click at [601, 305] on input "True" at bounding box center [848, 297] width 18 height 15
radio input "true"
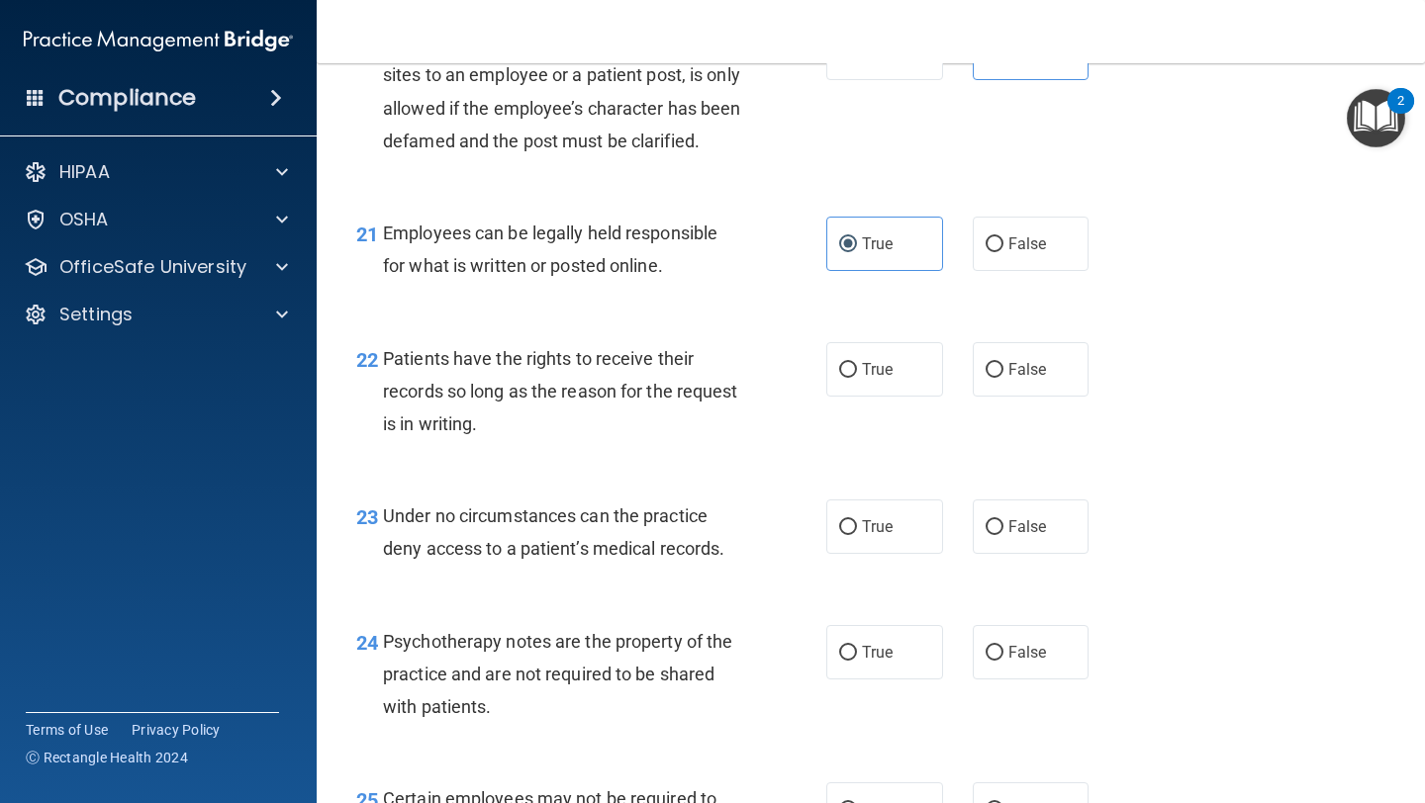
scroll to position [4097, 0]
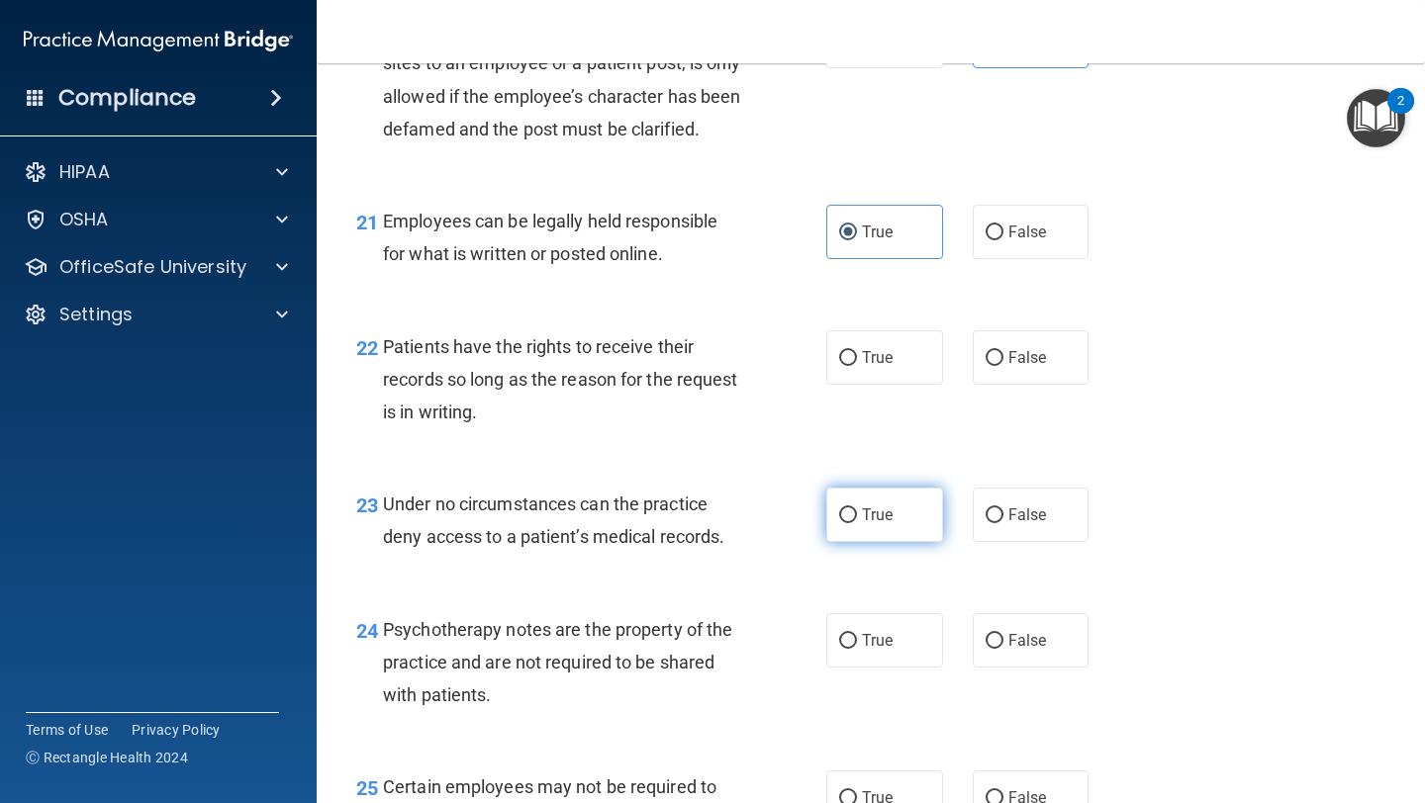
click at [601, 524] on span "True" at bounding box center [877, 515] width 31 height 19
click at [601, 523] on input "True" at bounding box center [848, 516] width 18 height 15
radio input "true"
click at [601, 385] on label "False" at bounding box center [1031, 357] width 117 height 54
click at [601, 366] on input "False" at bounding box center [994, 358] width 18 height 15
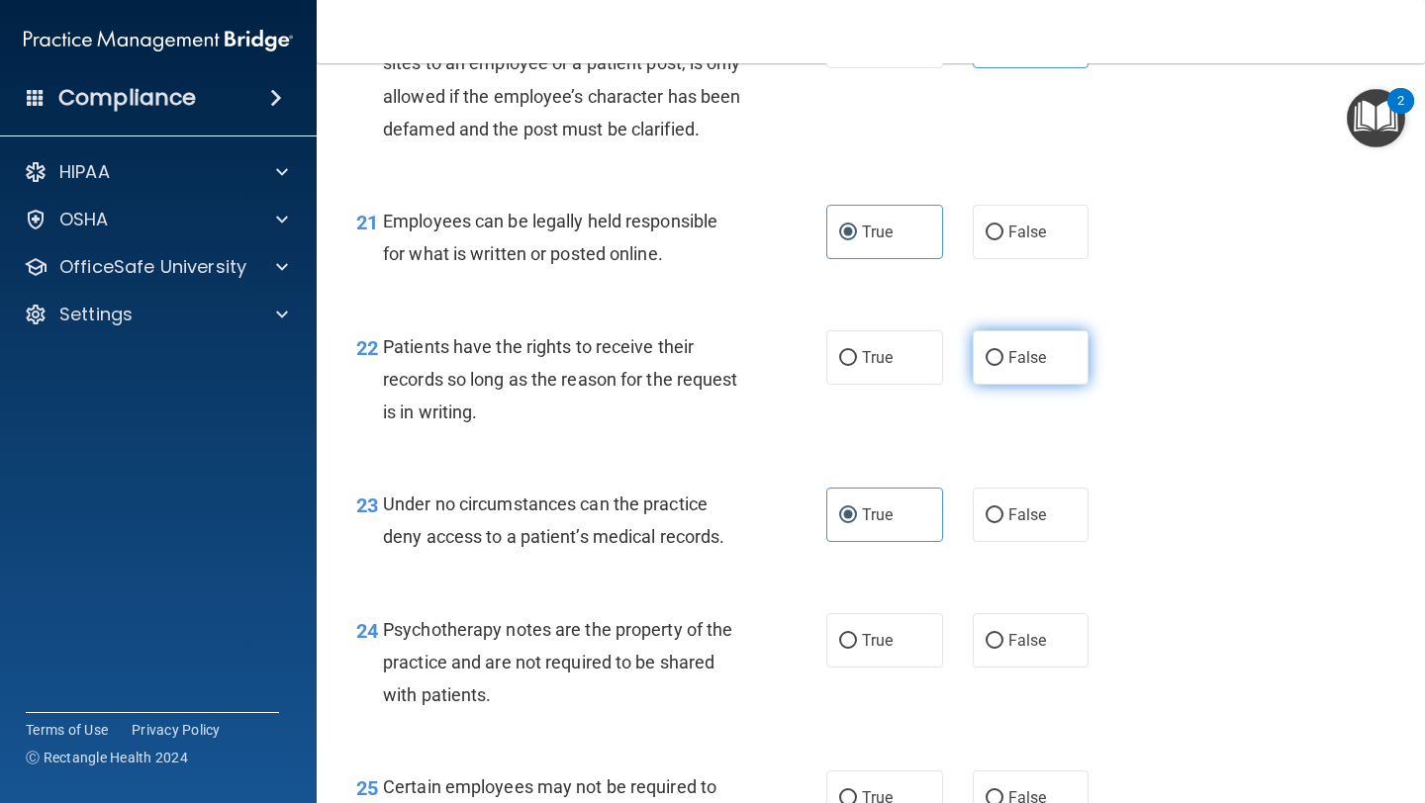
radio input "true"
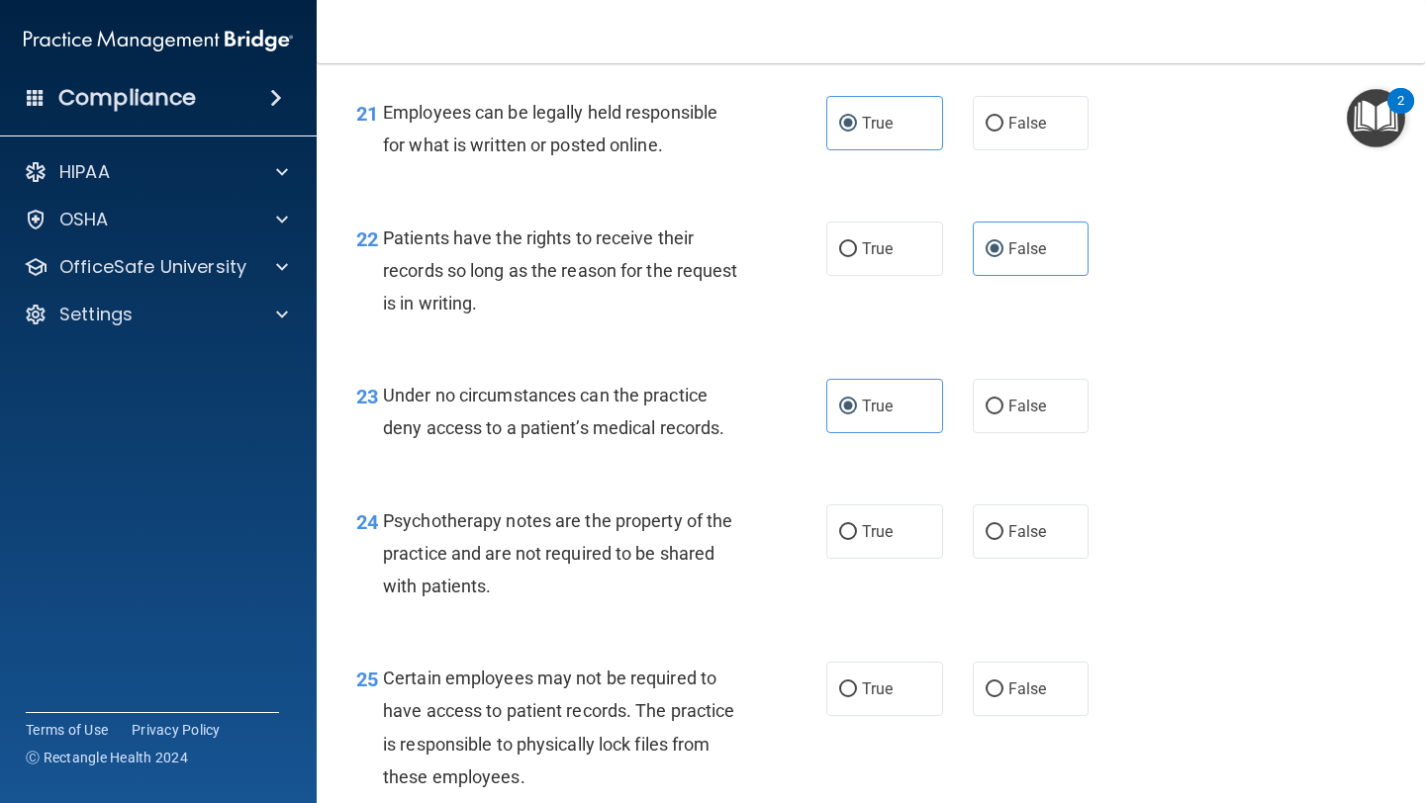
scroll to position [4210, 0]
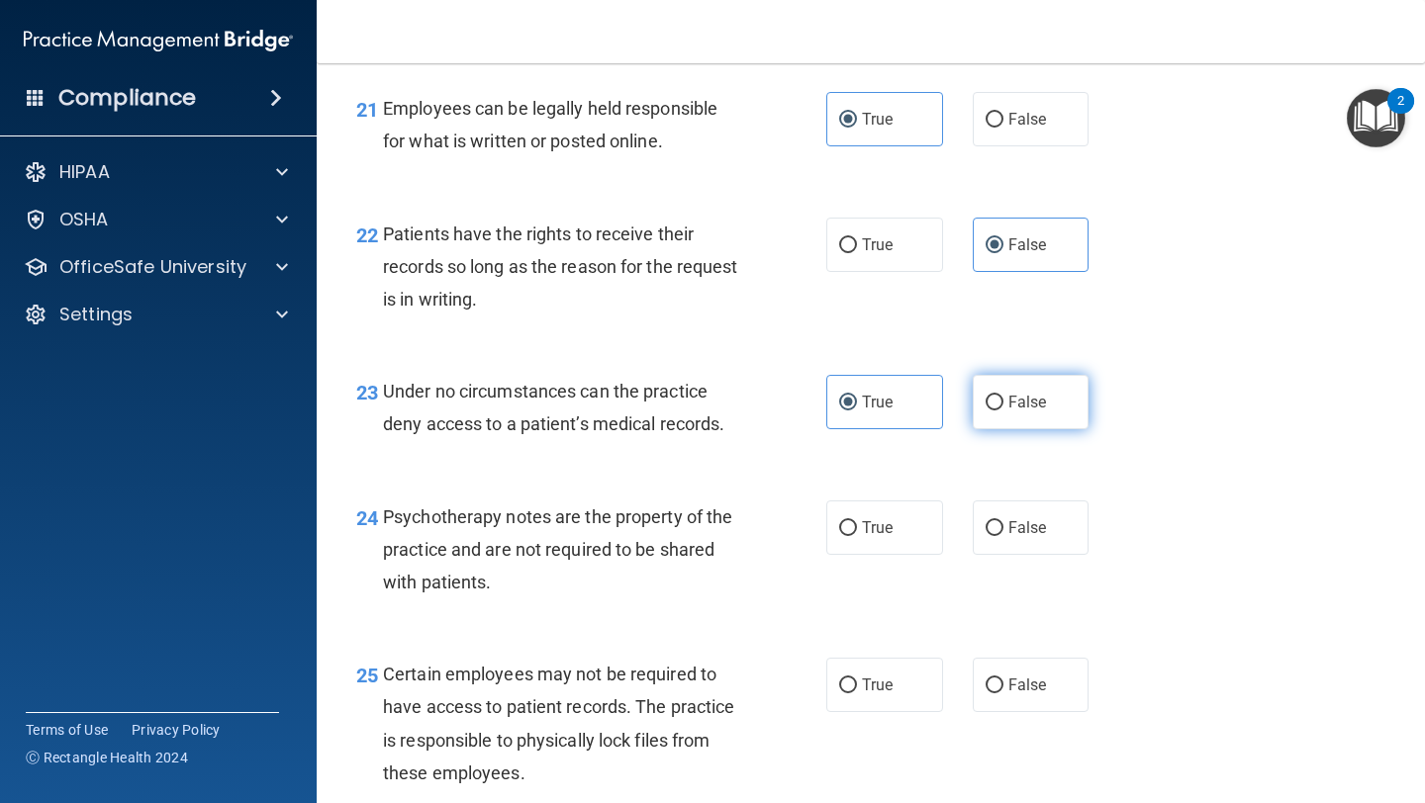
click at [601, 429] on label "False" at bounding box center [1031, 402] width 117 height 54
click at [601, 411] on input "False" at bounding box center [994, 403] width 18 height 15
radio input "true"
radio input "false"
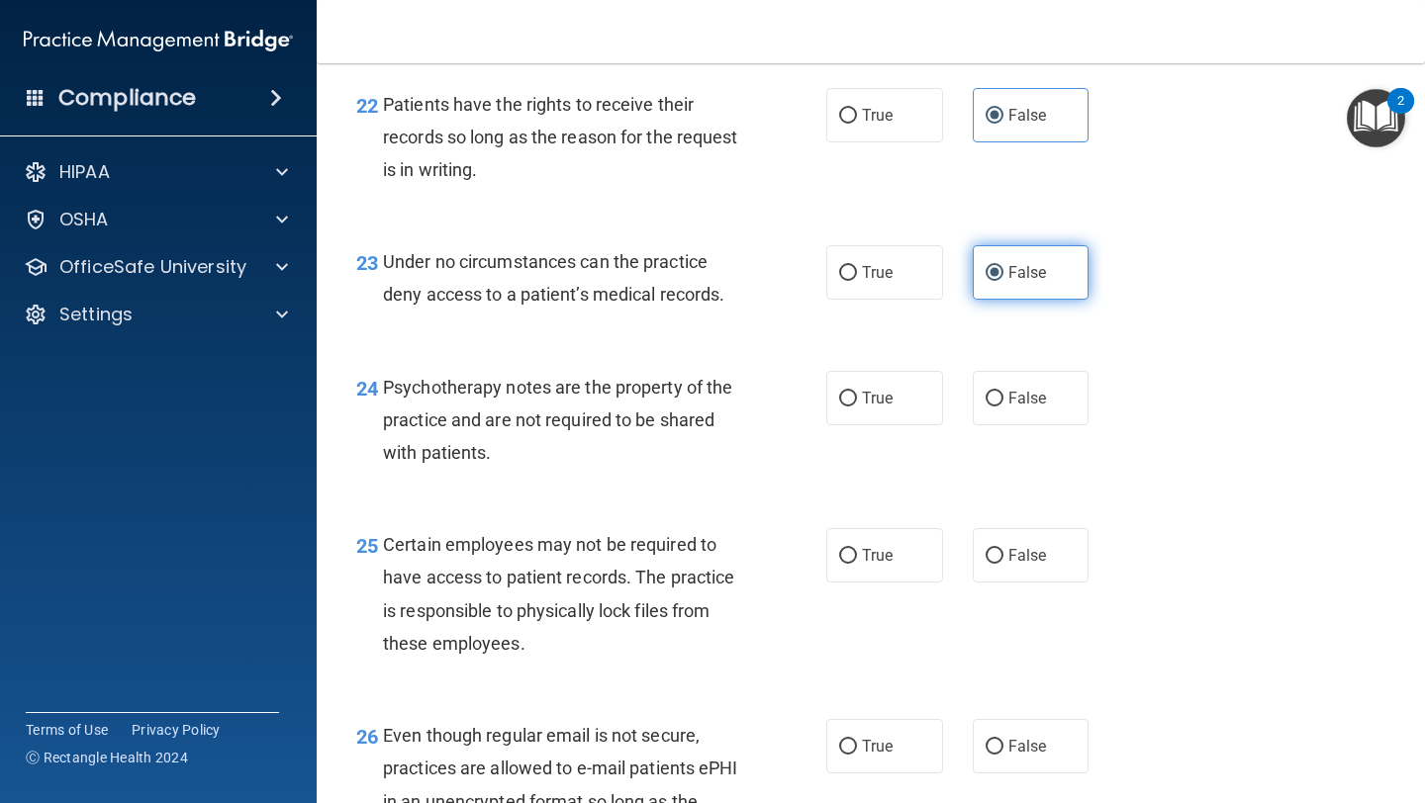
scroll to position [4346, 0]
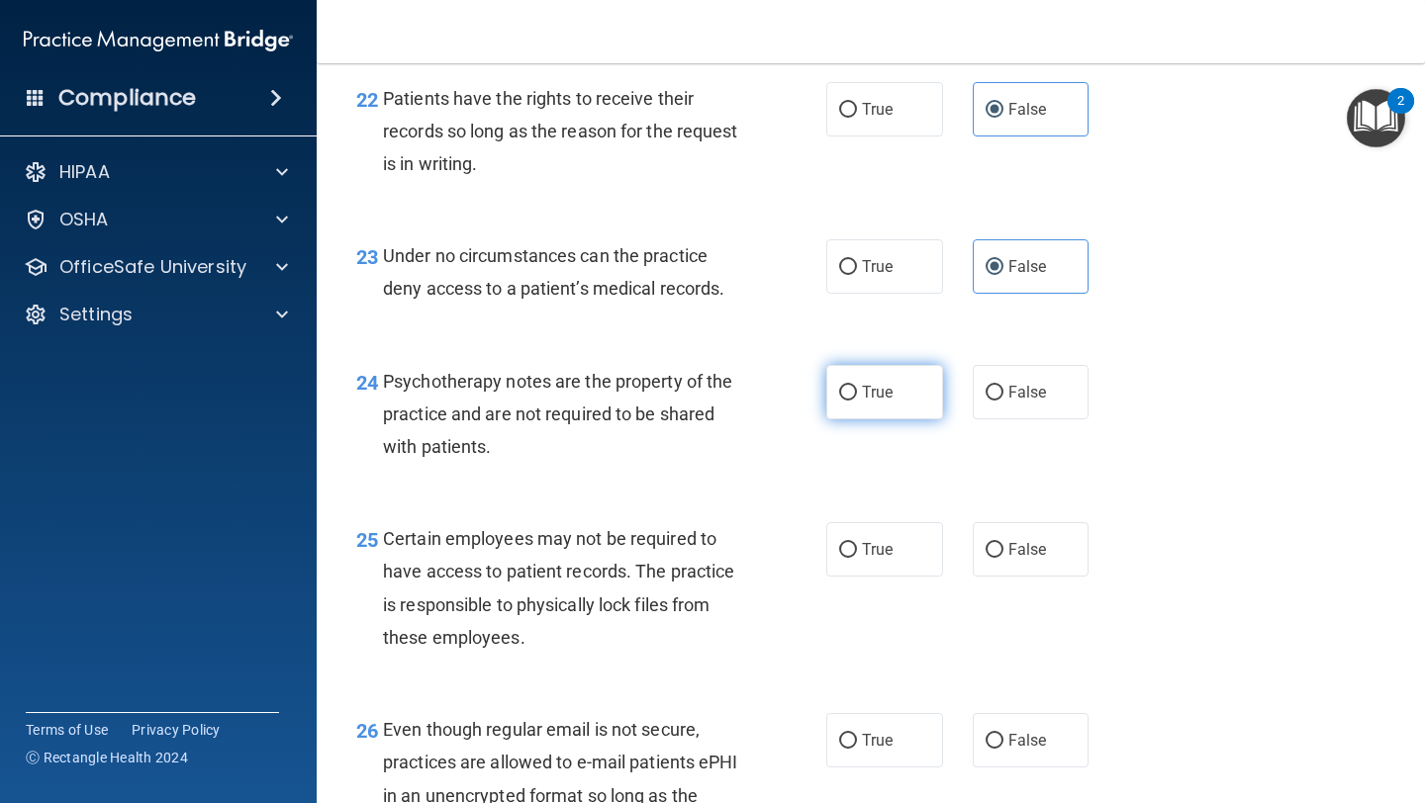
click at [601, 420] on label "True" at bounding box center [884, 392] width 117 height 54
click at [601, 401] on input "True" at bounding box center [848, 393] width 18 height 15
radio input "true"
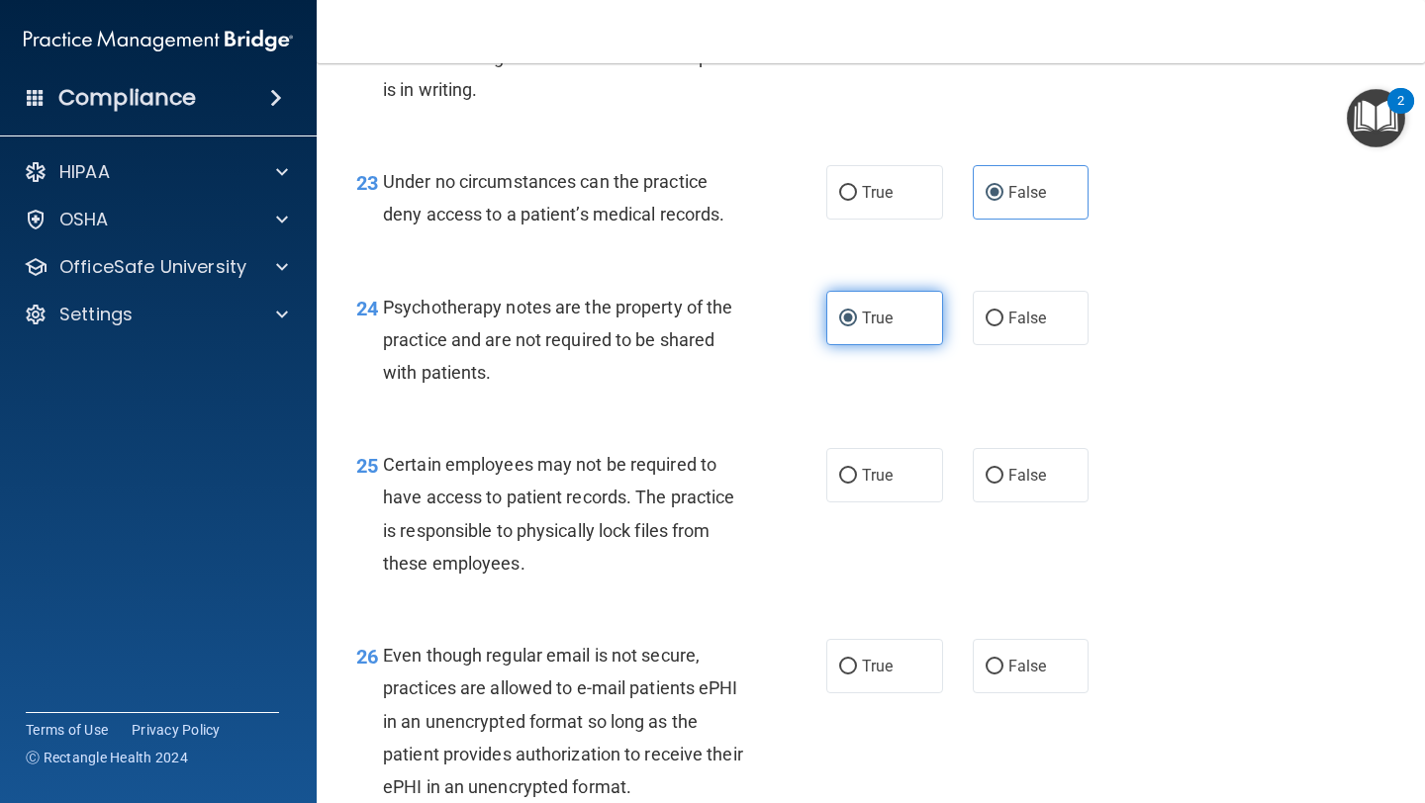
scroll to position [4423, 0]
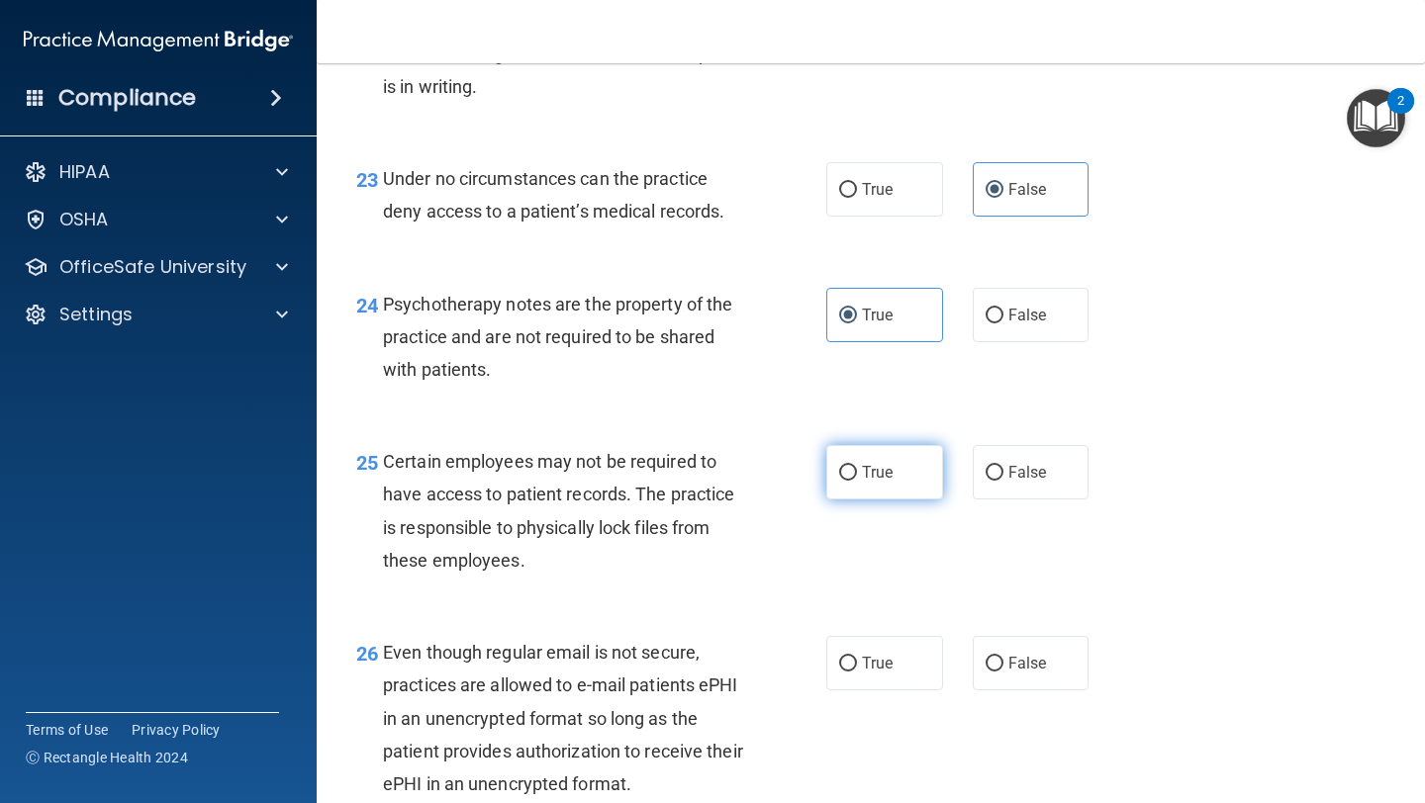
click at [601, 482] on span "True" at bounding box center [877, 472] width 31 height 19
click at [601, 481] on input "True" at bounding box center [848, 473] width 18 height 15
radio input "true"
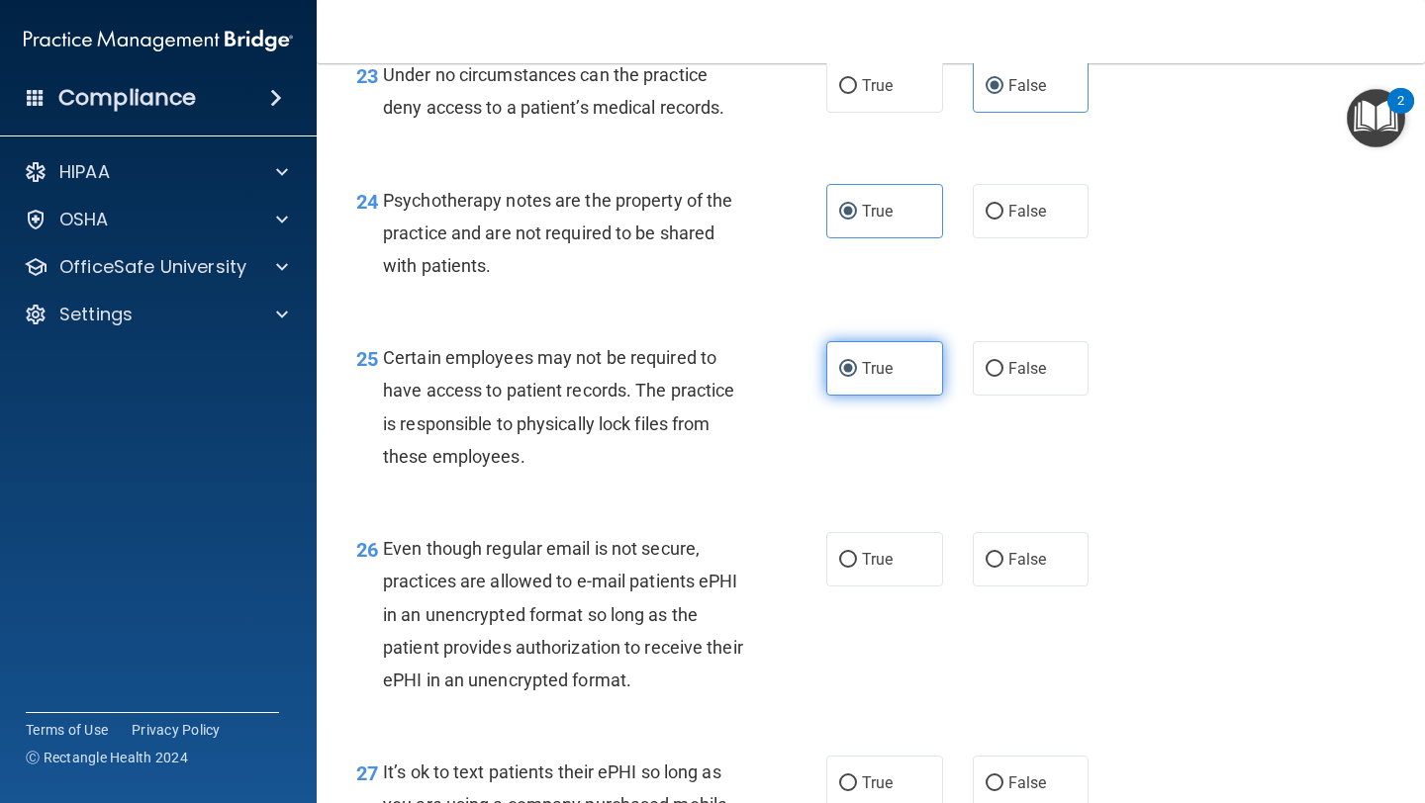
scroll to position [4534, 0]
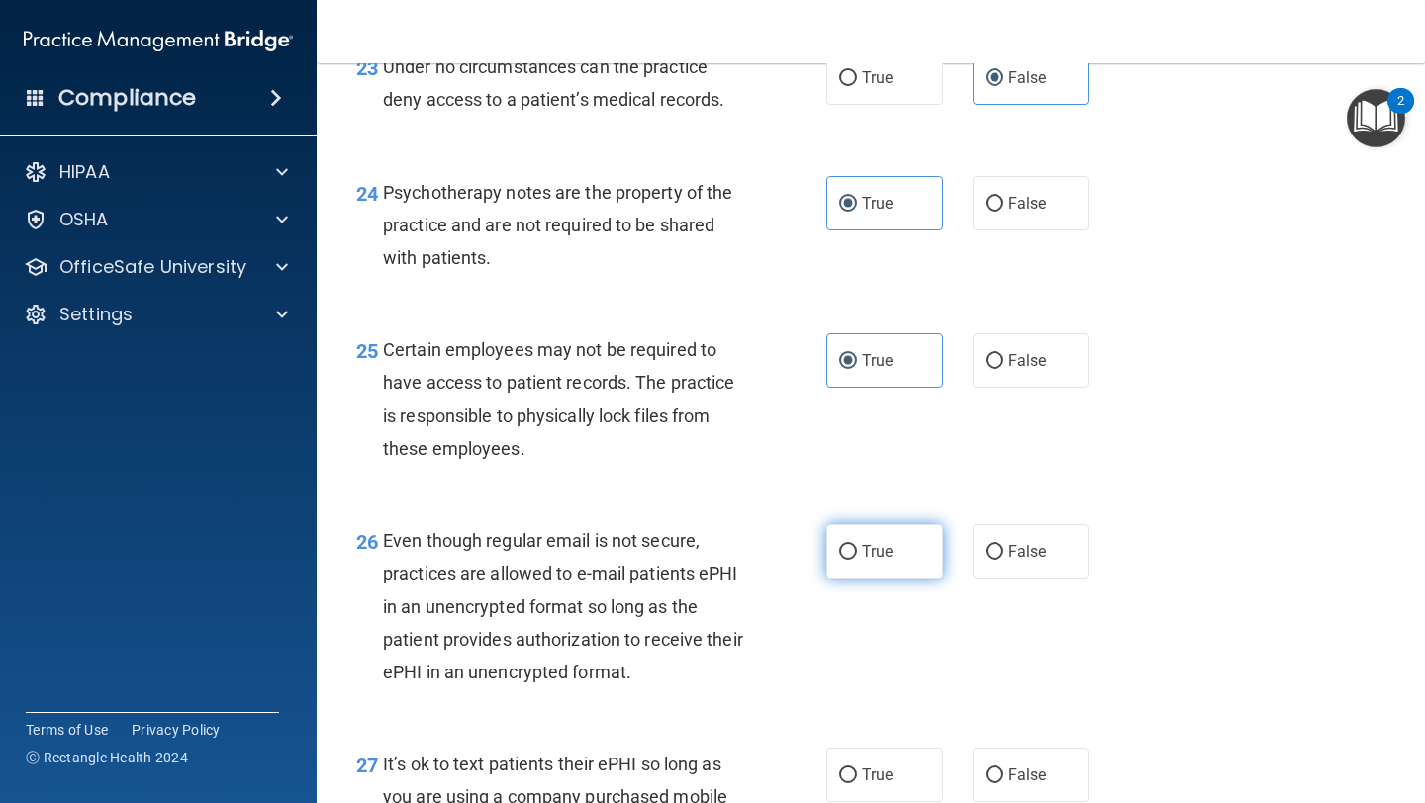
click at [601, 579] on label "True" at bounding box center [884, 551] width 117 height 54
click at [601, 560] on input "True" at bounding box center [848, 552] width 18 height 15
radio input "true"
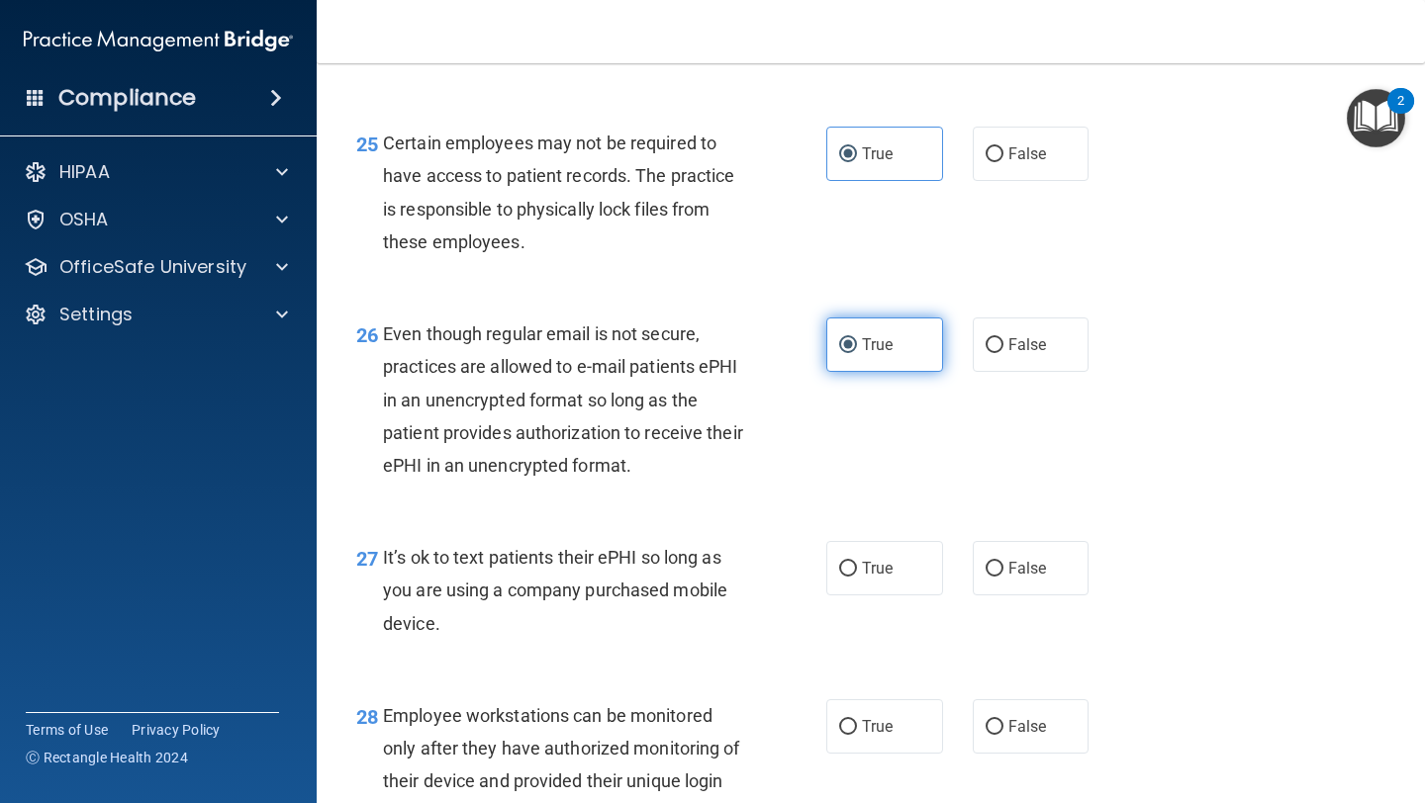
scroll to position [4774, 0]
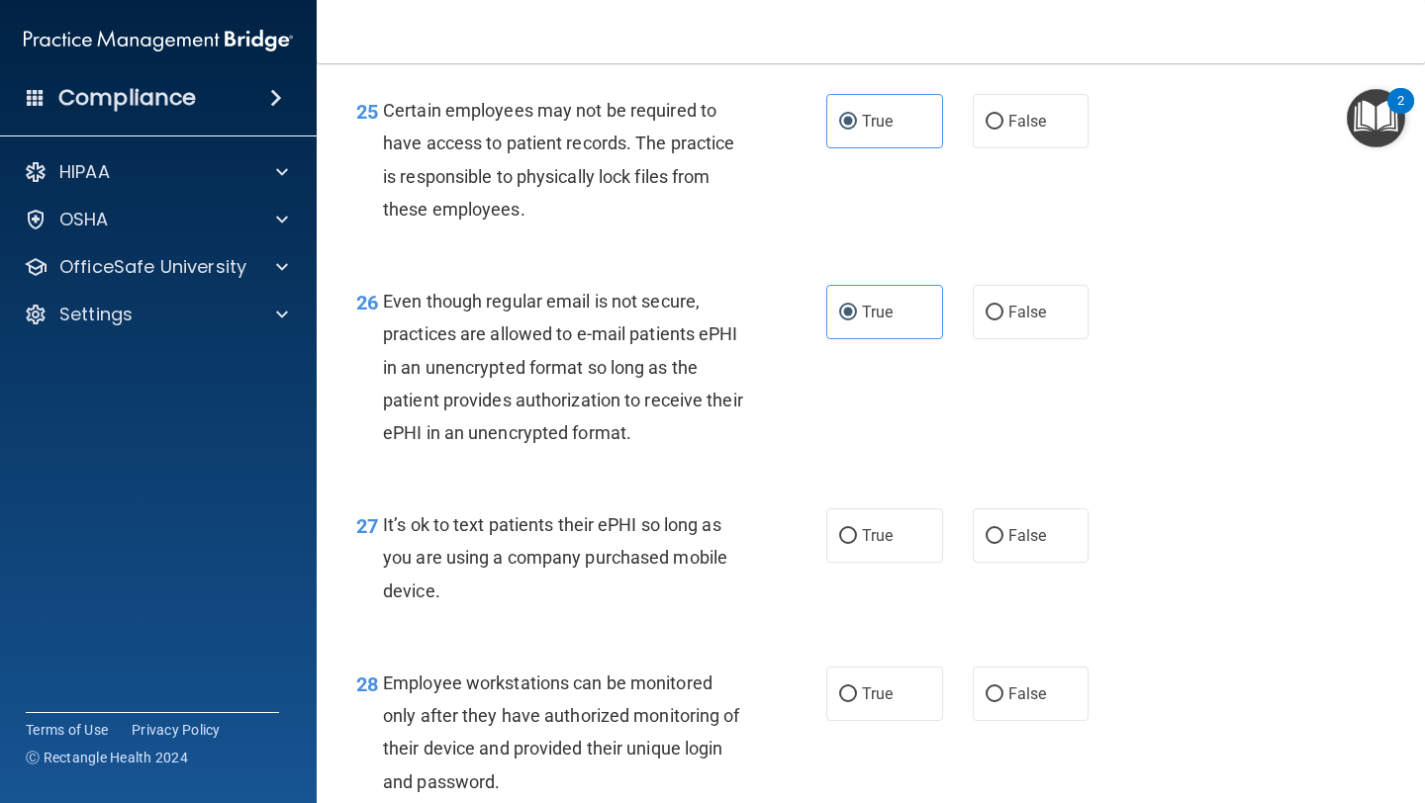
click at [601, 599] on div "27 It’s ok to text patients their ePHI so long as you are using a company purch…" at bounding box center [870, 563] width 1059 height 158
click at [601, 563] on label "False" at bounding box center [1031, 536] width 117 height 54
click at [601, 544] on input "False" at bounding box center [994, 536] width 18 height 15
radio input "true"
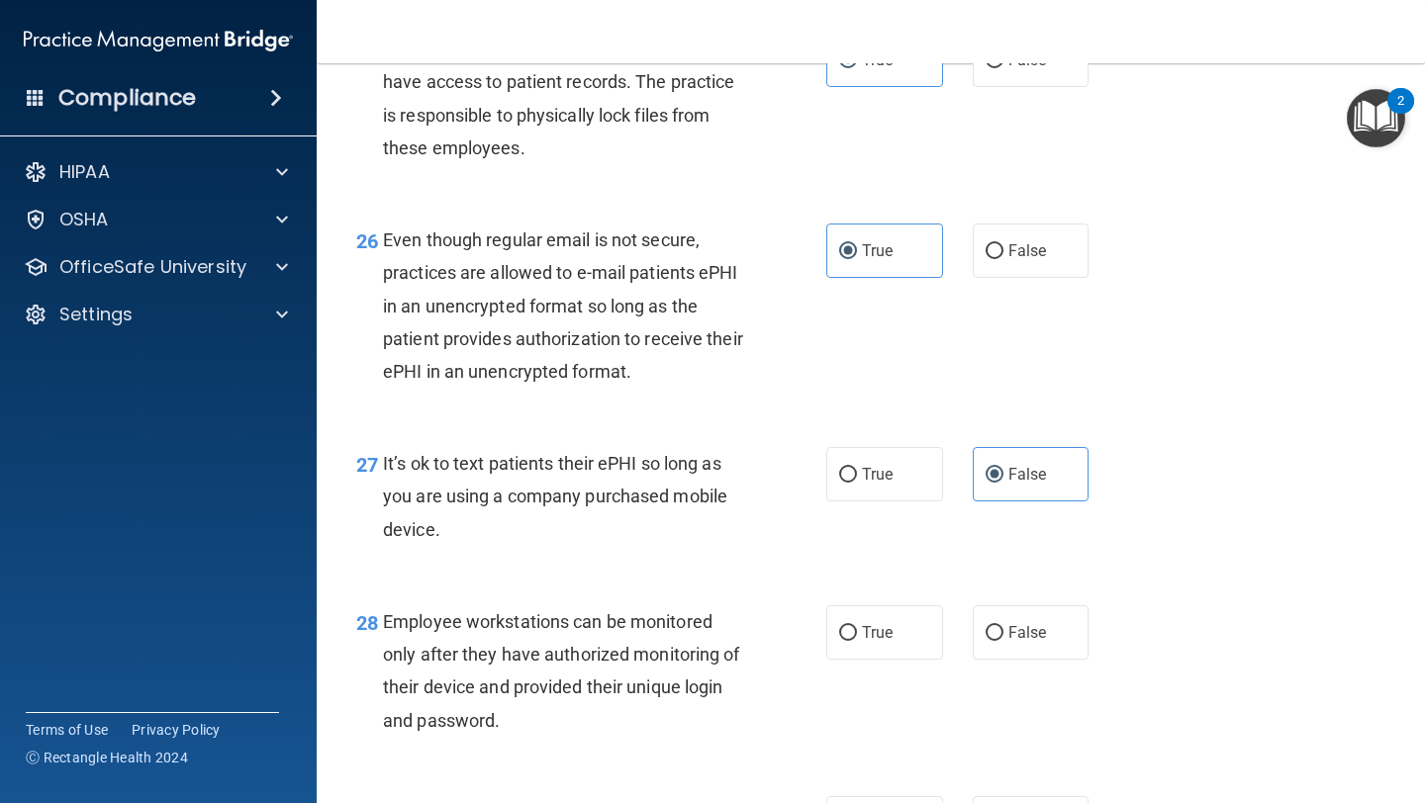
scroll to position [4843, 0]
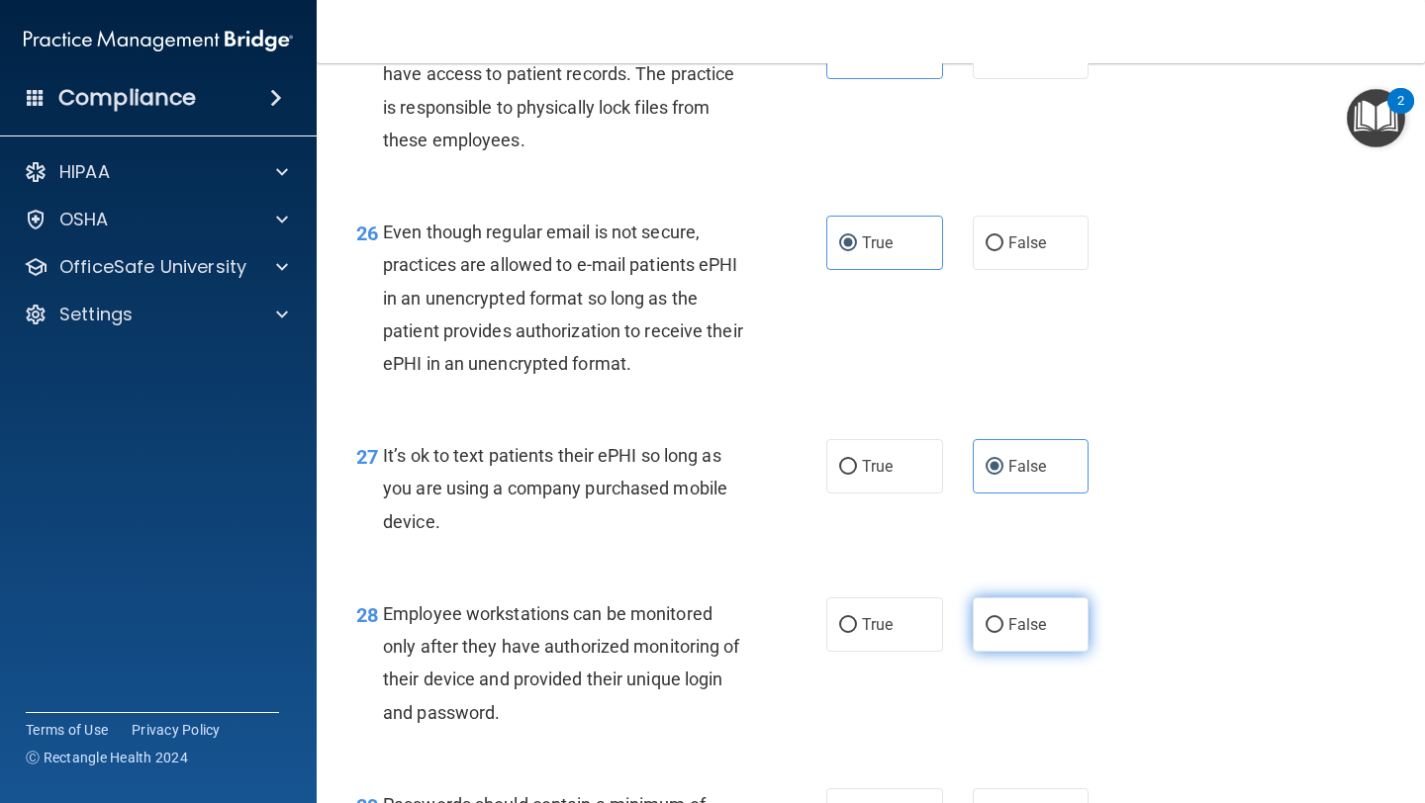
click at [601, 634] on span "False" at bounding box center [1027, 624] width 39 height 19
click at [601, 633] on input "False" at bounding box center [994, 625] width 18 height 15
radio input "true"
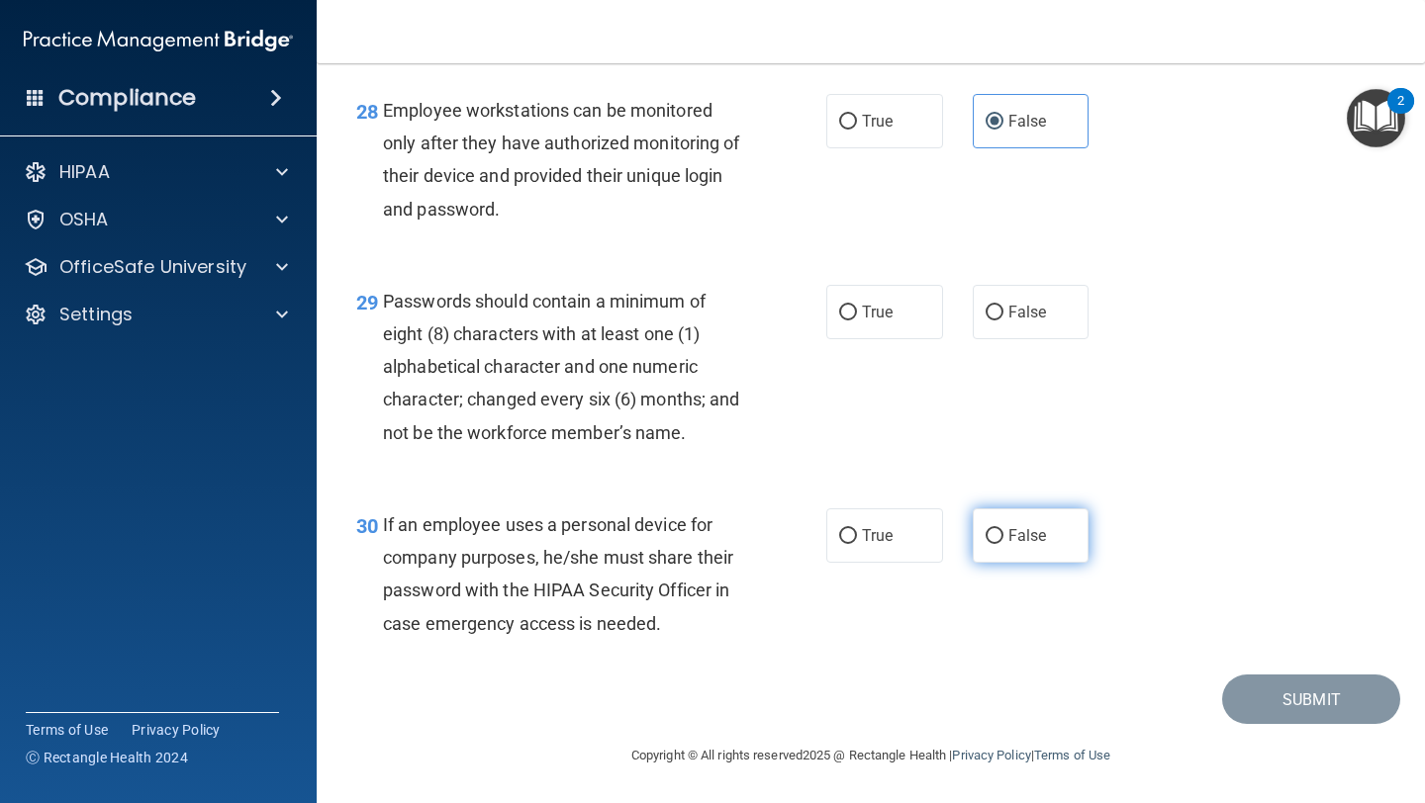
scroll to position [5379, 0]
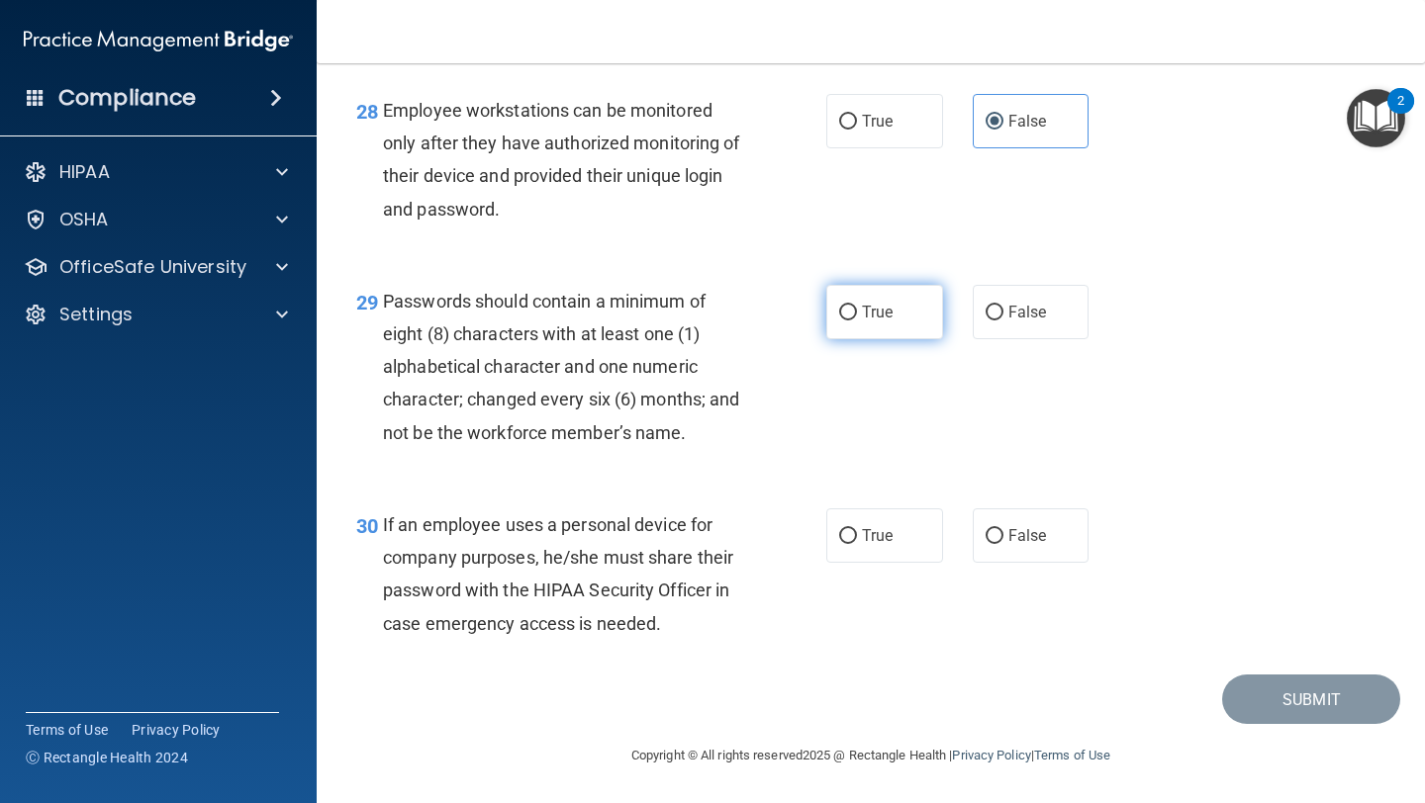
click at [601, 314] on label "True" at bounding box center [884, 312] width 117 height 54
click at [601, 314] on input "True" at bounding box center [848, 313] width 18 height 15
radio input "true"
click at [601, 544] on span "False" at bounding box center [1027, 535] width 39 height 19
click at [601, 544] on input "False" at bounding box center [994, 536] width 18 height 15
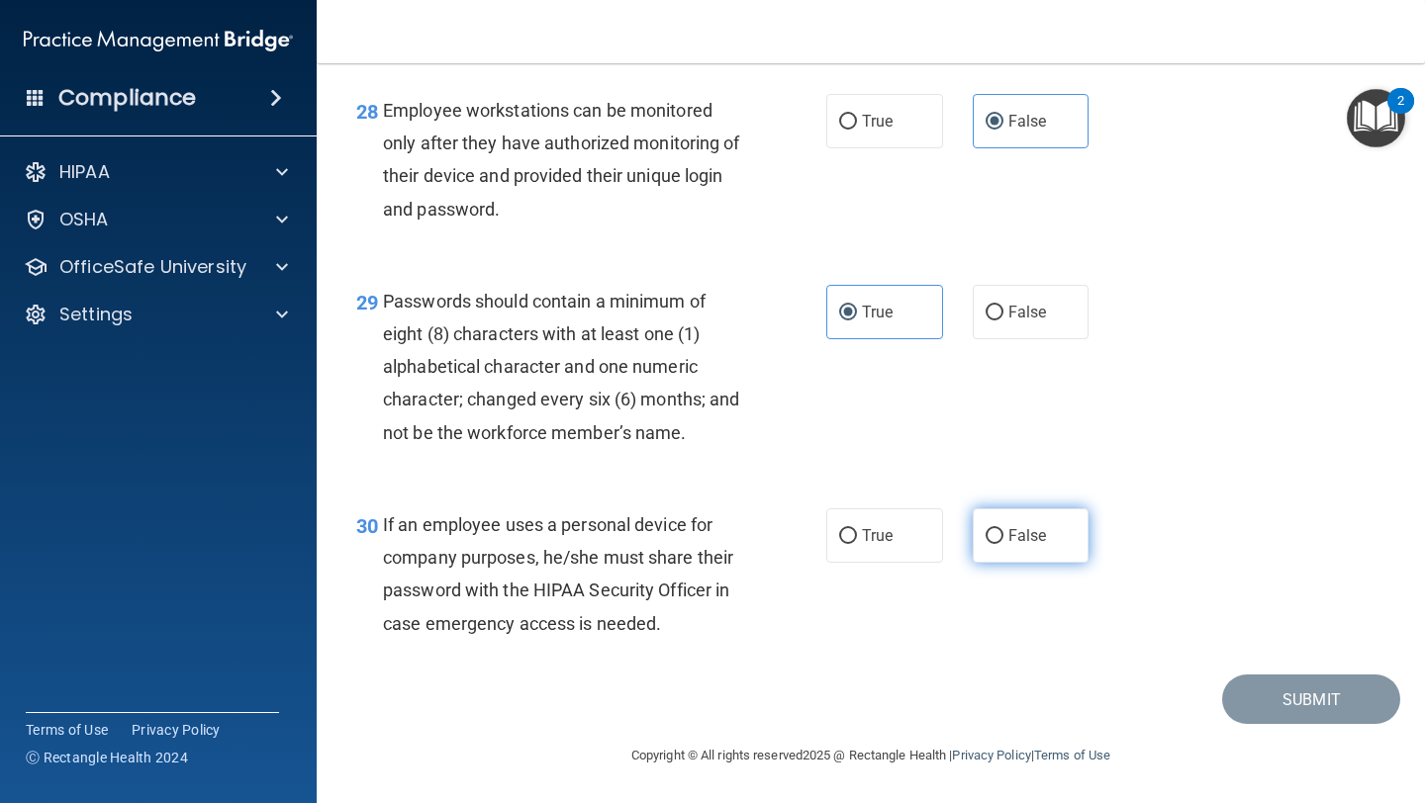
radio input "true"
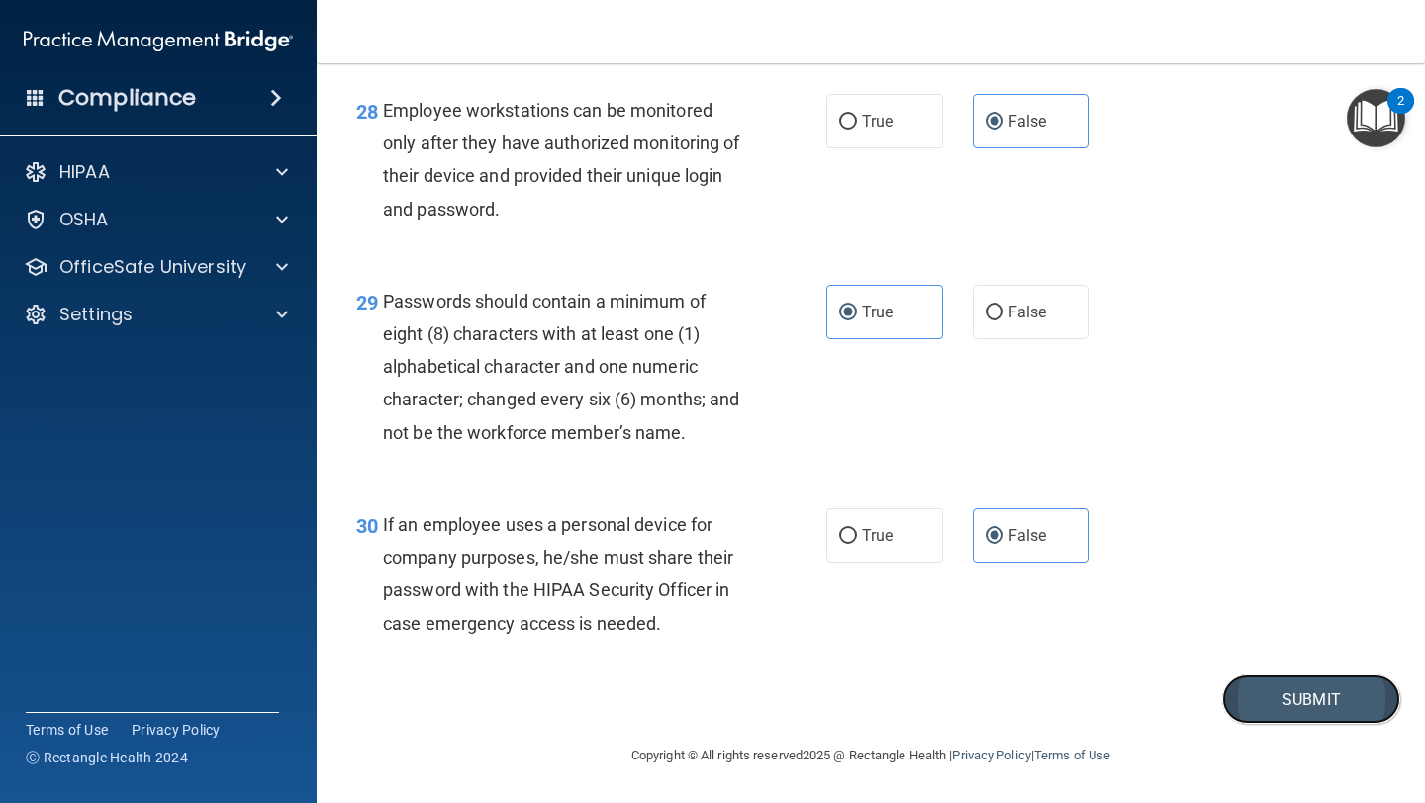
click at [601, 688] on button "Submit" at bounding box center [1311, 700] width 178 height 50
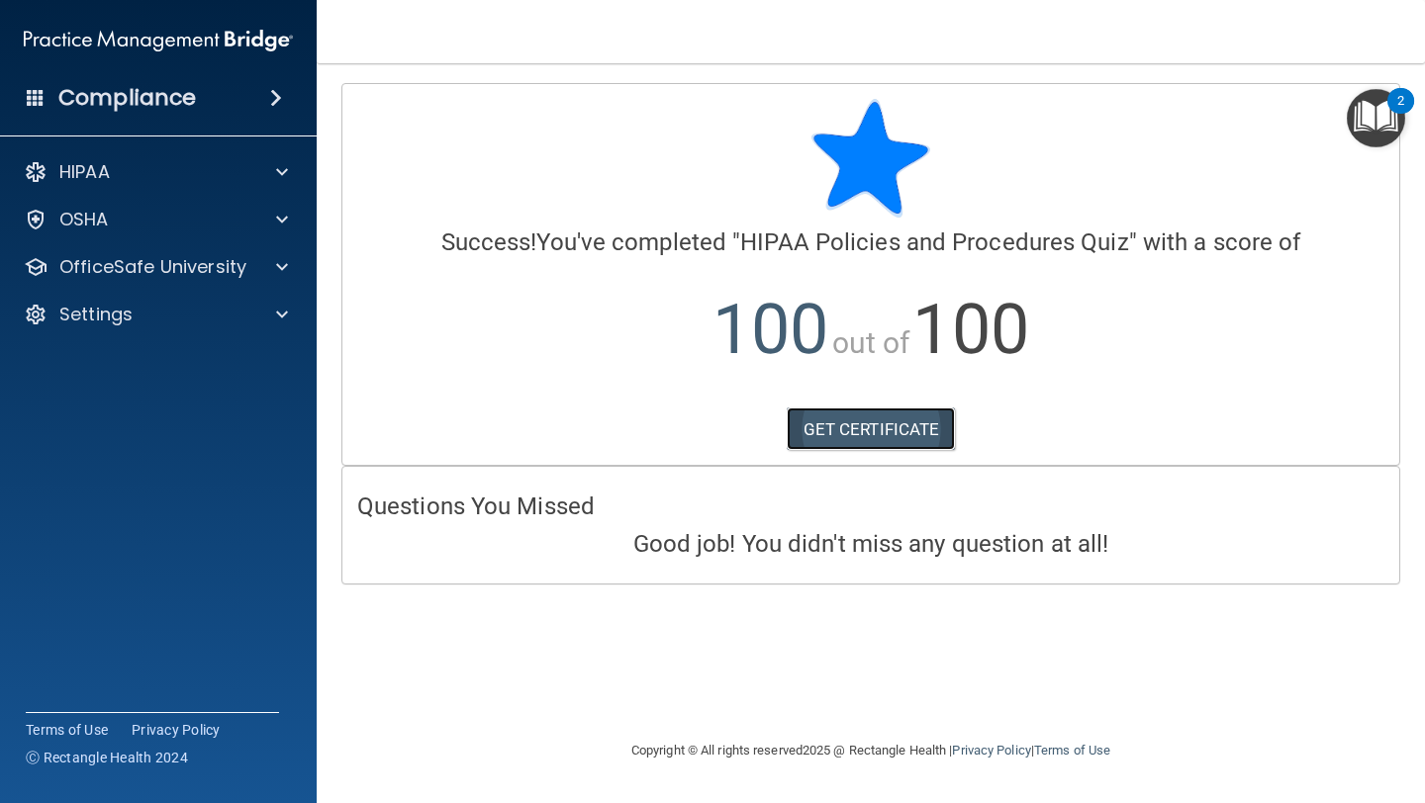
click at [601, 430] on link "GET CERTIFICATE" at bounding box center [871, 430] width 169 height 44
click at [165, 178] on div "HIPAA" at bounding box center [131, 172] width 245 height 24
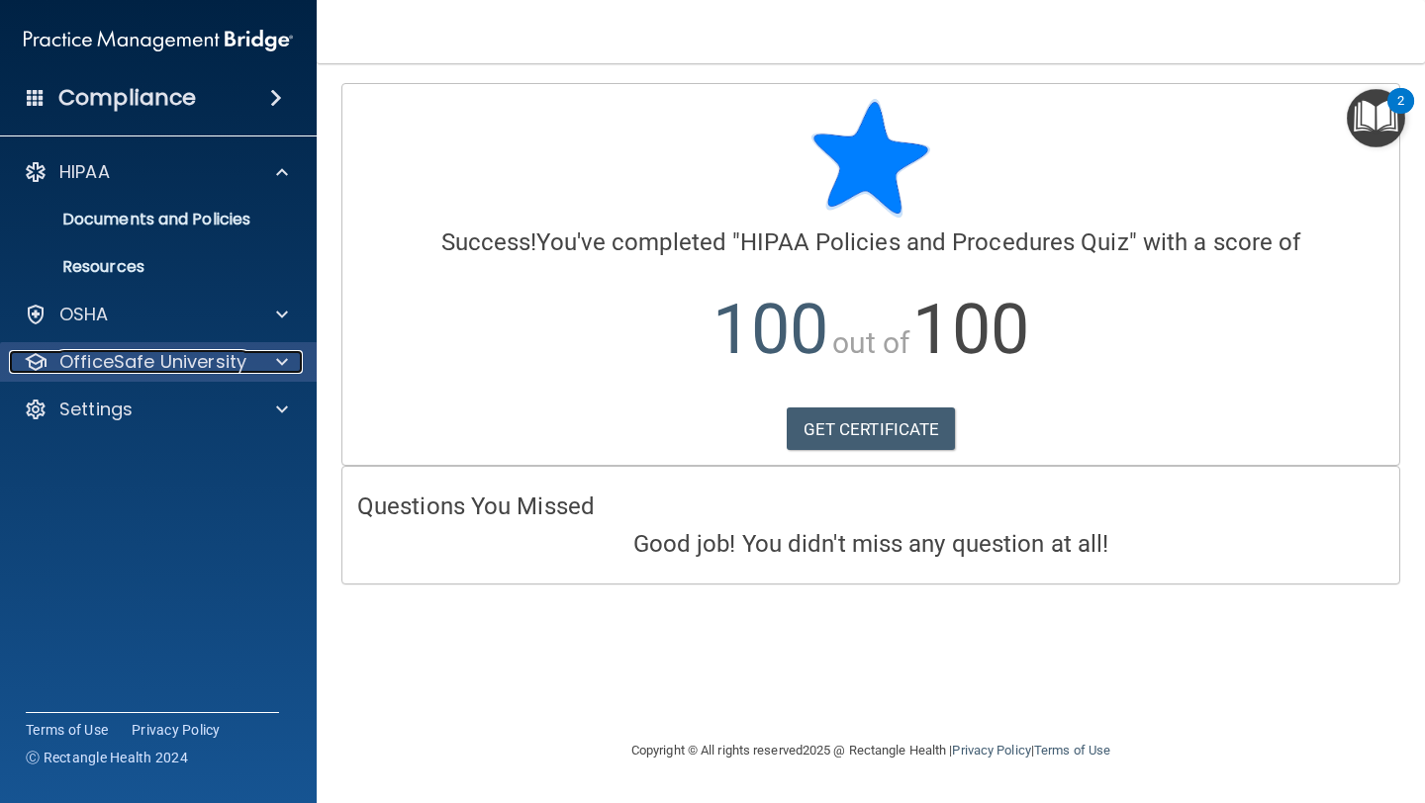
click at [156, 358] on p "OfficeSafe University" at bounding box center [152, 362] width 187 height 24
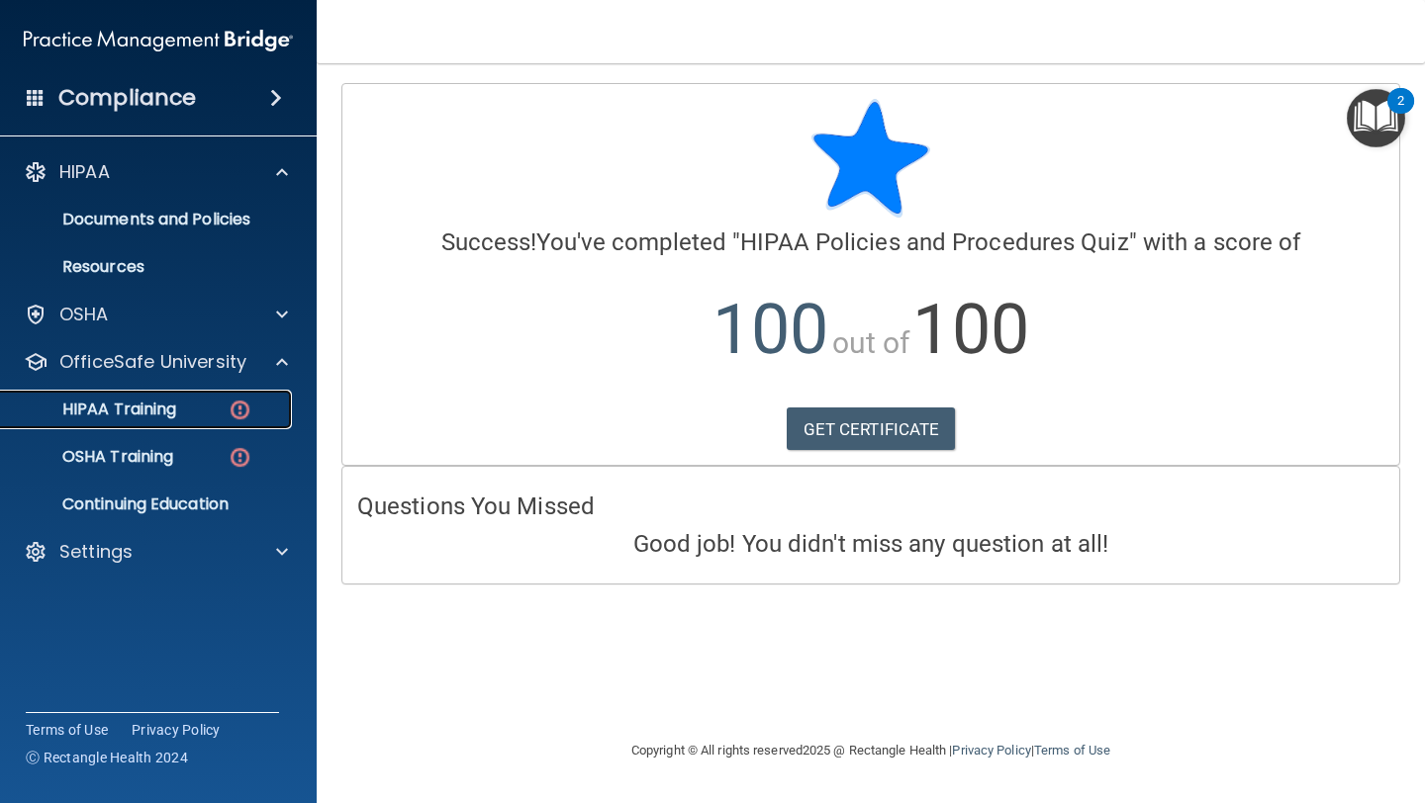
click at [161, 403] on p "HIPAA Training" at bounding box center [94, 410] width 163 height 20
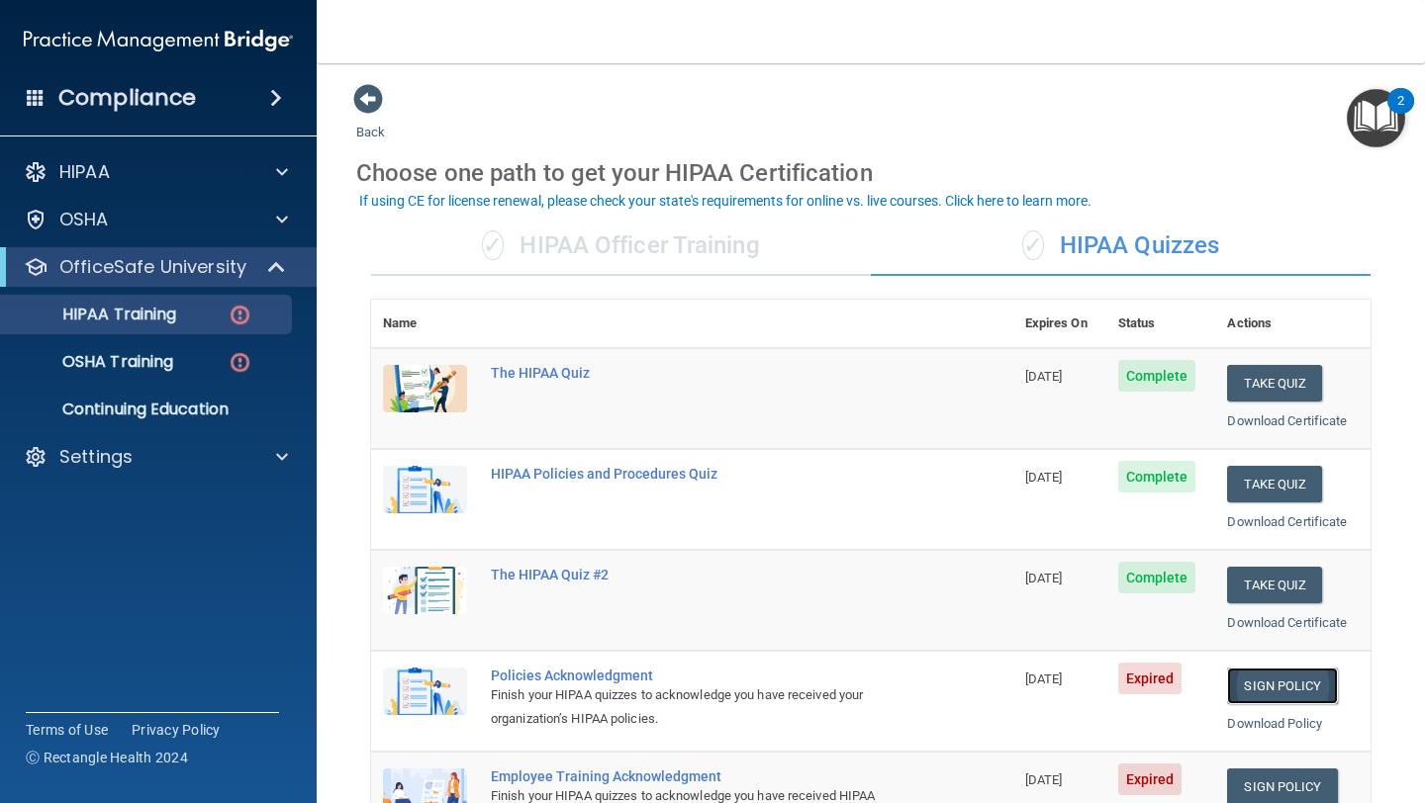
click at [601, 693] on link "Sign Policy" at bounding box center [1282, 686] width 110 height 37
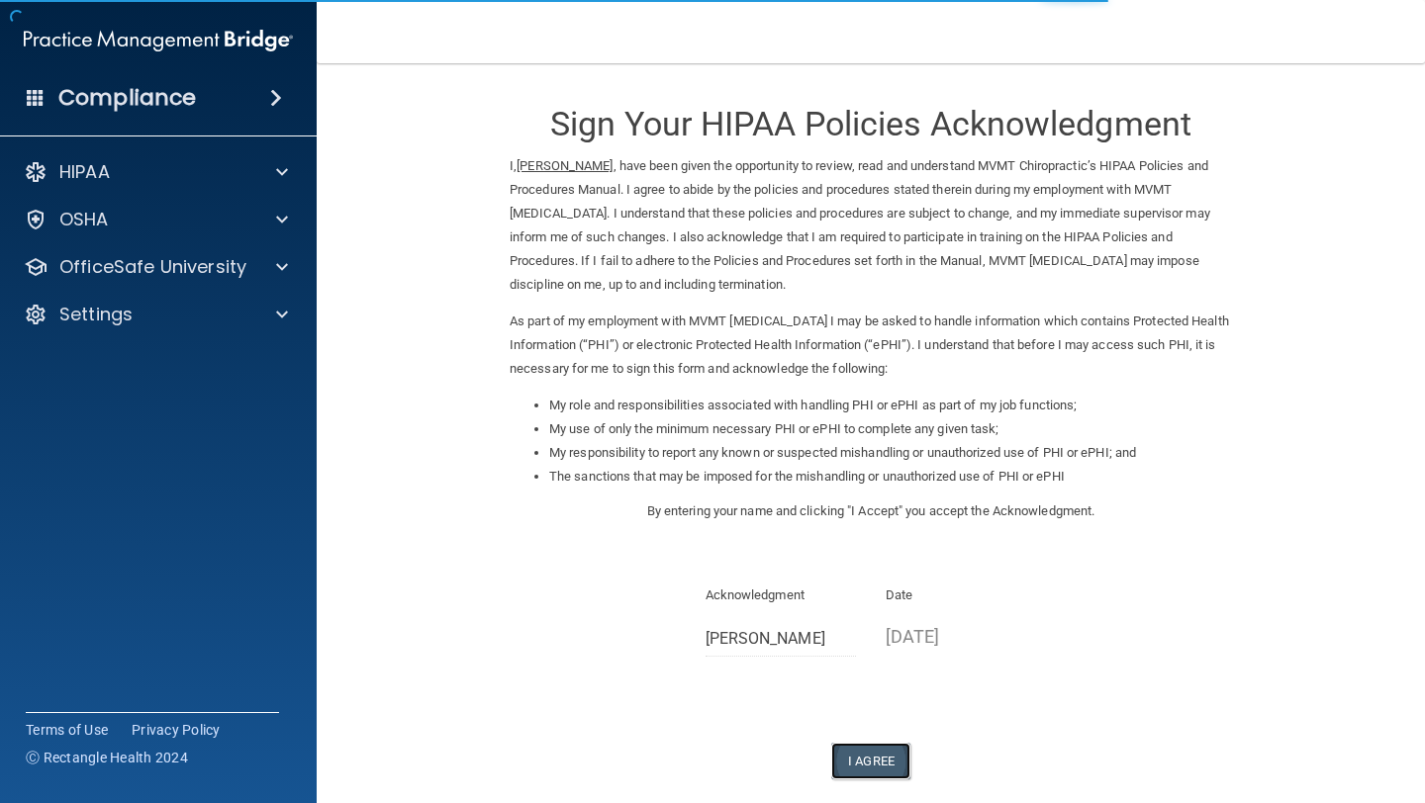
click at [871, 756] on button "I Agree" at bounding box center [870, 761] width 79 height 37
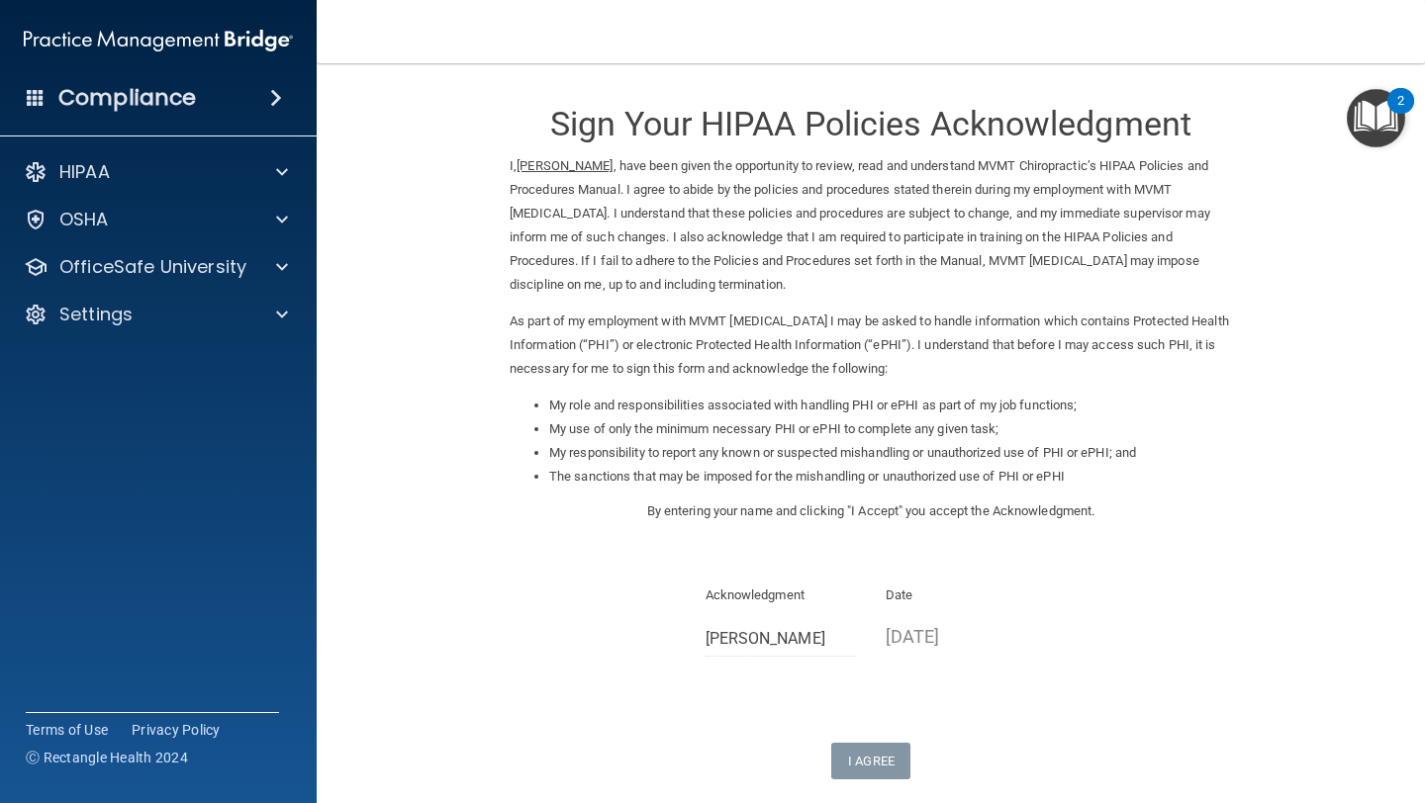
scroll to position [180, 0]
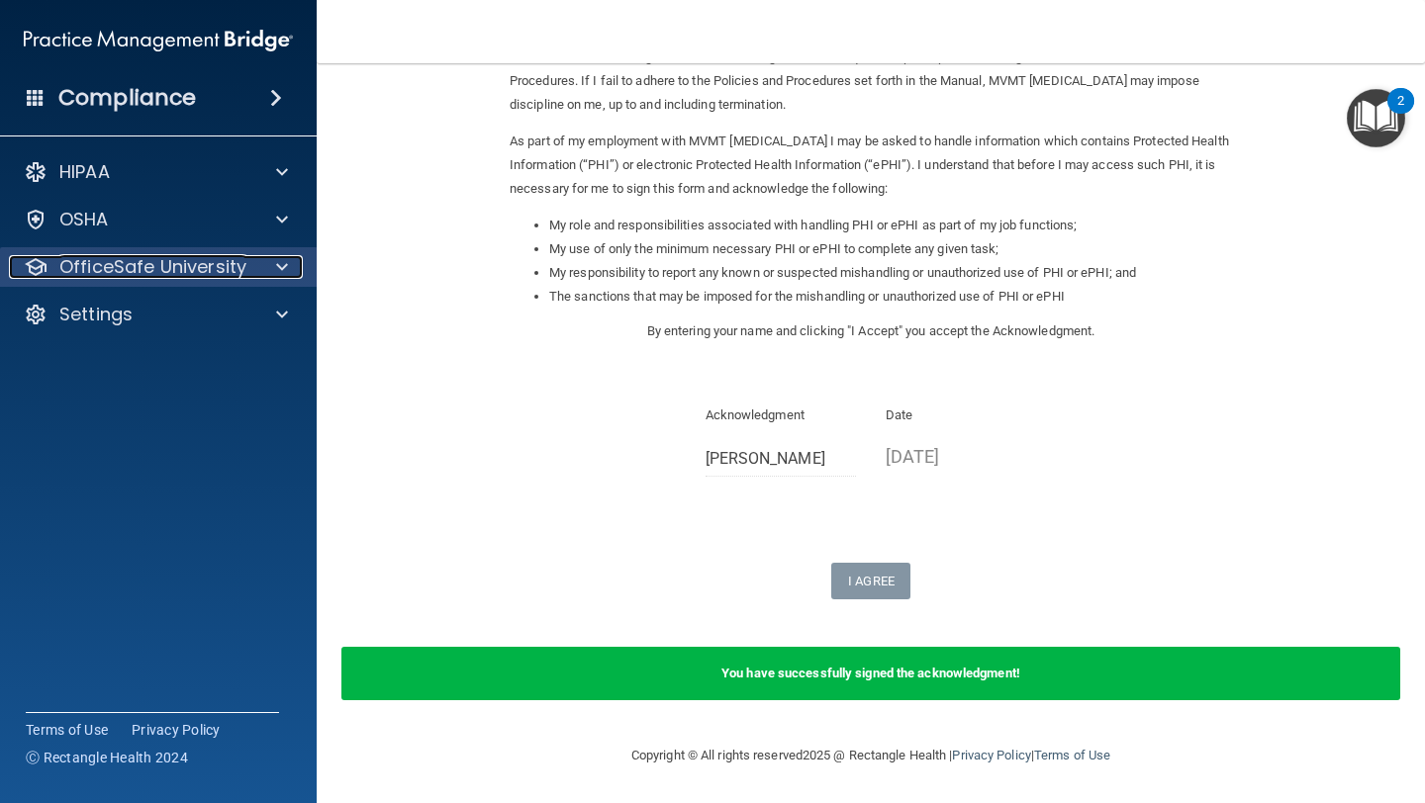
click at [214, 257] on p "OfficeSafe University" at bounding box center [152, 267] width 187 height 24
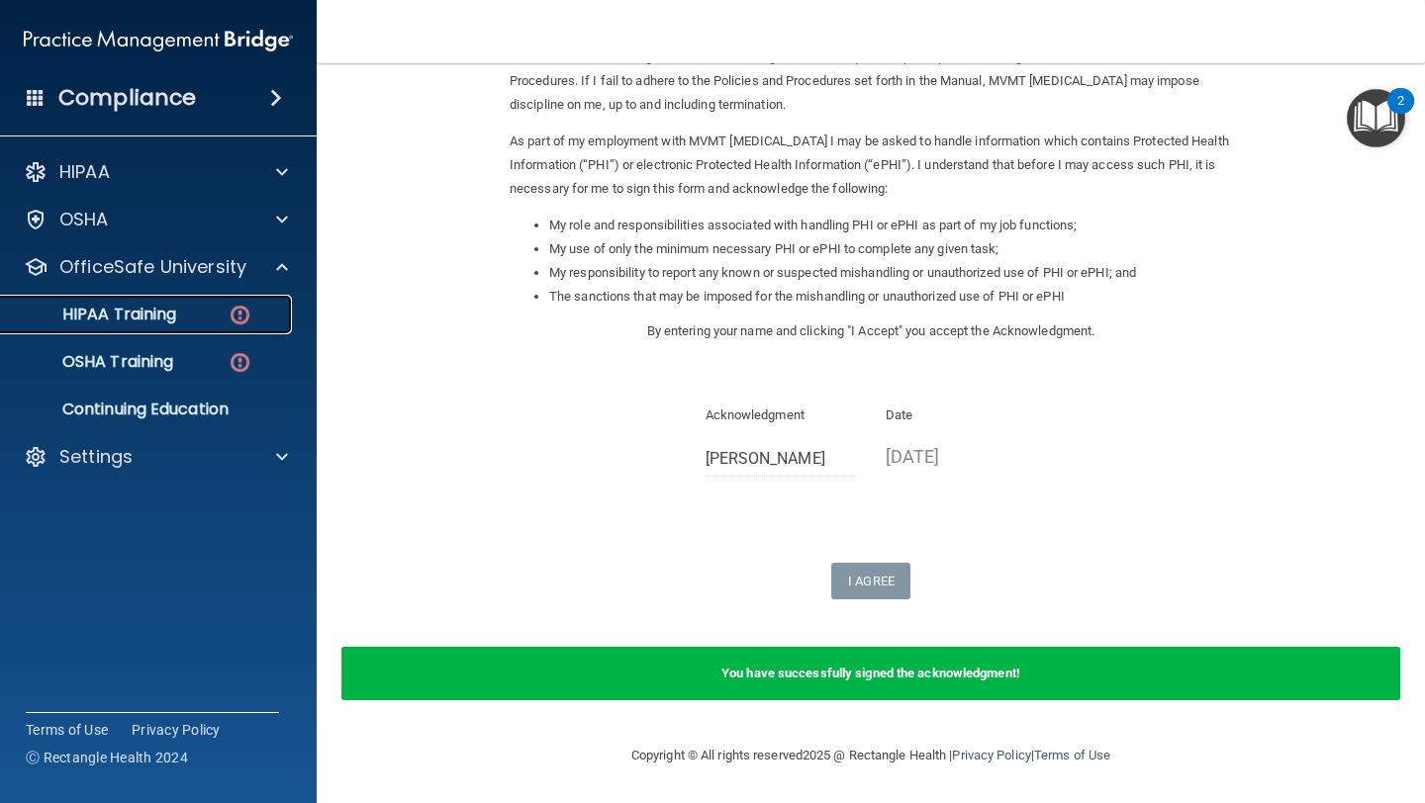
click at [189, 320] on div "HIPAA Training" at bounding box center [148, 315] width 270 height 20
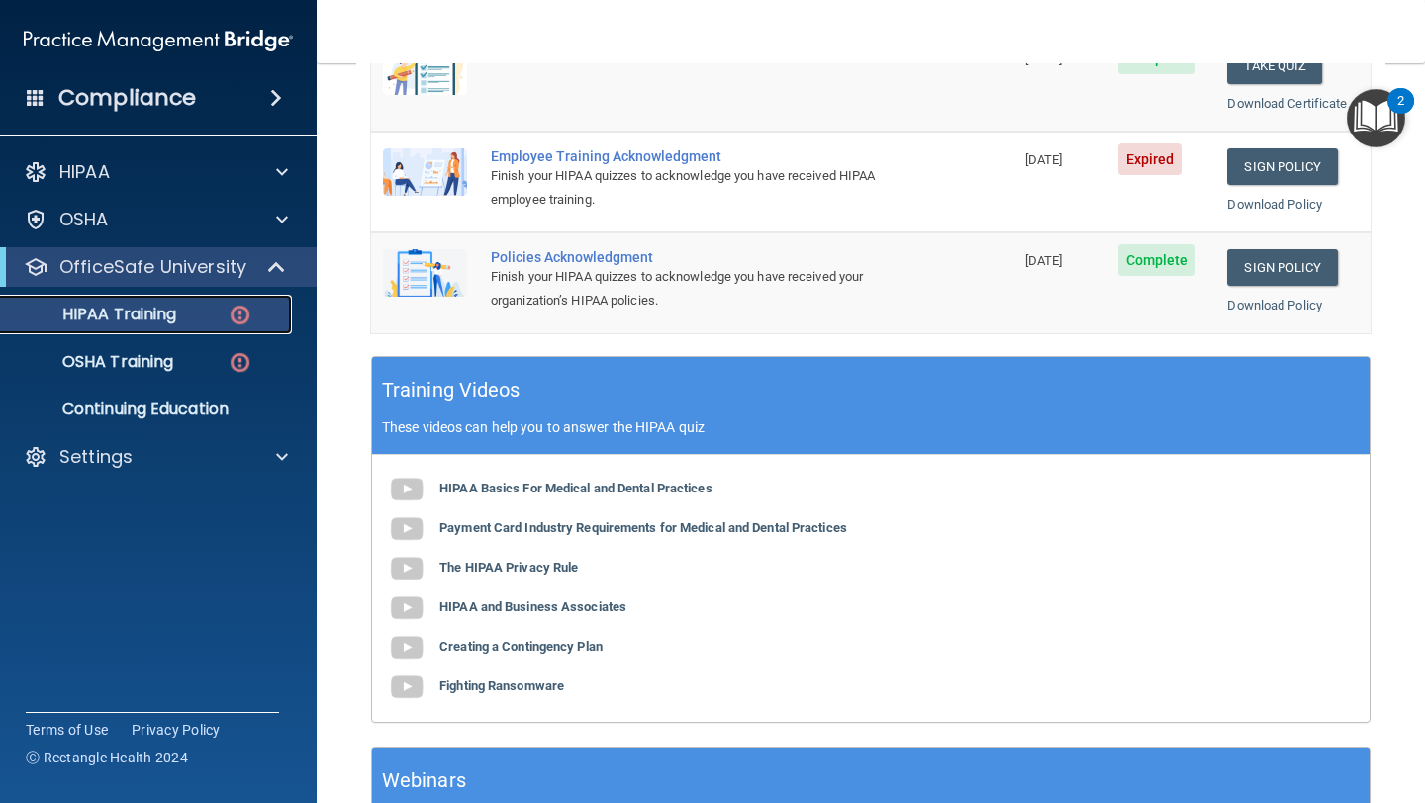
scroll to position [357, 0]
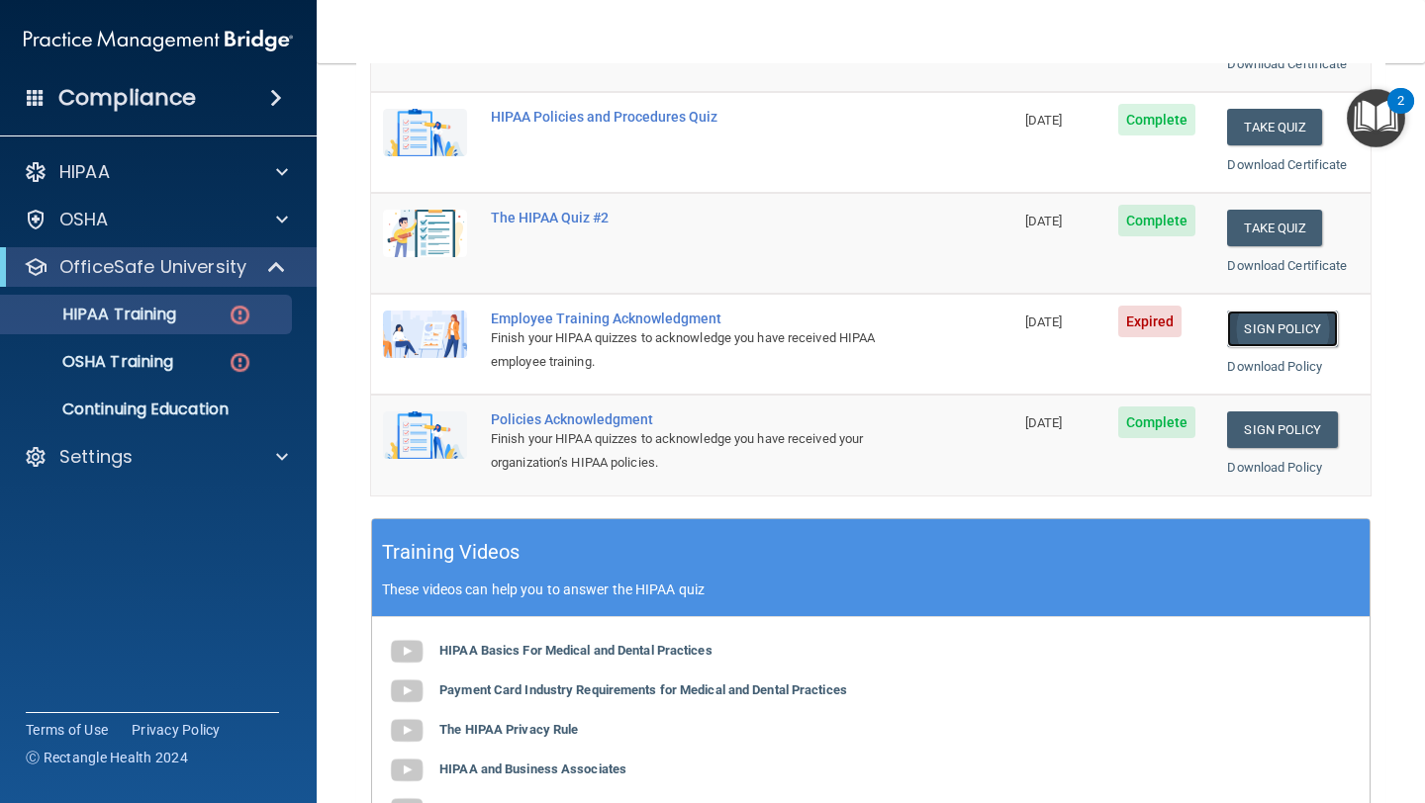
click at [1298, 327] on link "Sign Policy" at bounding box center [1282, 329] width 110 height 37
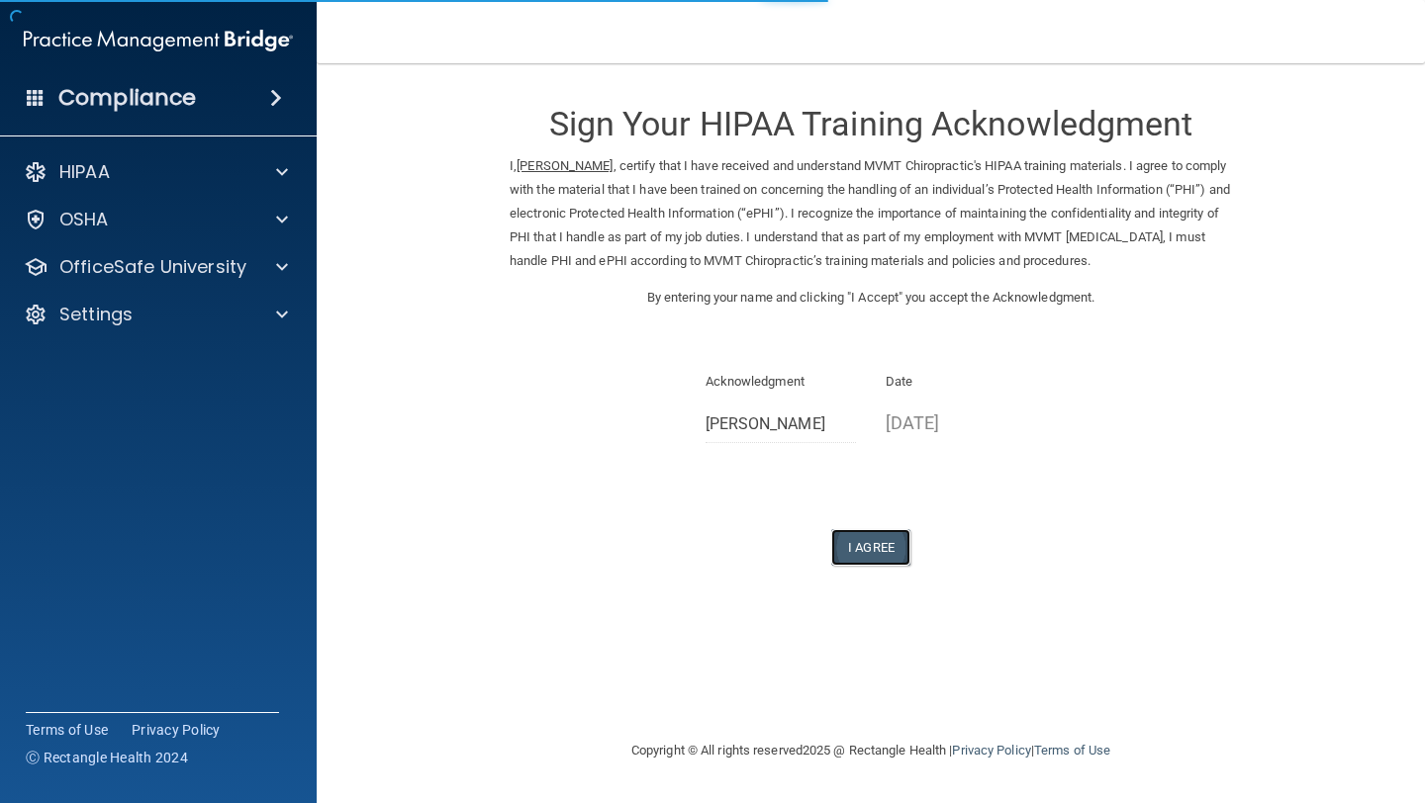
click at [891, 548] on button "I Agree" at bounding box center [870, 547] width 79 height 37
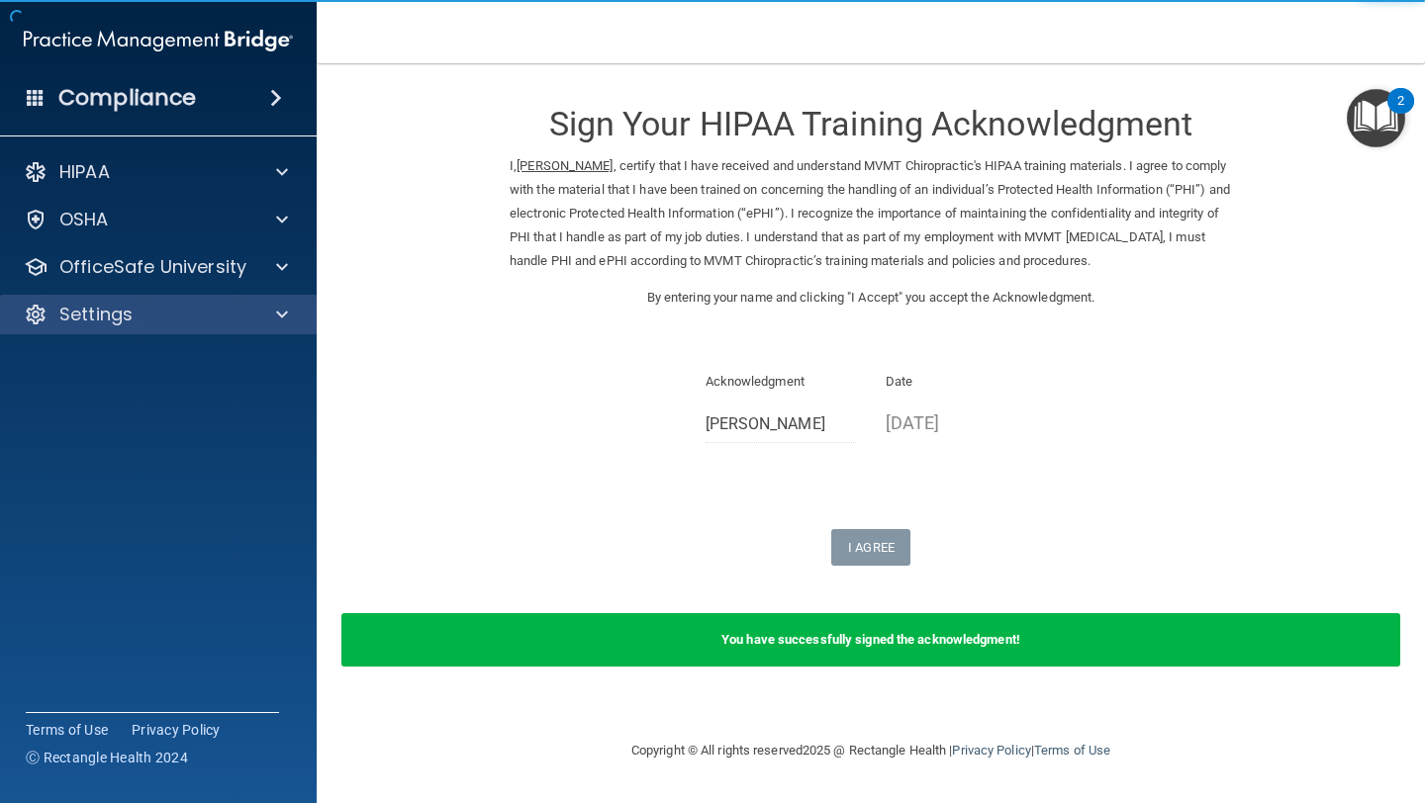
click at [161, 300] on div "Settings" at bounding box center [159, 315] width 318 height 40
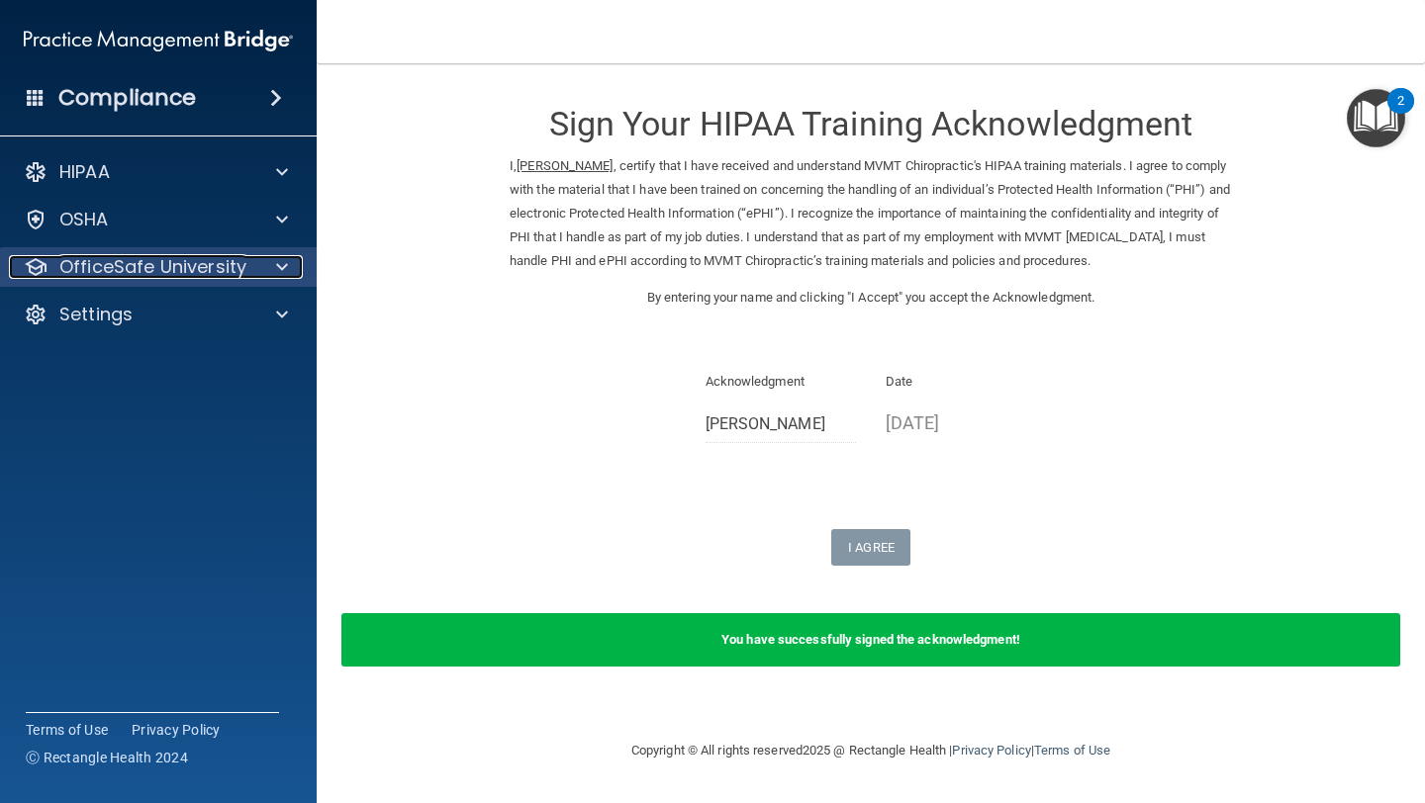
click at [161, 268] on p "OfficeSafe University" at bounding box center [152, 267] width 187 height 24
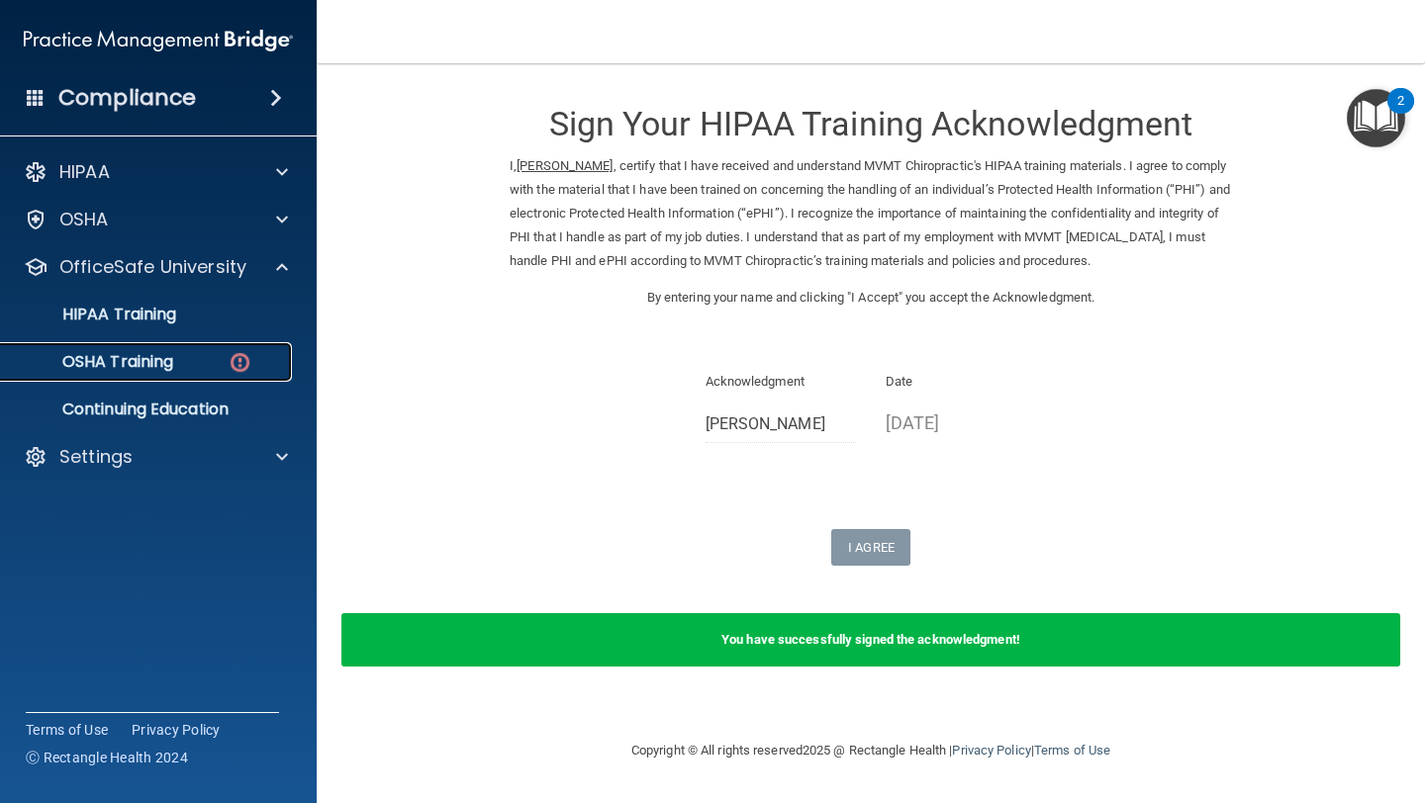
click at [184, 362] on div "OSHA Training" at bounding box center [148, 362] width 270 height 20
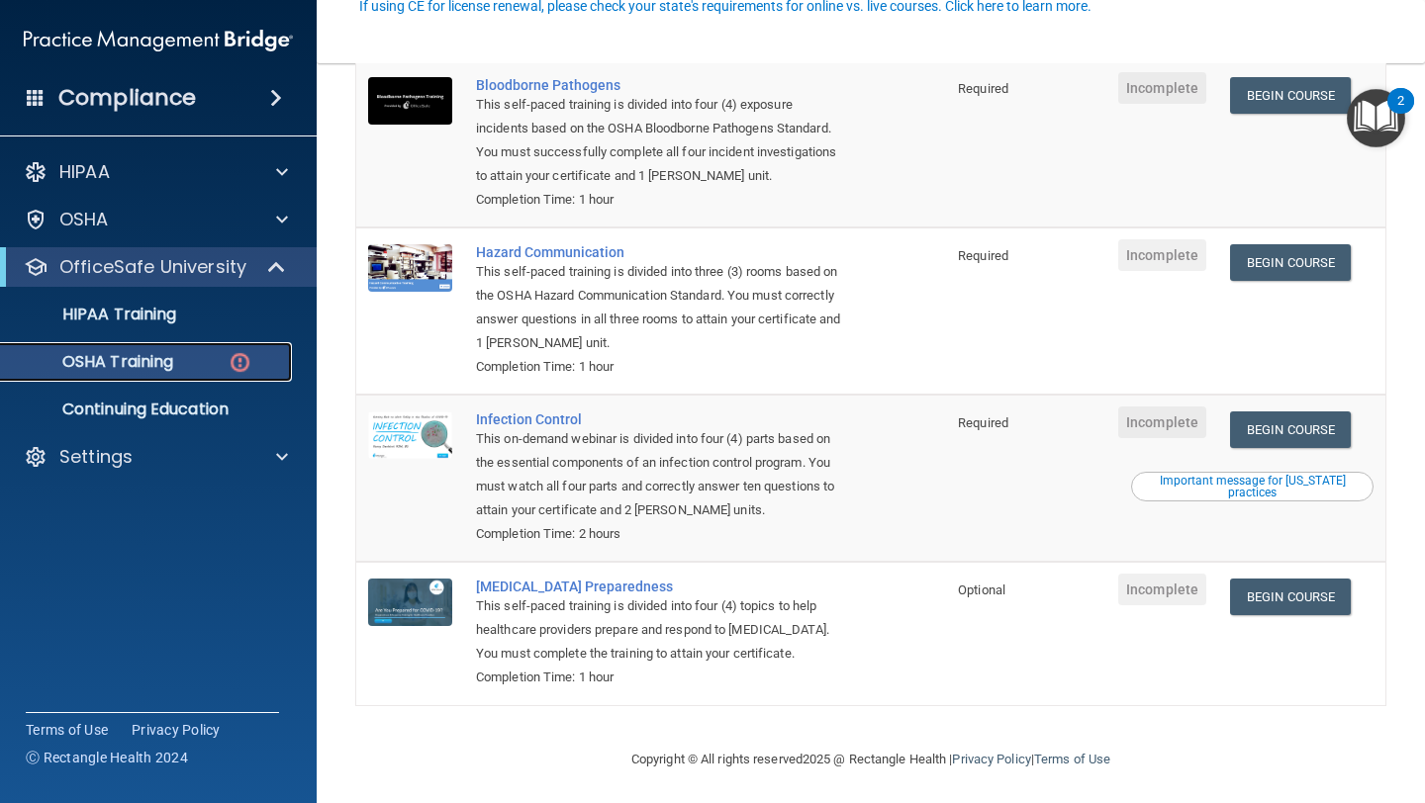
scroll to position [246, 0]
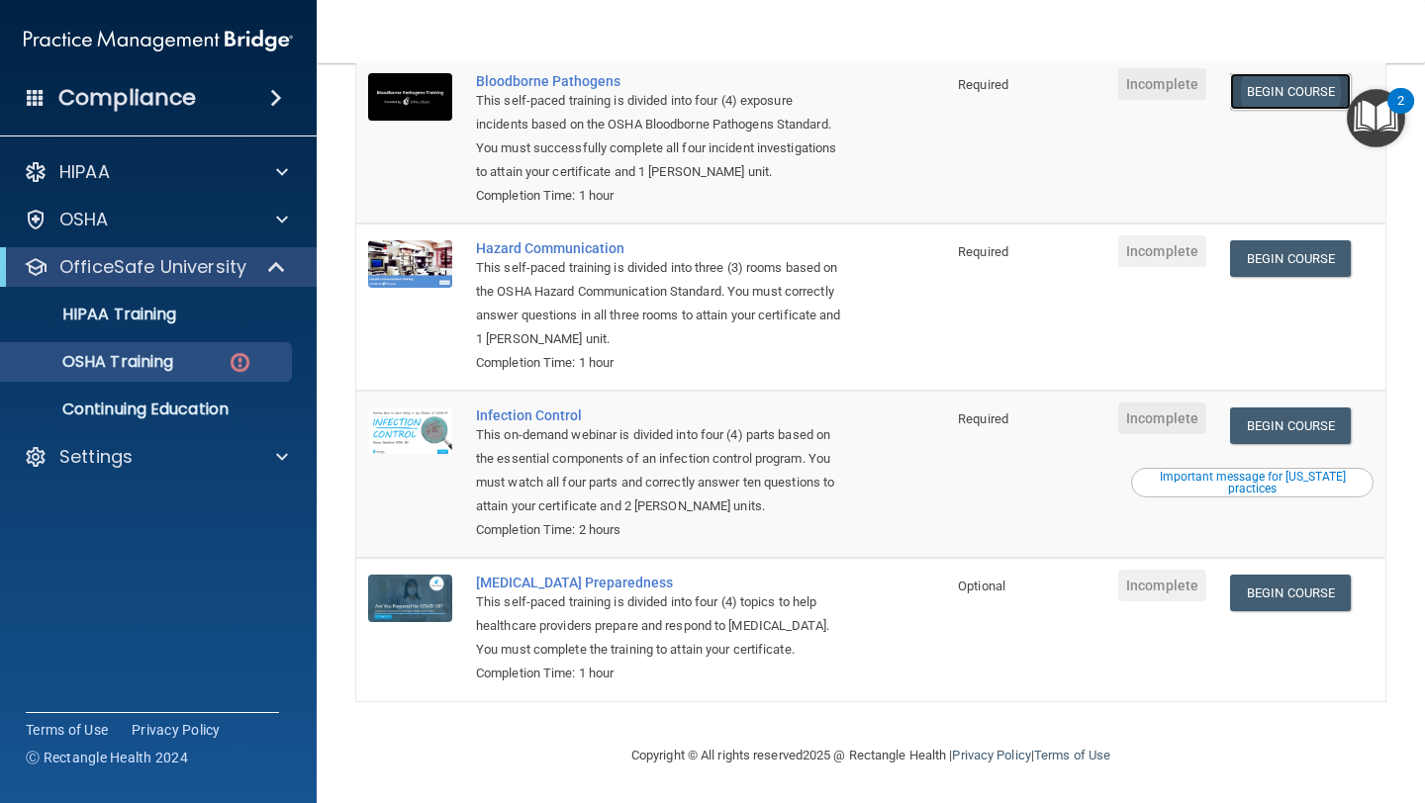
click at [1298, 82] on link "Begin Course" at bounding box center [1290, 91] width 121 height 37
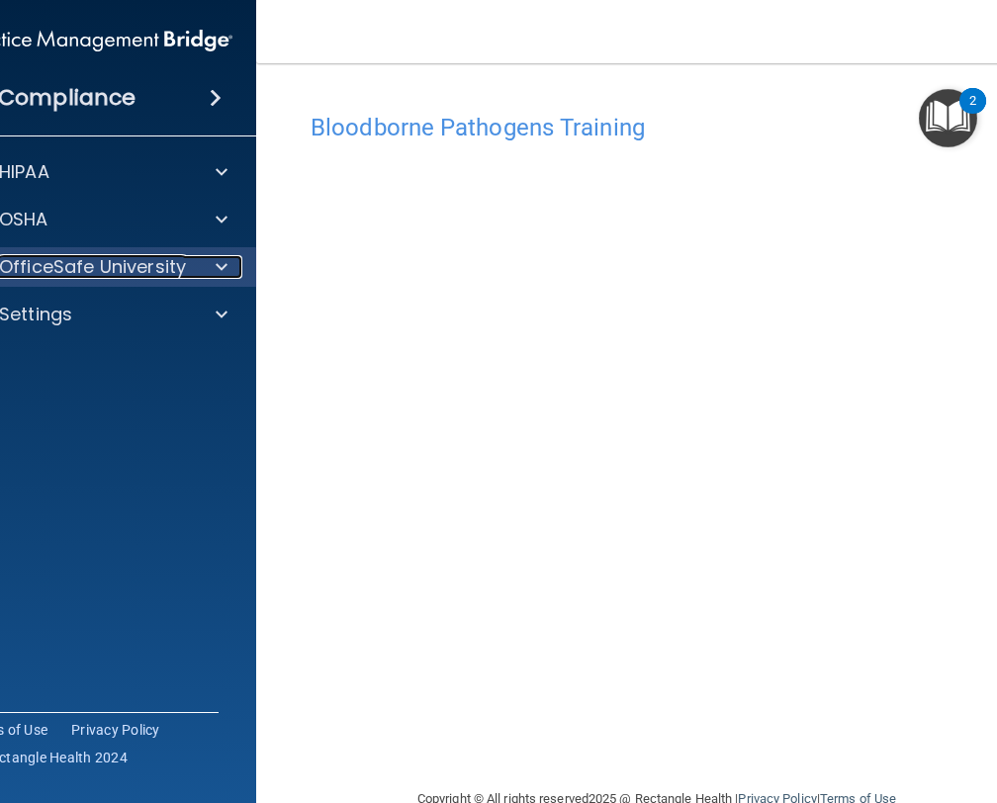
click at [221, 278] on span at bounding box center [222, 267] width 12 height 24
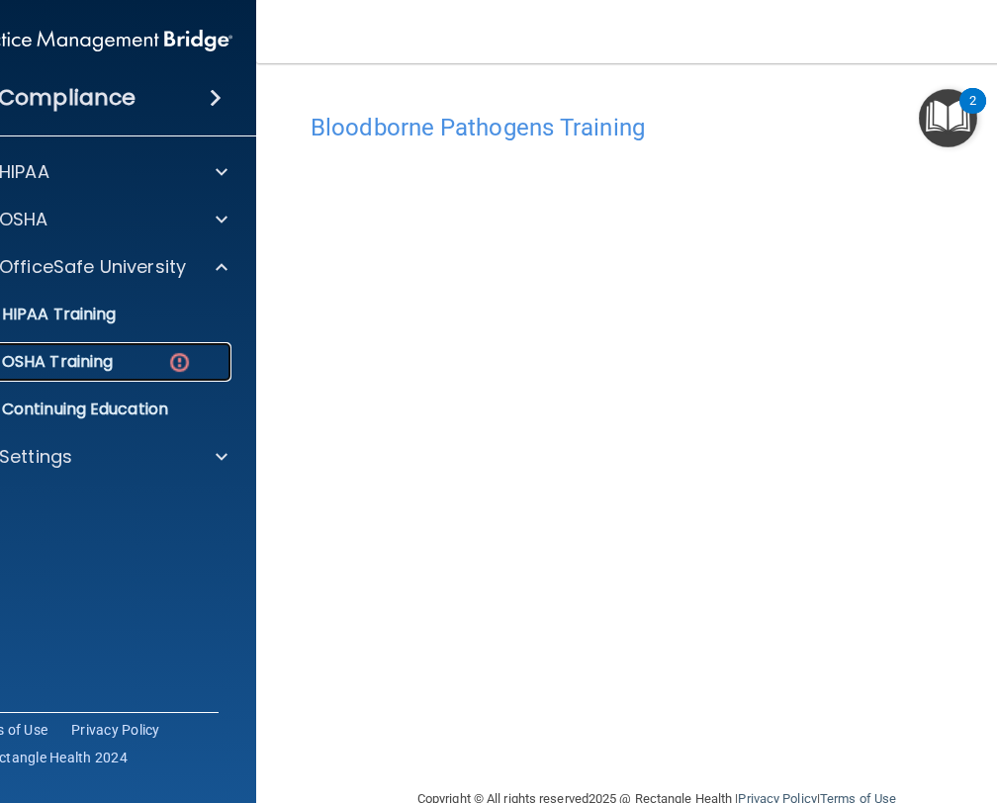
click at [190, 365] on img at bounding box center [179, 362] width 25 height 25
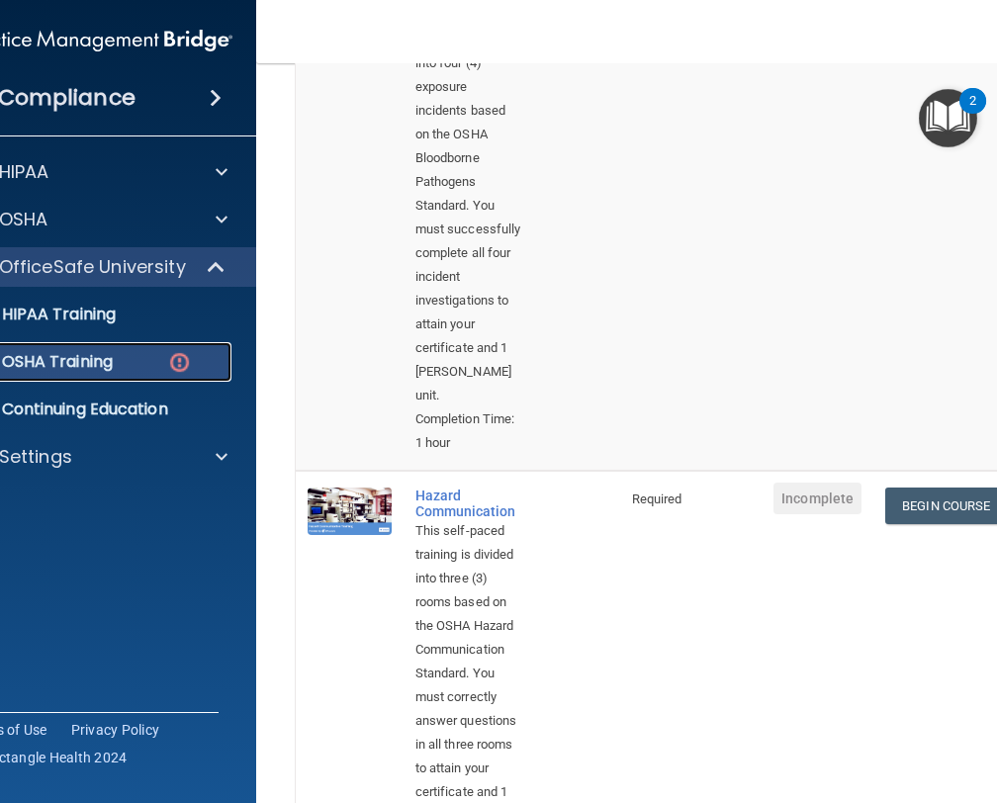
scroll to position [429, 0]
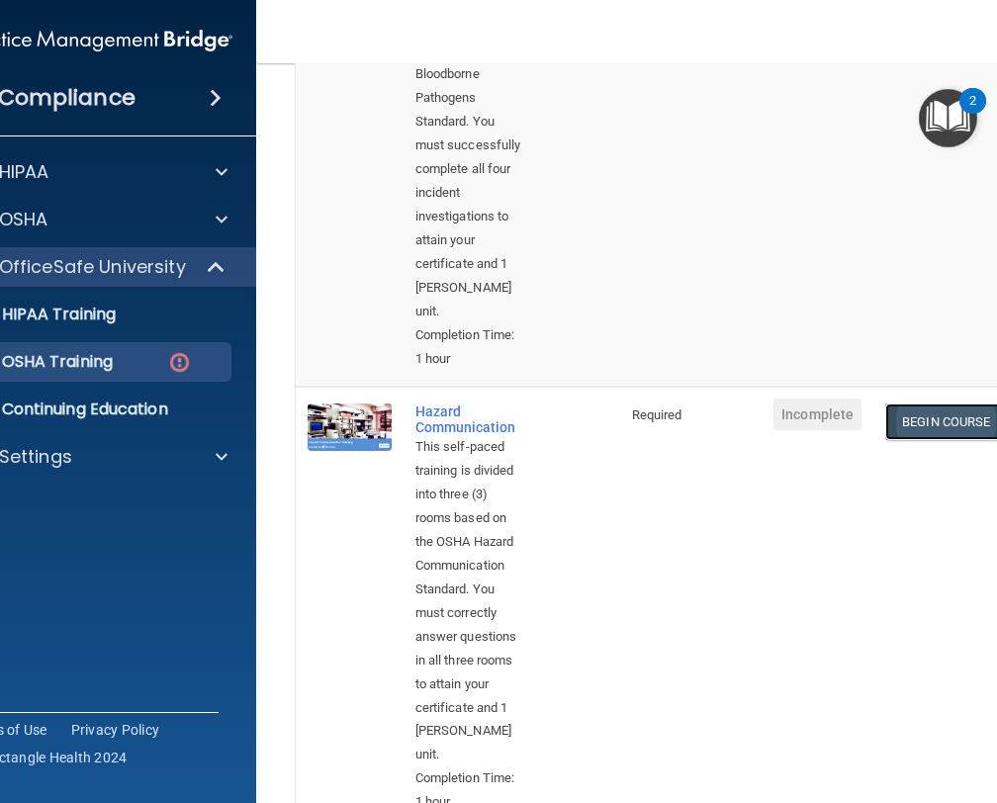
click at [939, 410] on link "Begin Course" at bounding box center [946, 422] width 121 height 37
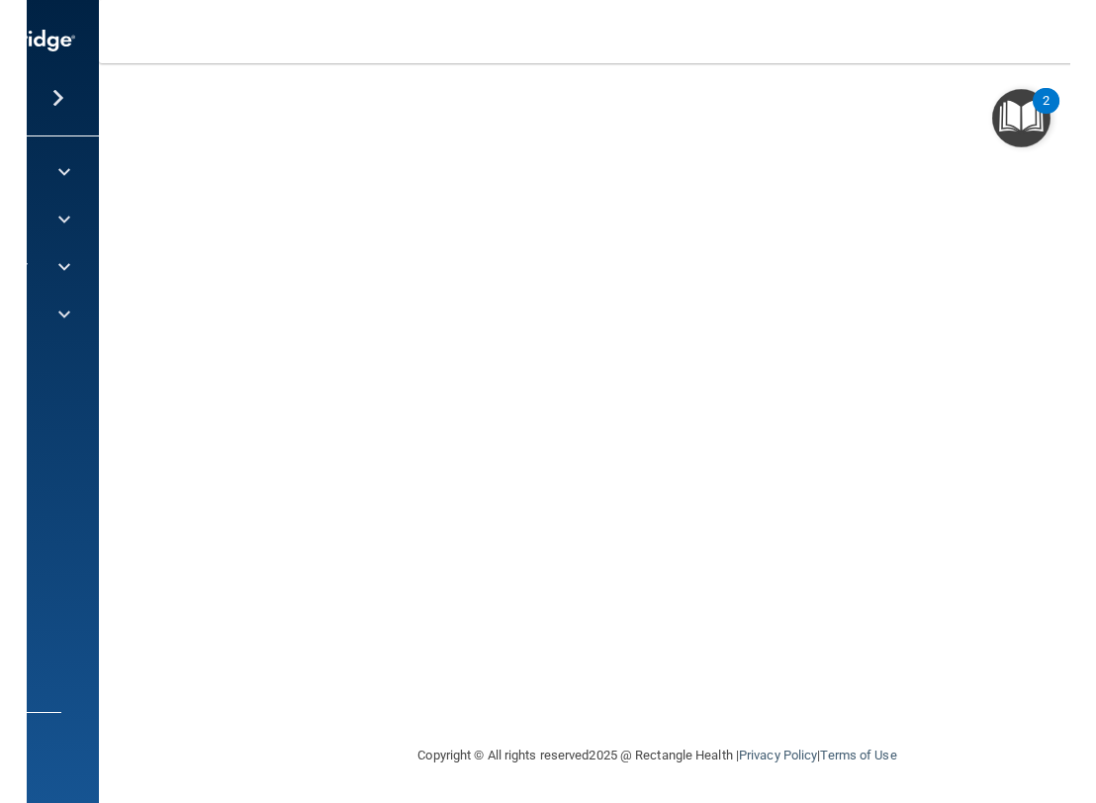
scroll to position [0, 54]
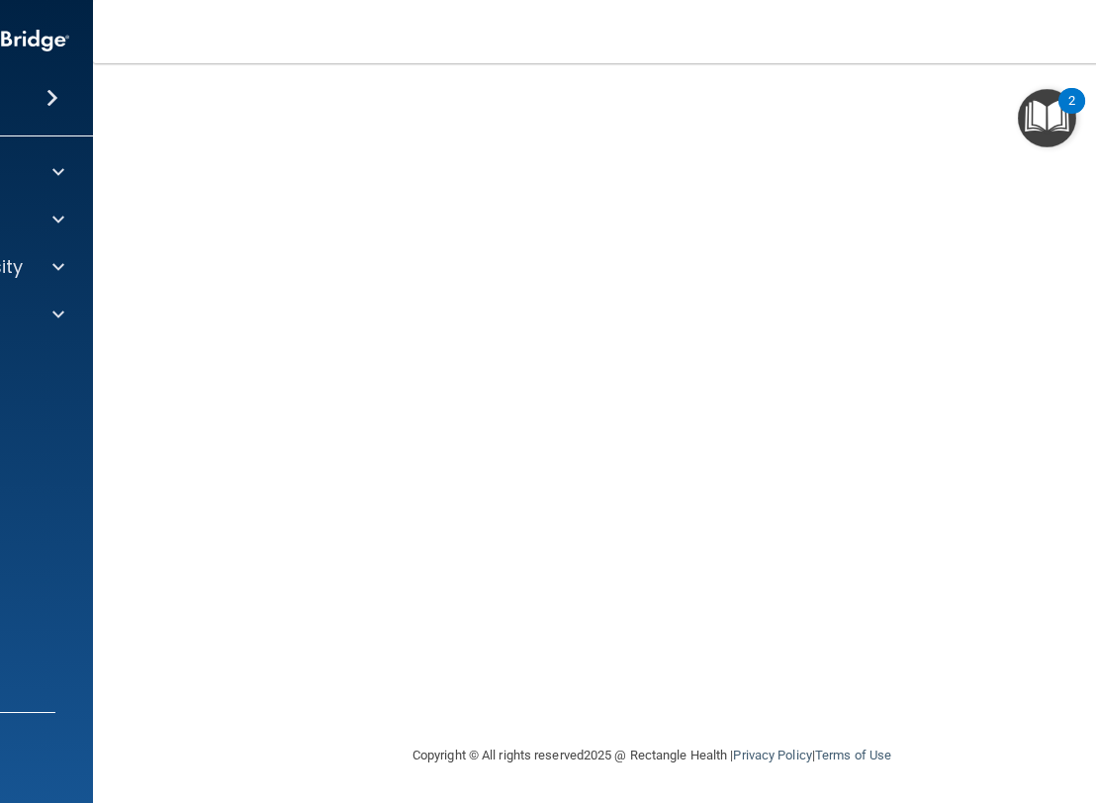
click at [996, 108] on img "Open Resource Center, 2 new notifications" at bounding box center [1047, 118] width 58 height 58
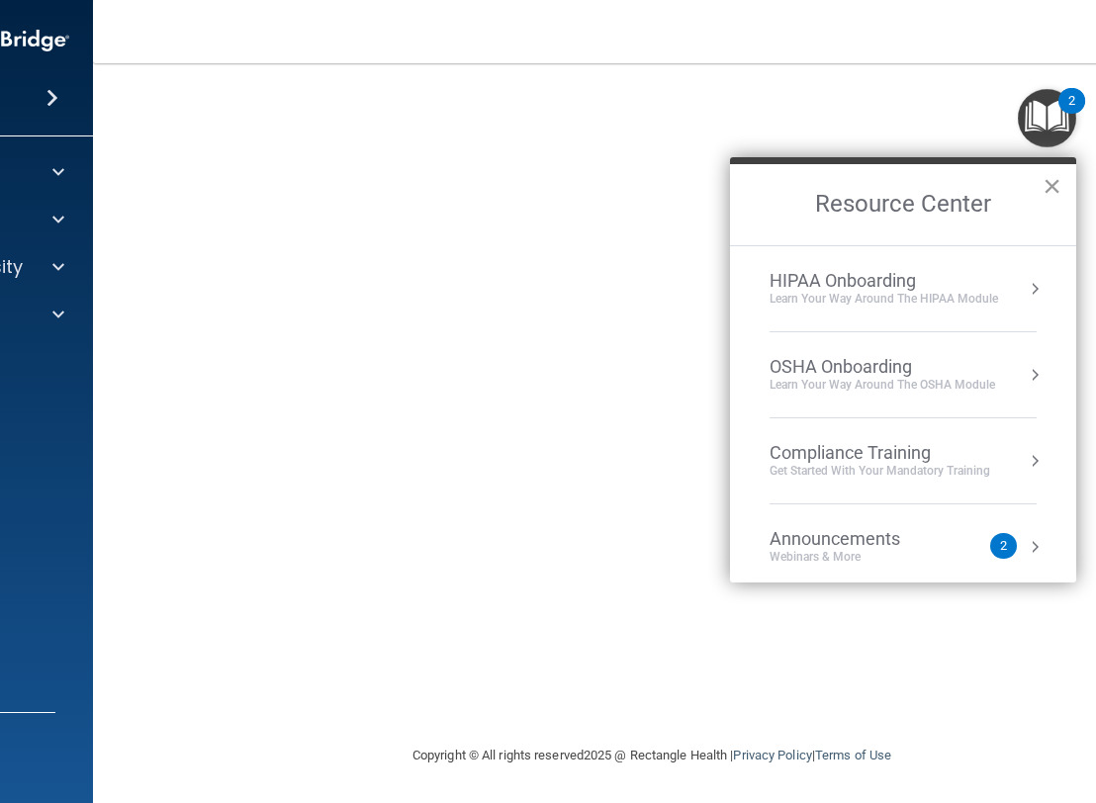
click at [996, 195] on button "×" at bounding box center [1052, 186] width 19 height 32
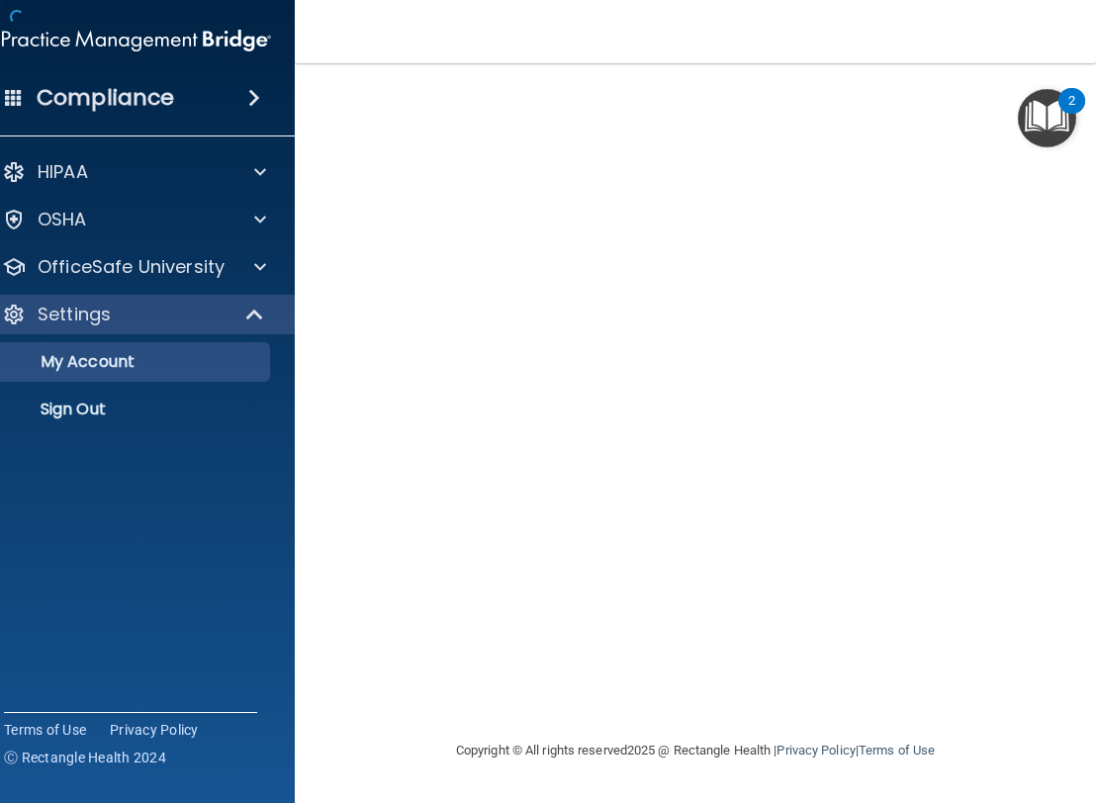
scroll to position [0, 11]
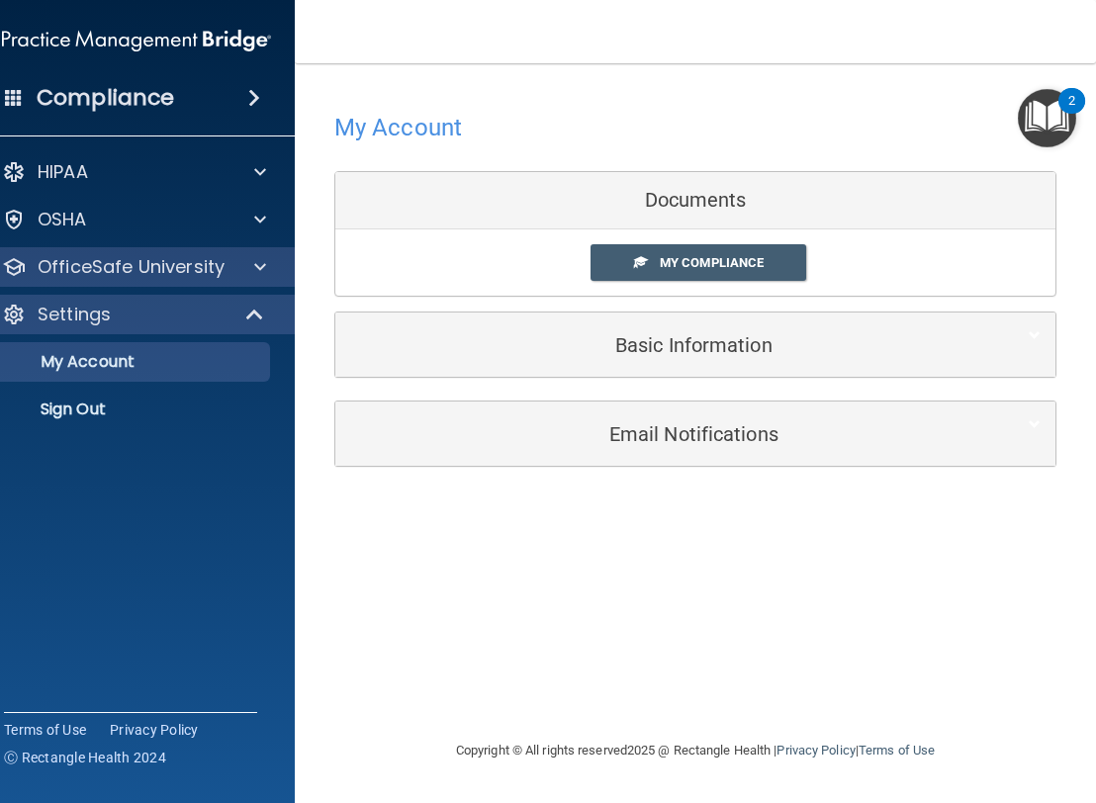
click at [195, 279] on div "OfficeSafe University" at bounding box center [137, 267] width 318 height 40
click at [194, 250] on div "OfficeSafe University" at bounding box center [137, 267] width 318 height 40
click at [216, 267] on p "OfficeSafe University" at bounding box center [131, 267] width 187 height 24
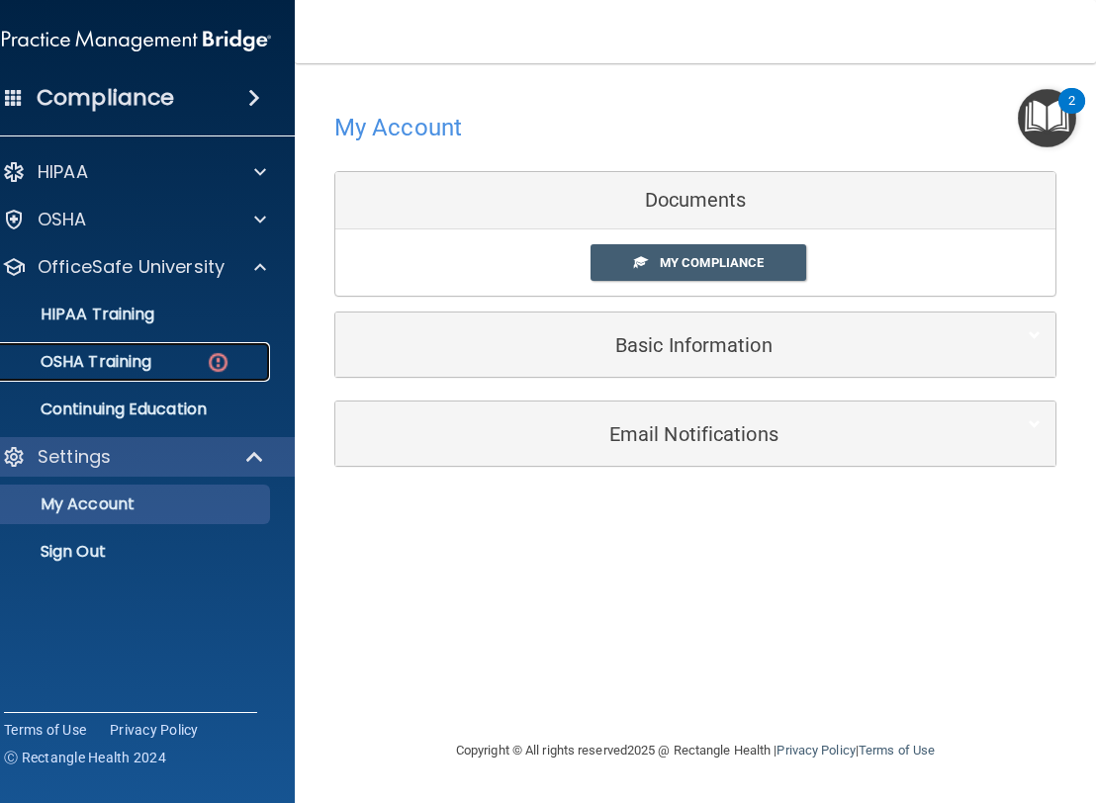
click at [219, 380] on link "OSHA Training" at bounding box center [114, 362] width 312 height 40
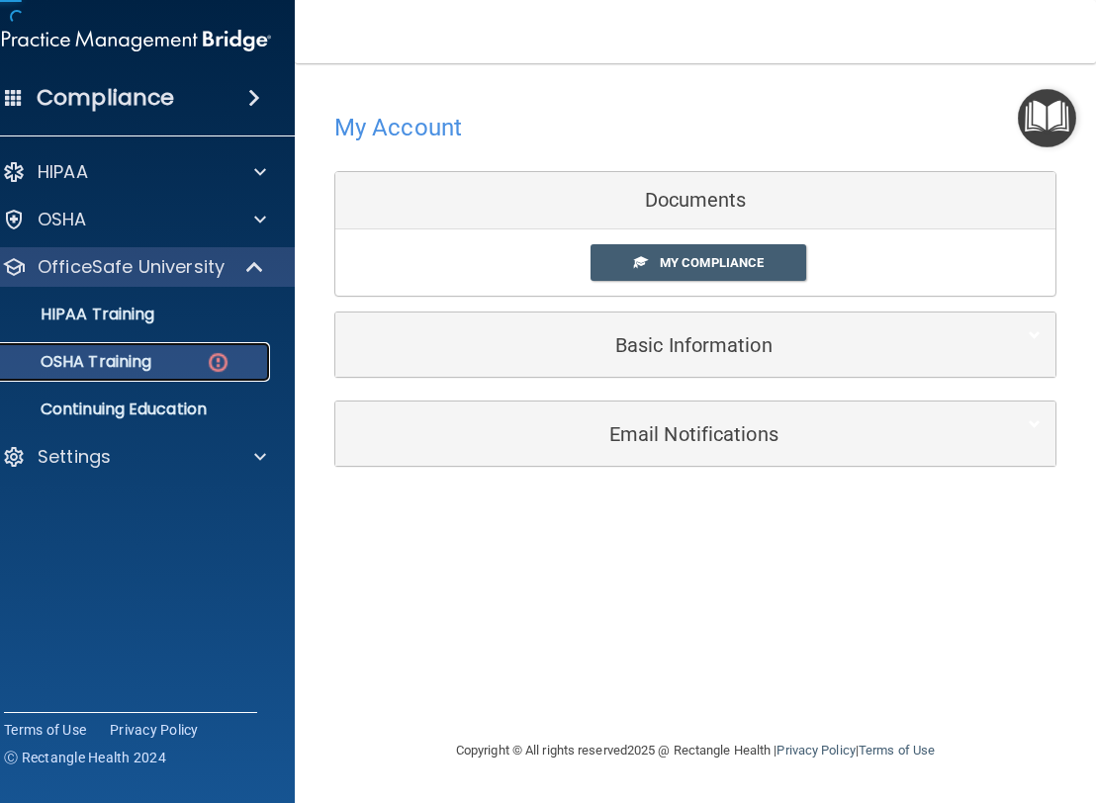
click at [208, 363] on img at bounding box center [218, 362] width 25 height 25
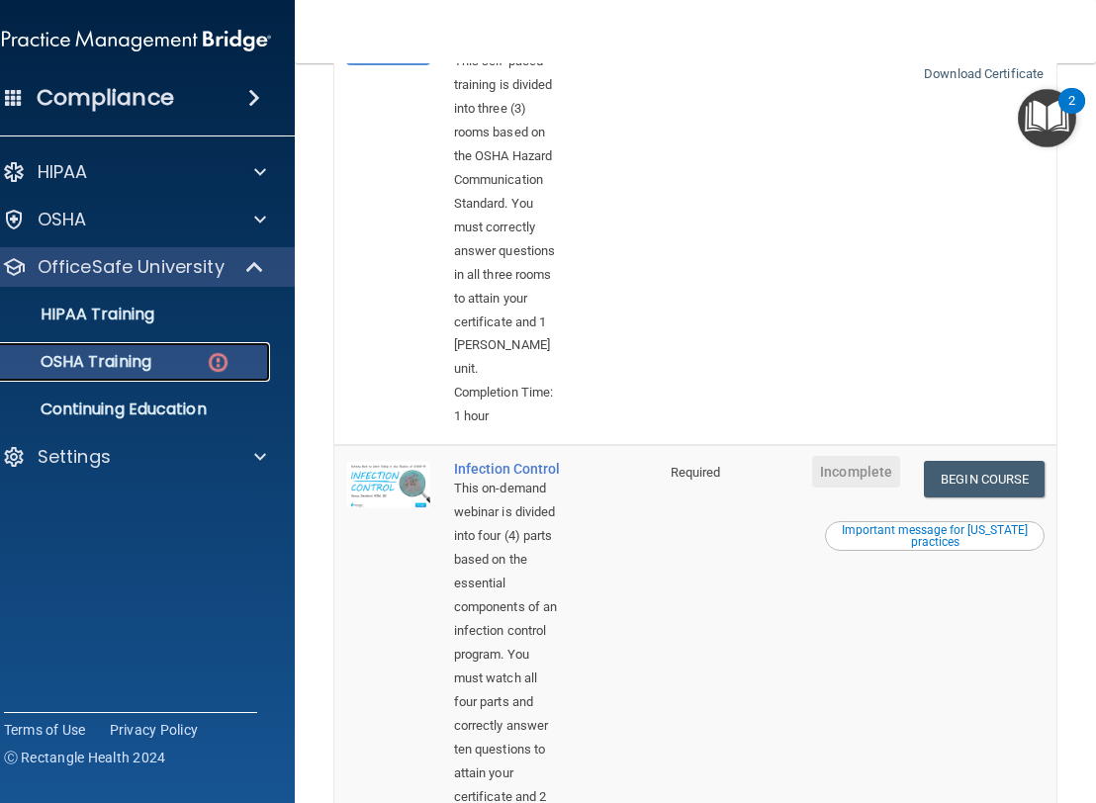
scroll to position [892, 0]
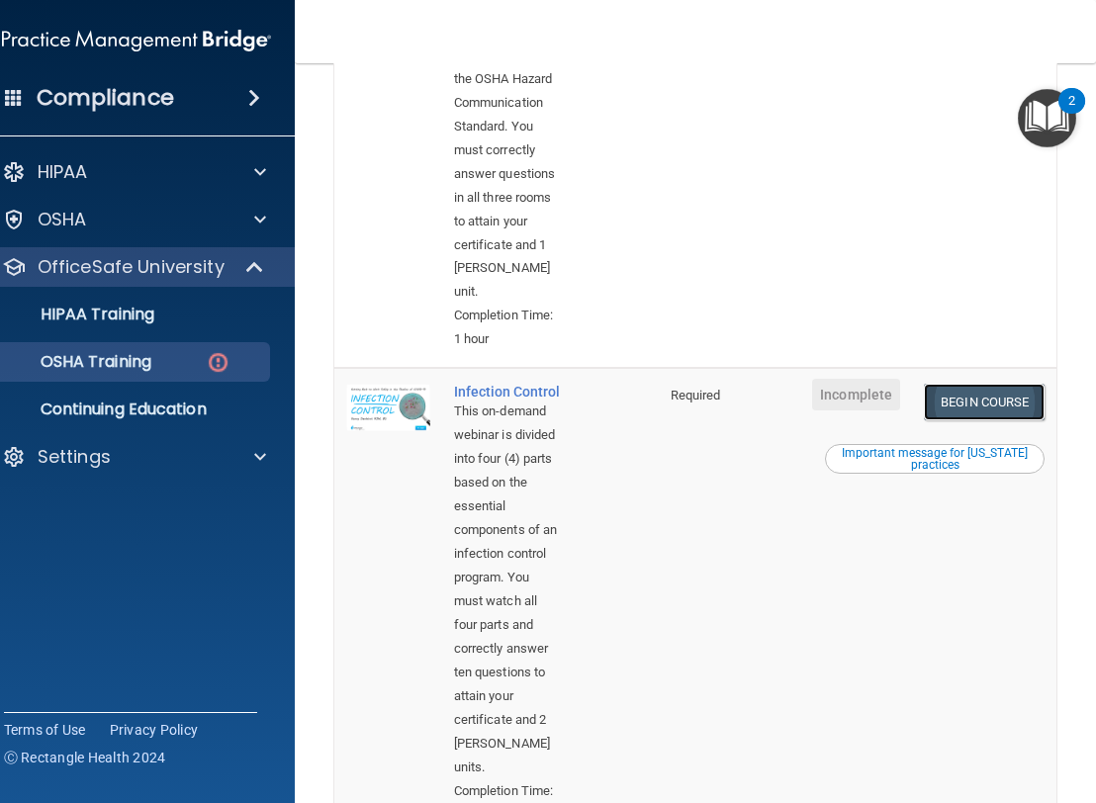
click at [949, 407] on link "Begin Course" at bounding box center [984, 402] width 121 height 37
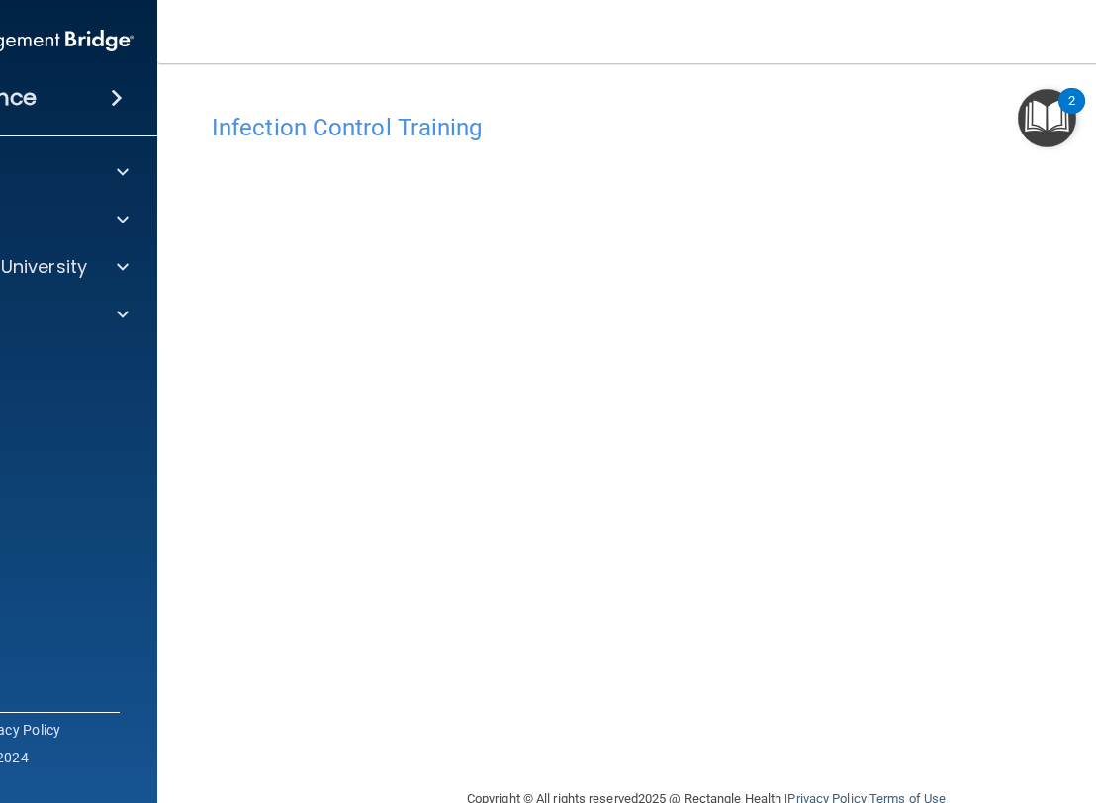
scroll to position [44, 0]
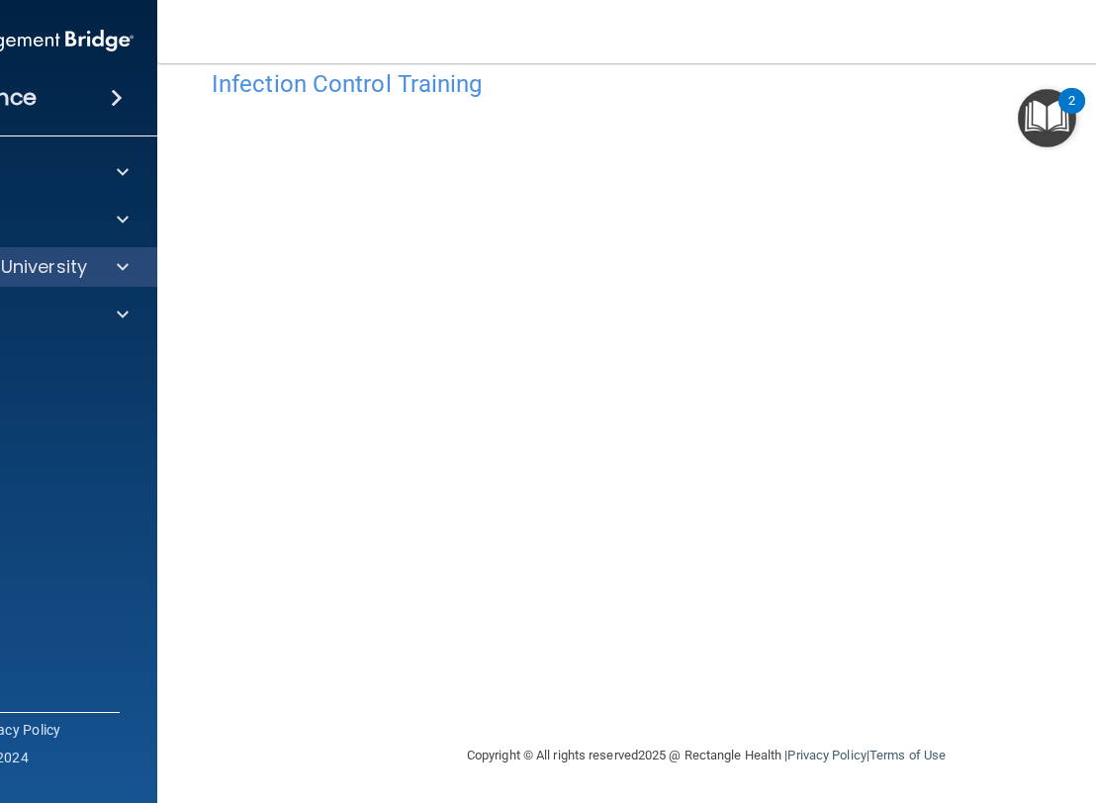
click at [112, 281] on div "OfficeSafe University" at bounding box center [0, 267] width 318 height 40
click at [95, 277] on div at bounding box center [119, 267] width 49 height 24
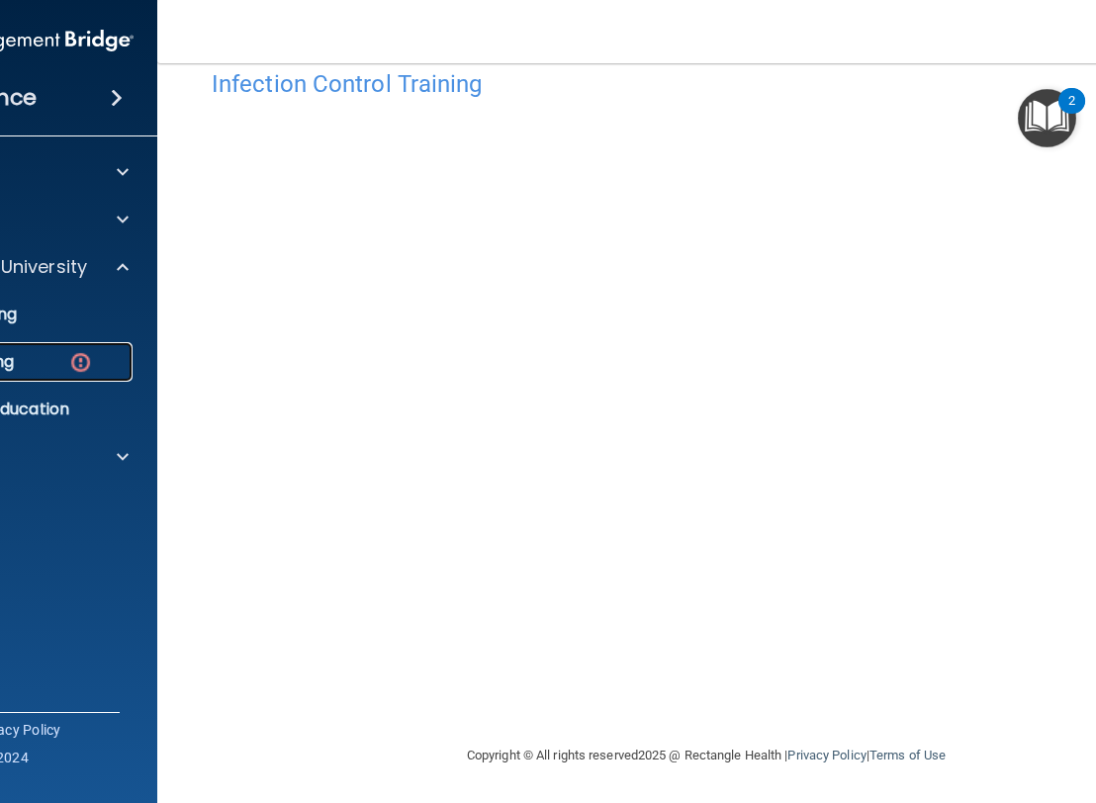
click at [83, 354] on img at bounding box center [80, 362] width 25 height 25
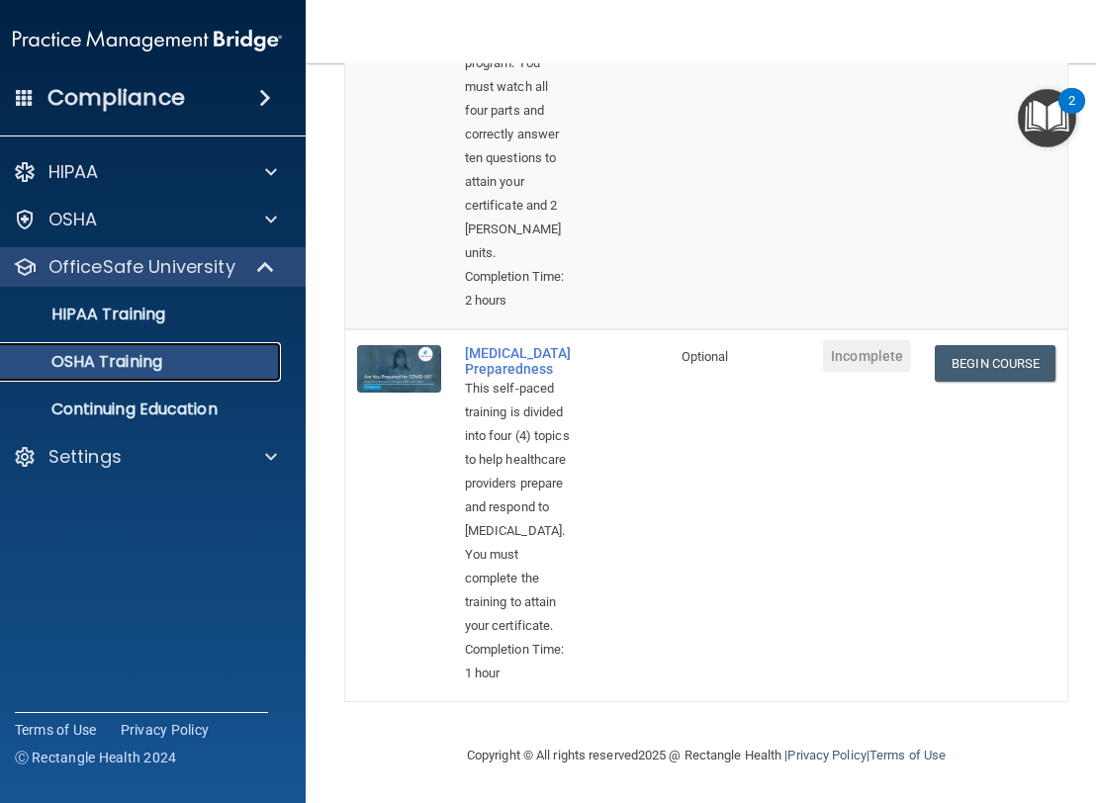
scroll to position [1384, 0]
click at [694, 349] on span "Optional" at bounding box center [705, 356] width 47 height 15
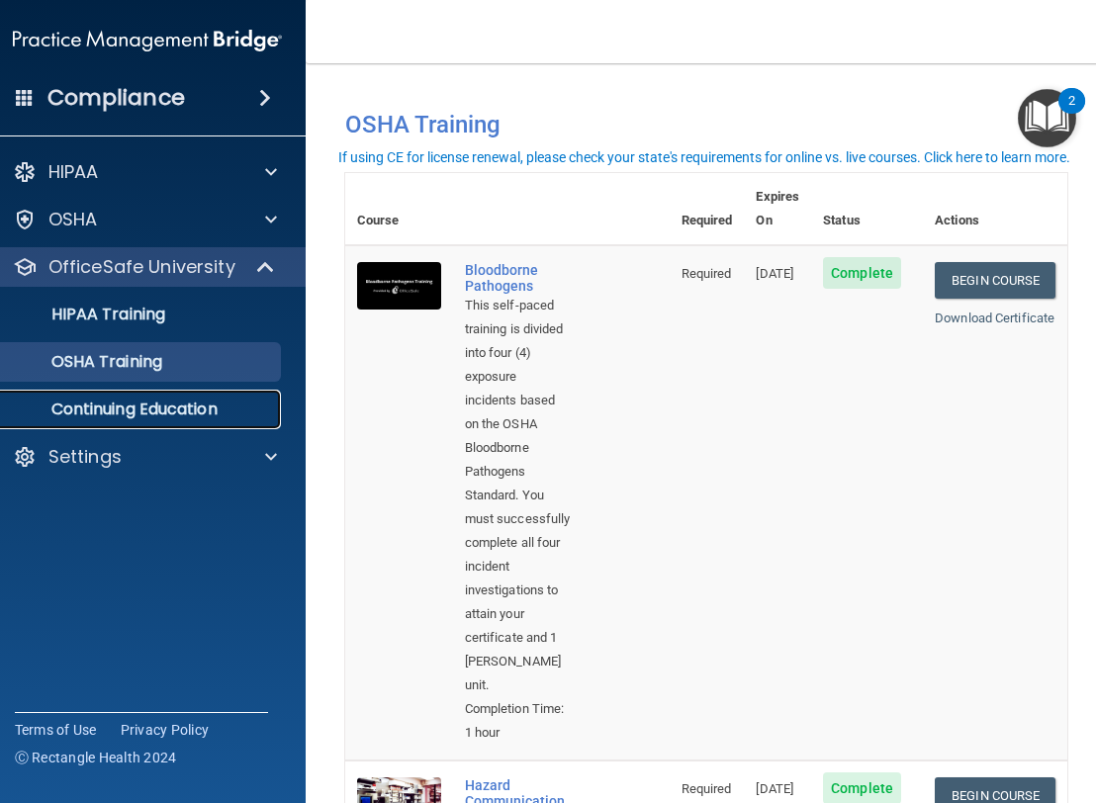
click at [181, 410] on p "Continuing Education" at bounding box center [137, 410] width 270 height 20
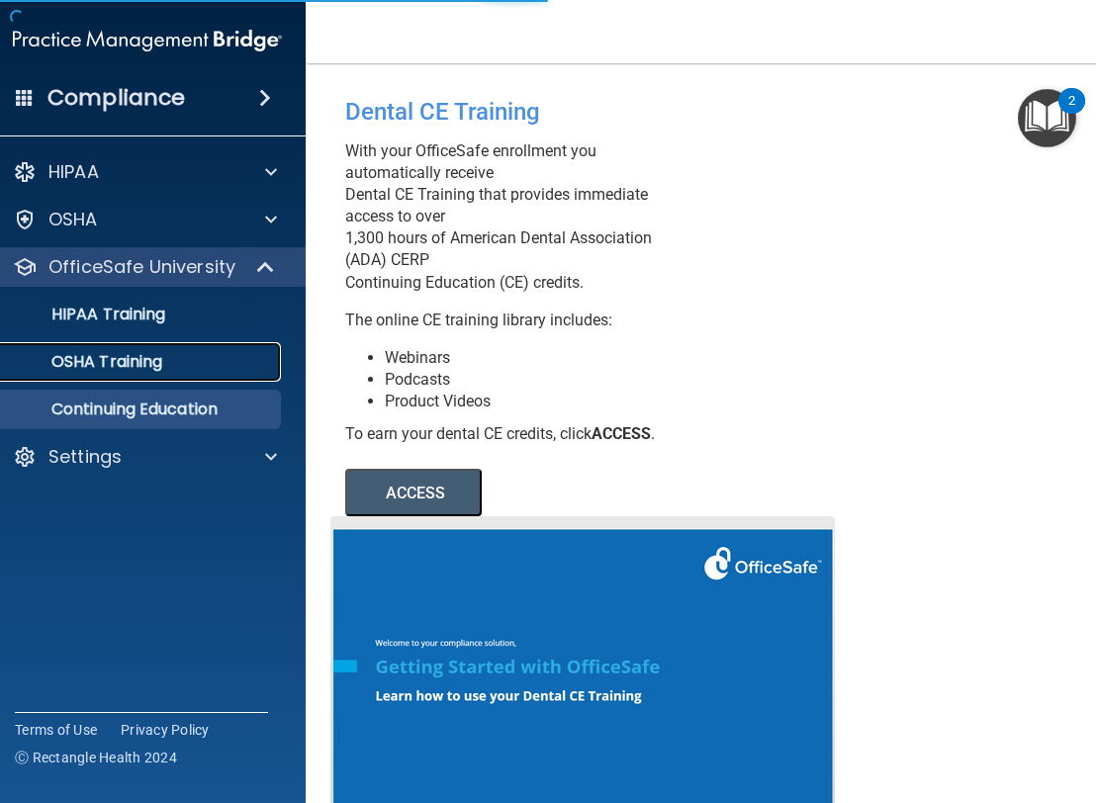
click at [173, 368] on div "OSHA Training" at bounding box center [137, 362] width 270 height 20
